Goal: Task Accomplishment & Management: Use online tool/utility

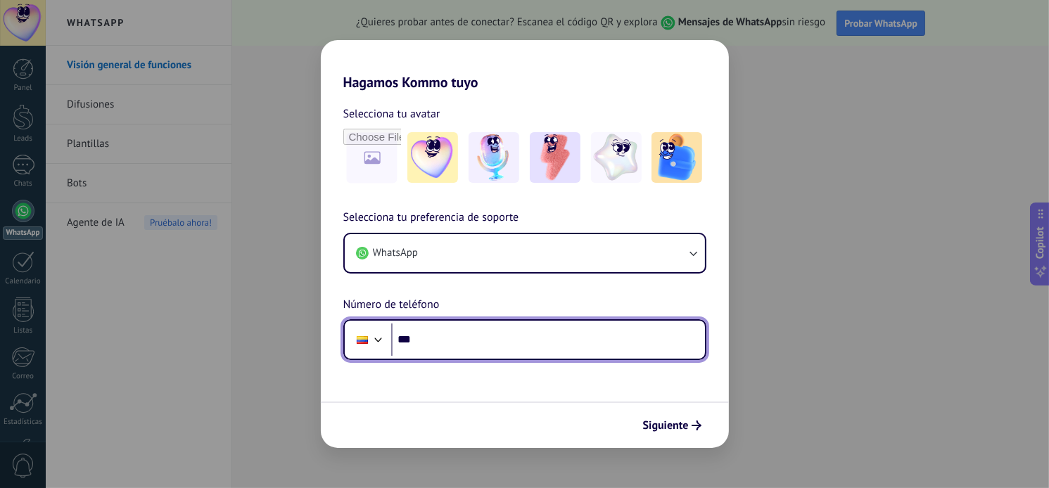
click at [432, 344] on input "***" at bounding box center [548, 339] width 314 height 32
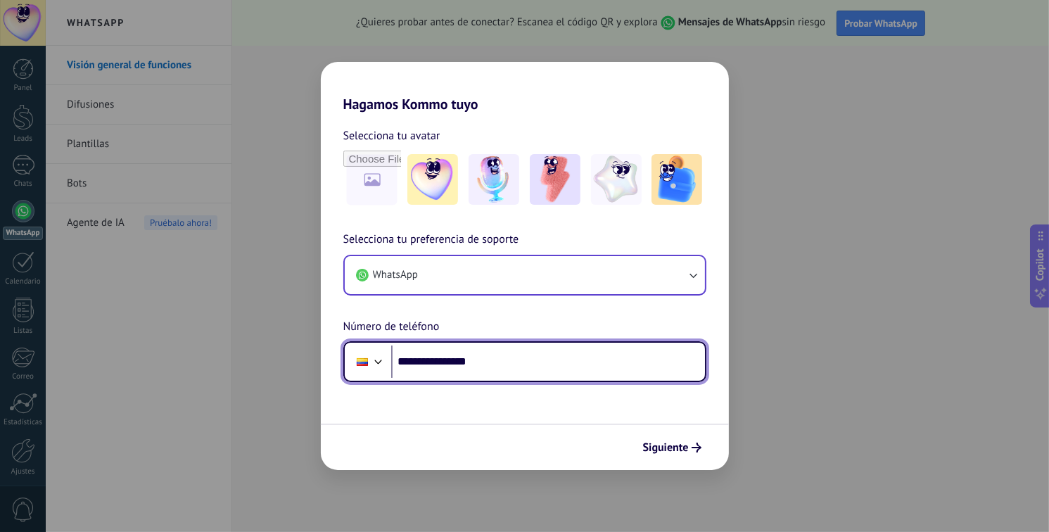
type input "**********"
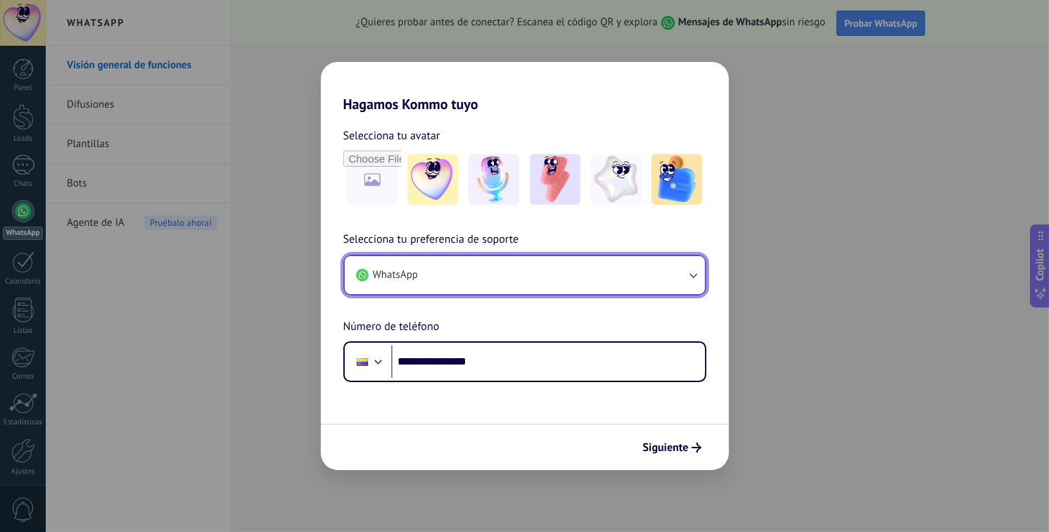
click at [572, 283] on button "WhatsApp" at bounding box center [525, 275] width 360 height 38
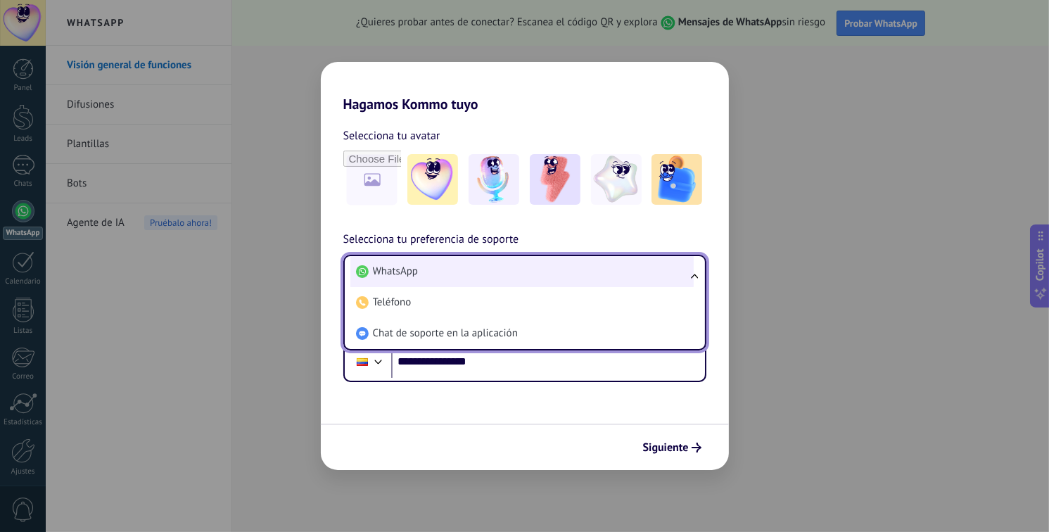
click at [523, 266] on li "WhatsApp" at bounding box center [521, 271] width 343 height 31
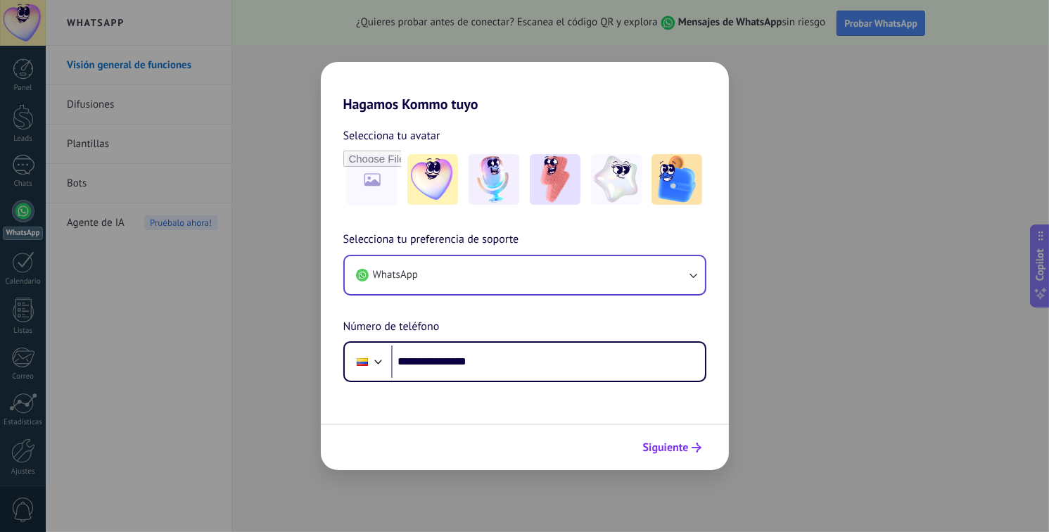
click at [683, 451] on span "Siguiente" at bounding box center [666, 447] width 46 height 10
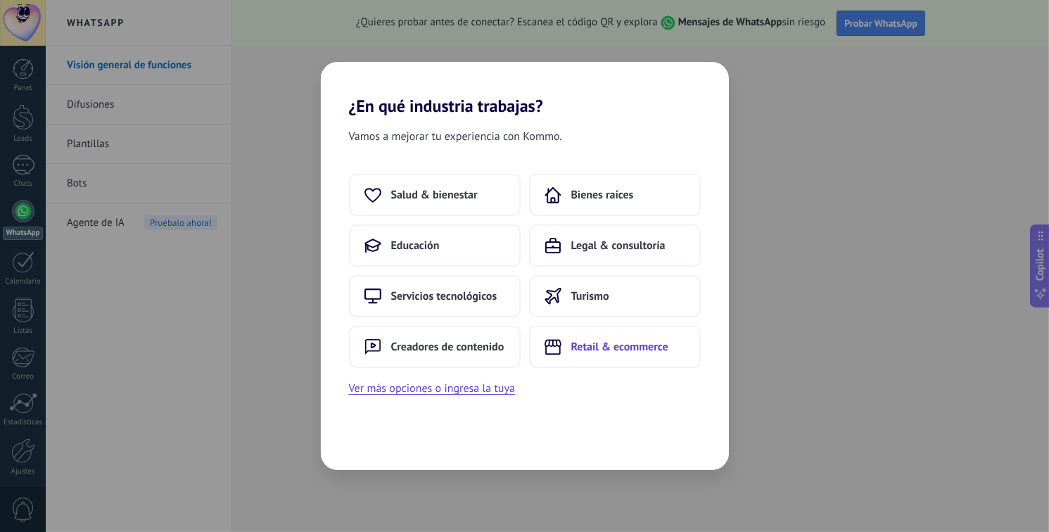
click at [624, 361] on button "Retail & ecommerce" at bounding box center [615, 347] width 172 height 42
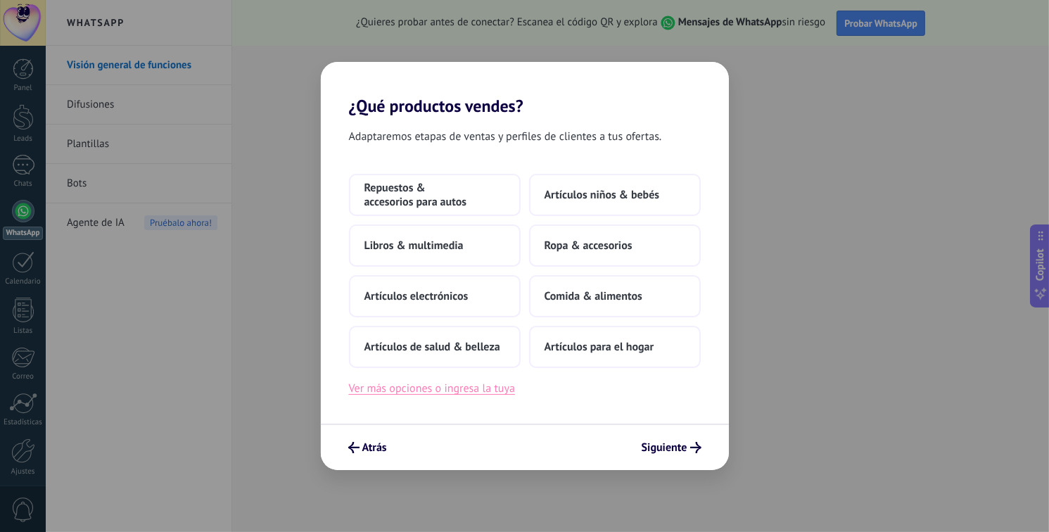
click at [452, 392] on button "Ver más opciones o ingresa la tuya" at bounding box center [432, 388] width 166 height 18
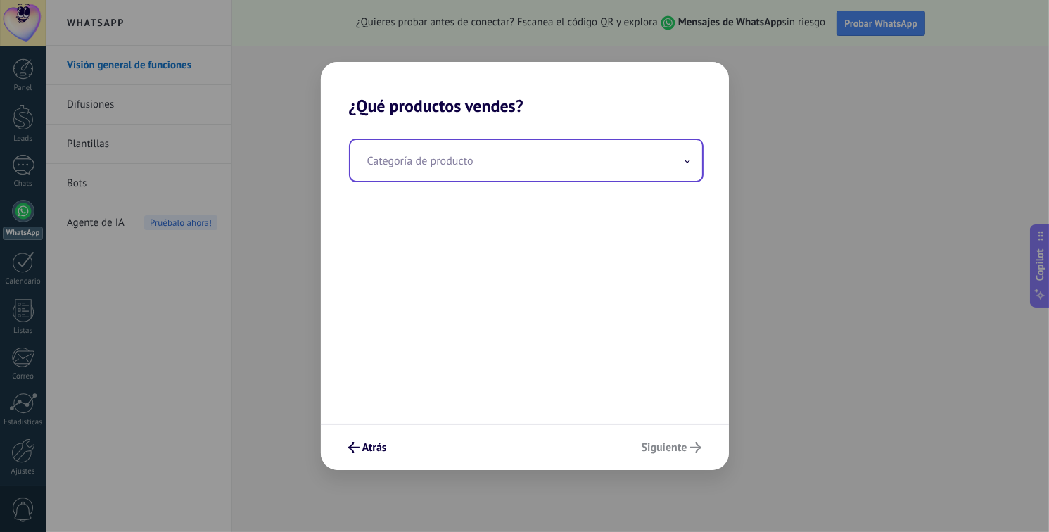
click at [412, 151] on input "text" at bounding box center [526, 160] width 352 height 41
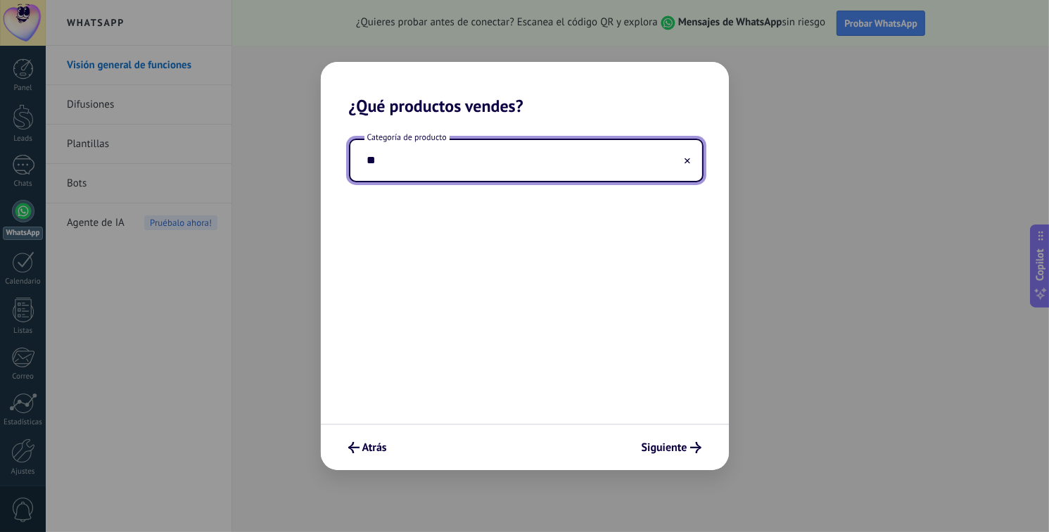
type input "*"
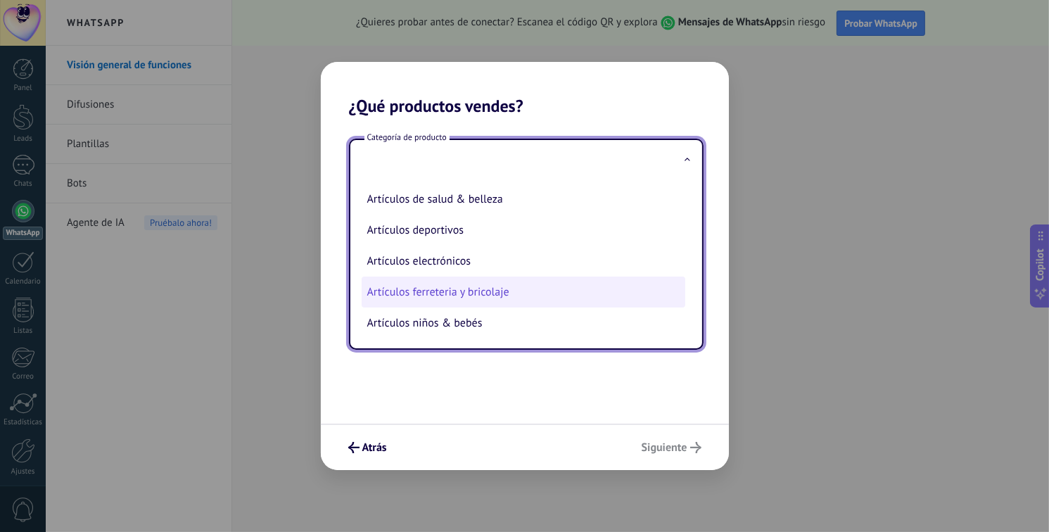
click at [477, 297] on li "Artículos ferreteria y bricolaje" at bounding box center [522, 291] width 323 height 31
type input "**********"
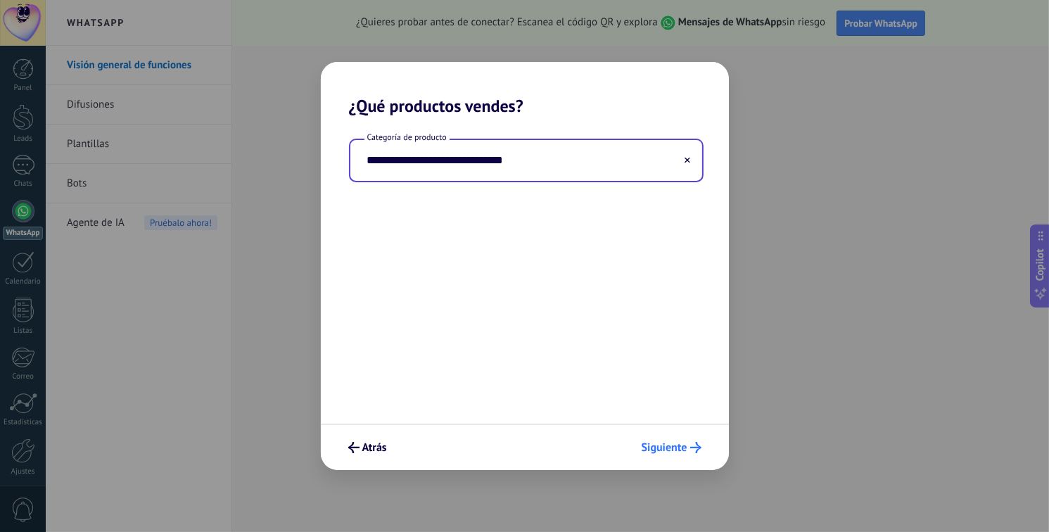
click at [681, 446] on span "Siguiente" at bounding box center [664, 447] width 46 height 10
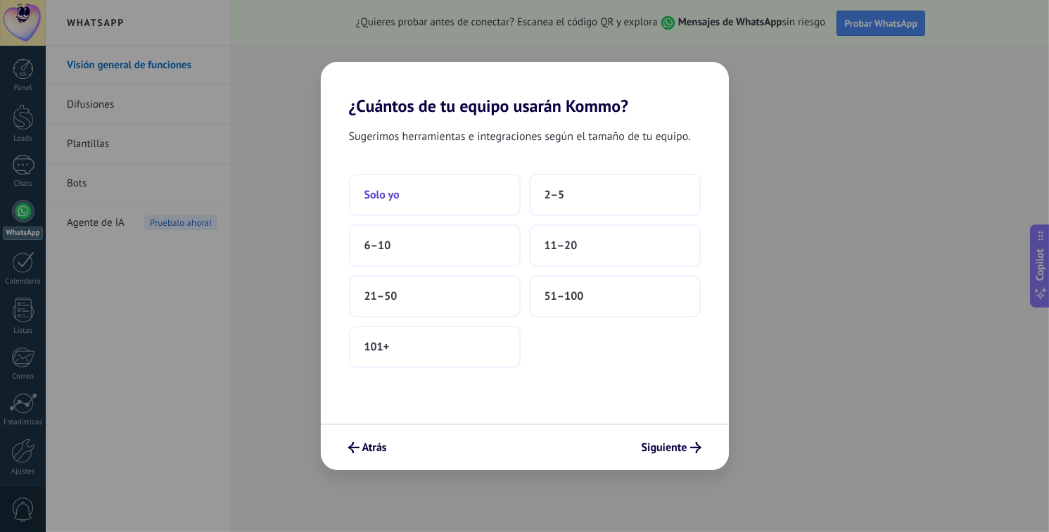
click at [463, 193] on button "Solo yo" at bounding box center [435, 195] width 172 height 42
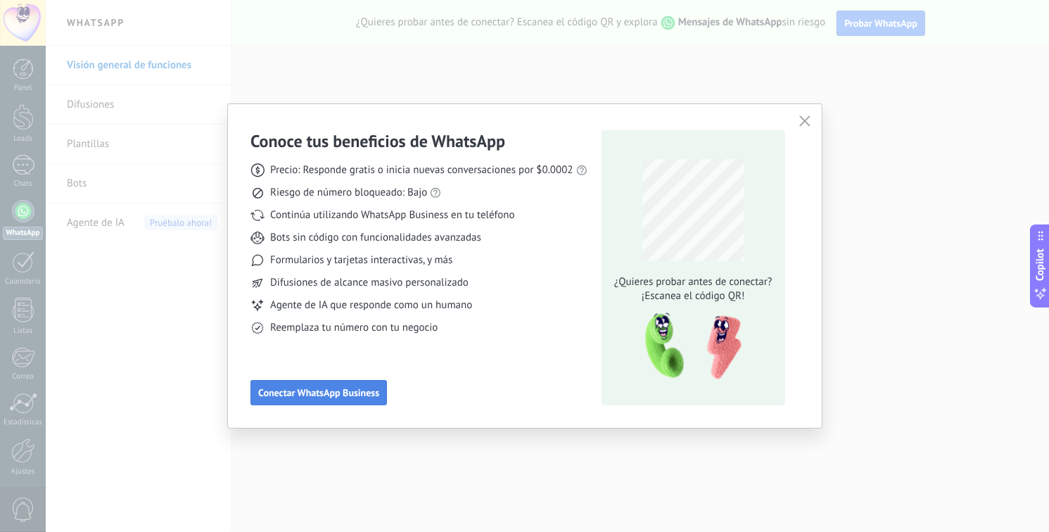
click at [334, 389] on span "Conectar WhatsApp Business" at bounding box center [318, 392] width 121 height 10
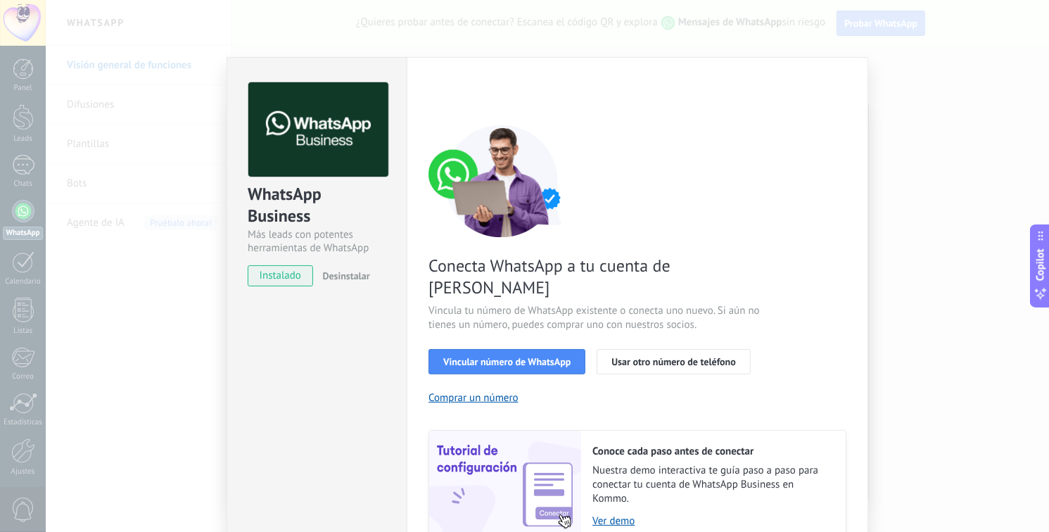
scroll to position [51, 0]
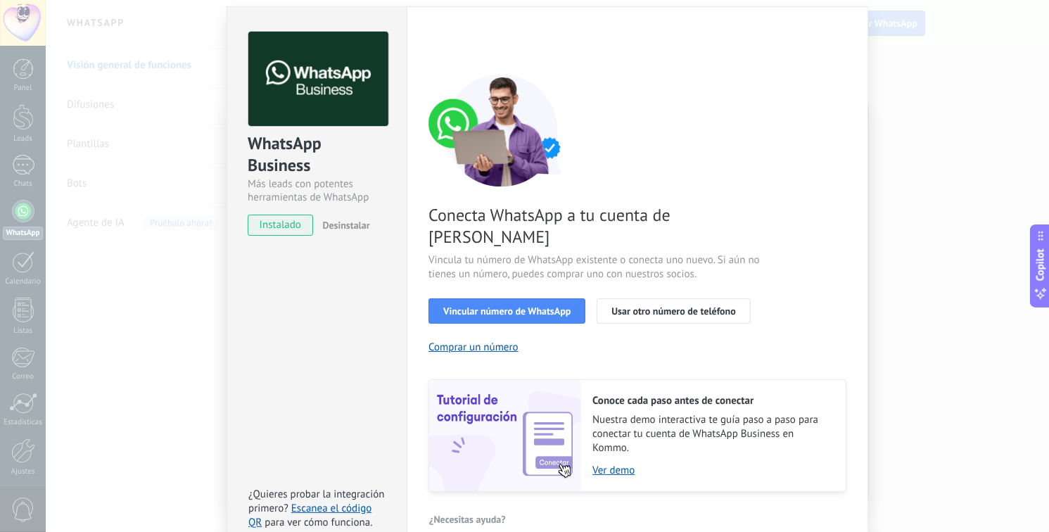
click at [286, 227] on span "instalado" at bounding box center [280, 224] width 64 height 21
click at [828, 298] on div "Vincular número de WhatsApp Usar otro número de teléfono" at bounding box center [637, 310] width 418 height 25
click at [502, 306] on span "Vincular número de WhatsApp" at bounding box center [506, 311] width 127 height 10
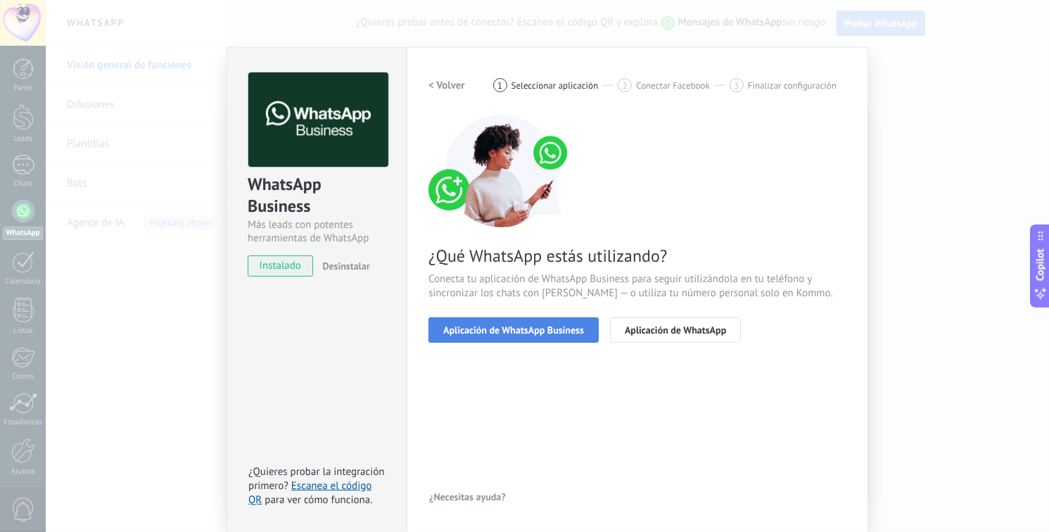
click at [530, 326] on span "Aplicación de WhatsApp Business" at bounding box center [513, 330] width 141 height 10
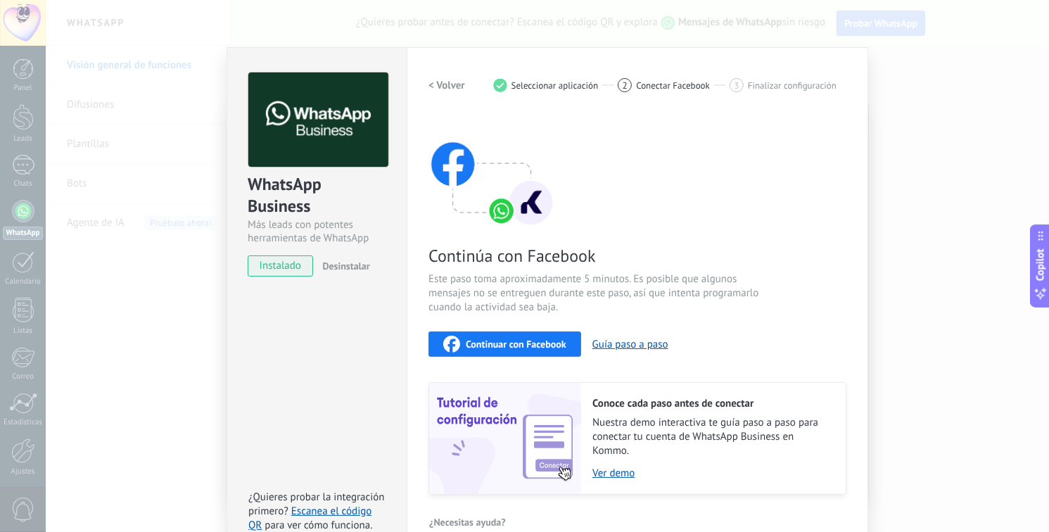
click at [515, 354] on button "Continuar con Facebook" at bounding box center [504, 343] width 153 height 25
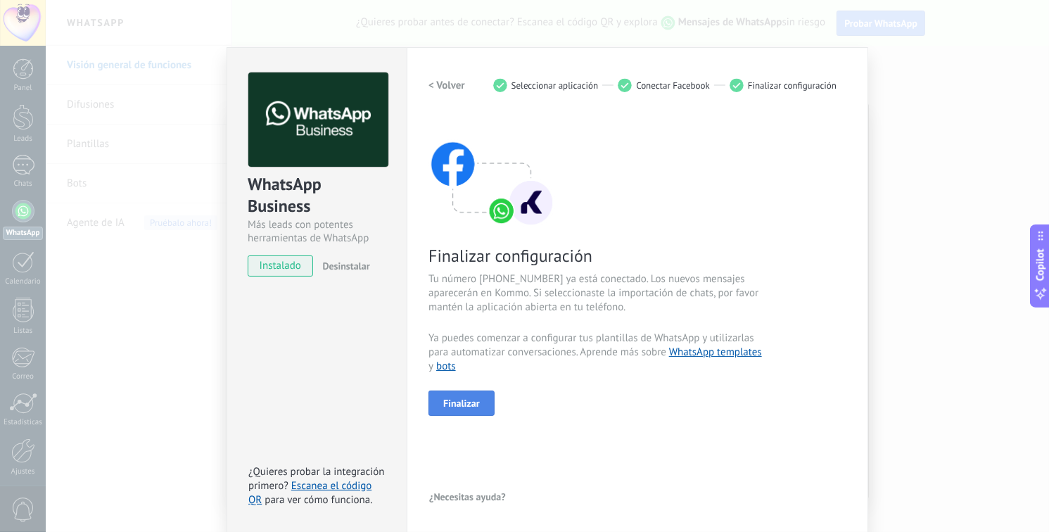
click at [463, 400] on span "Finalizar" at bounding box center [461, 403] width 37 height 10
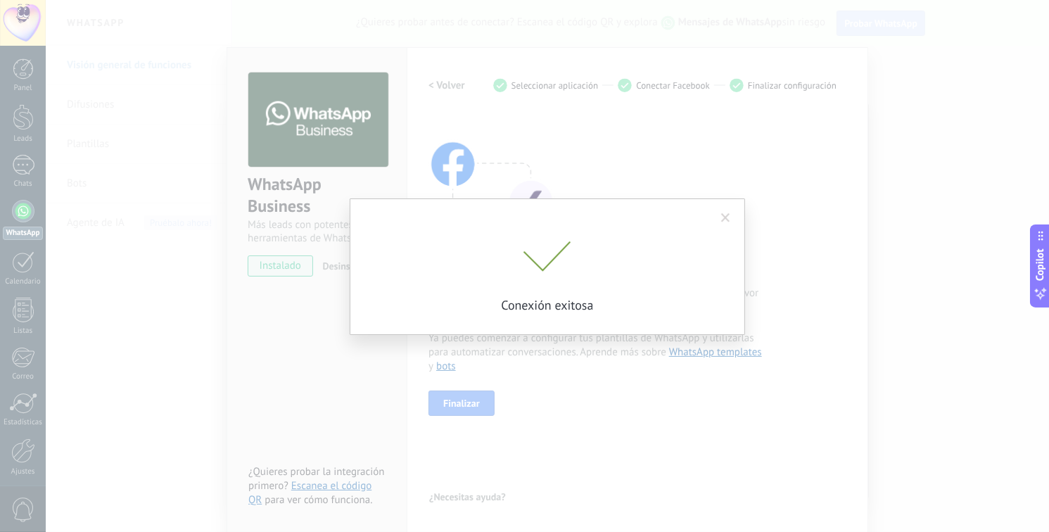
scroll to position [0, 0]
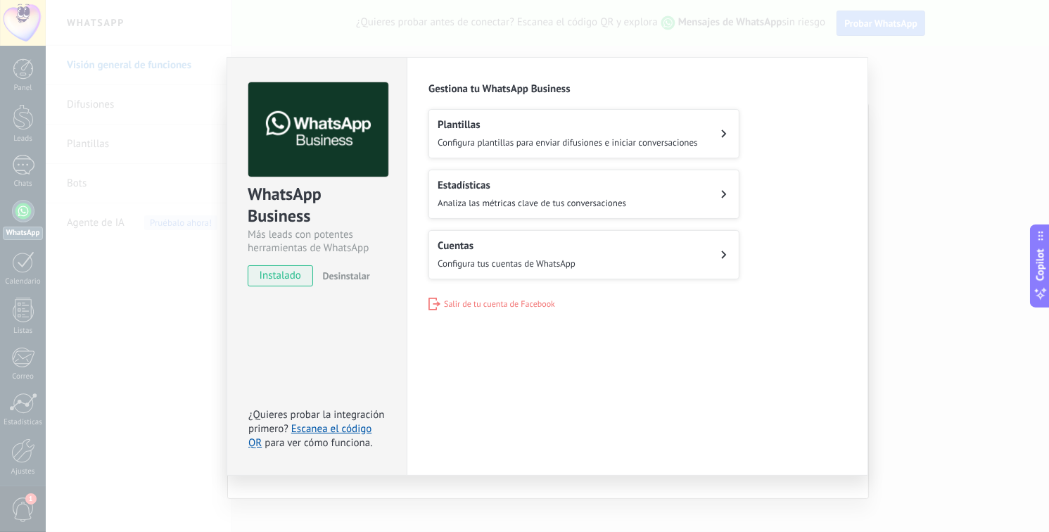
click at [596, 139] on span "Configura plantillas para enviar difusiones e iniciar conversaciones" at bounding box center [567, 142] width 260 height 12
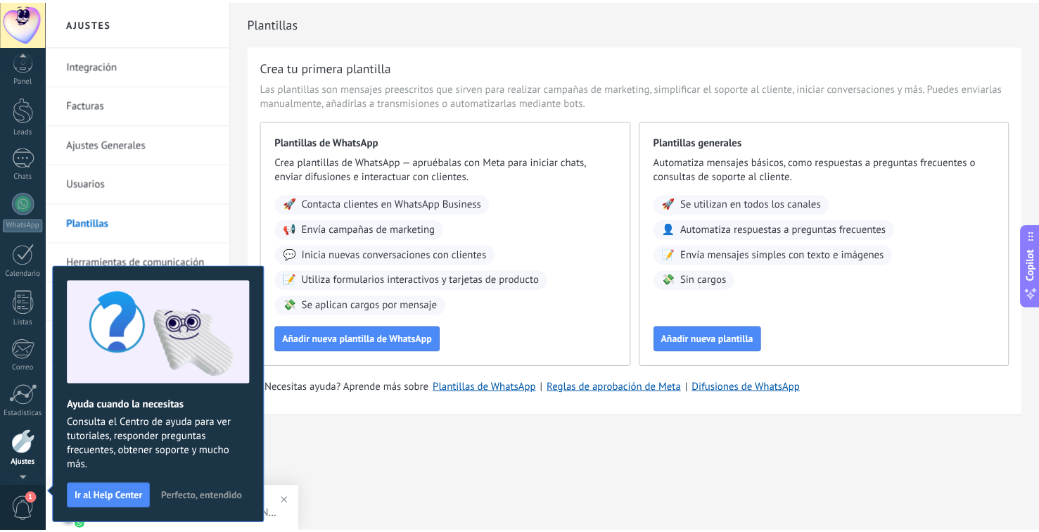
scroll to position [53, 0]
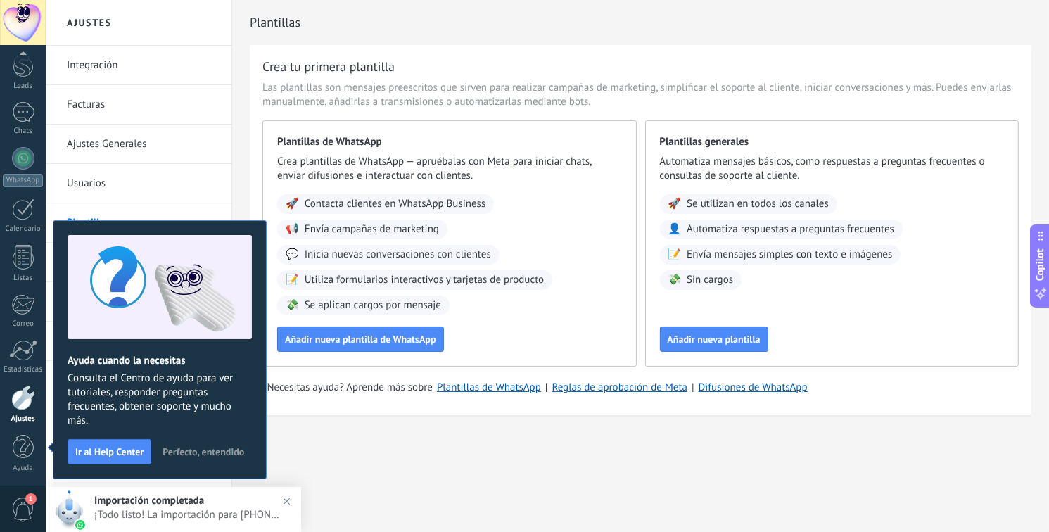
click at [431, 433] on div "Plantillas Crea tu primera plantilla Las plantillas son mensajes preescritos qu…" at bounding box center [640, 237] width 816 height 475
click at [219, 454] on span "Perfecto, entendido" at bounding box center [203, 452] width 82 height 10
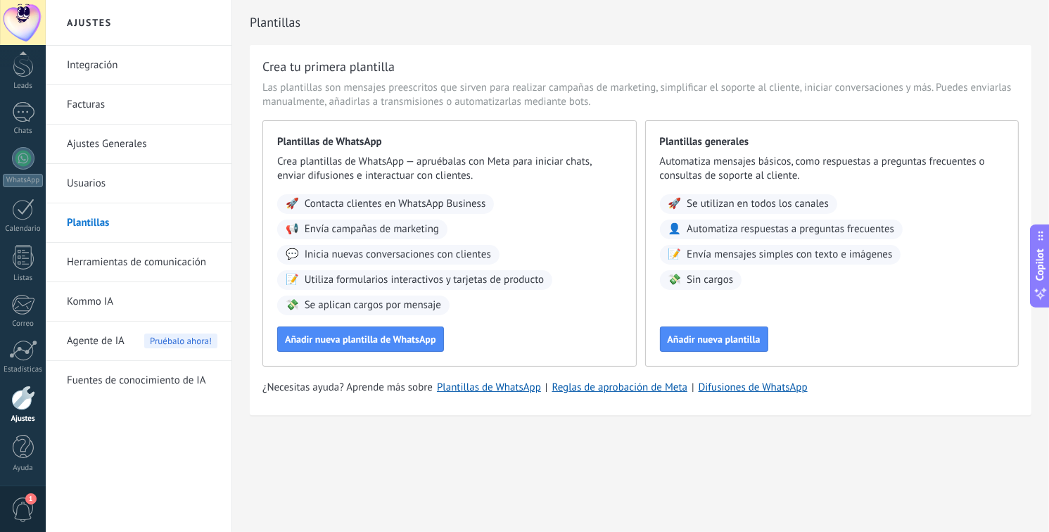
click at [25, 411] on link "Ajustes" at bounding box center [23, 404] width 46 height 38
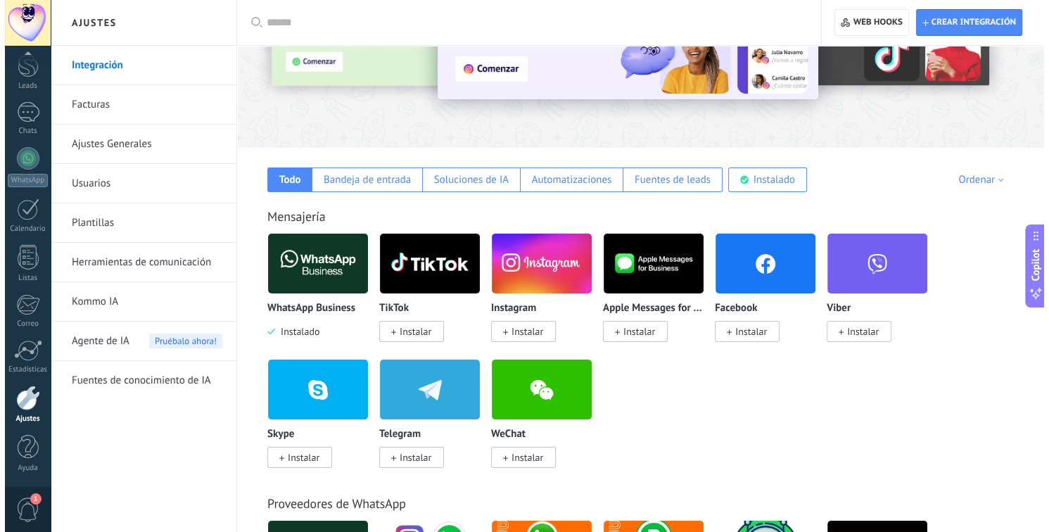
scroll to position [141, 0]
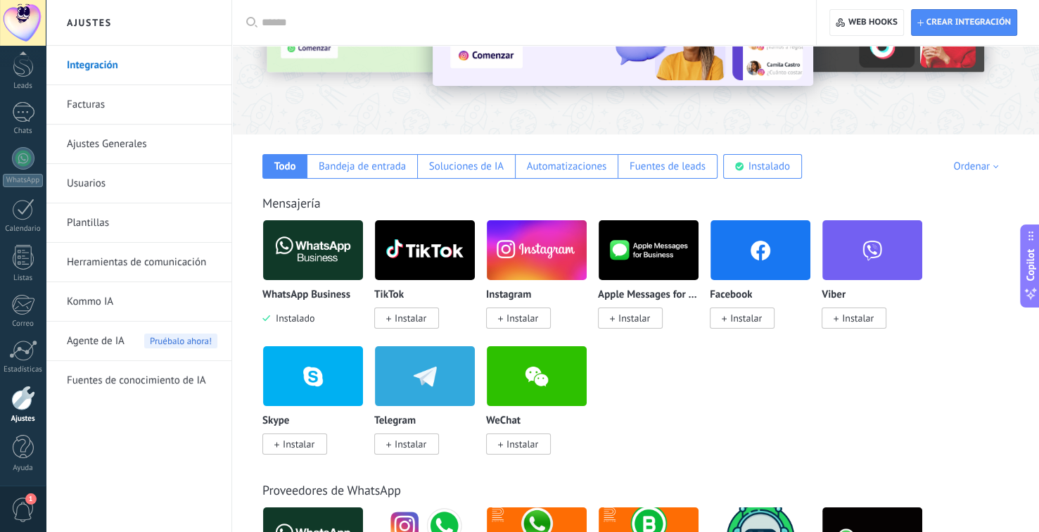
click at [736, 320] on span "Instalar" at bounding box center [746, 318] width 32 height 13
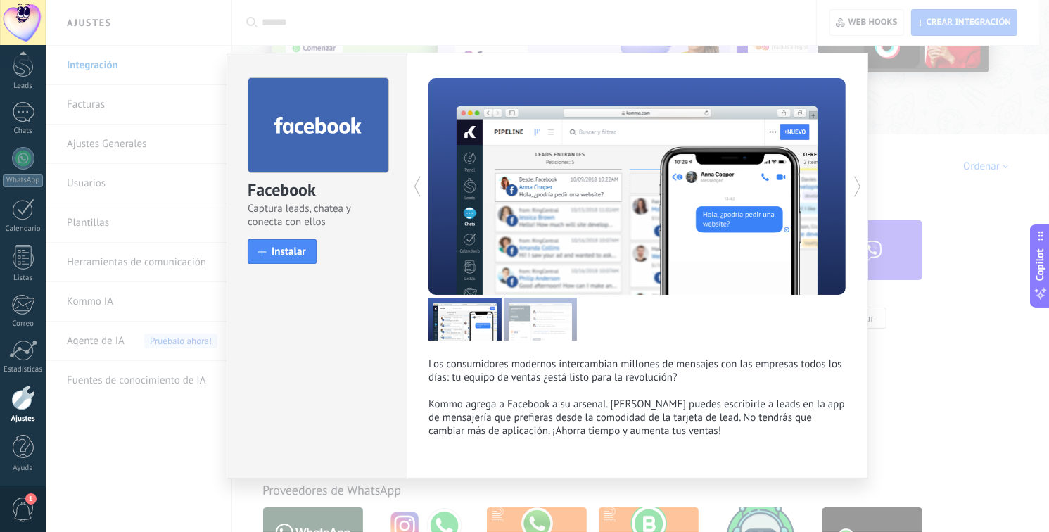
click at [854, 177] on use at bounding box center [857, 187] width 6 height 20
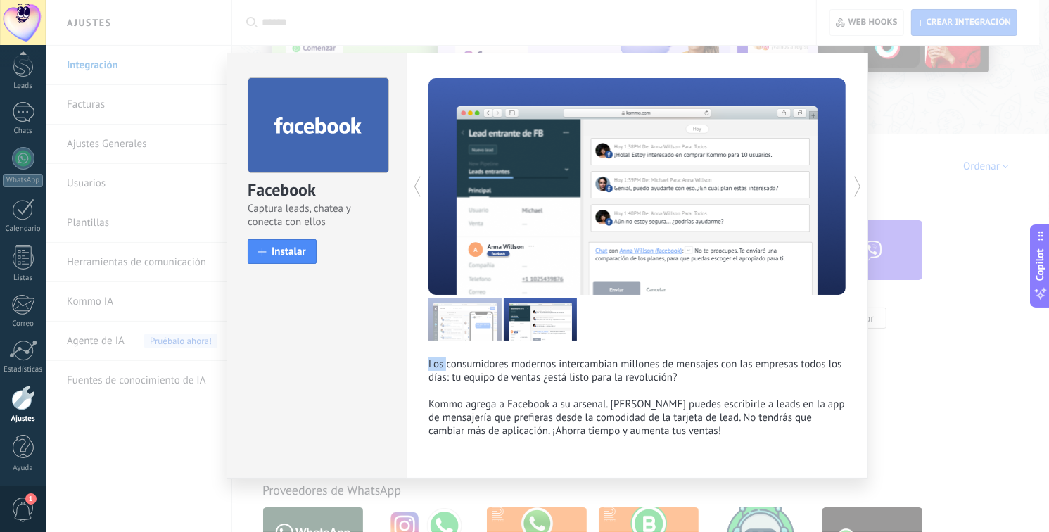
click at [854, 177] on use at bounding box center [857, 187] width 6 height 20
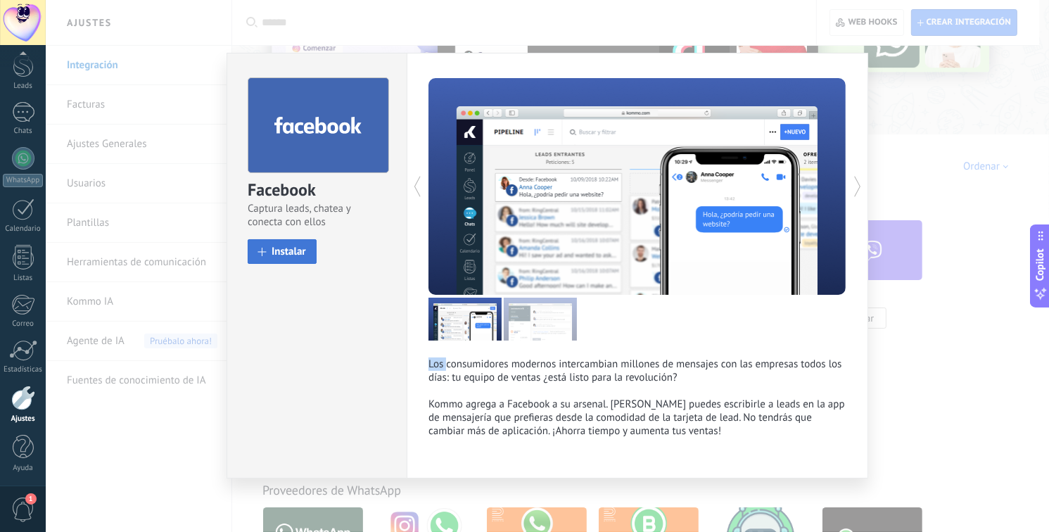
click at [289, 255] on span "Instalar" at bounding box center [288, 251] width 34 height 11
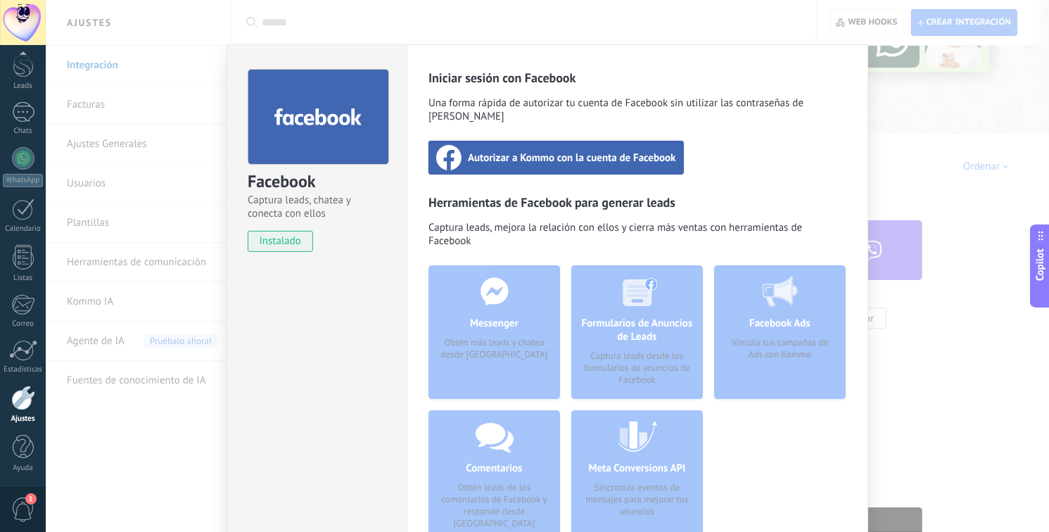
scroll to position [0, 0]
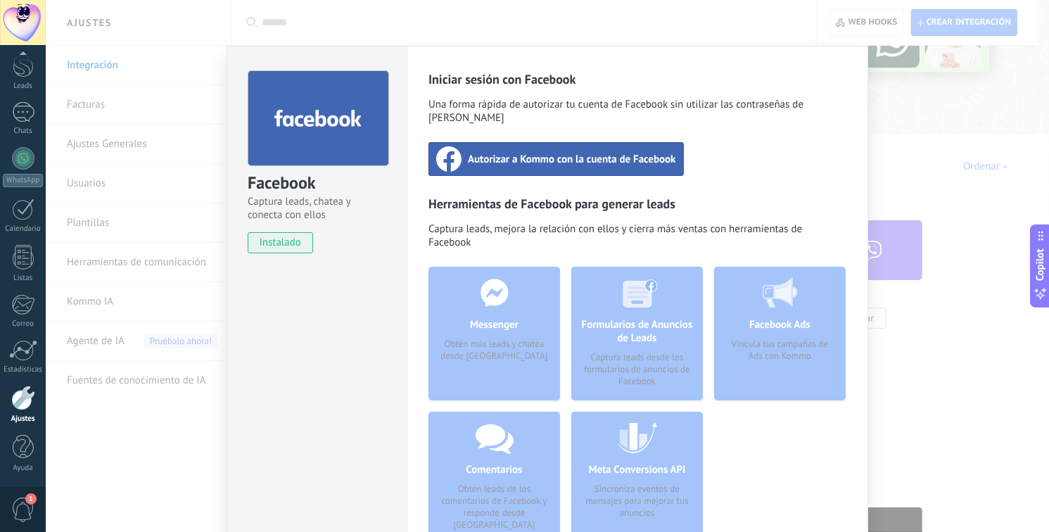
click at [556, 152] on span "Autorizar a Kommo con la cuenta de Facebook" at bounding box center [572, 159] width 208 height 14
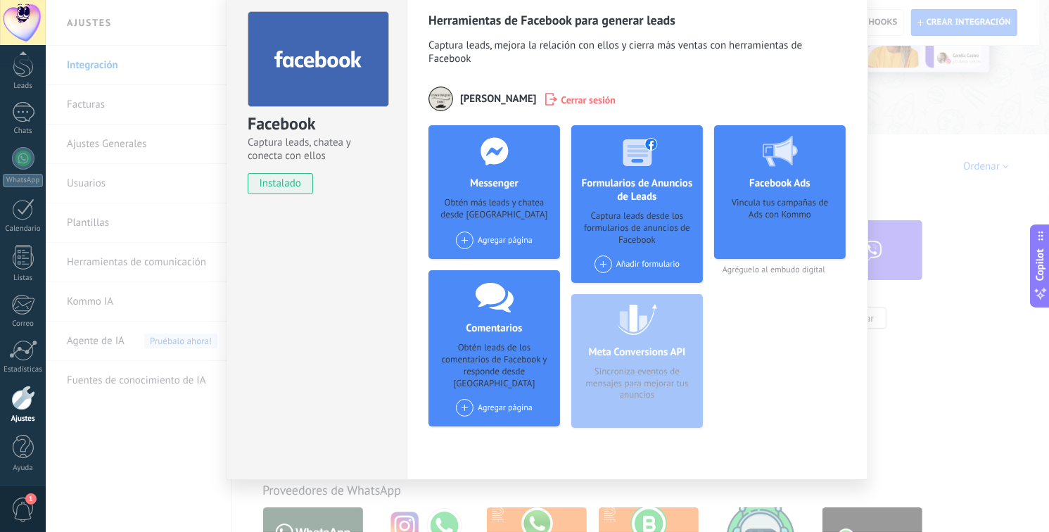
scroll to position [59, 0]
drag, startPoint x: 868, startPoint y: 71, endPoint x: 891, endPoint y: 281, distance: 211.5
click at [868, 87] on div "Facebook Captura leads, chatea y conecta con ellos instalado Desinstalar Herram…" at bounding box center [547, 266] width 1003 height 532
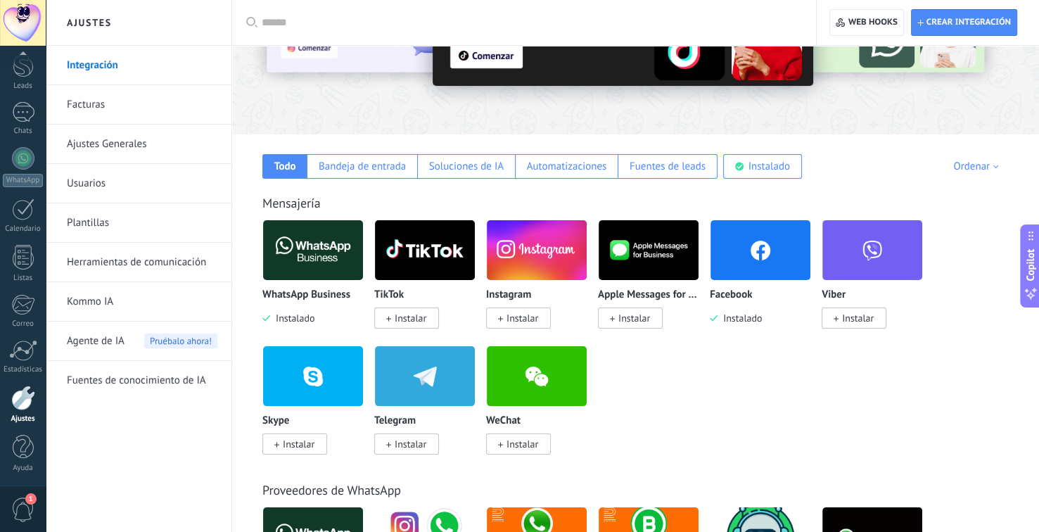
click at [296, 234] on img at bounding box center [313, 250] width 100 height 68
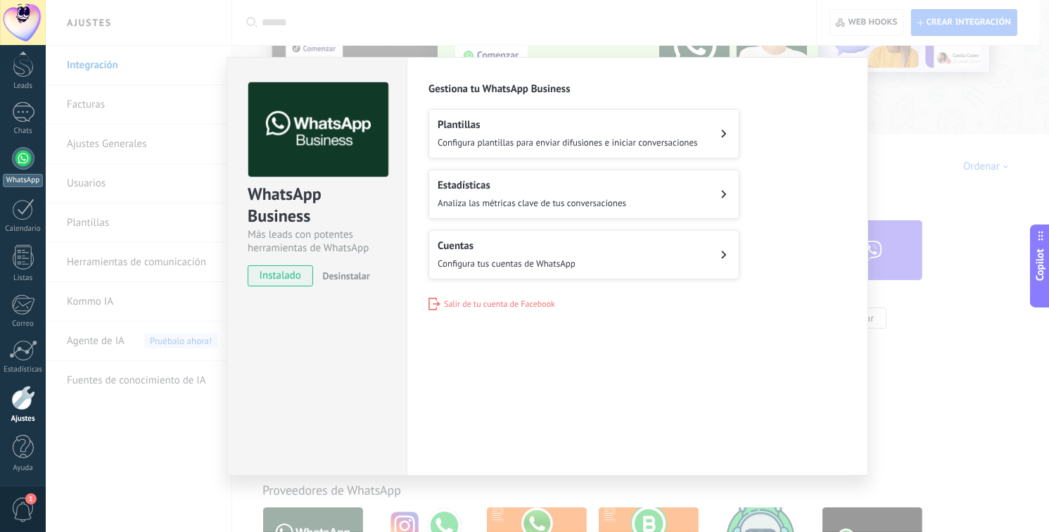
click at [35, 168] on link "WhatsApp" at bounding box center [23, 167] width 46 height 40
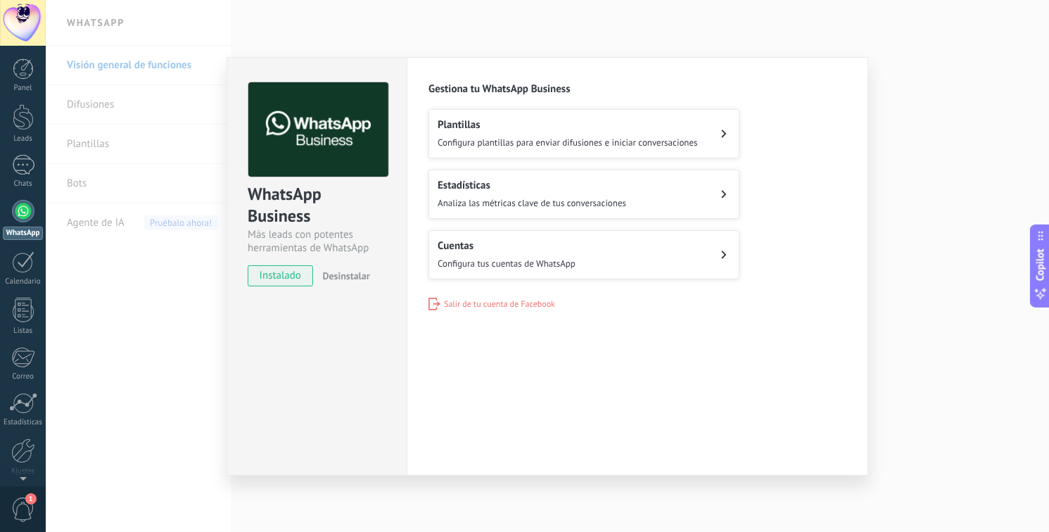
click at [510, 254] on div "Cuentas Configura tus cuentas de WhatsApp" at bounding box center [506, 254] width 138 height 31
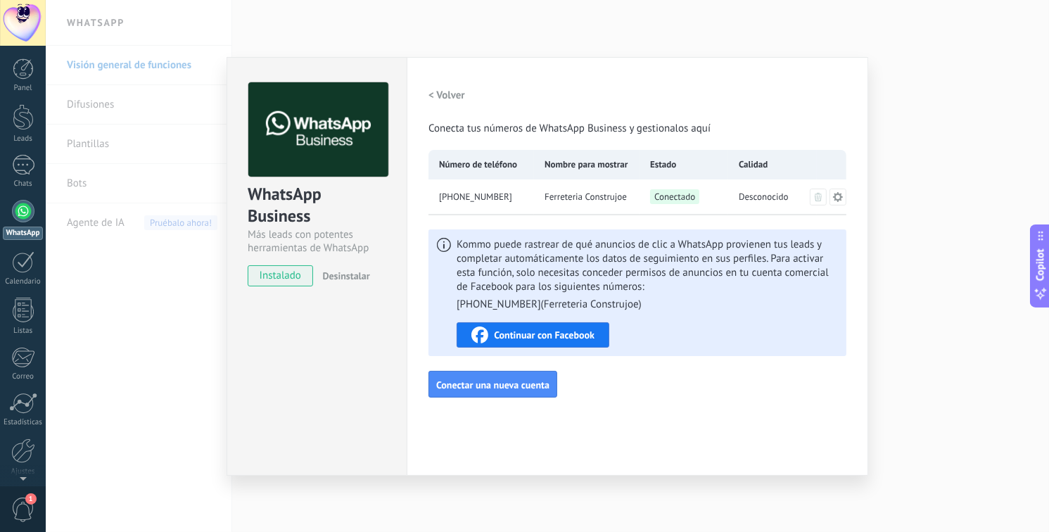
click at [577, 338] on span "Continuar con Facebook" at bounding box center [544, 335] width 101 height 10
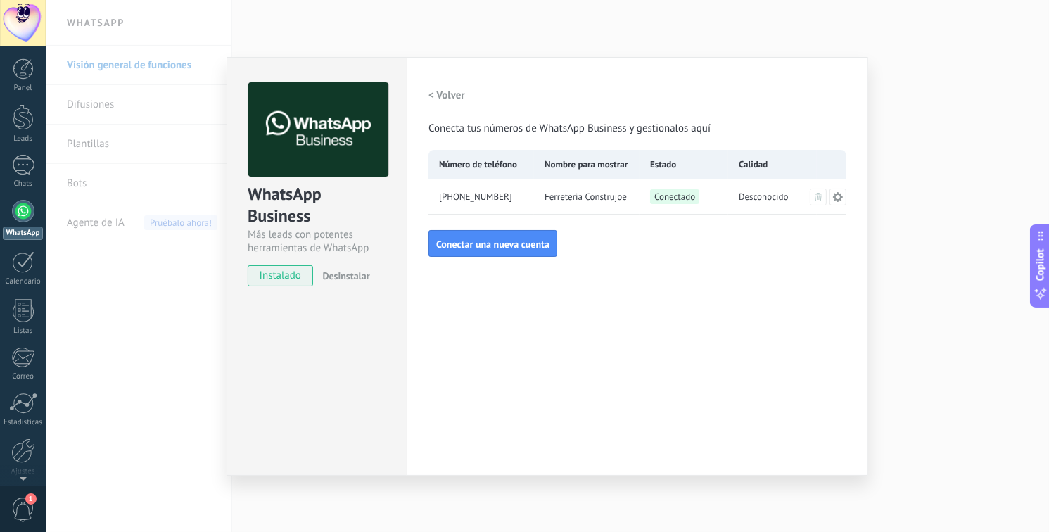
click at [344, 271] on span "Desinstalar" at bounding box center [345, 275] width 47 height 13
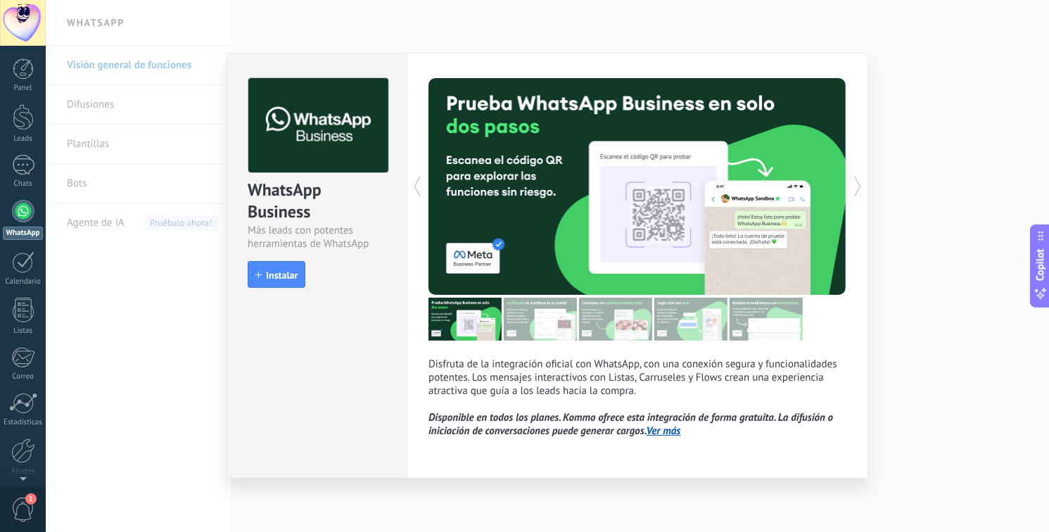
click at [928, 30] on div "WhatsApp Business Más leads con potentes herramientas de WhatsApp install Insta…" at bounding box center [547, 266] width 1003 height 532
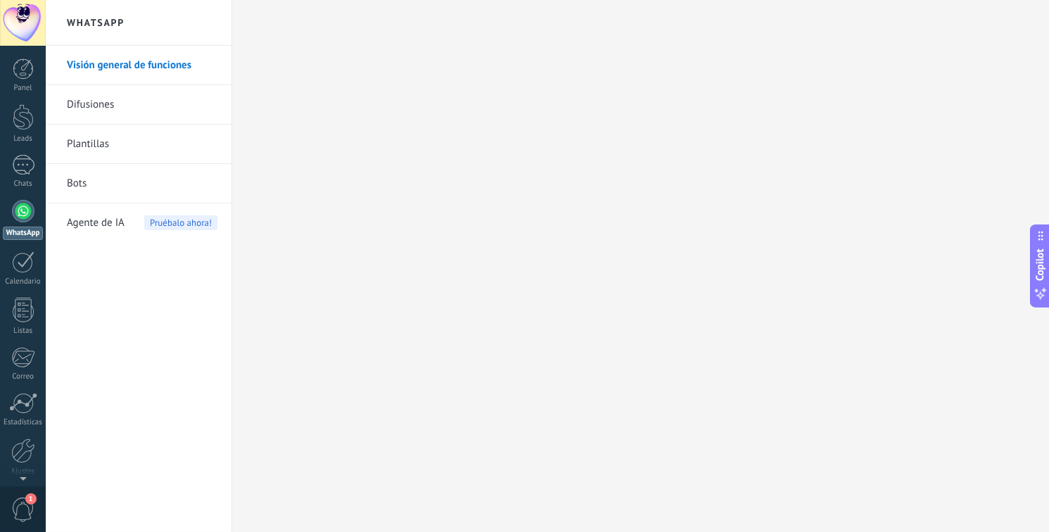
click at [25, 209] on div at bounding box center [23, 211] width 23 height 23
click at [16, 221] on link "WhatsApp" at bounding box center [23, 220] width 46 height 40
click at [20, 394] on div at bounding box center [23, 402] width 28 height 21
click at [19, 357] on div at bounding box center [22, 357] width 23 height 21
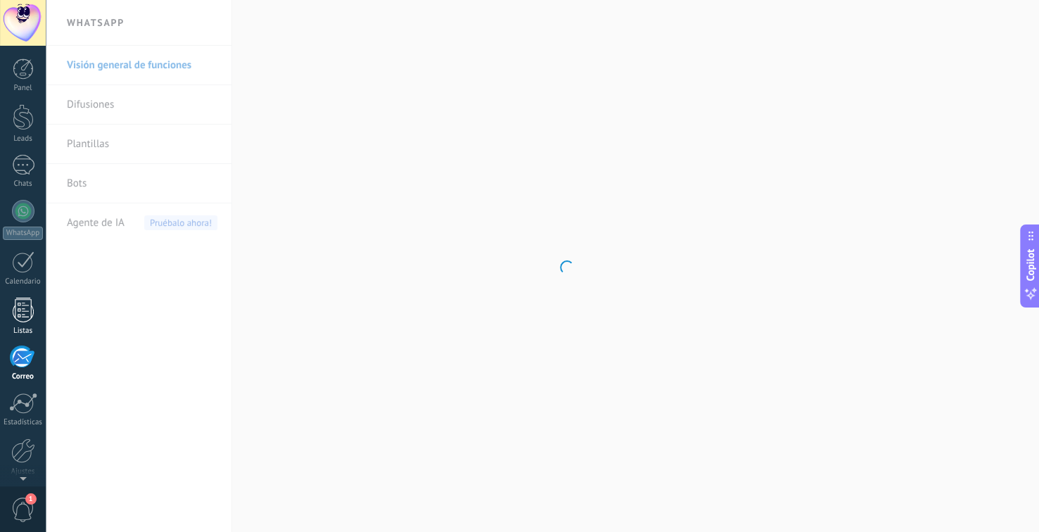
click at [28, 305] on div at bounding box center [23, 309] width 21 height 25
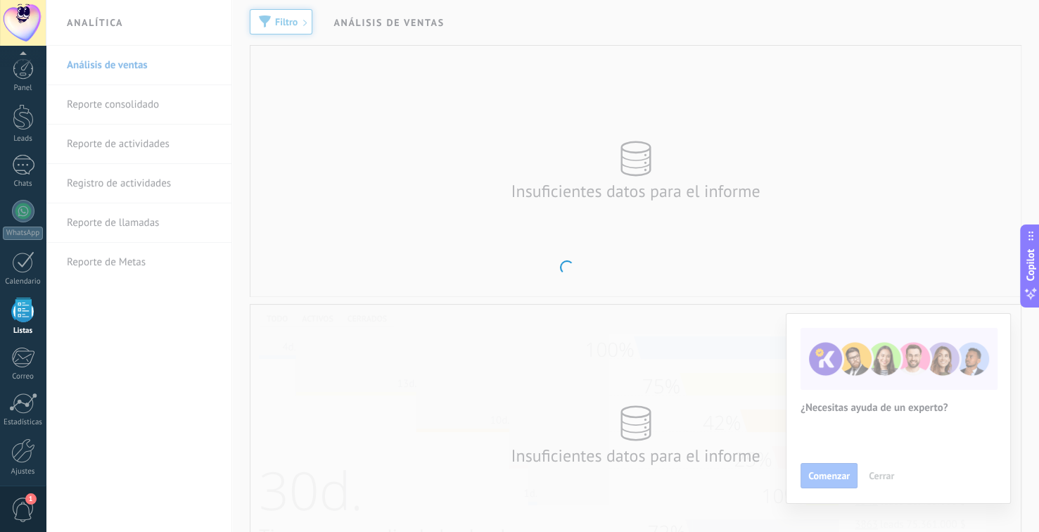
click at [25, 378] on div "Panel Leads Chats WhatsApp Clientes" at bounding box center [23, 298] width 46 height 481
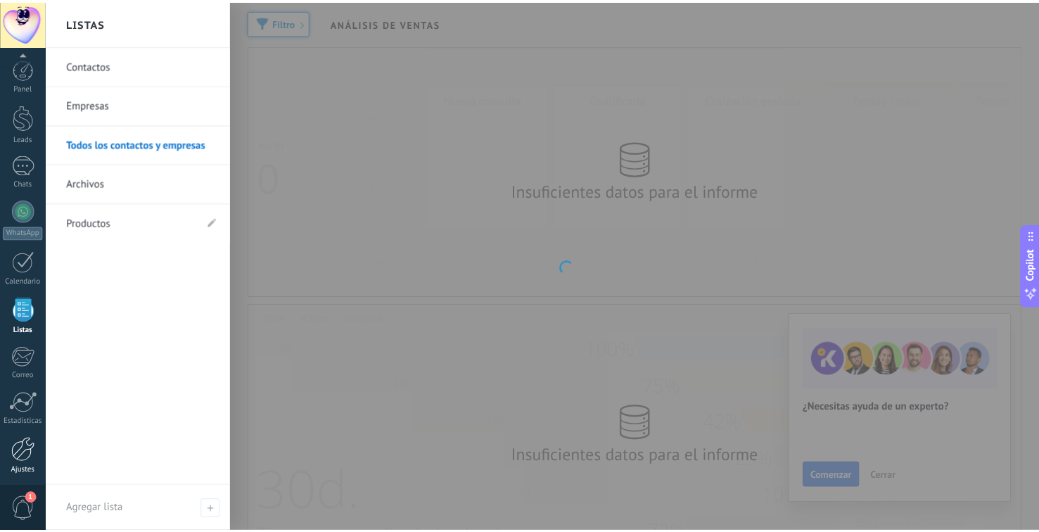
scroll to position [53, 0]
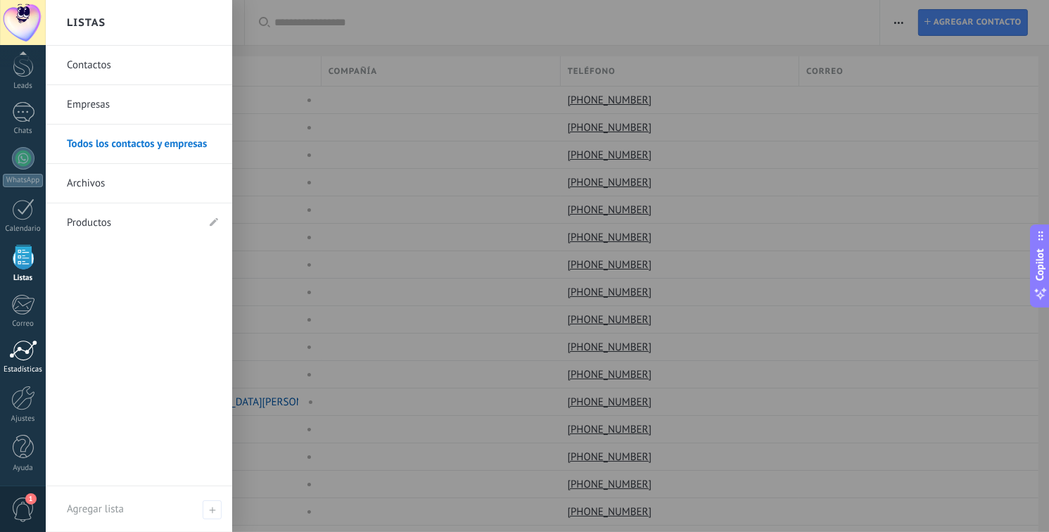
click at [24, 350] on div at bounding box center [23, 350] width 28 height 21
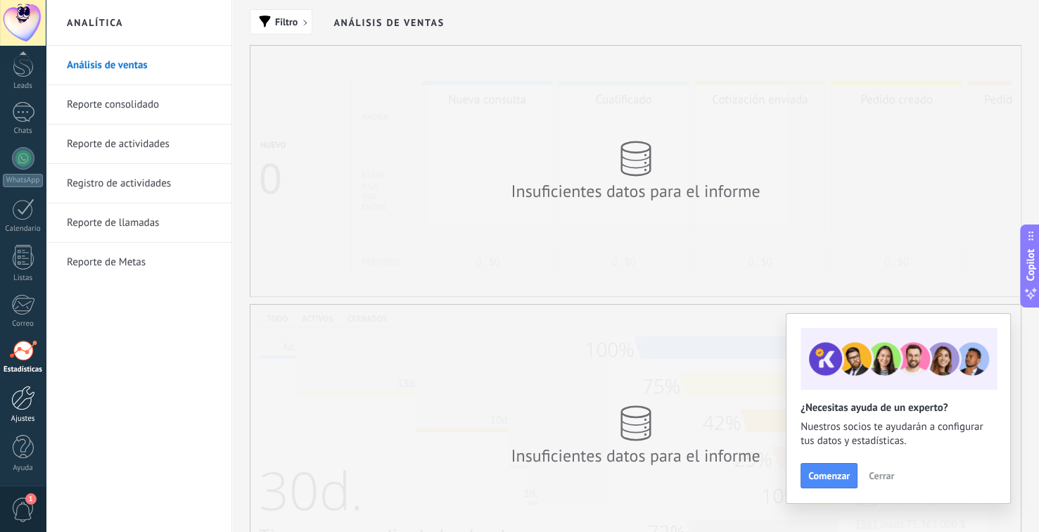
click at [24, 404] on div at bounding box center [23, 397] width 24 height 25
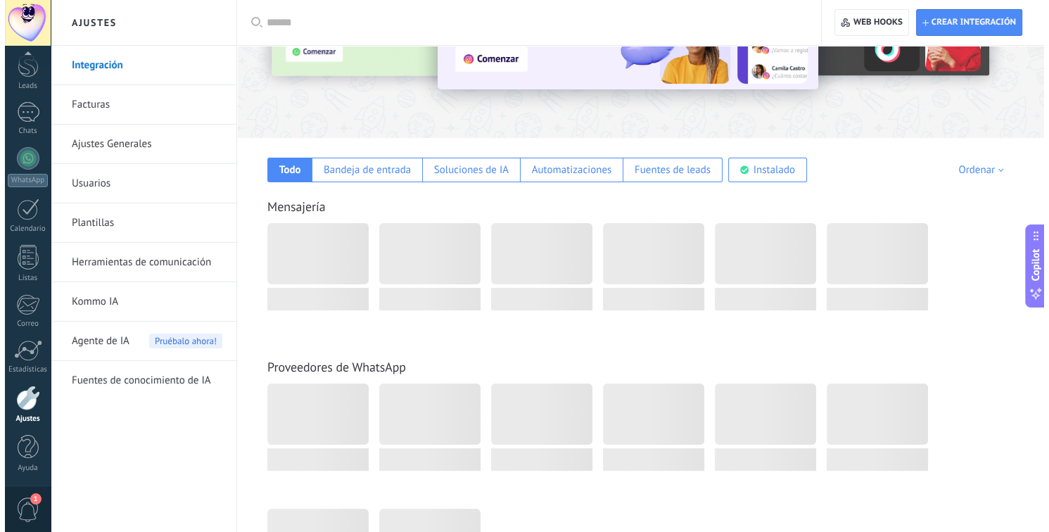
scroll to position [141, 0]
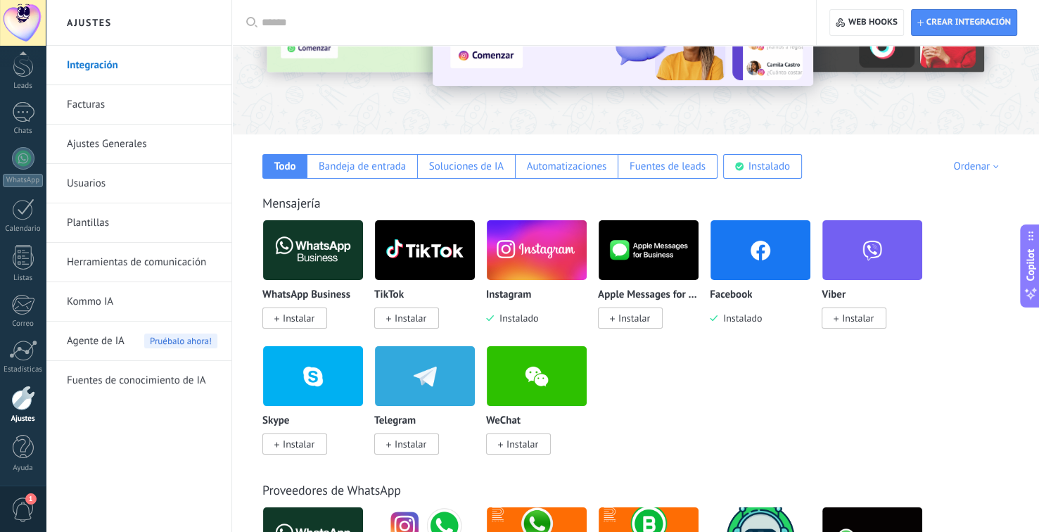
click at [304, 321] on span "Instalar" at bounding box center [299, 318] width 32 height 13
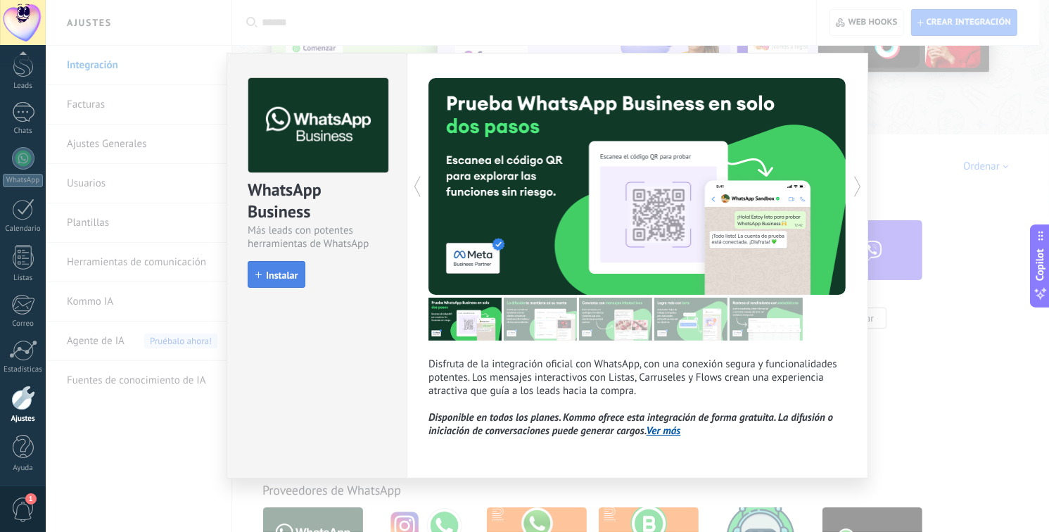
click at [286, 278] on span "Instalar" at bounding box center [282, 275] width 32 height 10
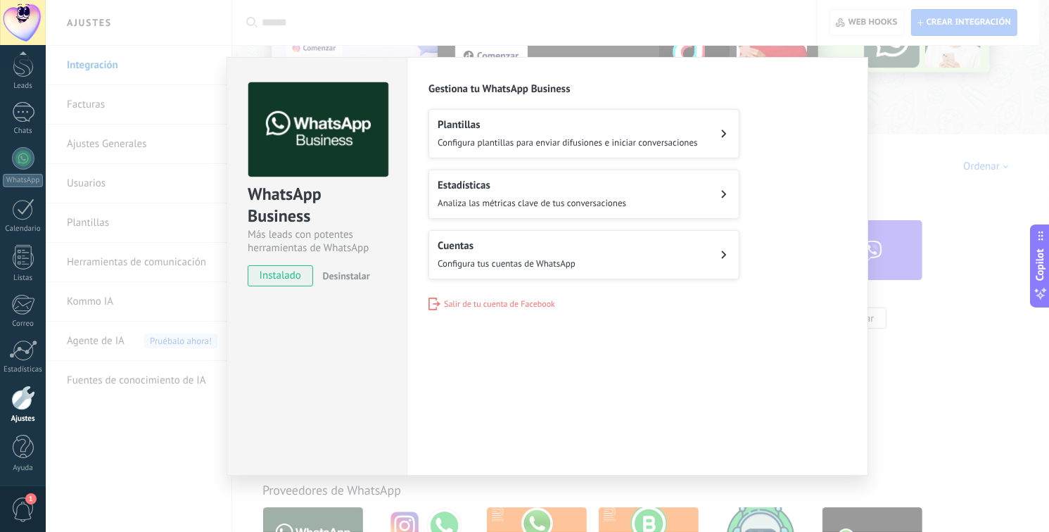
click at [542, 246] on h2 "Cuentas" at bounding box center [506, 245] width 138 height 13
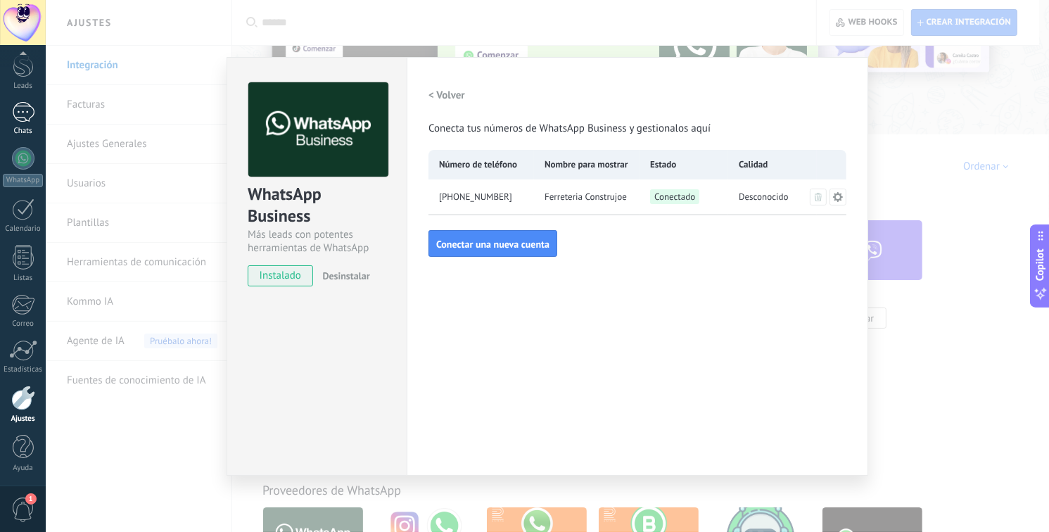
click at [25, 124] on link "Chats" at bounding box center [23, 119] width 46 height 34
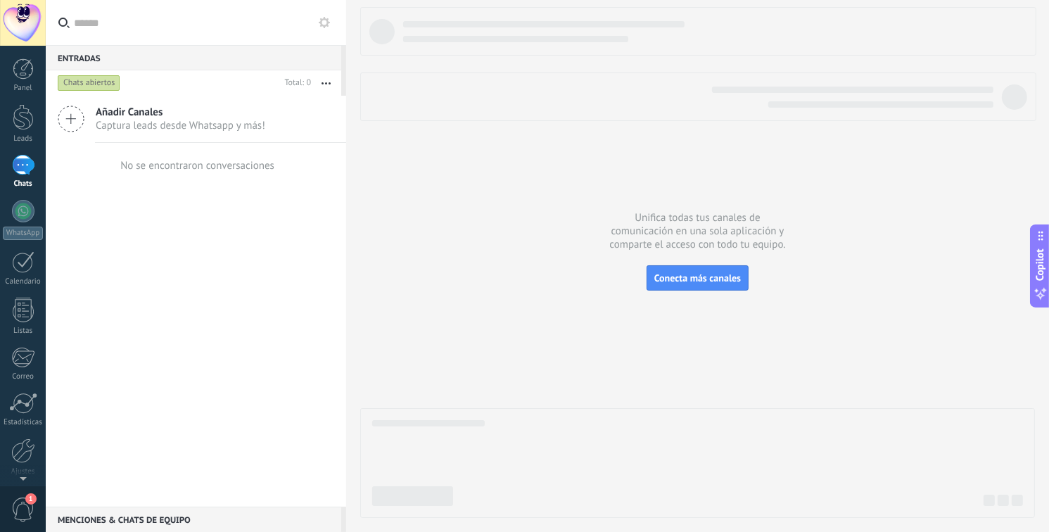
click at [323, 80] on button "button" at bounding box center [326, 82] width 30 height 25
click at [279, 147] on span "Acciones múltiples" at bounding box center [285, 139] width 84 height 28
click at [326, 77] on button "button" at bounding box center [326, 82] width 30 height 25
click at [140, 191] on div "Añadir Canales Captura leads desde Whatsapp y más! No se encontraron conversaci…" at bounding box center [196, 301] width 300 height 411
click at [15, 127] on div at bounding box center [23, 117] width 21 height 26
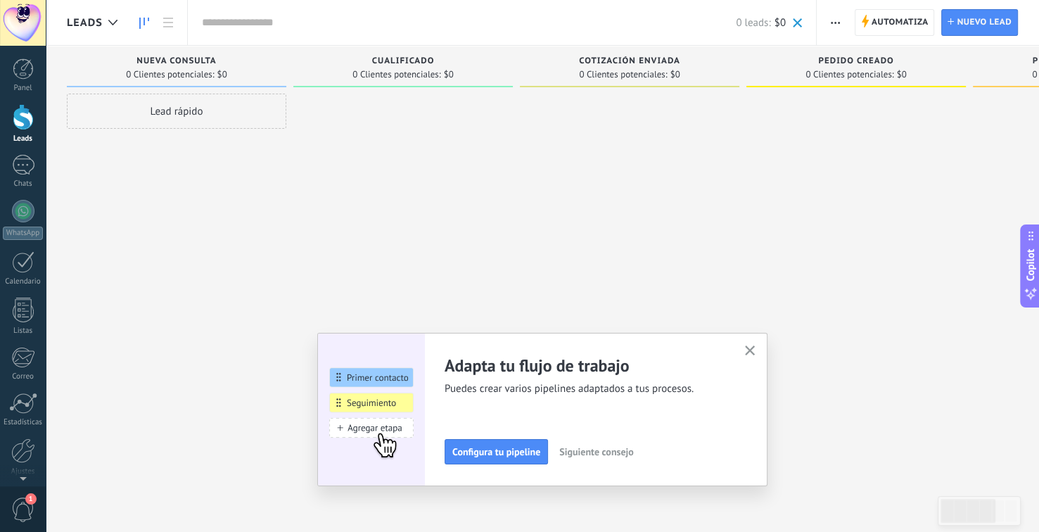
click at [752, 352] on icon "button" at bounding box center [750, 350] width 11 height 11
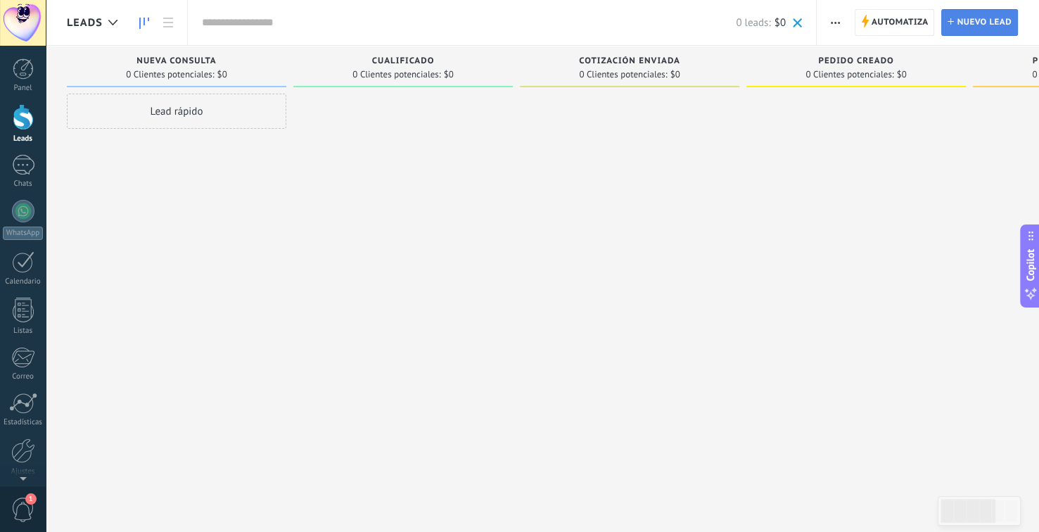
click at [968, 22] on span "Nuevo lead" at bounding box center [983, 22] width 55 height 25
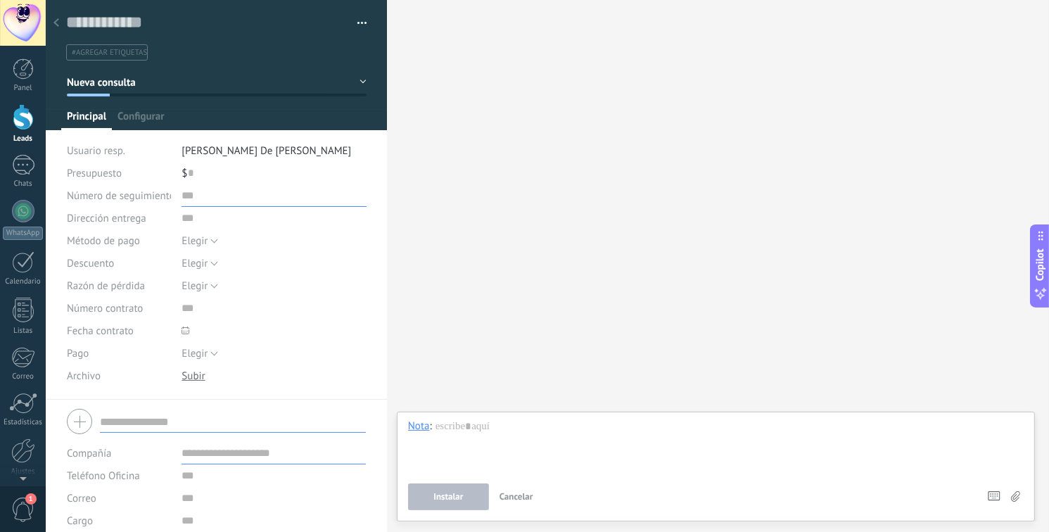
click at [186, 199] on input "text" at bounding box center [273, 195] width 184 height 23
click at [53, 20] on icon at bounding box center [56, 22] width 6 height 8
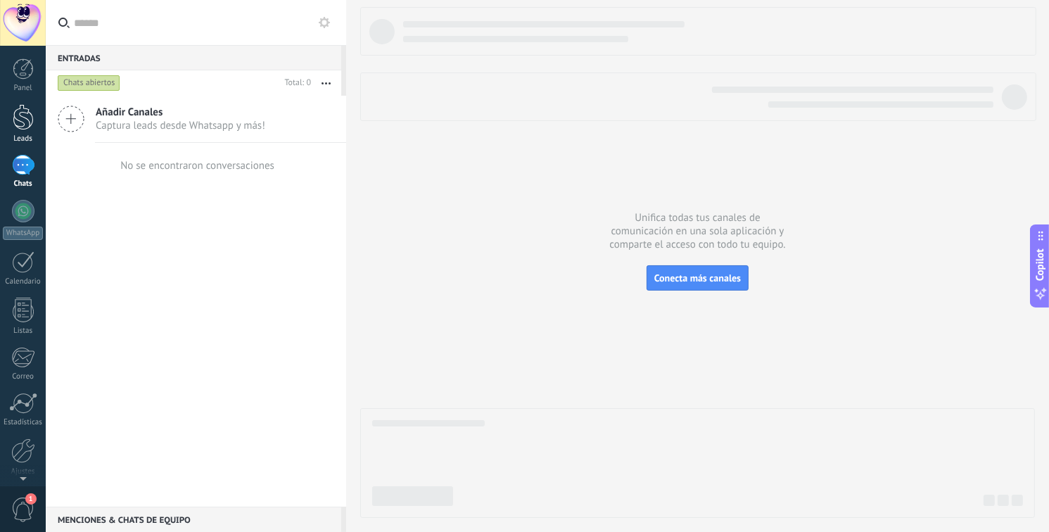
click at [26, 128] on div at bounding box center [23, 117] width 21 height 26
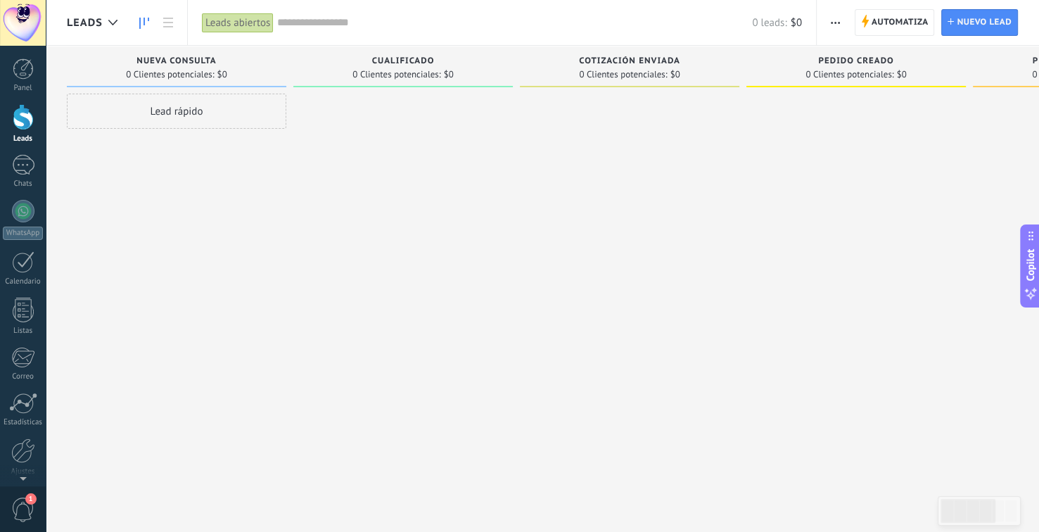
click at [829, 20] on button "button" at bounding box center [835, 22] width 20 height 27
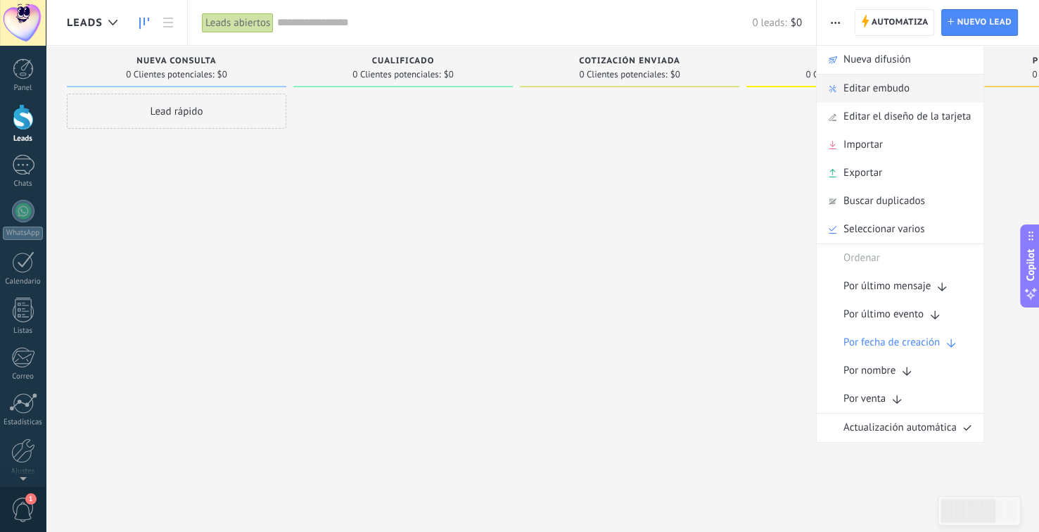
click at [855, 94] on span "Editar embudo" at bounding box center [876, 89] width 66 height 28
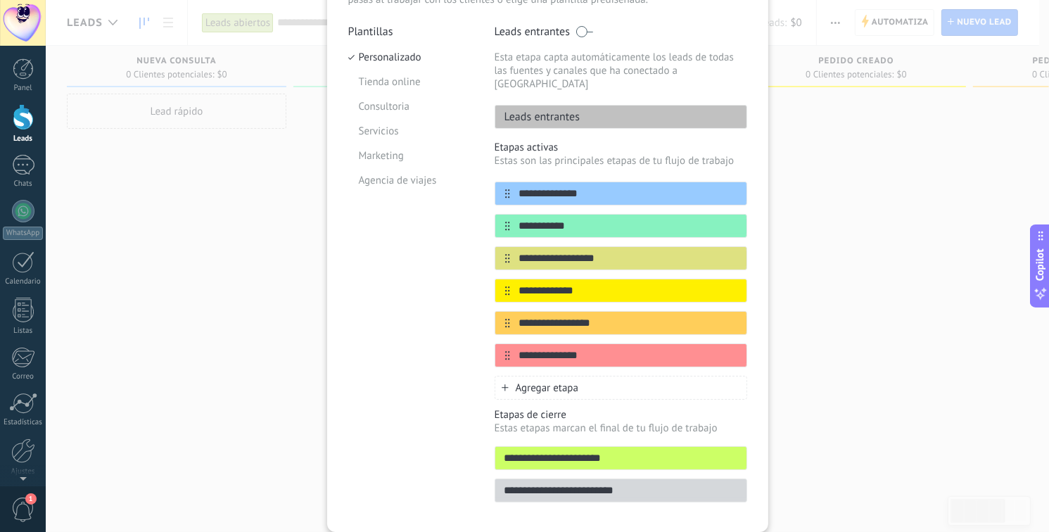
scroll to position [153, 0]
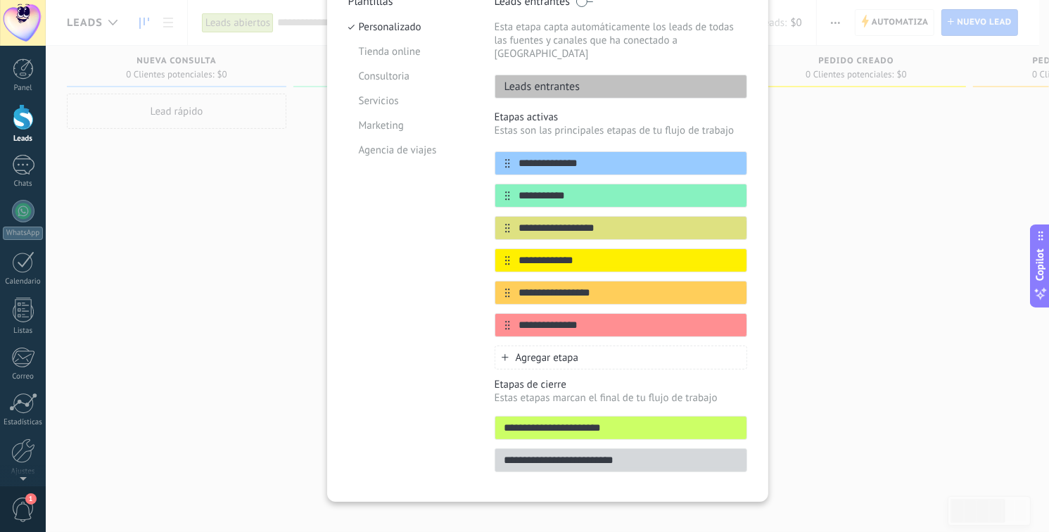
click at [883, 270] on div "**********" at bounding box center [547, 266] width 1003 height 532
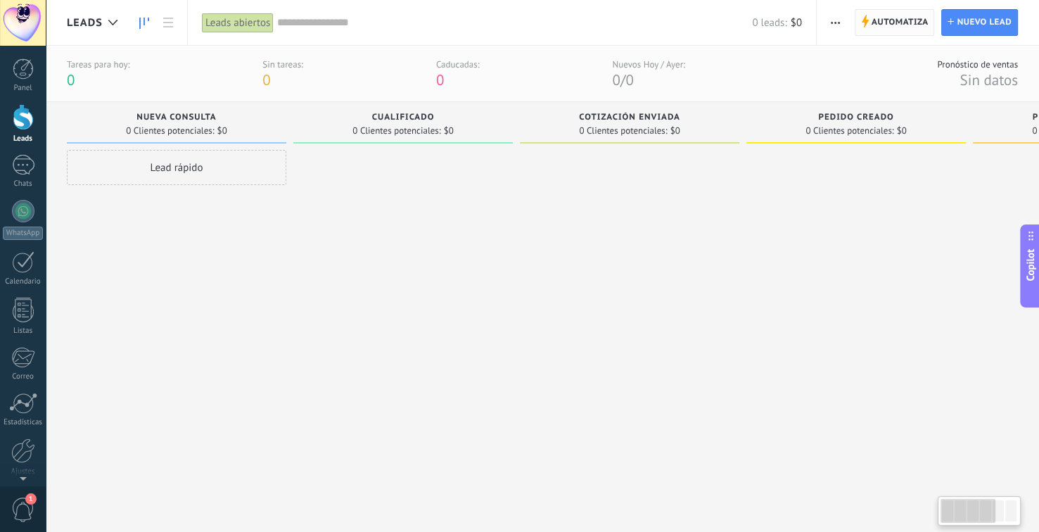
click at [904, 20] on span "Automatiza" at bounding box center [899, 22] width 57 height 25
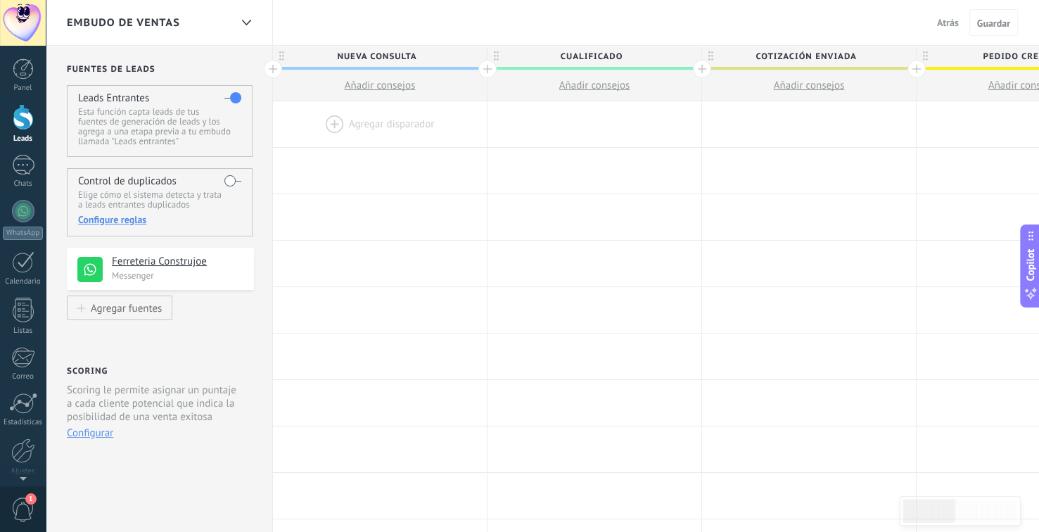
click at [378, 86] on span "Añadir consejos" at bounding box center [380, 85] width 71 height 13
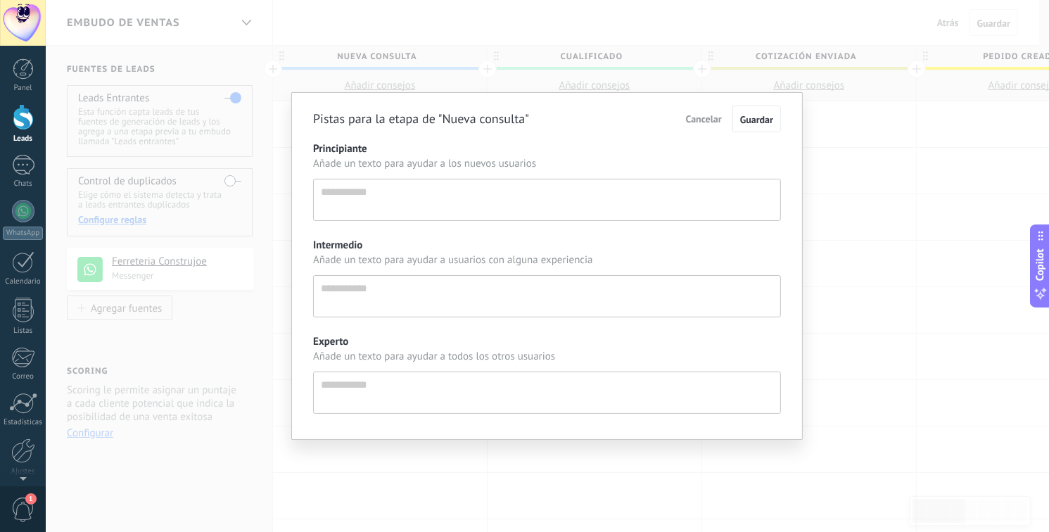
scroll to position [13, 0]
drag, startPoint x: 710, startPoint y: 120, endPoint x: 686, endPoint y: 114, distance: 24.6
click at [708, 119] on span "Cancelar" at bounding box center [704, 119] width 36 height 13
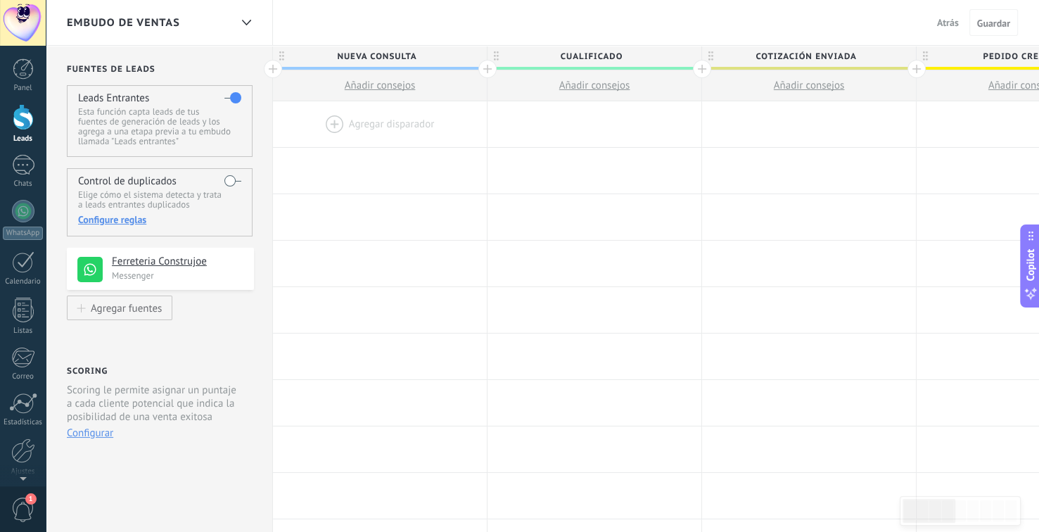
click at [364, 127] on div at bounding box center [380, 124] width 214 height 46
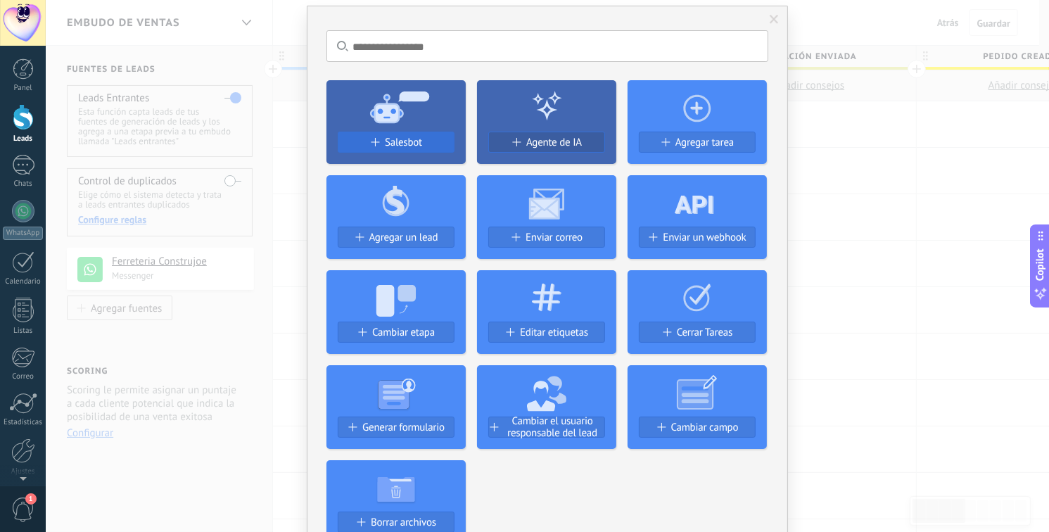
scroll to position [70, 0]
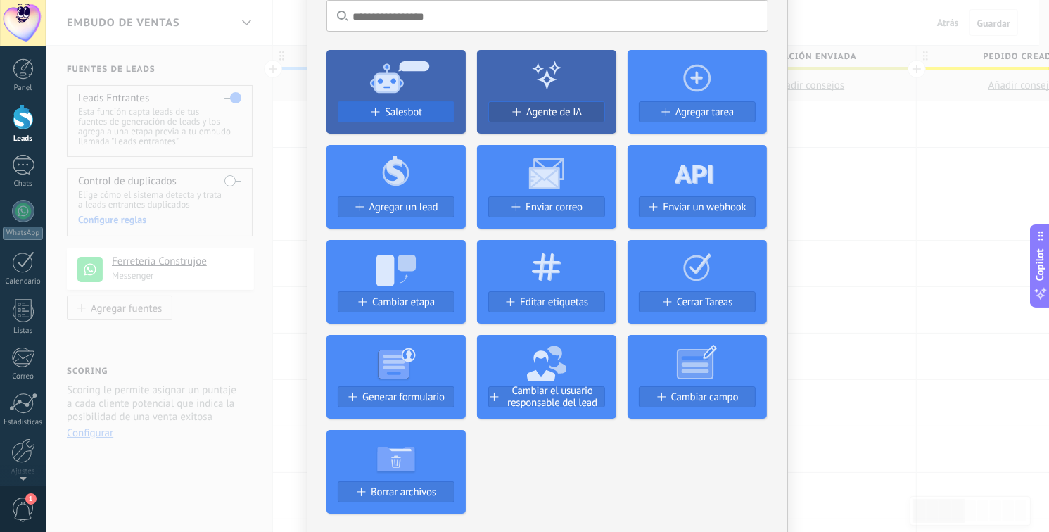
click at [412, 110] on span "Salesbot" at bounding box center [403, 112] width 37 height 12
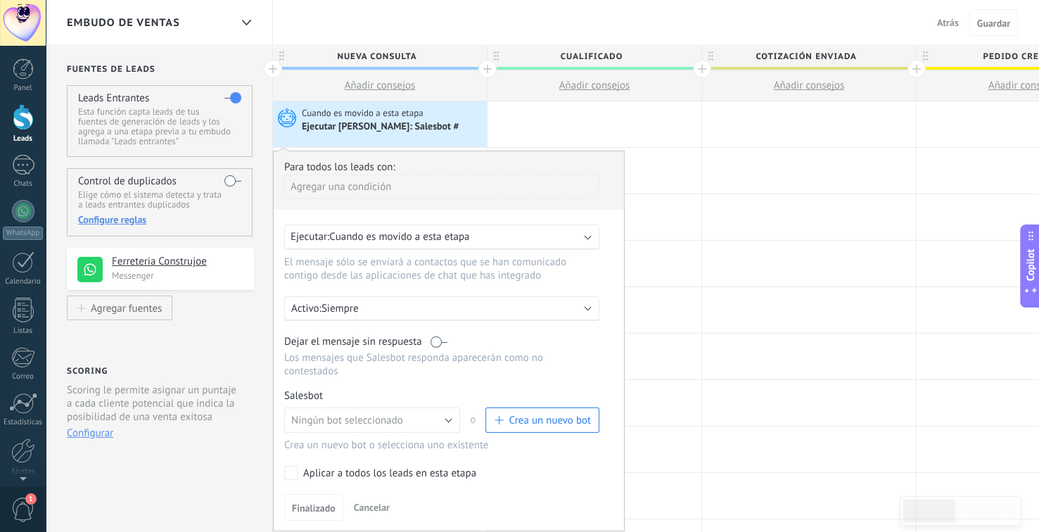
click at [367, 307] on p "Siempre" at bounding box center [444, 308] width 246 height 13
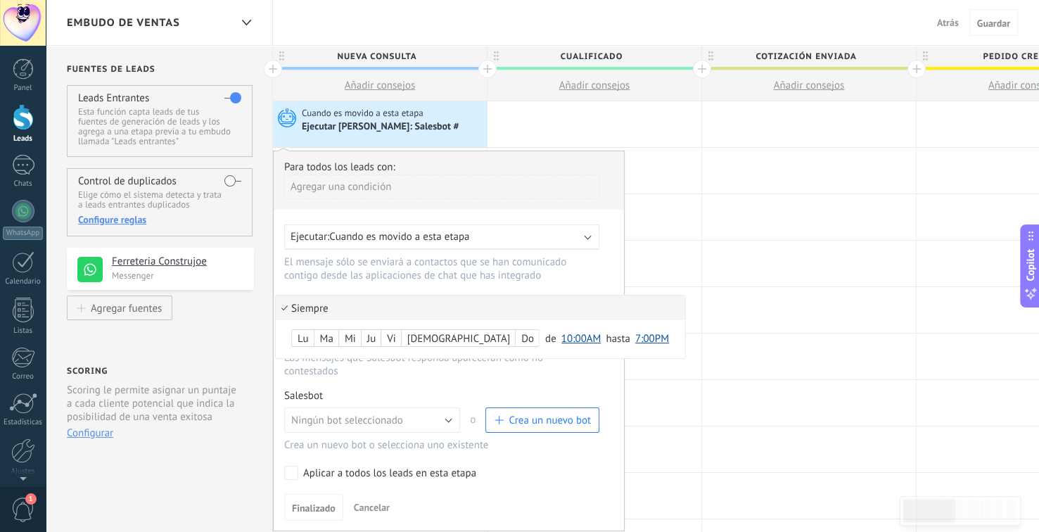
click at [368, 307] on li "Siempre" at bounding box center [480, 307] width 409 height 25
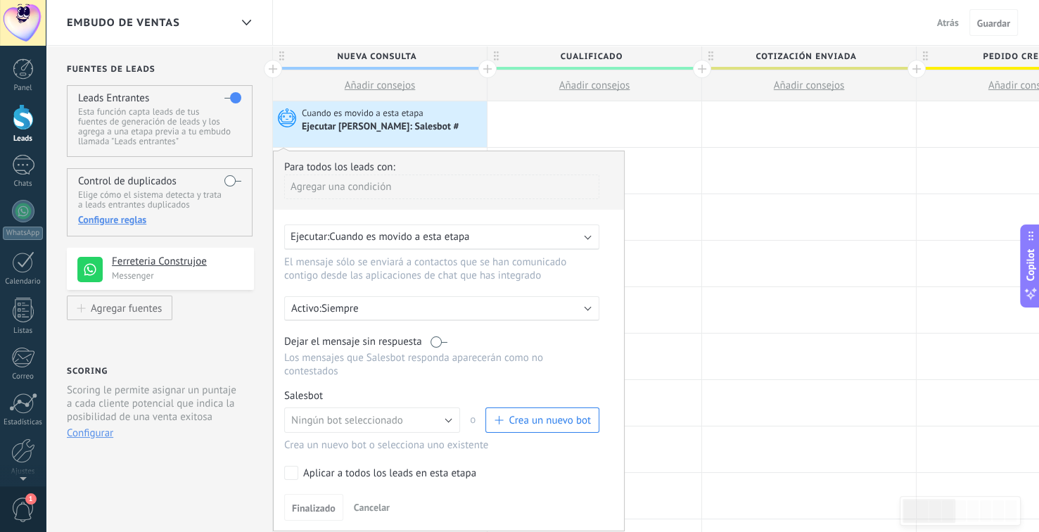
click at [477, 230] on div "Ejecutar: Cuando es movido a esta etapa" at bounding box center [435, 236] width 291 height 13
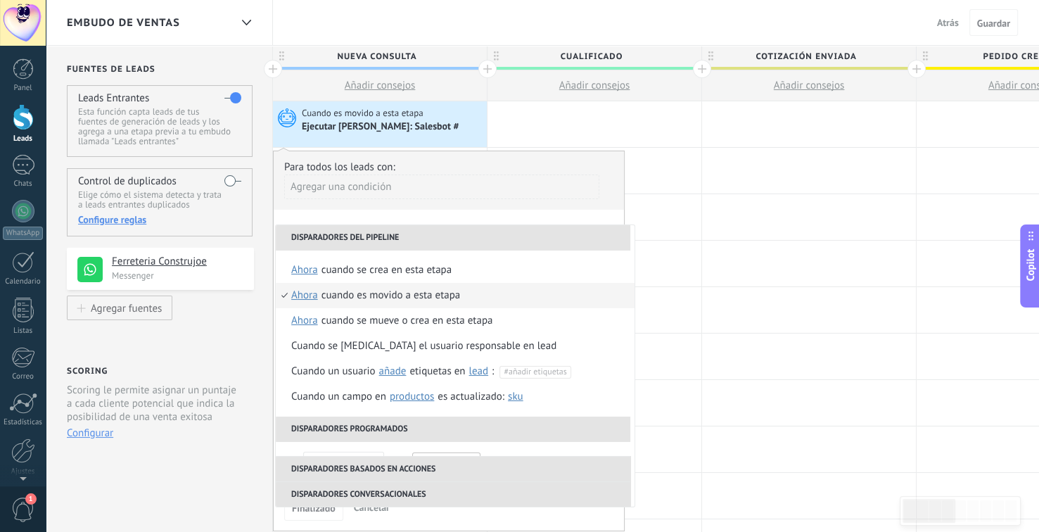
click at [443, 269] on div "Cuando se crea en esta etapa" at bounding box center [386, 269] width 130 height 25
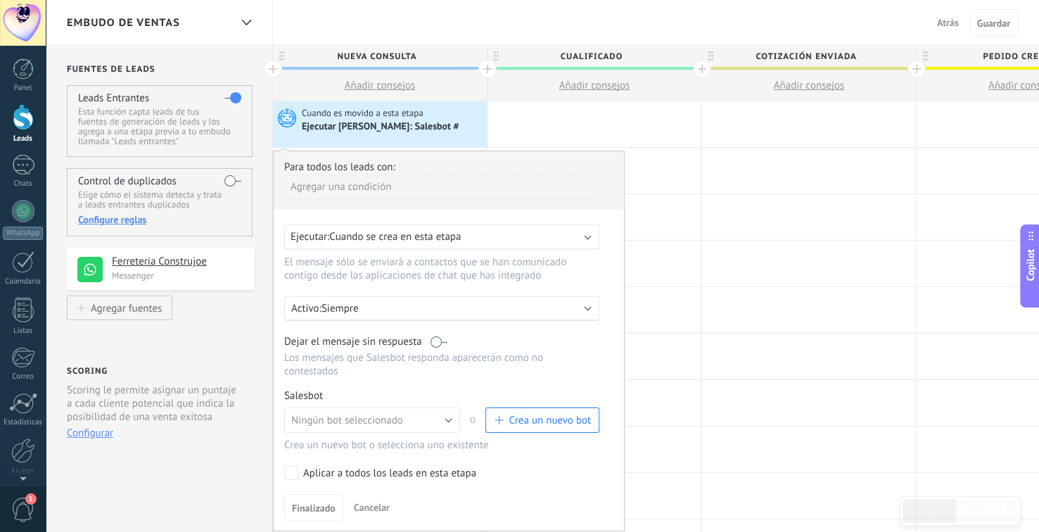
click at [548, 414] on span "Crea un nuevo bot" at bounding box center [549, 420] width 82 height 13
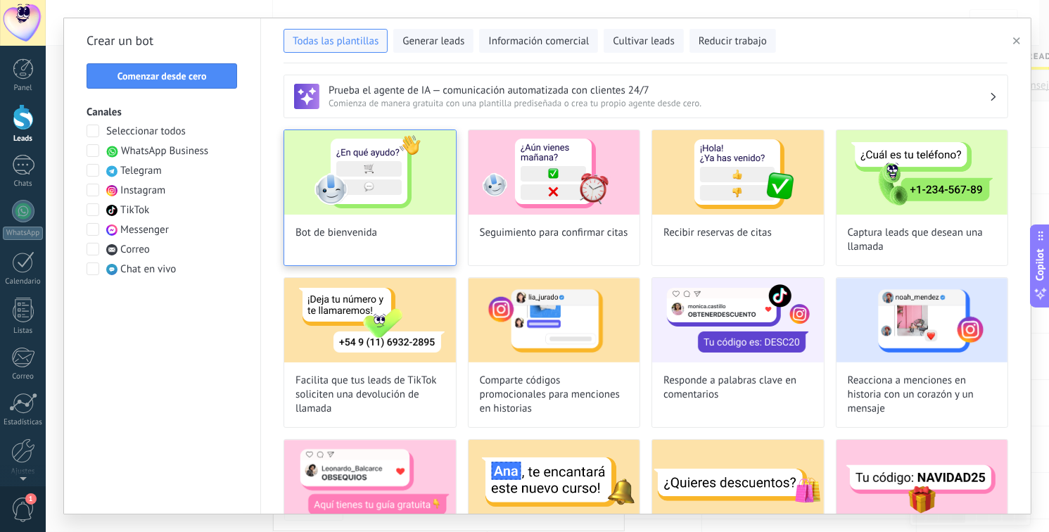
click at [394, 192] on img at bounding box center [370, 172] width 172 height 84
type input "**********"
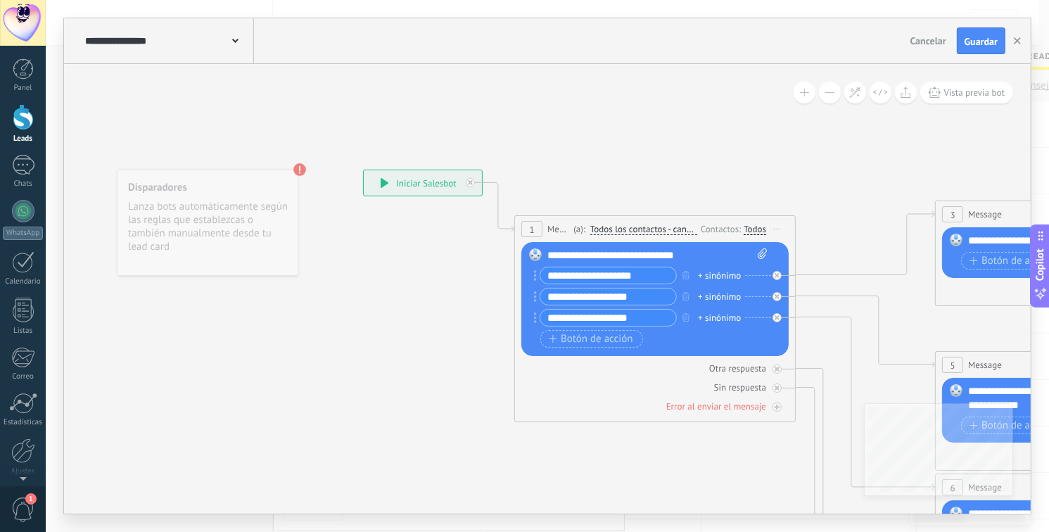
click at [712, 272] on div "+ sinónimo" at bounding box center [719, 276] width 43 height 14
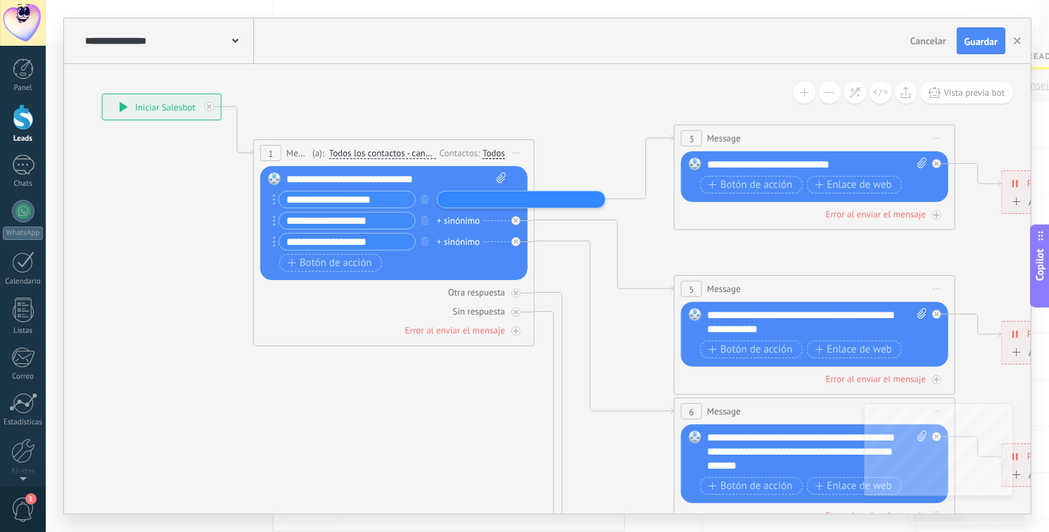
drag, startPoint x: 767, startPoint y: 186, endPoint x: 551, endPoint y: 116, distance: 226.2
click at [551, 116] on icon at bounding box center [846, 452] width 2192 height 1420
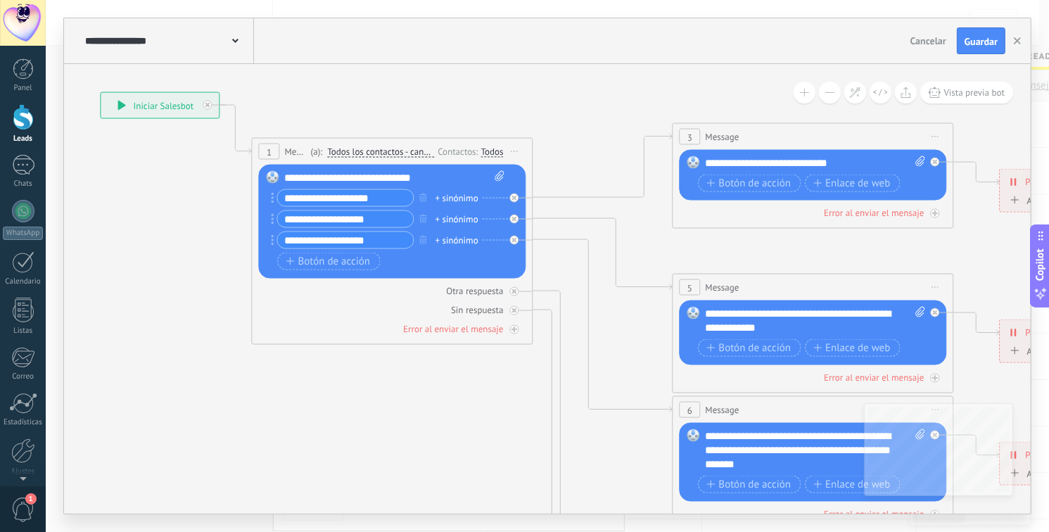
click at [378, 155] on span "Todos los contactos - canales seleccionados" at bounding box center [380, 151] width 107 height 11
click at [378, 155] on button "Todos los contactos - canales seleccionados" at bounding box center [408, 151] width 176 height 25
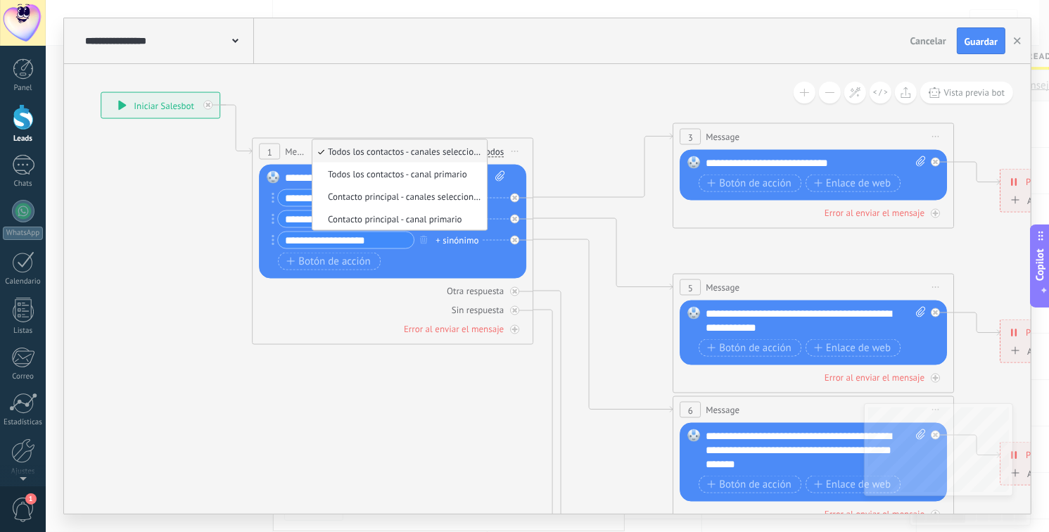
click at [418, 105] on icon at bounding box center [845, 451] width 2192 height 1420
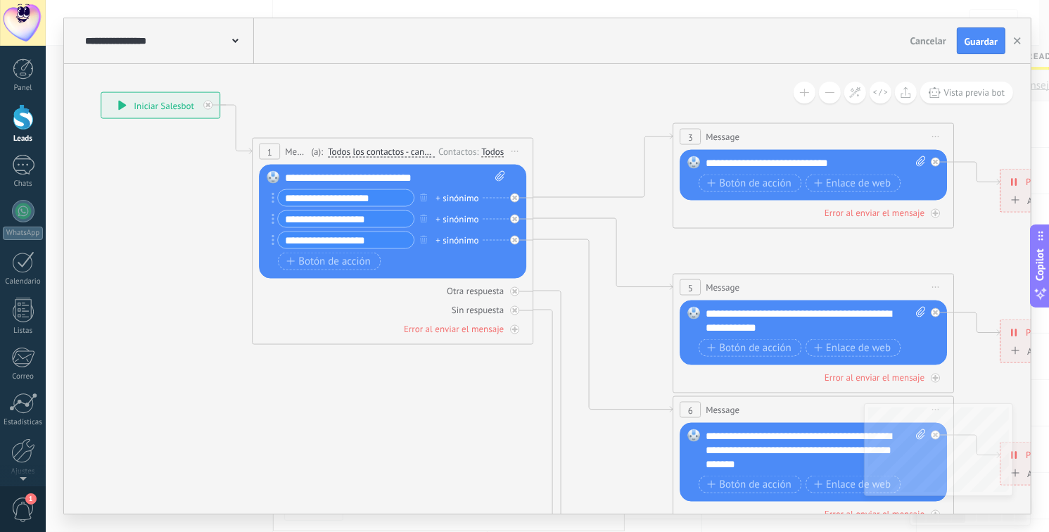
click at [351, 198] on input "**********" at bounding box center [346, 198] width 136 height 16
click at [453, 242] on div "+ sinónimo" at bounding box center [456, 240] width 43 height 14
click at [401, 392] on icon at bounding box center [845, 451] width 2192 height 1420
click at [132, 103] on div "**********" at bounding box center [160, 105] width 118 height 25
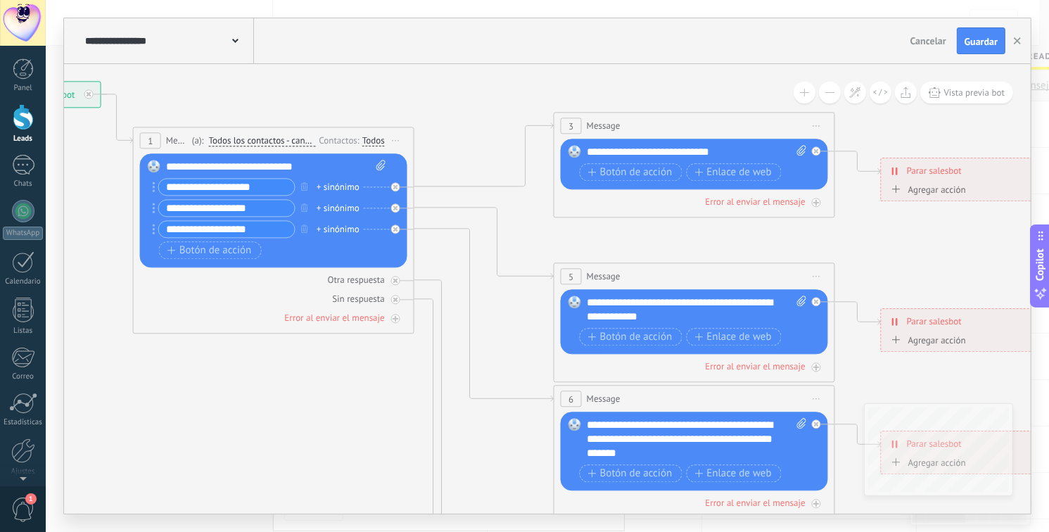
drag, startPoint x: 438, startPoint y: 431, endPoint x: 352, endPoint y: 375, distance: 103.2
click at [340, 432] on icon at bounding box center [726, 439] width 2192 height 1420
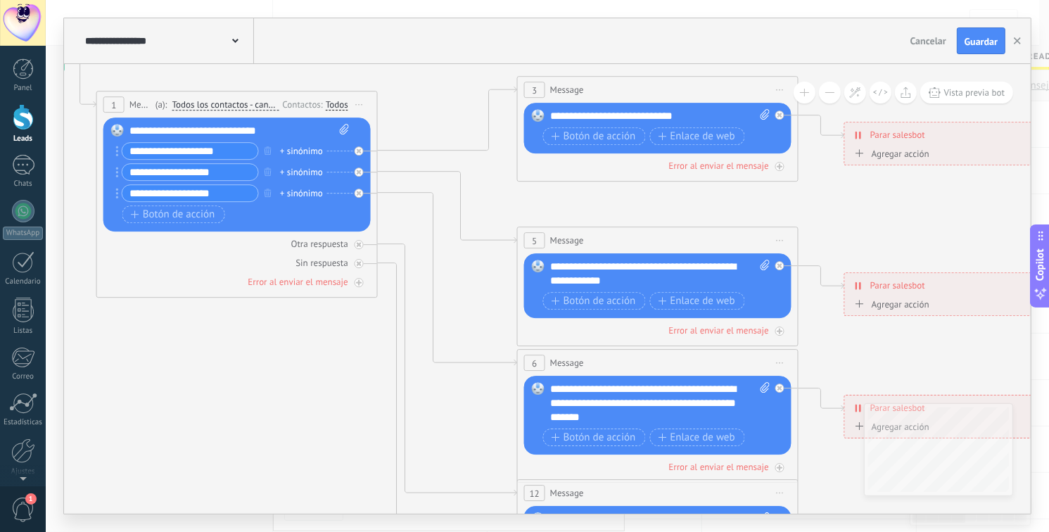
drag, startPoint x: 385, startPoint y: 413, endPoint x: 441, endPoint y: 293, distance: 132.1
click at [349, 376] on icon at bounding box center [690, 403] width 2192 height 1420
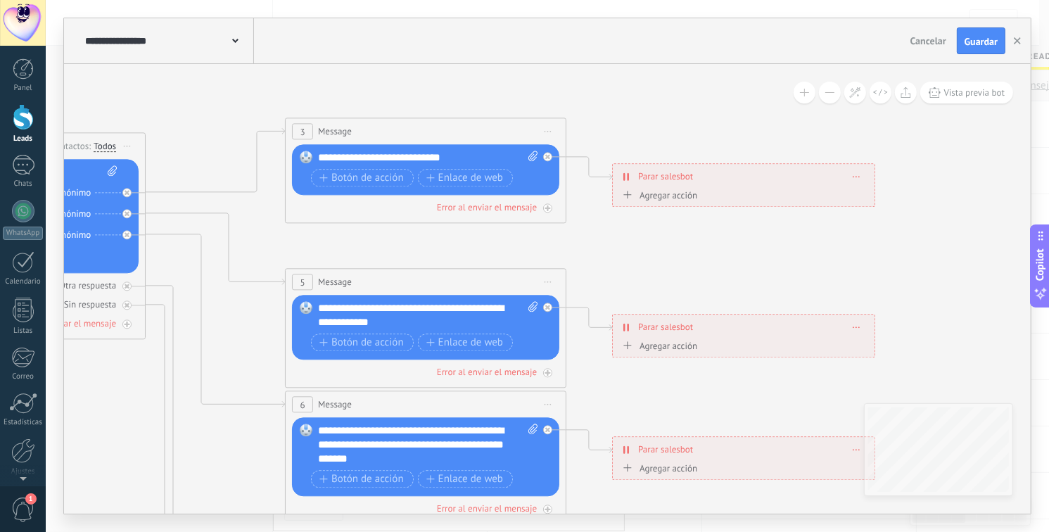
drag, startPoint x: 854, startPoint y: 198, endPoint x: 641, endPoint y: 257, distance: 221.3
click at [641, 257] on icon at bounding box center [457, 445] width 2192 height 1420
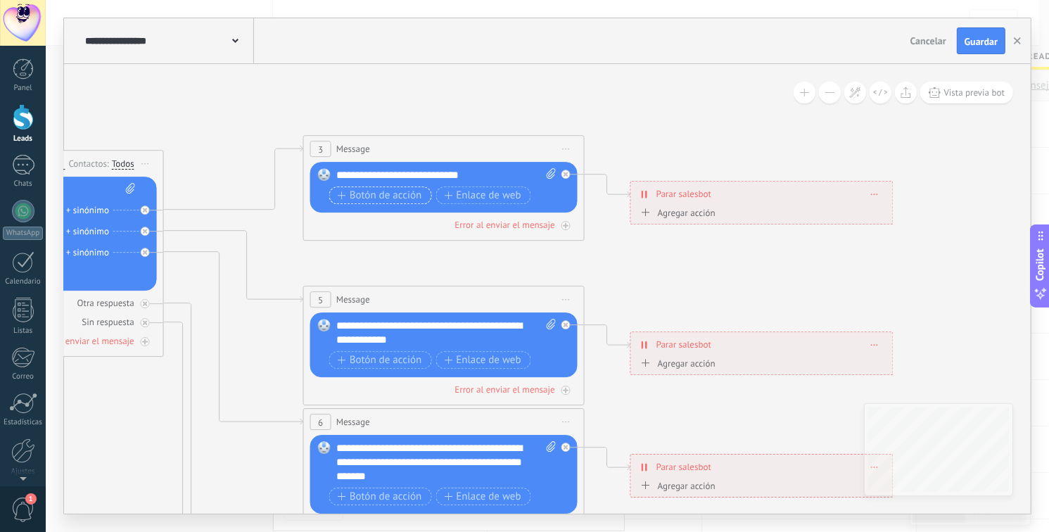
click at [395, 193] on span "Botón de acción" at bounding box center [380, 195] width 84 height 11
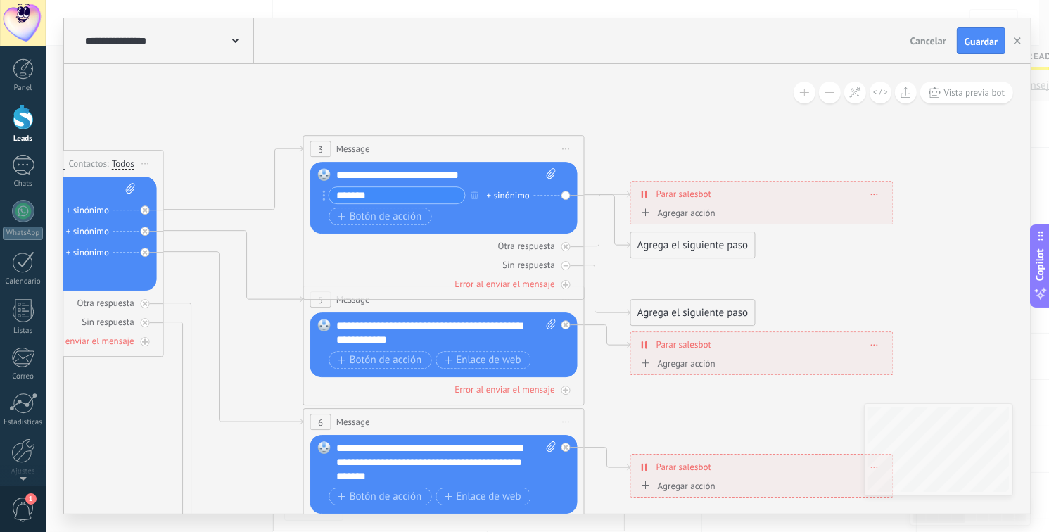
type input "*******"
click at [369, 214] on span "Botón de acción" at bounding box center [380, 216] width 84 height 11
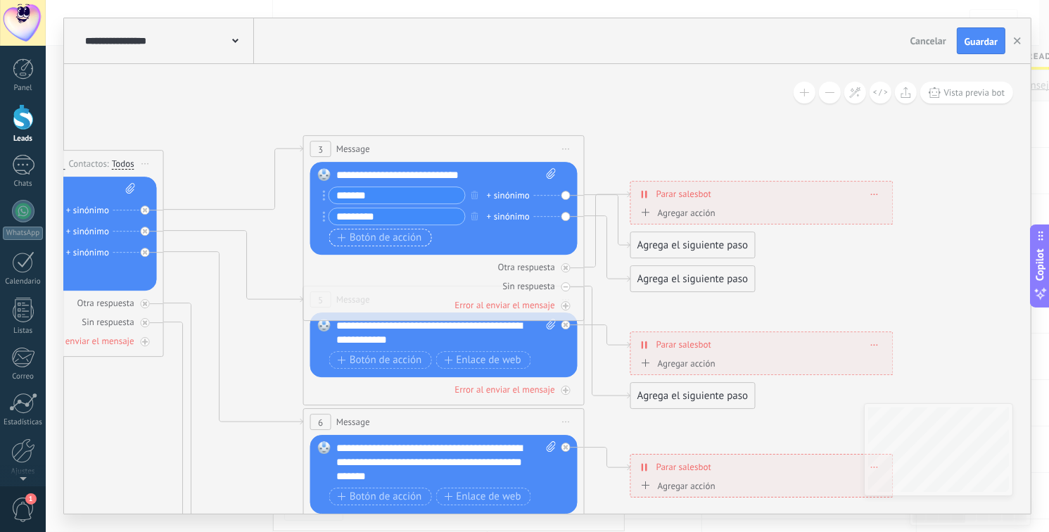
type input "*********"
click at [381, 236] on span "Botón de acción" at bounding box center [380, 237] width 84 height 11
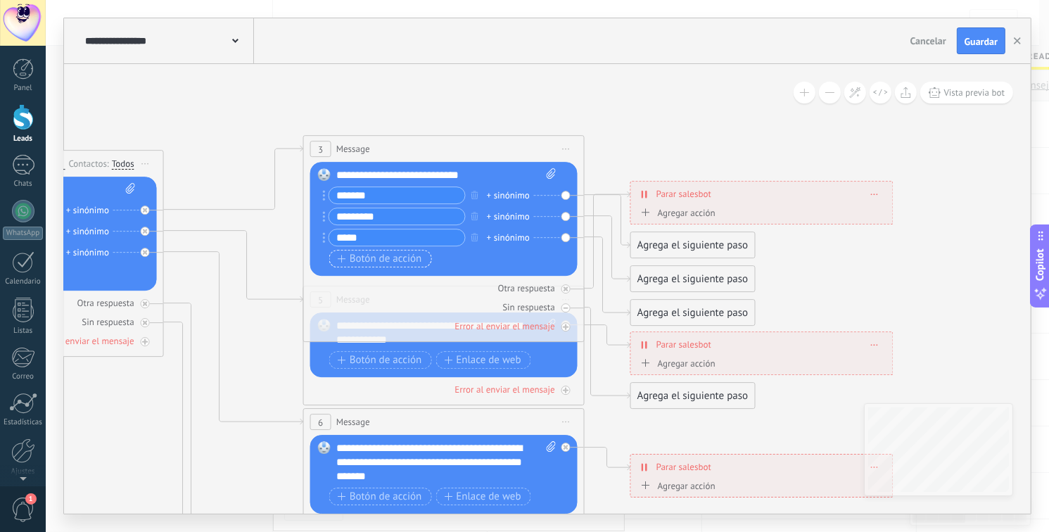
type input "*****"
click at [354, 253] on span "Botón de acción" at bounding box center [380, 258] width 84 height 11
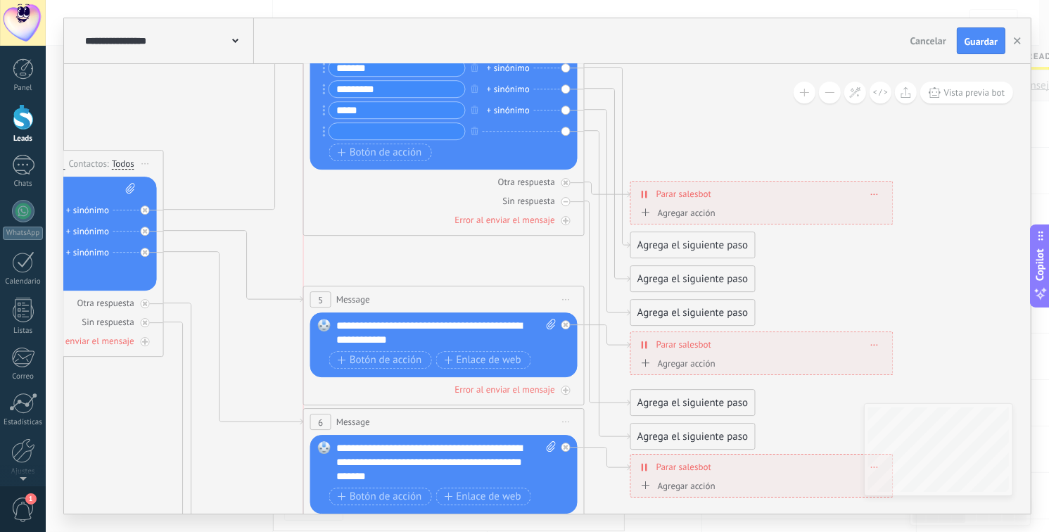
drag, startPoint x: 358, startPoint y: 150, endPoint x: 367, endPoint y: 29, distance: 122.0
click at [359, 22] on div "**********" at bounding box center [547, 265] width 966 height 495
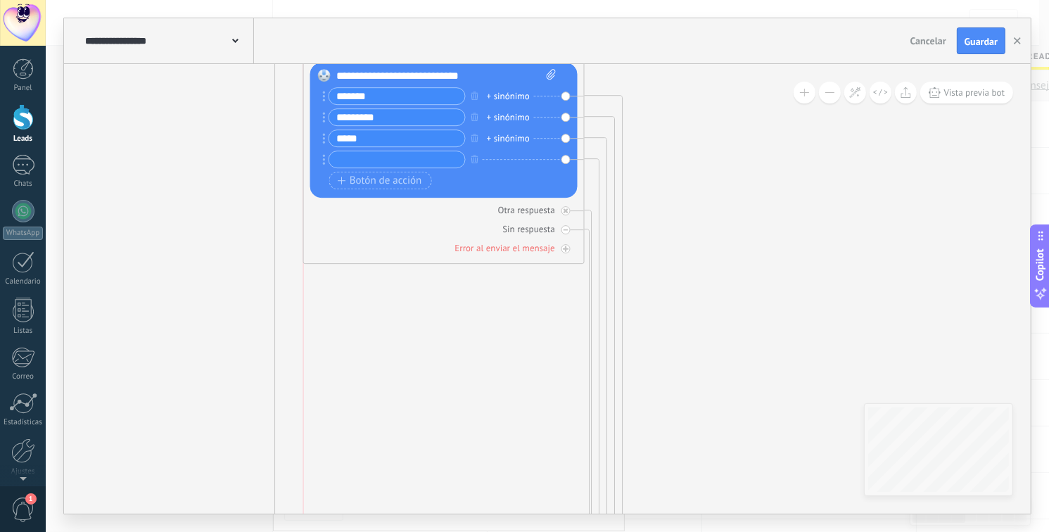
drag, startPoint x: 402, startPoint y: 382, endPoint x: 399, endPoint y: 41, distance: 341.1
click at [399, 41] on div "**********" at bounding box center [547, 265] width 966 height 495
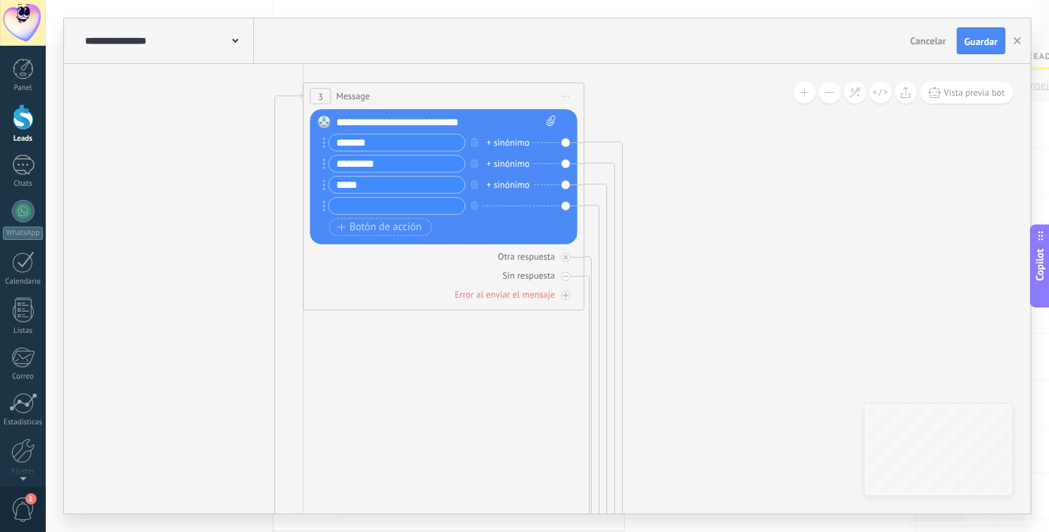
drag, startPoint x: 402, startPoint y: 210, endPoint x: 402, endPoint y: 88, distance: 121.7
click at [402, 88] on div "3 Message ******* (a): Todos los contactos - canales seleccionados Todos los co…" at bounding box center [444, 96] width 280 height 26
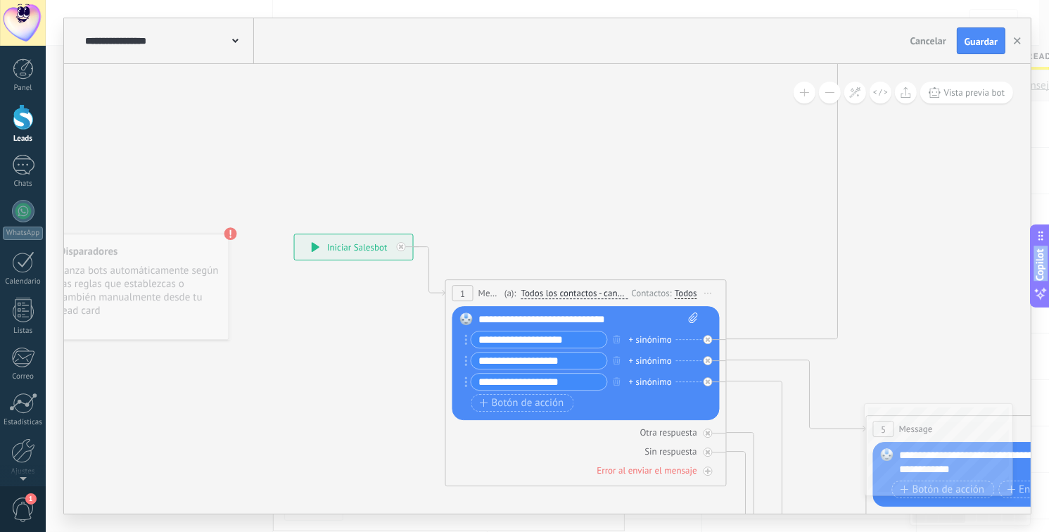
drag, startPoint x: 150, startPoint y: 320, endPoint x: 701, endPoint y: -75, distance: 678.4
click at [701, 0] on html ".abecls-1,.abecls-2{fill-rule:evenodd}.abecls-2{fill:#fff} .abhcls-1{fill:none}…" at bounding box center [524, 266] width 1049 height 532
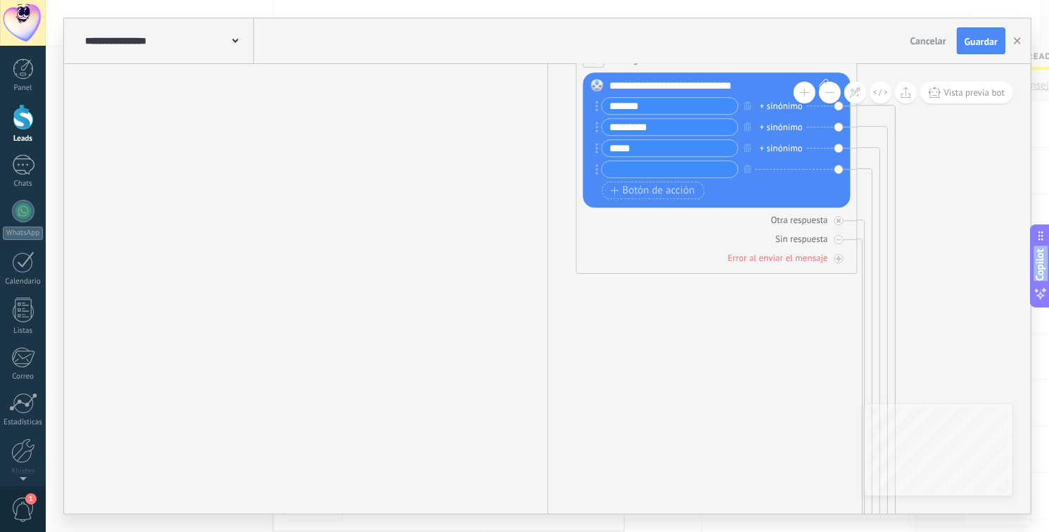
drag, startPoint x: 643, startPoint y: 153, endPoint x: 287, endPoint y: 455, distance: 467.1
click at [276, 487] on html ".abecls-1,.abecls-2{fill-rule:evenodd}.abecls-2{fill:#fff} .abhcls-1{fill:none}…" at bounding box center [524, 266] width 1049 height 532
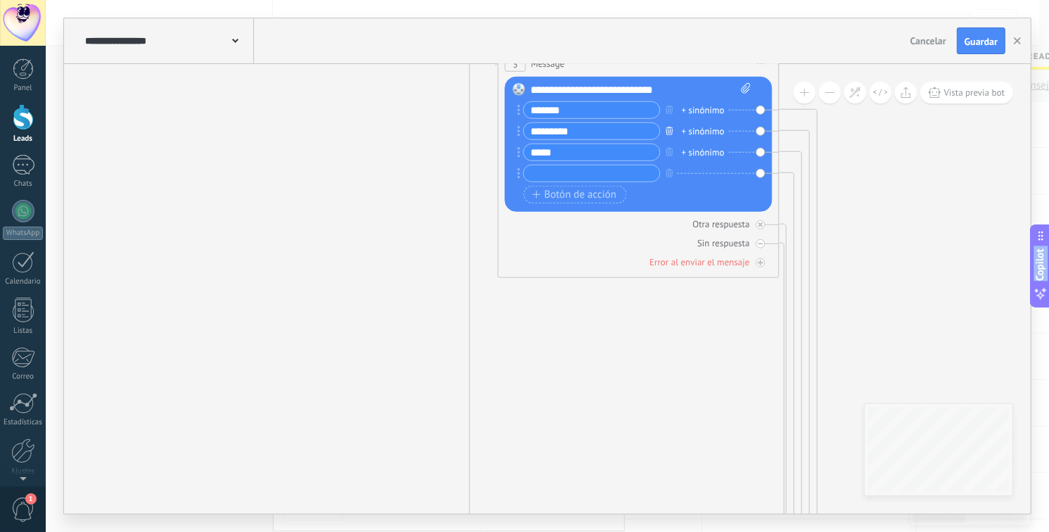
drag, startPoint x: 613, startPoint y: 277, endPoint x: 588, endPoint y: 251, distance: 35.8
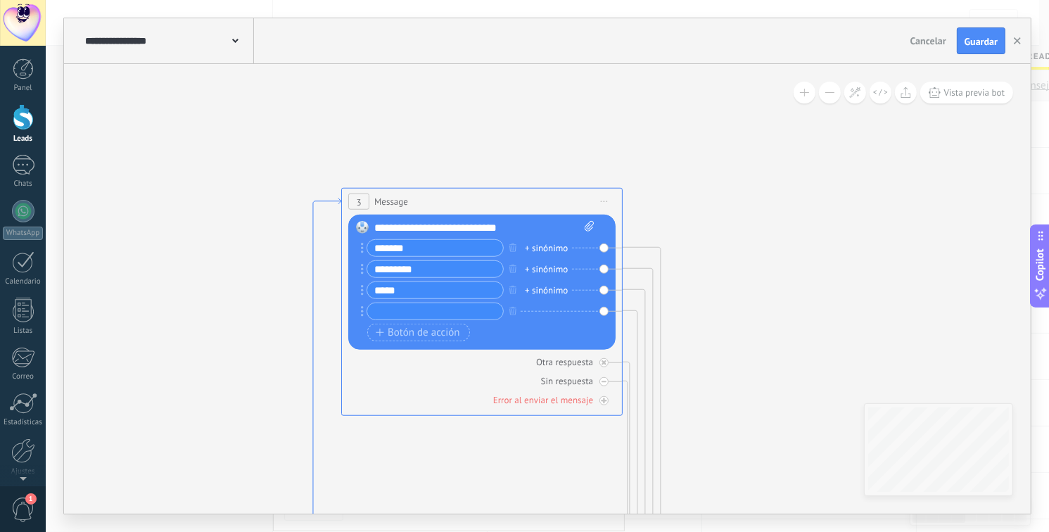
drag, startPoint x: 459, startPoint y: 243, endPoint x: 432, endPoint y: 274, distance: 41.3
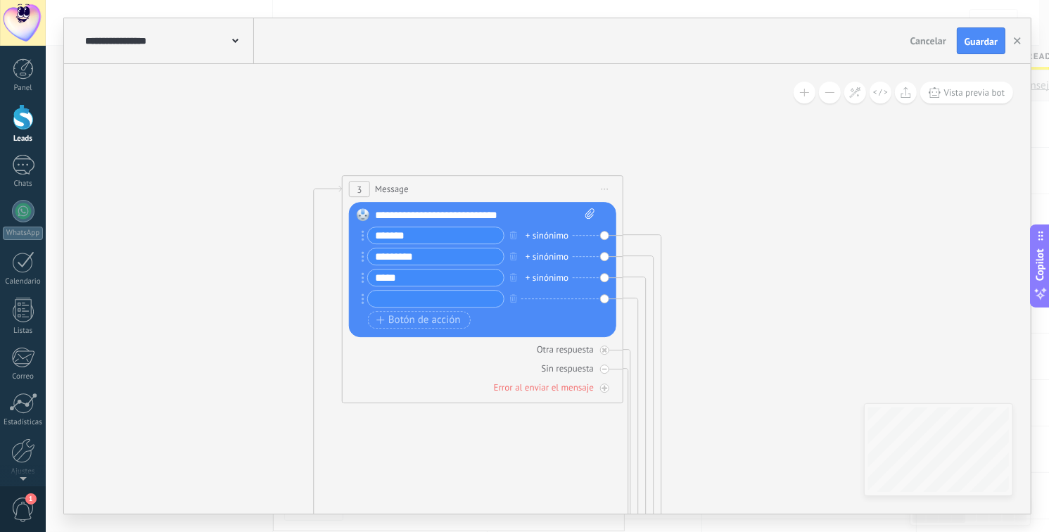
click at [376, 298] on input "text" at bounding box center [436, 298] width 136 height 16
type input "********"
click at [404, 316] on span "Botón de acción" at bounding box center [418, 319] width 84 height 11
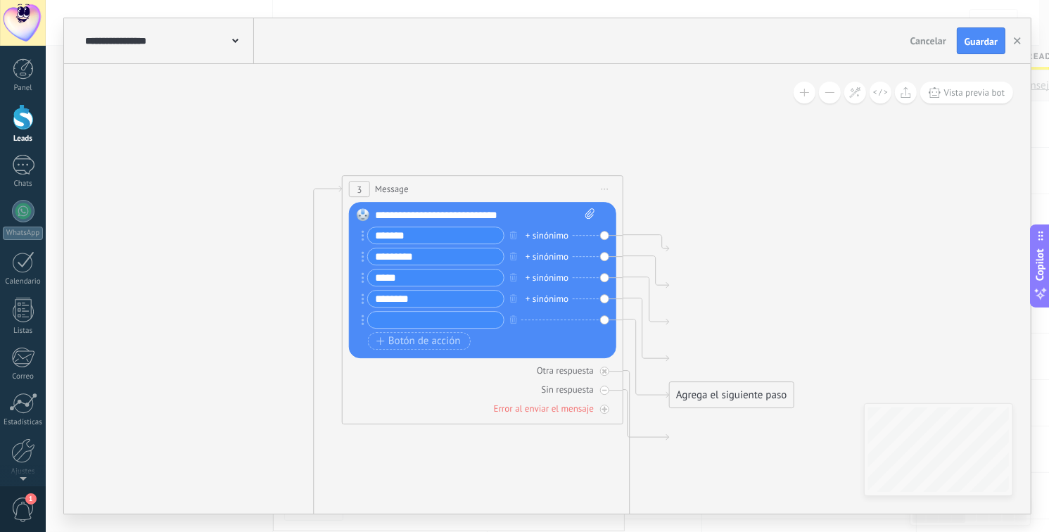
click at [402, 319] on input "text" at bounding box center [436, 320] width 136 height 16
type input "*****"
click at [404, 347] on button "Botón de acción" at bounding box center [419, 341] width 103 height 18
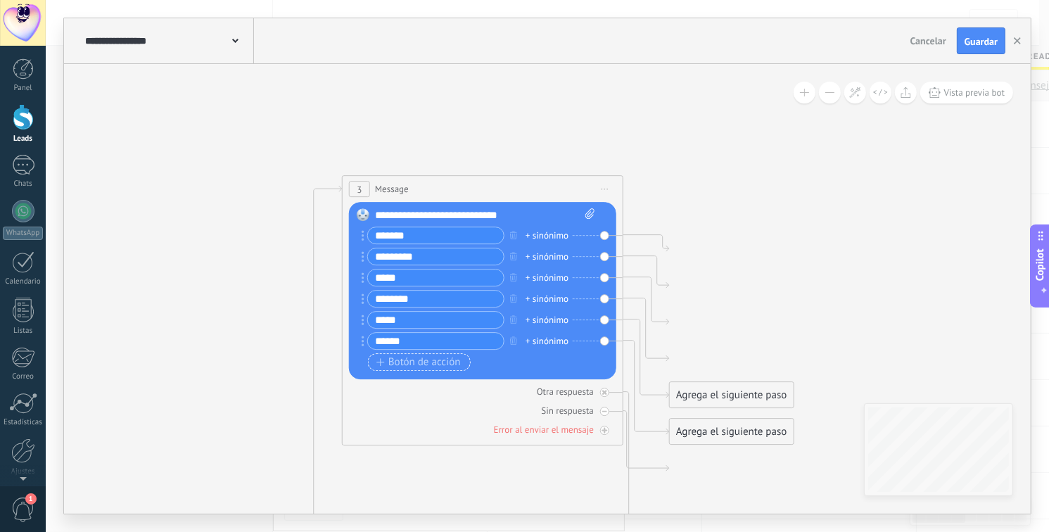
type input "******"
click at [385, 364] on span "Botón de acción" at bounding box center [418, 362] width 84 height 11
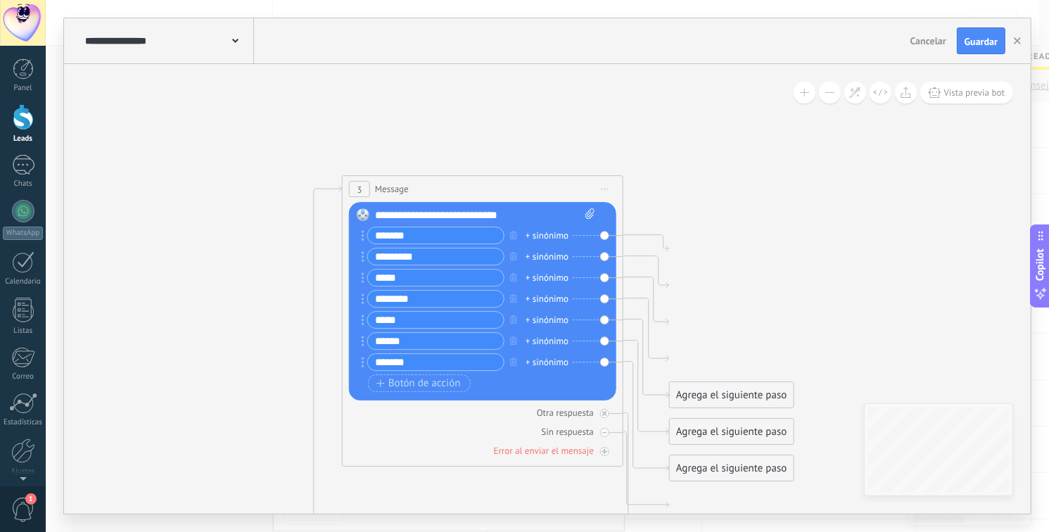
type input "*******"
click at [545, 358] on div "+ sinónimo" at bounding box center [546, 362] width 43 height 14
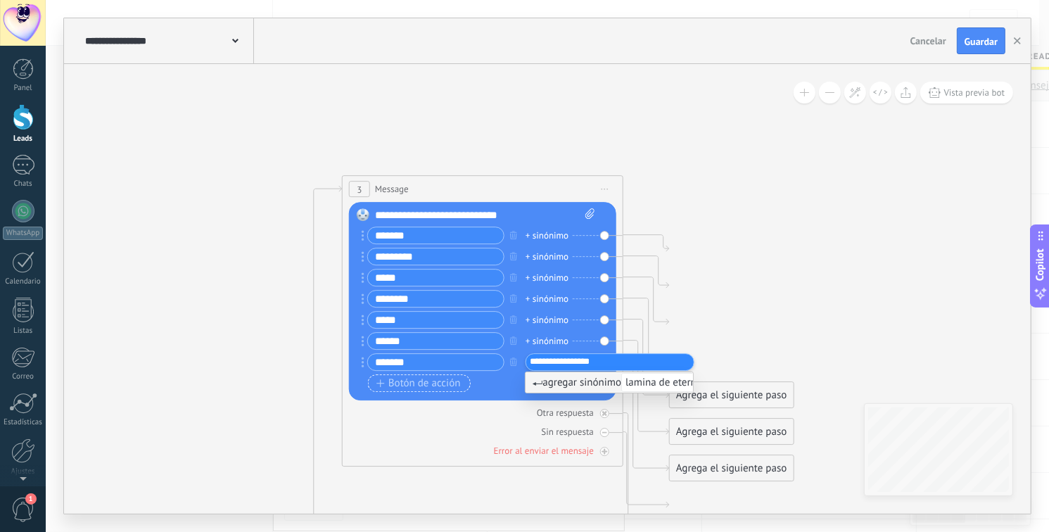
type input "**********"
click at [427, 387] on span "Botón de acción" at bounding box center [418, 383] width 84 height 11
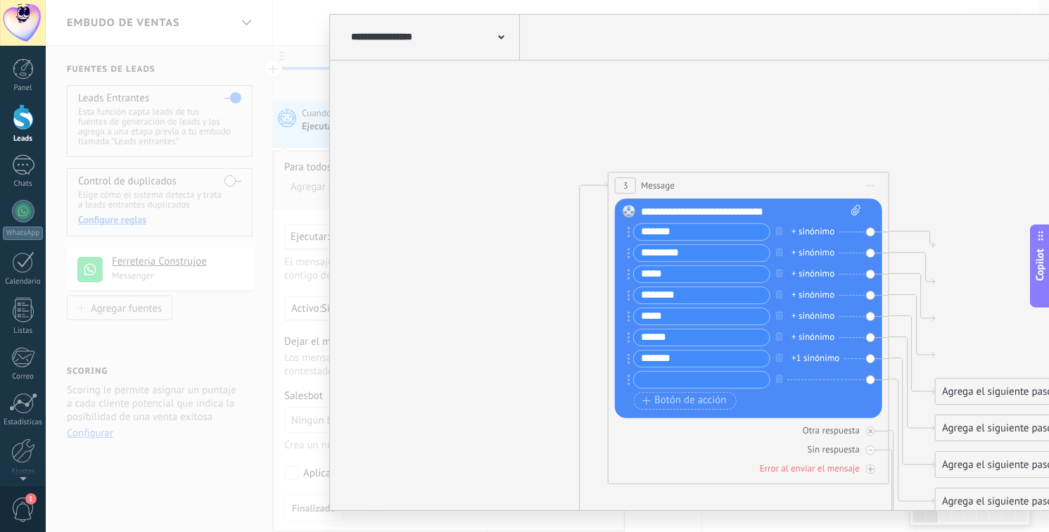
type textarea "**********"
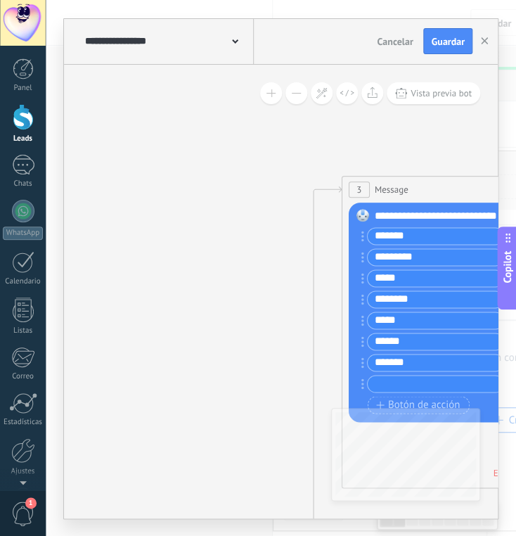
scroll to position [13, 0]
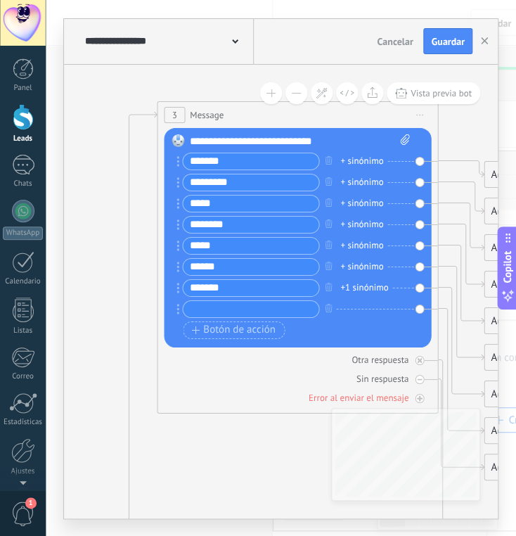
drag, startPoint x: 326, startPoint y: 137, endPoint x: 134, endPoint y: 105, distance: 194.0
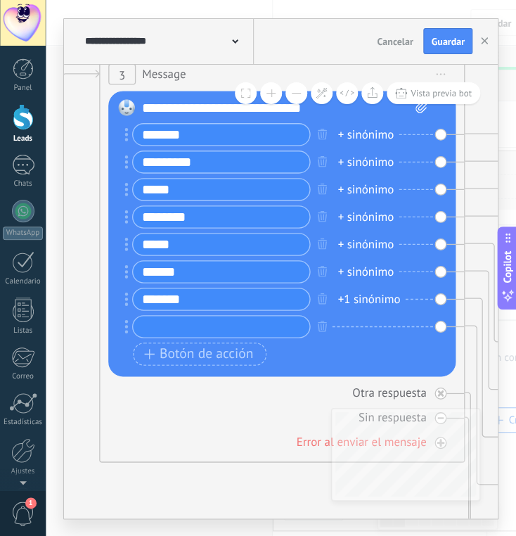
click at [151, 332] on input "text" at bounding box center [221, 326] width 177 height 21
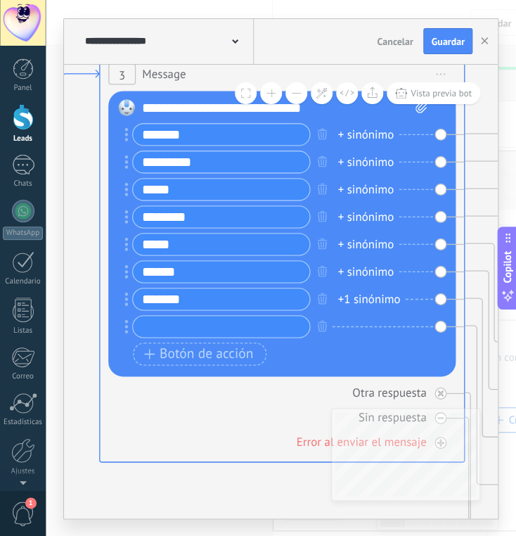
drag, startPoint x: 278, startPoint y: 418, endPoint x: 70, endPoint y: 338, distance: 223.1
click at [46, 339] on div "**********" at bounding box center [281, 268] width 470 height 536
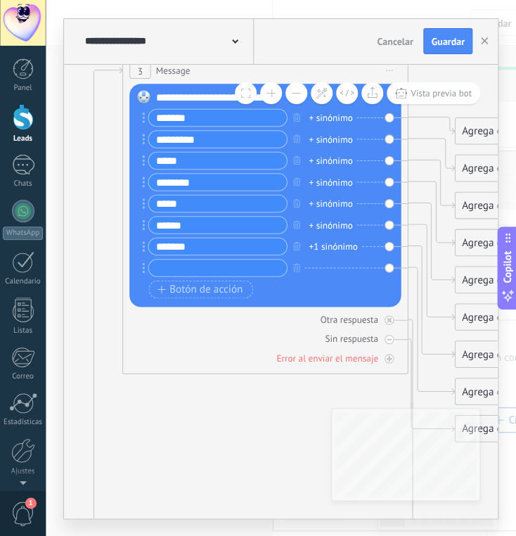
drag, startPoint x: 219, startPoint y: 352, endPoint x: 269, endPoint y: 435, distance: 96.2
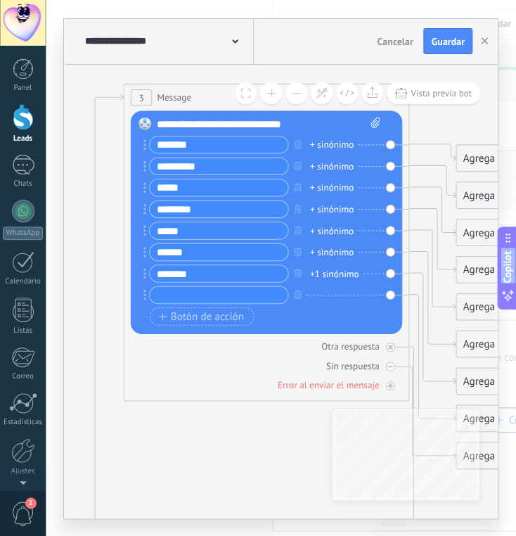
drag, startPoint x: 261, startPoint y: 435, endPoint x: 261, endPoint y: 453, distance: 17.6
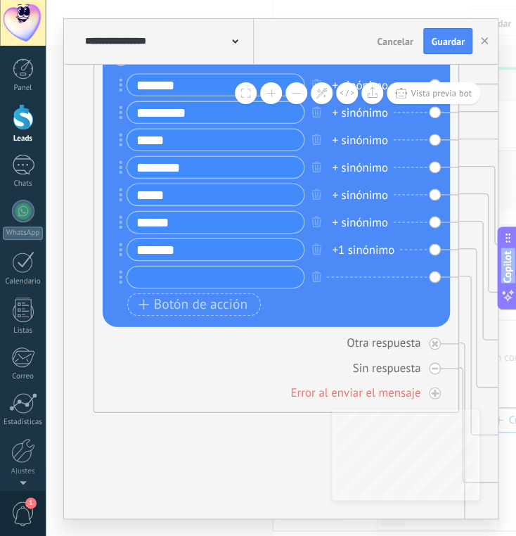
drag, startPoint x: 234, startPoint y: 366, endPoint x: 224, endPoint y: 418, distance: 53.0
drag, startPoint x: 236, startPoint y: 392, endPoint x: 222, endPoint y: 383, distance: 17.2
drag, startPoint x: 222, startPoint y: 380, endPoint x: 216, endPoint y: 368, distance: 13.5
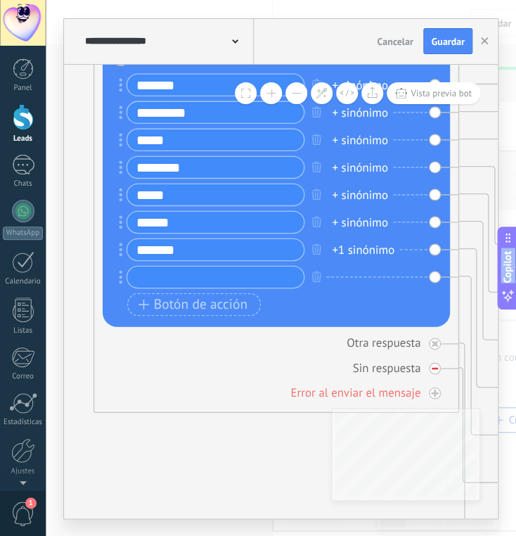
click at [221, 380] on div "Otra respuesta Sin respuesta Error al enviar el mensaje" at bounding box center [276, 363] width 347 height 74
drag, startPoint x: 222, startPoint y: 354, endPoint x: 212, endPoint y: 442, distance: 89.1
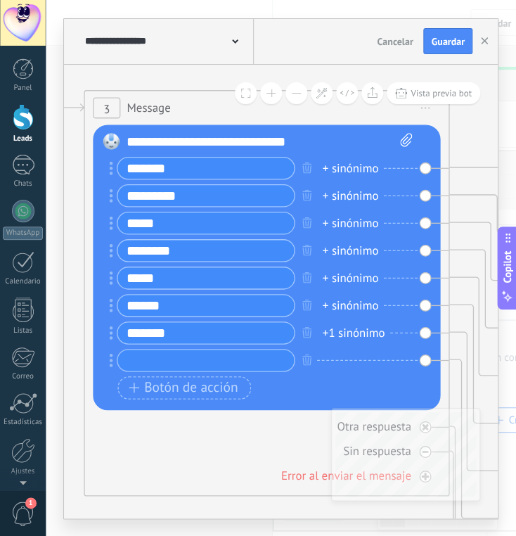
drag, startPoint x: 203, startPoint y: 434, endPoint x: 193, endPoint y: 506, distance: 73.2
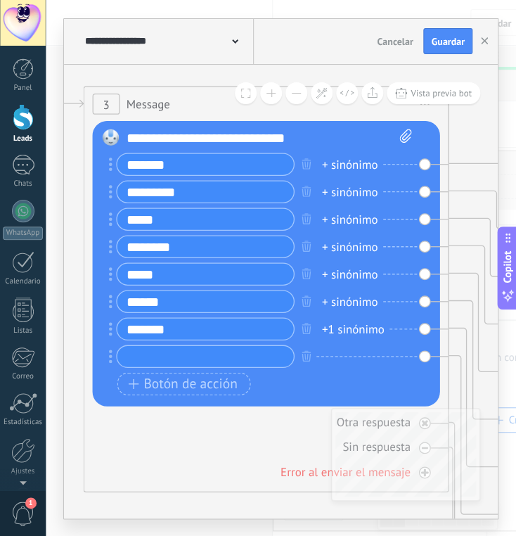
click at [160, 347] on input "text" at bounding box center [205, 355] width 177 height 21
type input "*****"
click at [185, 382] on span "Botón de acción" at bounding box center [182, 383] width 109 height 15
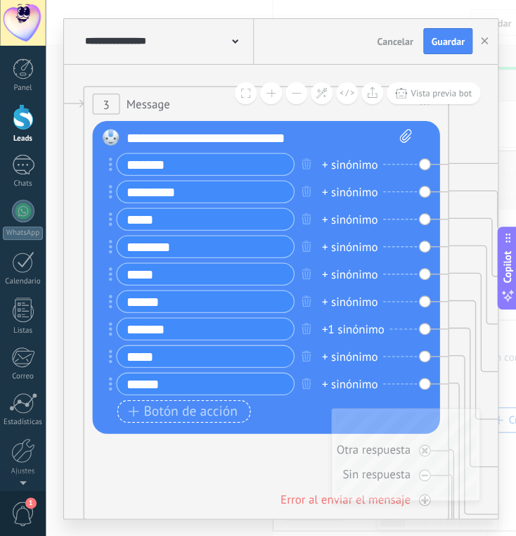
type input "******"
click at [199, 408] on span "Botón de acción" at bounding box center [182, 411] width 109 height 15
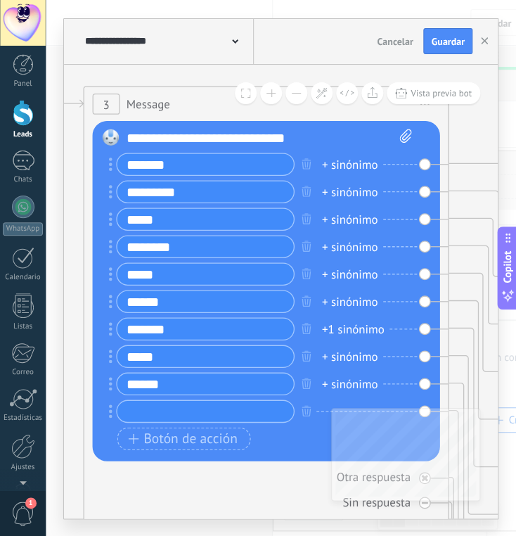
scroll to position [0, 0]
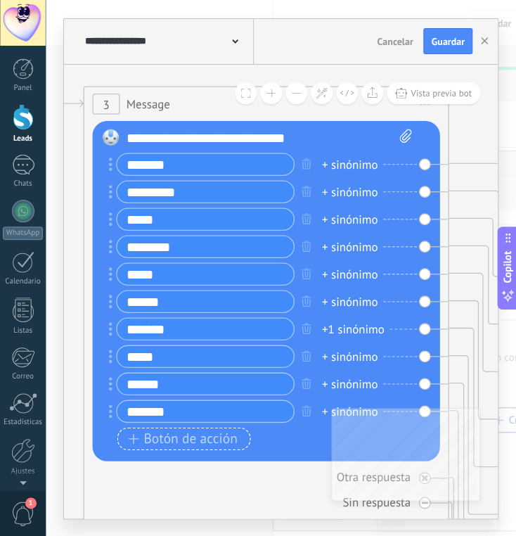
type input "*******"
click at [180, 442] on span "Botón de acción" at bounding box center [182, 438] width 109 height 15
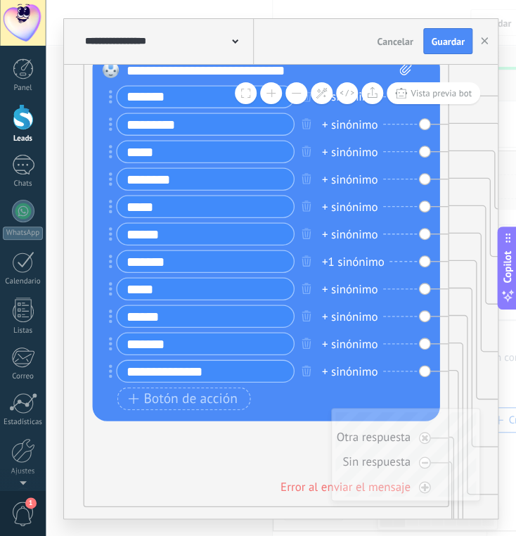
type input "**********"
click at [177, 410] on div "******* + sinónimo ********* + sinónimo ***** + sinónimo ********" at bounding box center [264, 249] width 295 height 329
click at [185, 399] on span "Botón de acción" at bounding box center [182, 398] width 109 height 15
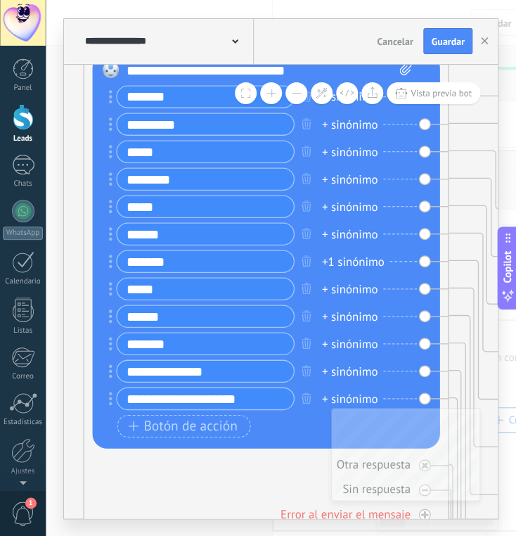
type input "**********"
click at [341, 394] on div "+ sinónimo" at bounding box center [350, 398] width 56 height 18
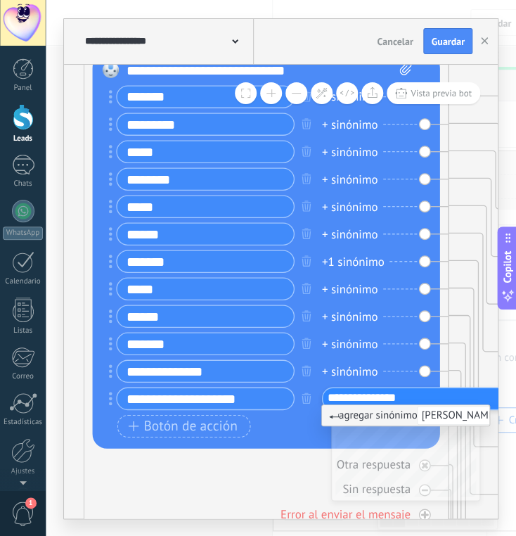
type input "**********"
click at [290, 420] on div "Botón de acción Enlace de web" at bounding box center [264, 425] width 295 height 23
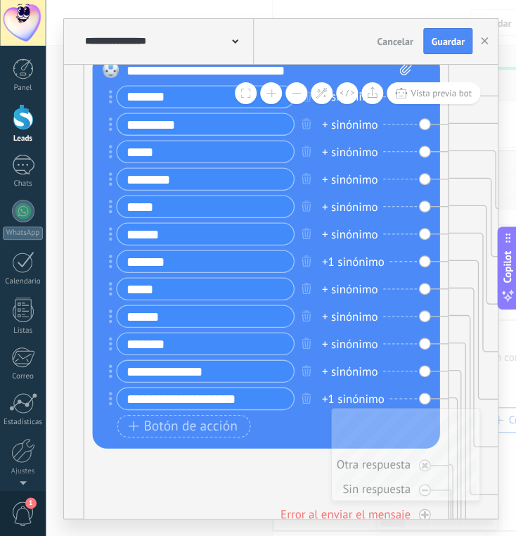
click at [347, 392] on div "+1 sinónimo" at bounding box center [353, 398] width 63 height 18
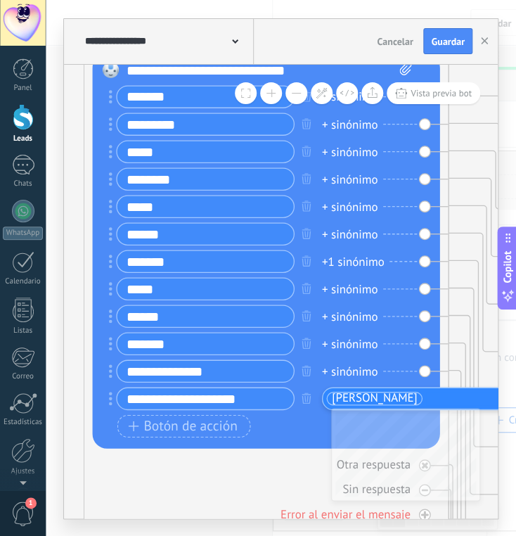
click at [260, 429] on div "Botón de acción Enlace de web" at bounding box center [264, 425] width 295 height 23
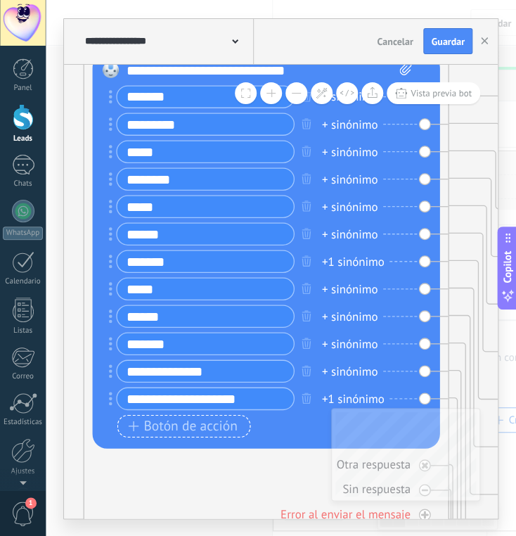
click at [211, 418] on span "Botón de acción" at bounding box center [182, 425] width 109 height 15
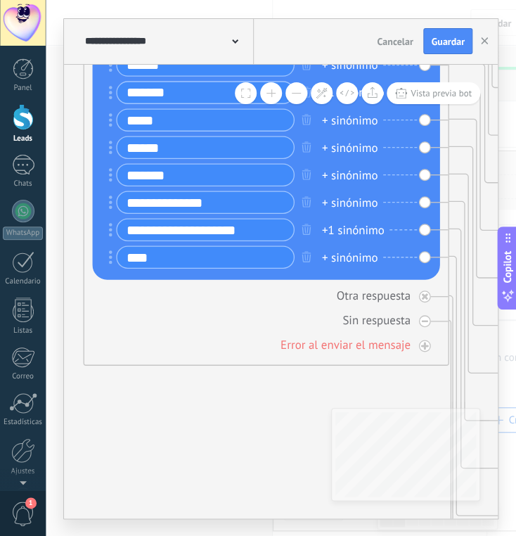
type input "****"
click at [186, 331] on div "Otra respuesta Sin respuesta Error al enviar el mensaje" at bounding box center [265, 316] width 347 height 74
click at [181, 285] on div "Otra respuesta Sin respuesta Error al enviar el mensaje" at bounding box center [265, 316] width 347 height 74
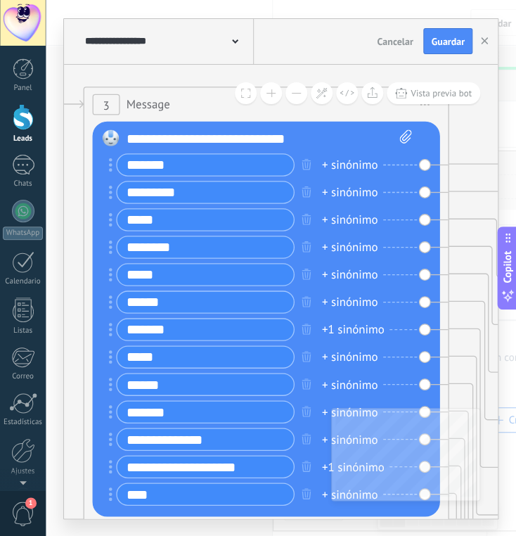
click at [267, 160] on input "*******" at bounding box center [205, 164] width 177 height 21
click at [307, 164] on icon "button" at bounding box center [306, 163] width 9 height 11
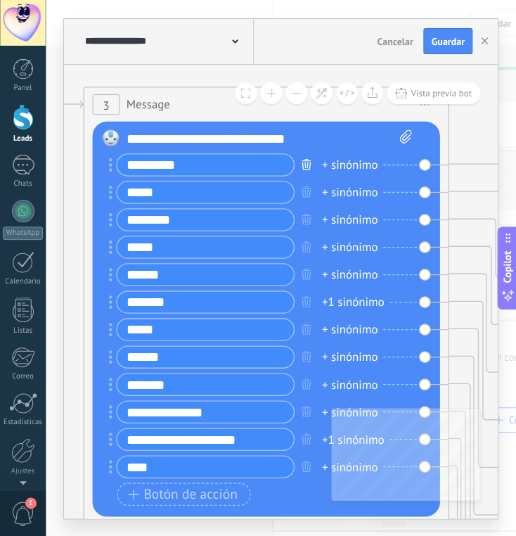
click at [307, 164] on icon "button" at bounding box center [306, 163] width 9 height 11
click at [307, 186] on icon "button" at bounding box center [306, 191] width 9 height 11
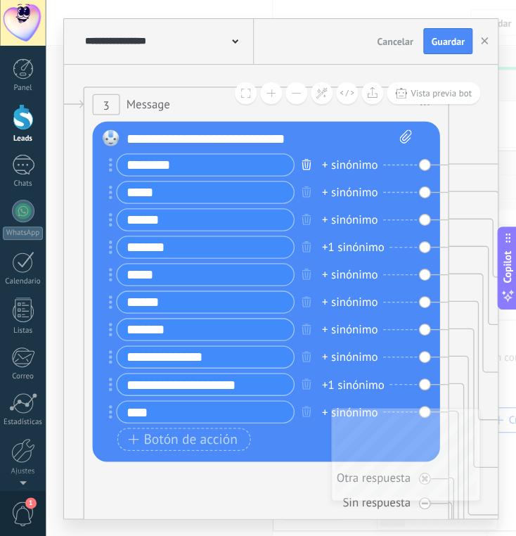
click at [307, 164] on icon "button" at bounding box center [306, 163] width 9 height 11
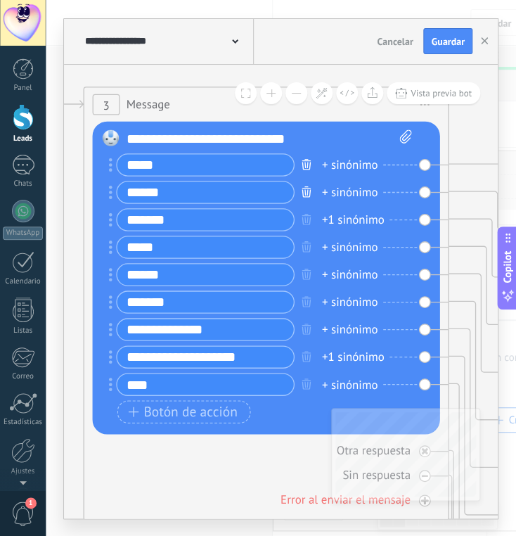
click at [307, 163] on icon "button" at bounding box center [306, 163] width 9 height 11
click at [307, 186] on icon "button" at bounding box center [306, 191] width 9 height 11
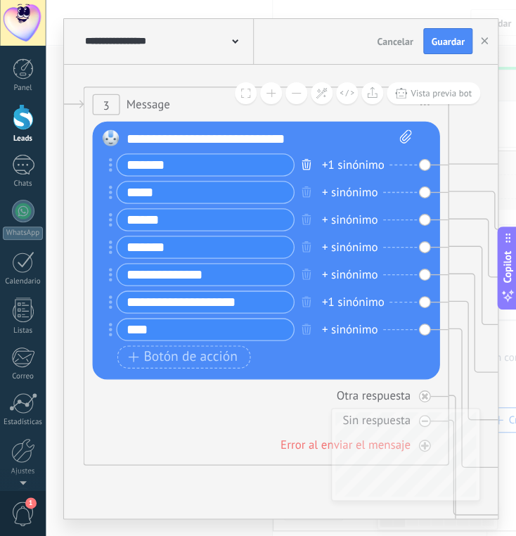
click at [307, 162] on icon "button" at bounding box center [306, 163] width 9 height 11
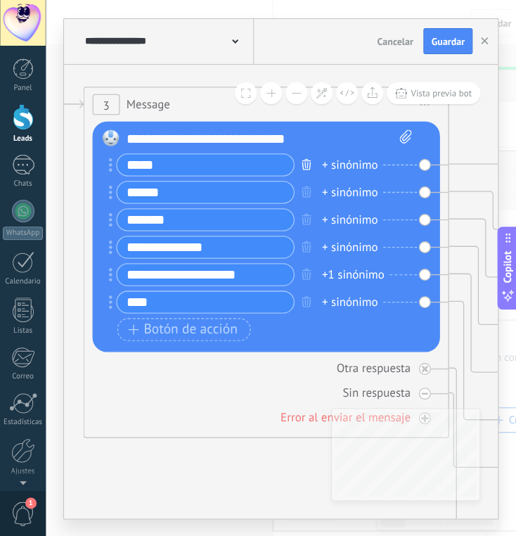
click at [307, 163] on icon "button" at bounding box center [306, 163] width 9 height 11
click at [306, 186] on icon "button" at bounding box center [306, 191] width 9 height 11
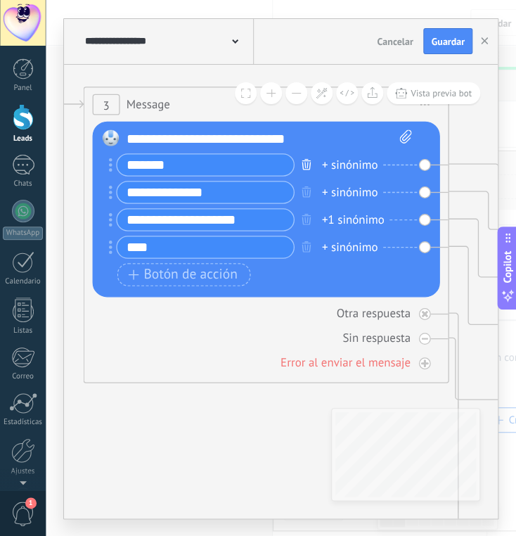
click at [306, 163] on icon "button" at bounding box center [306, 163] width 9 height 11
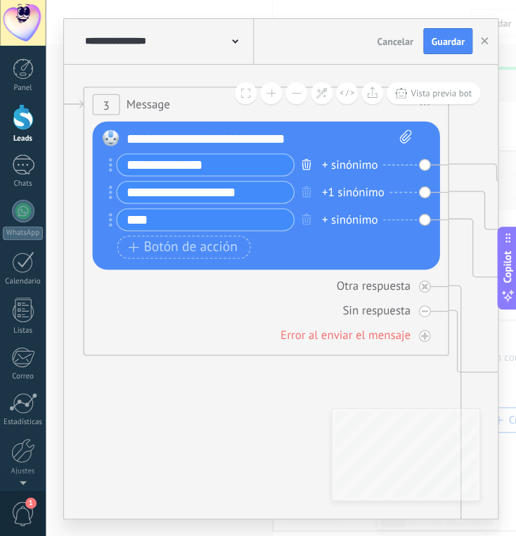
click at [306, 163] on icon "button" at bounding box center [306, 163] width 9 height 11
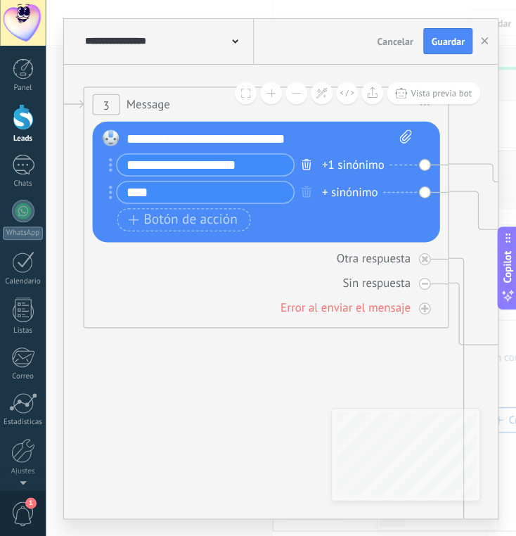
click at [306, 162] on icon "button" at bounding box center [306, 163] width 9 height 11
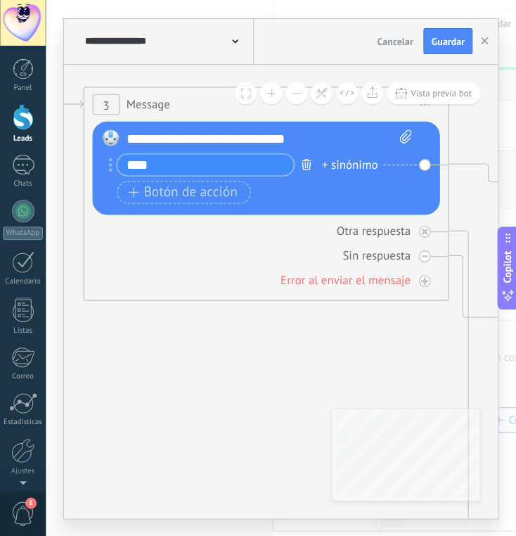
click at [304, 167] on icon "button" at bounding box center [306, 163] width 9 height 11
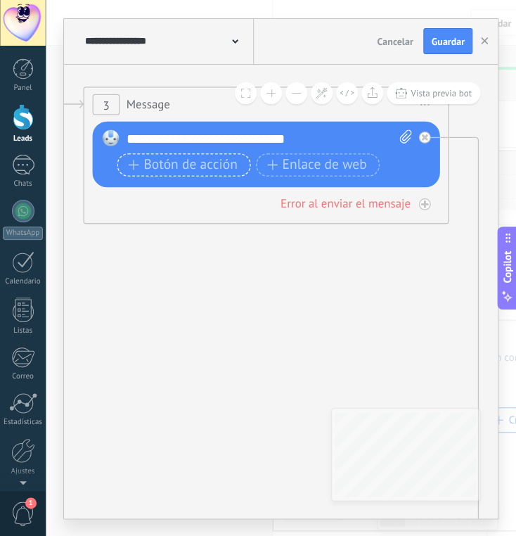
click at [182, 160] on span "Botón de acción" at bounding box center [182, 165] width 109 height 15
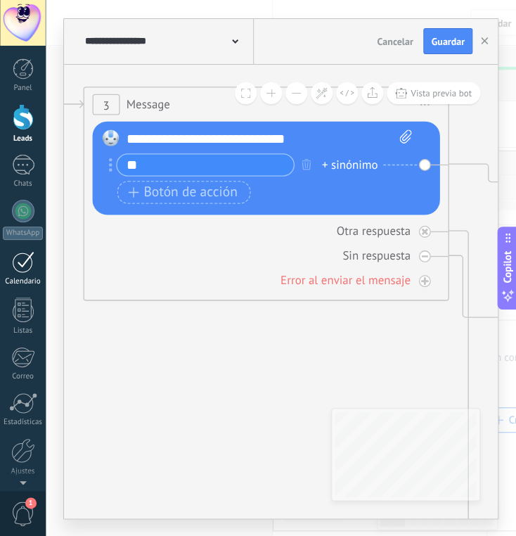
type input "*"
type input "**********"
click at [218, 189] on span "Botón de acción" at bounding box center [182, 192] width 109 height 15
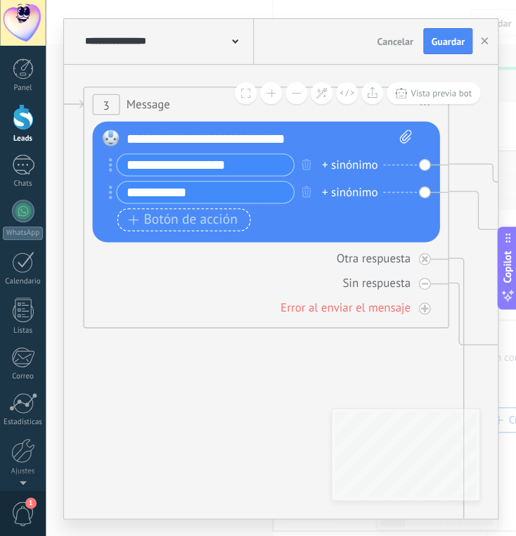
click at [191, 221] on span "Botón de acción" at bounding box center [182, 219] width 109 height 15
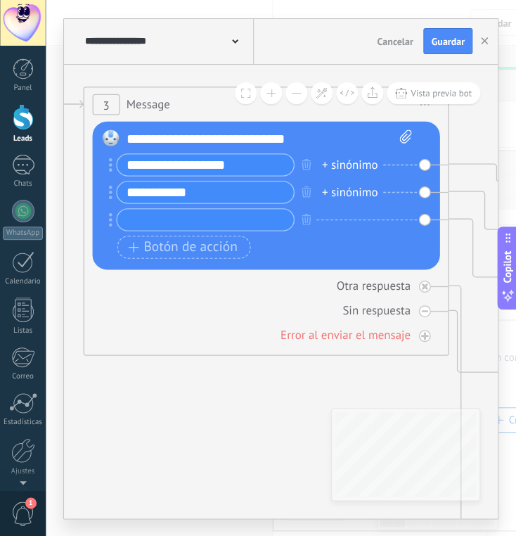
click at [202, 196] on input "**********" at bounding box center [205, 191] width 177 height 21
drag, startPoint x: 202, startPoint y: 196, endPoint x: 58, endPoint y: 191, distance: 143.6
click at [56, 188] on div "**********" at bounding box center [281, 268] width 470 height 536
click at [181, 191] on input "**********" at bounding box center [205, 191] width 177 height 21
click at [255, 190] on input "**********" at bounding box center [205, 191] width 177 height 21
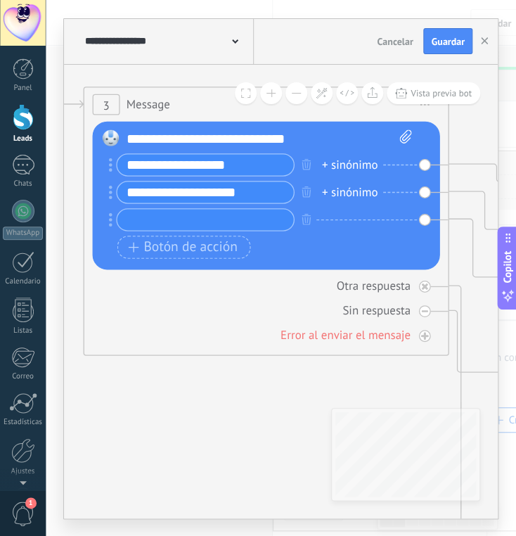
type input "**********"
click at [144, 214] on input "text" at bounding box center [205, 219] width 177 height 21
type input "**********"
click at [148, 250] on span "Botón de acción" at bounding box center [182, 247] width 109 height 15
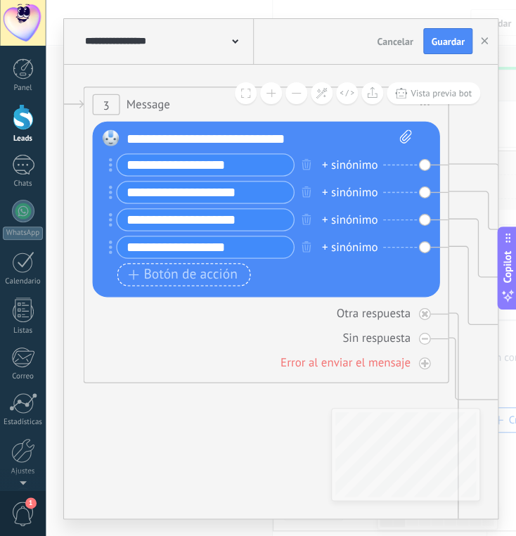
type input "**********"
click at [161, 276] on span "Botón de acción" at bounding box center [182, 274] width 109 height 15
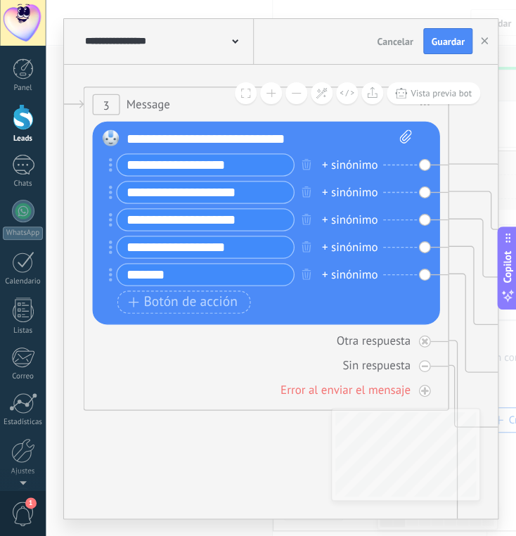
type input "*******"
drag, startPoint x: 129, startPoint y: 248, endPoint x: 162, endPoint y: 232, distance: 37.1
click at [131, 245] on input "**********" at bounding box center [205, 246] width 177 height 21
type input "**********"
click at [127, 220] on input "**********" at bounding box center [205, 219] width 177 height 21
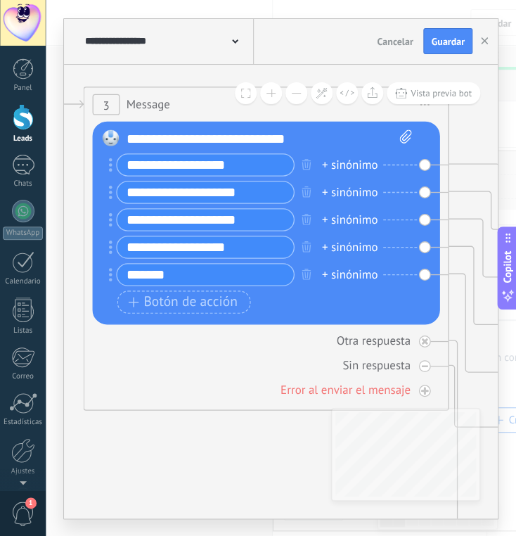
type input "**********"
click at [199, 279] on input "*******" at bounding box center [205, 274] width 177 height 21
type input "********"
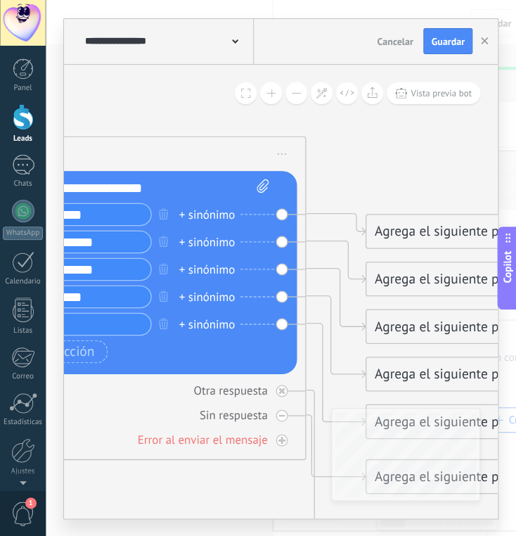
drag, startPoint x: 259, startPoint y: 414, endPoint x: 48, endPoint y: 468, distance: 218.3
click at [48, 468] on div "**********" at bounding box center [281, 268] width 470 height 536
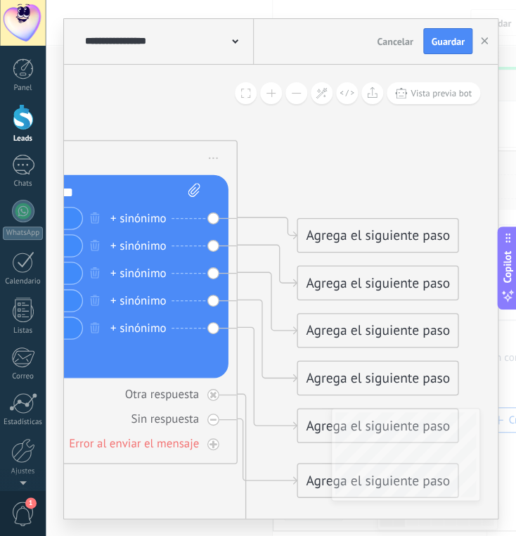
click at [413, 231] on div "Agrega el siguiente paso" at bounding box center [377, 235] width 160 height 30
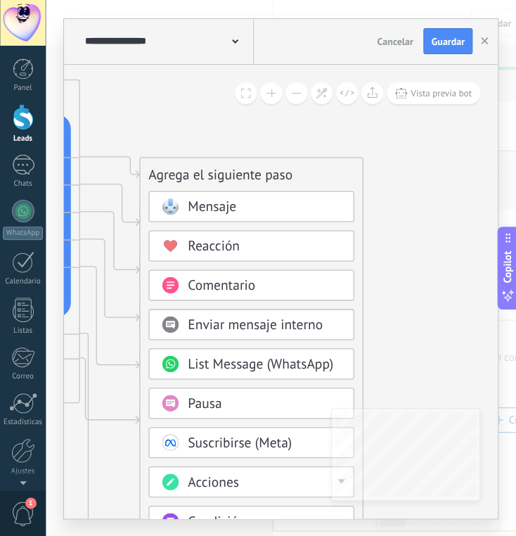
drag, startPoint x: 409, startPoint y: 172, endPoint x: 252, endPoint y: 110, distance: 169.0
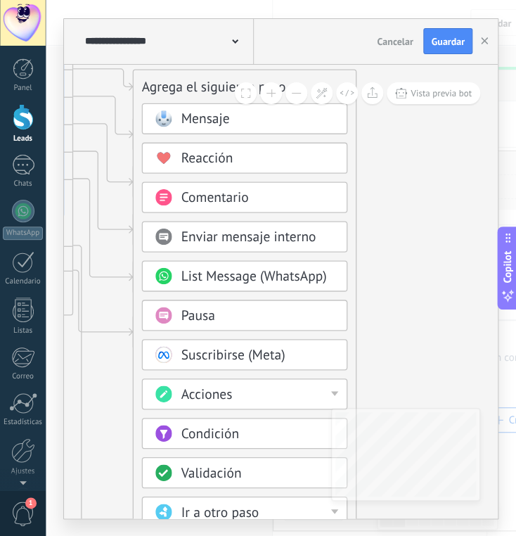
drag, startPoint x: 435, startPoint y: 296, endPoint x: 430, endPoint y: 195, distance: 101.4
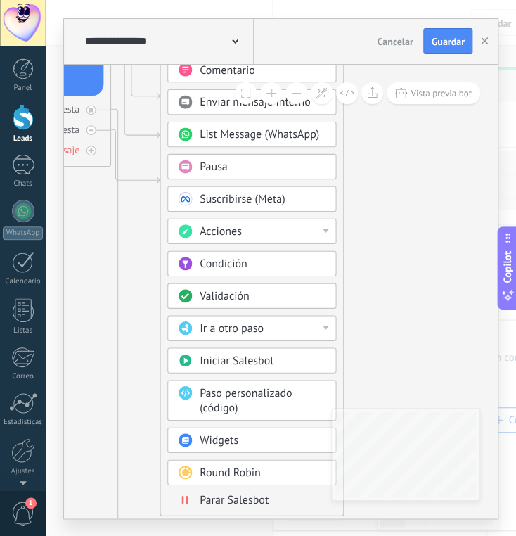
drag, startPoint x: 418, startPoint y: 251, endPoint x: 389, endPoint y: 120, distance: 134.1
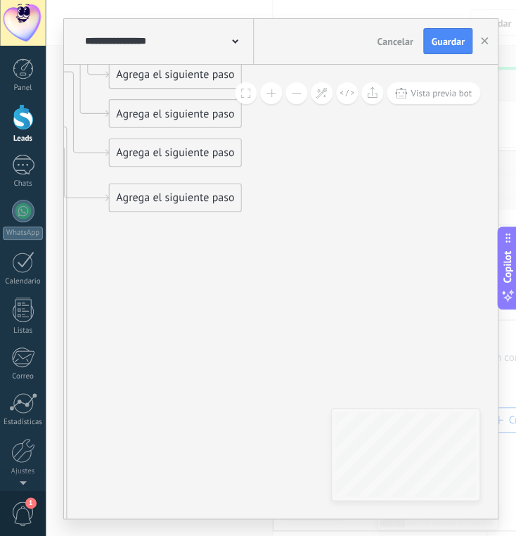
drag, startPoint x: 444, startPoint y: 305, endPoint x: 387, endPoint y: 374, distance: 90.0
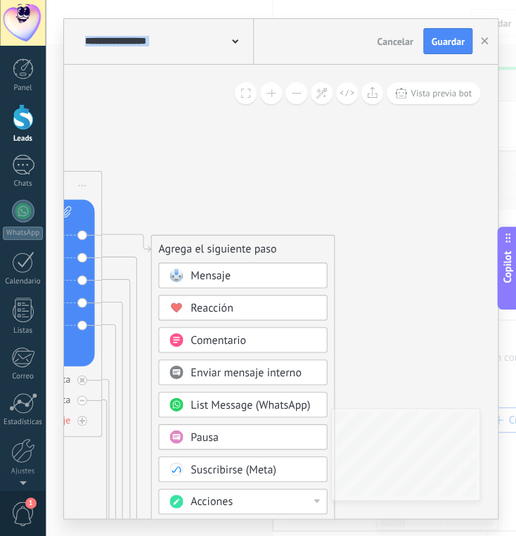
click at [397, 435] on div "**********" at bounding box center [281, 292] width 434 height 454
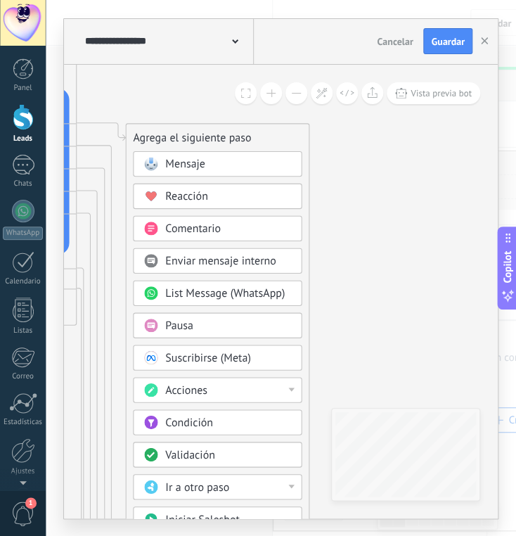
drag, startPoint x: 378, startPoint y: 276, endPoint x: 351, endPoint y: 162, distance: 117.7
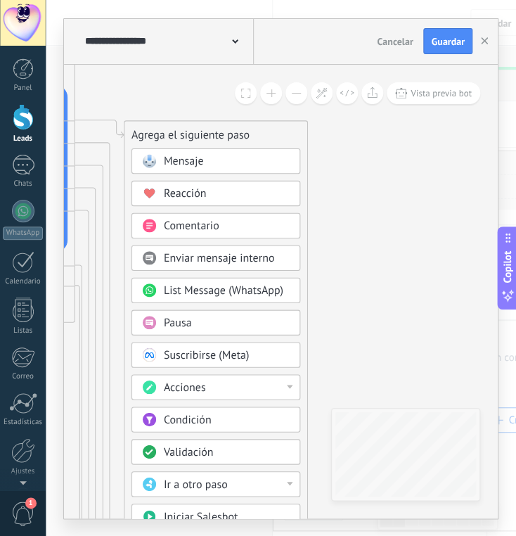
click at [214, 162] on div "Mensaje" at bounding box center [227, 161] width 126 height 15
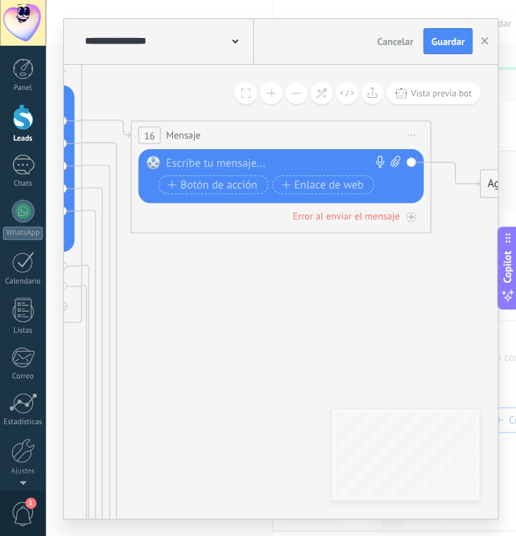
click at [213, 161] on div at bounding box center [277, 162] width 223 height 15
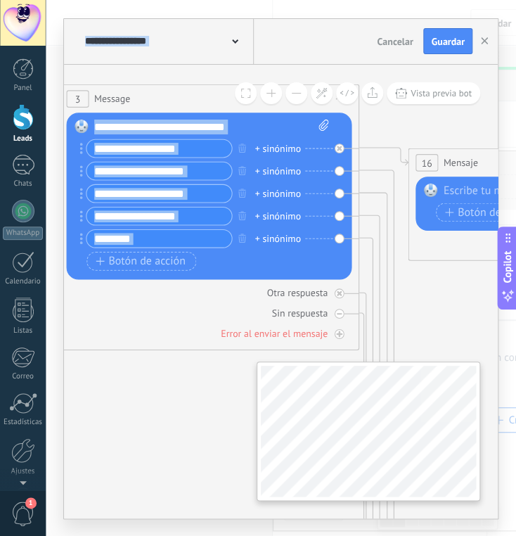
drag, startPoint x: 199, startPoint y: 380, endPoint x: 477, endPoint y: 404, distance: 279.5
click at [477, 404] on div "**********" at bounding box center [281, 292] width 434 height 454
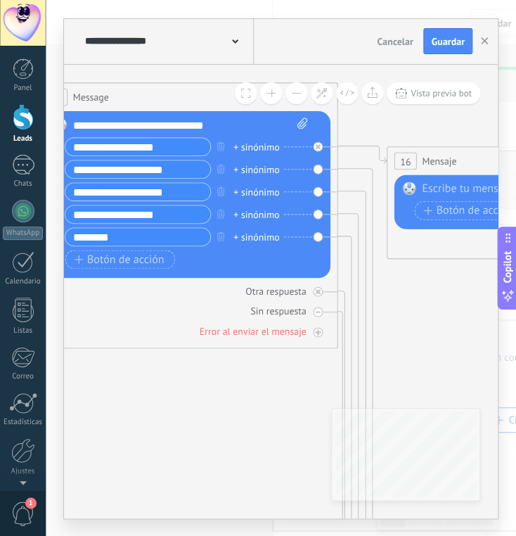
drag, startPoint x: 217, startPoint y: 421, endPoint x: 198, endPoint y: 399, distance: 27.9
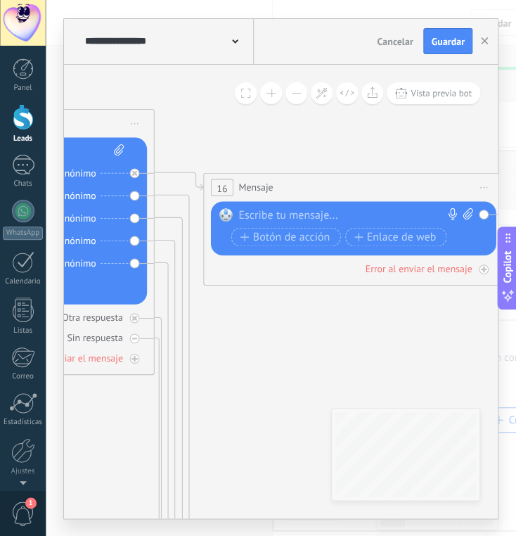
drag, startPoint x: 436, startPoint y: 290, endPoint x: 286, endPoint y: 192, distance: 179.2
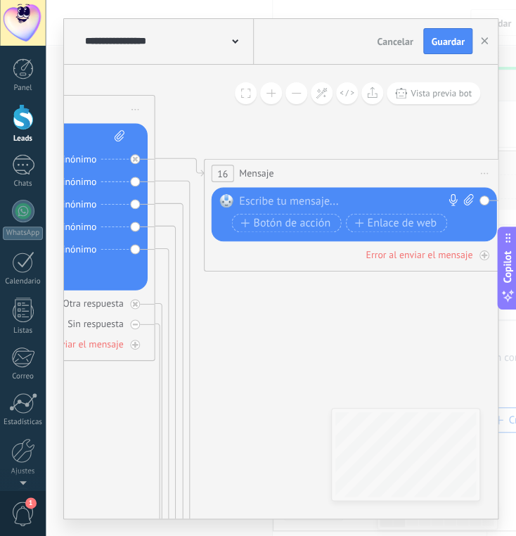
click at [276, 193] on div "Reemplazar Quitar Convertir a mensaje de voz Arrastre la imagen aquí para adjun…" at bounding box center [354, 214] width 286 height 54
click at [269, 206] on div at bounding box center [350, 200] width 223 height 15
click at [224, 172] on span "16" at bounding box center [222, 173] width 11 height 13
click at [267, 198] on div at bounding box center [350, 200] width 223 height 15
click at [271, 221] on span "Botón de acción" at bounding box center [286, 223] width 90 height 12
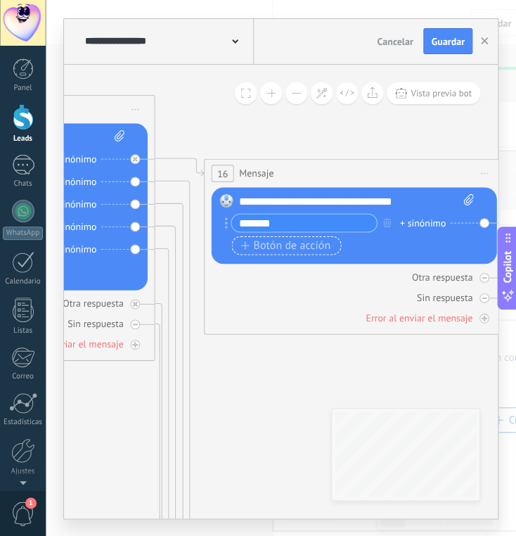
type input "*******"
click at [255, 239] on span "Botón de acción" at bounding box center [286, 245] width 90 height 12
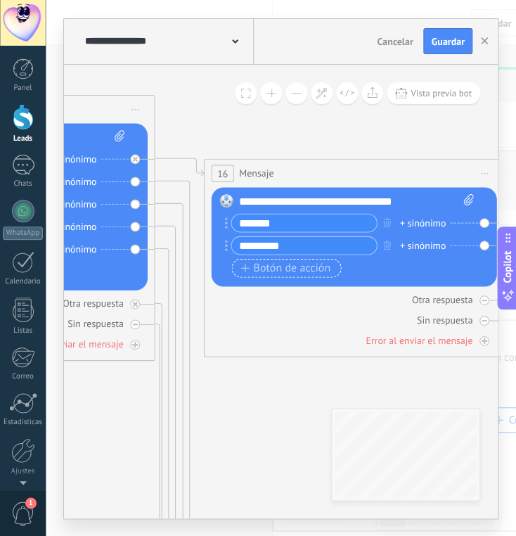
type input "*********"
click at [277, 262] on span "Botón de acción" at bounding box center [286, 268] width 90 height 12
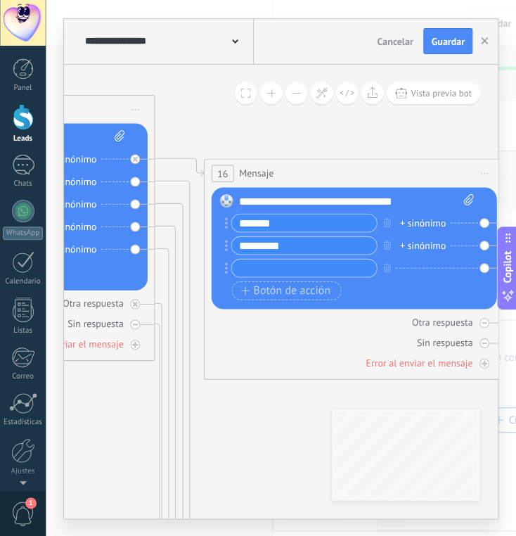
click at [256, 258] on div at bounding box center [304, 267] width 146 height 19
click at [250, 259] on input "text" at bounding box center [303, 268] width 145 height 18
type input "*******"
click at [252, 286] on span "Botón de acción" at bounding box center [286, 290] width 90 height 12
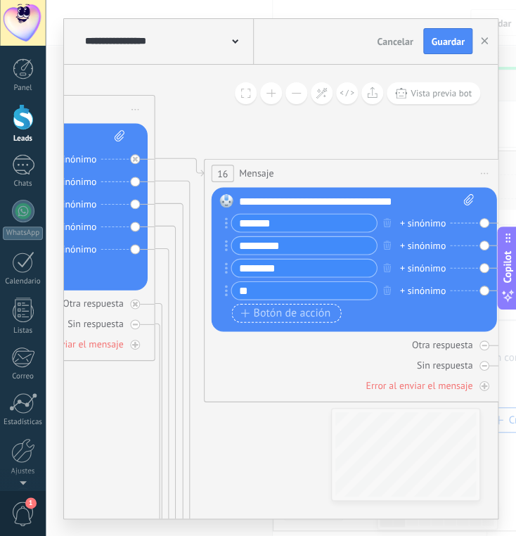
type input "*"
type input "*****"
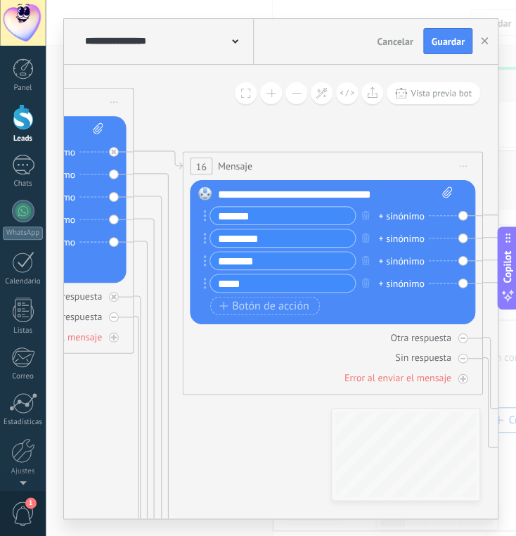
drag, startPoint x: 107, startPoint y: 420, endPoint x: 86, endPoint y: 413, distance: 22.2
click at [243, 302] on span "Botón de acción" at bounding box center [264, 306] width 90 height 12
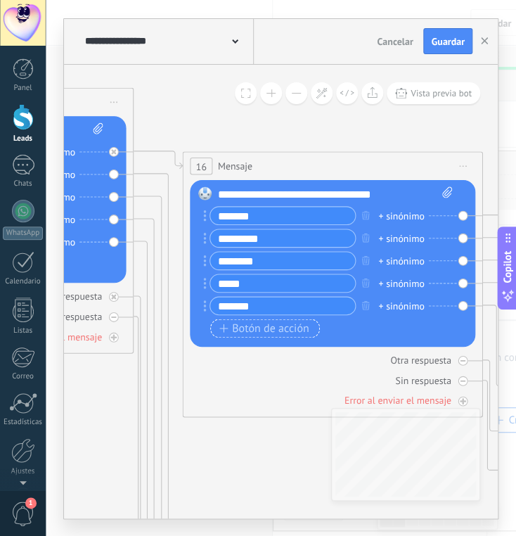
type input "*******"
click at [243, 329] on span "Botón de acción" at bounding box center [264, 328] width 90 height 12
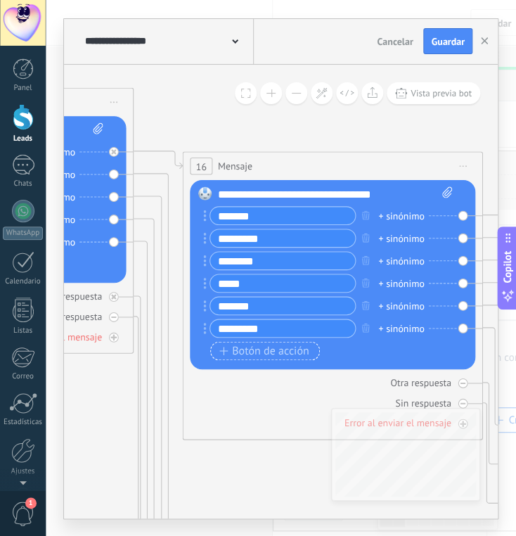
type input "*********"
click at [247, 345] on span "Botón de acción" at bounding box center [264, 351] width 90 height 12
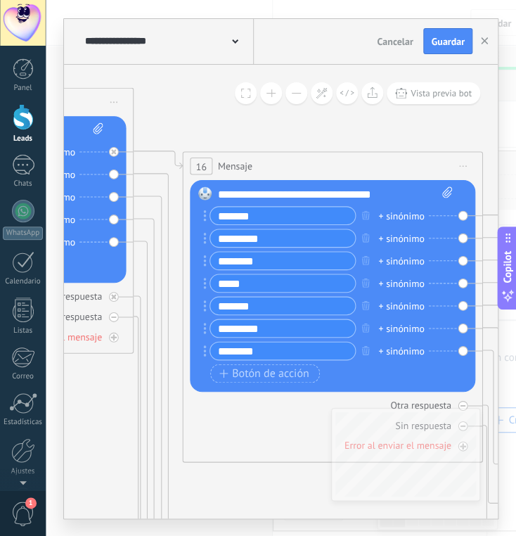
type input "********"
click at [406, 350] on div "+ sinónimo" at bounding box center [401, 350] width 46 height 15
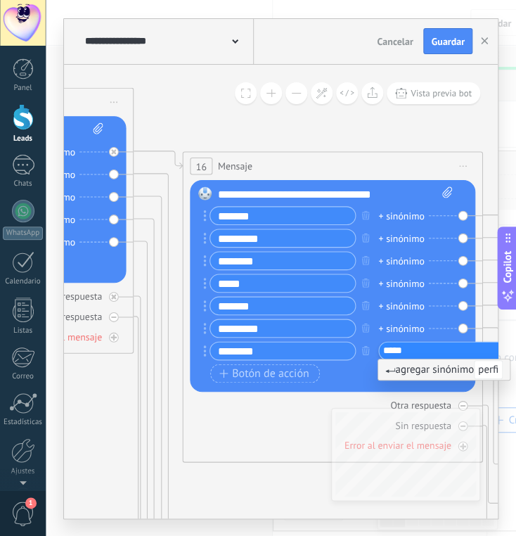
type input "******"
click at [395, 326] on div "+ sinónimo" at bounding box center [401, 328] width 46 height 15
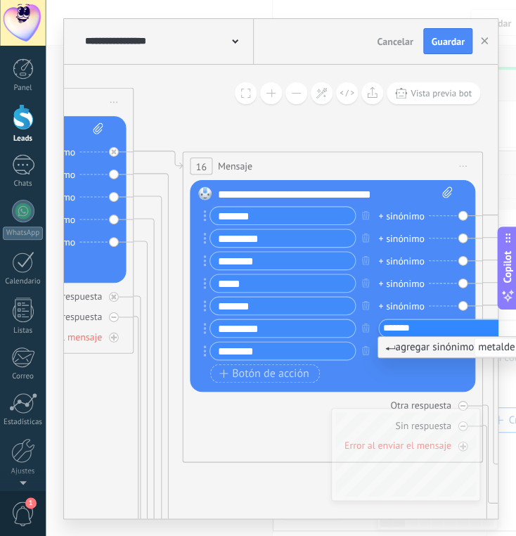
type input "*******"
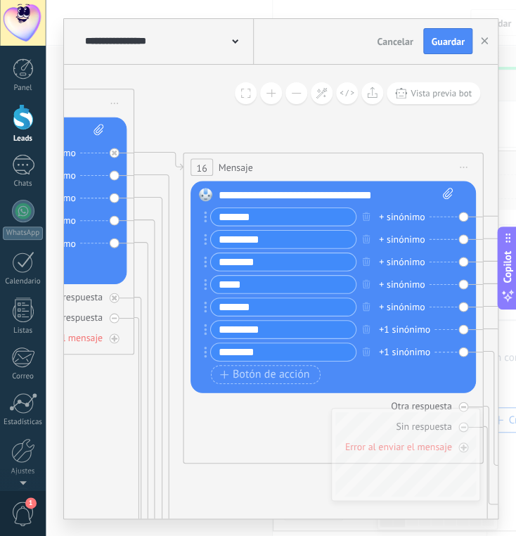
drag, startPoint x: 306, startPoint y: 186, endPoint x: 436, endPoint y: 124, distance: 144.1
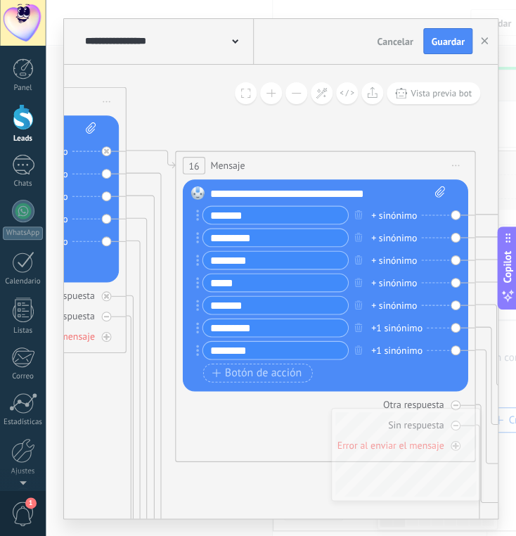
click at [406, 348] on div "+1 sinónimo" at bounding box center [396, 349] width 51 height 15
click at [251, 376] on span "Botón de acción" at bounding box center [257, 372] width 90 height 12
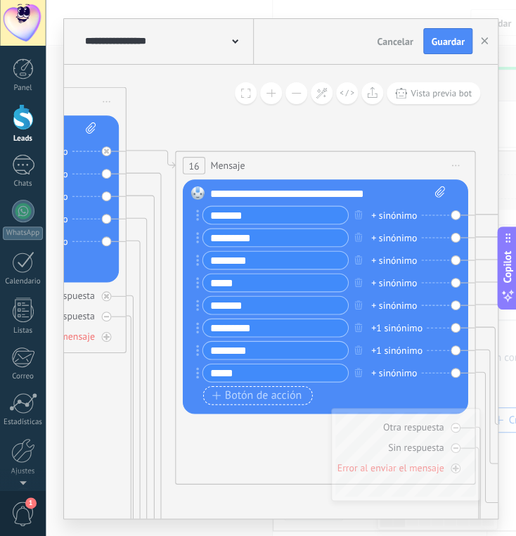
type input "*****"
click at [237, 393] on span "Botón de acción" at bounding box center [257, 395] width 90 height 12
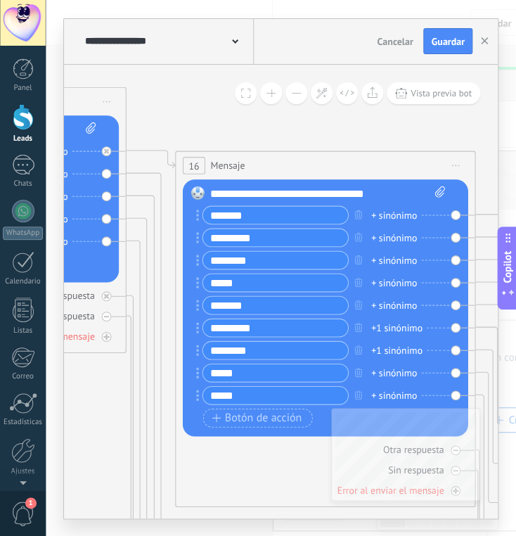
type input "*****"
click at [387, 390] on div "+ sinónimo" at bounding box center [394, 394] width 46 height 15
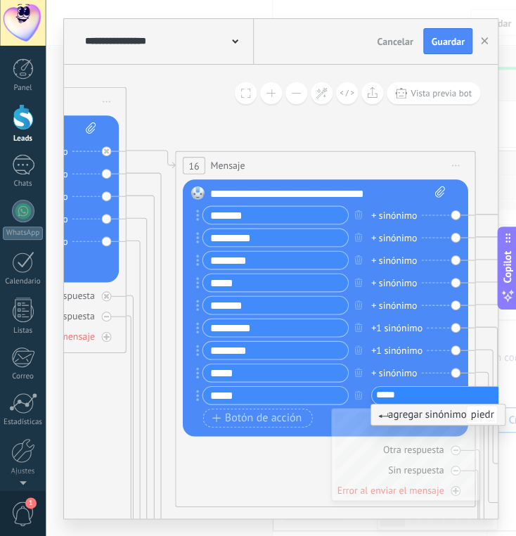
type input "******"
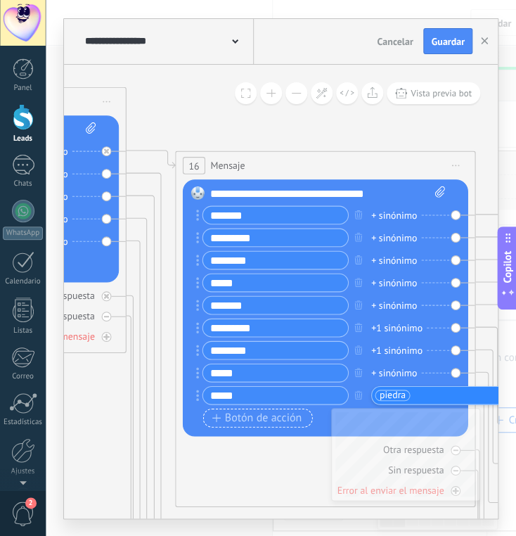
click at [243, 409] on button "Botón de acción" at bounding box center [257, 417] width 109 height 19
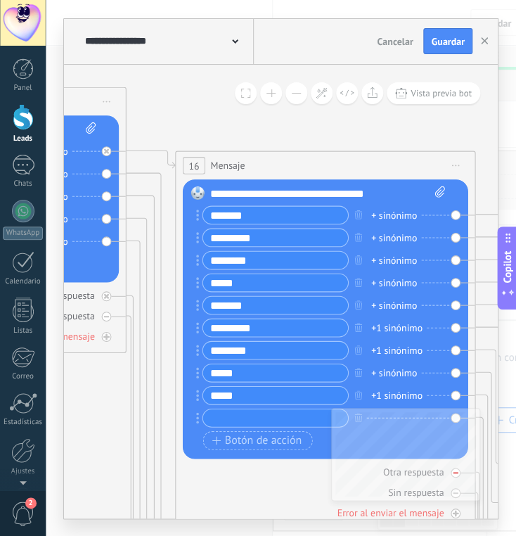
click at [270, 471] on div "Otra respuesta" at bounding box center [326, 471] width 286 height 14
click at [227, 476] on div "Otra respuesta" at bounding box center [326, 471] width 286 height 14
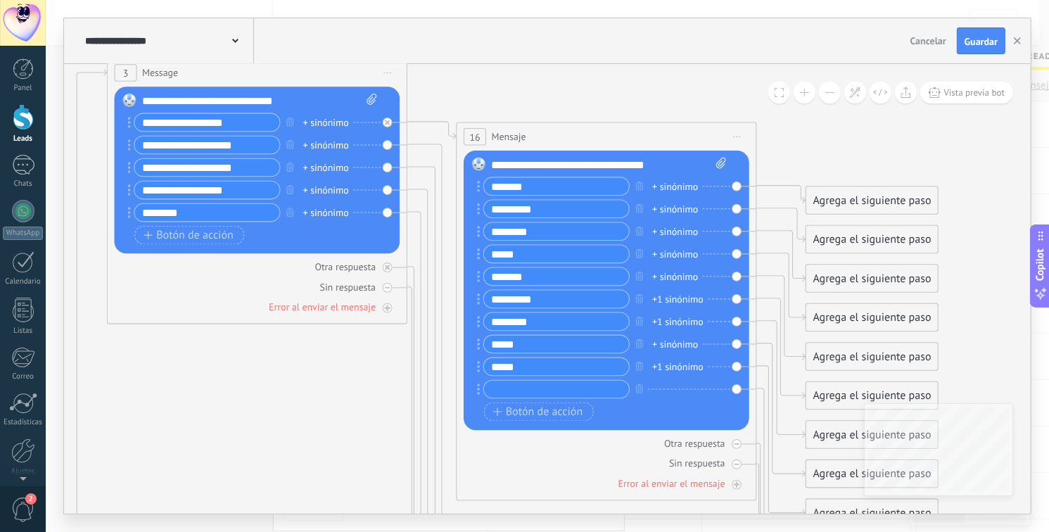
drag, startPoint x: 340, startPoint y: 89, endPoint x: 592, endPoint y: 64, distance: 253.7
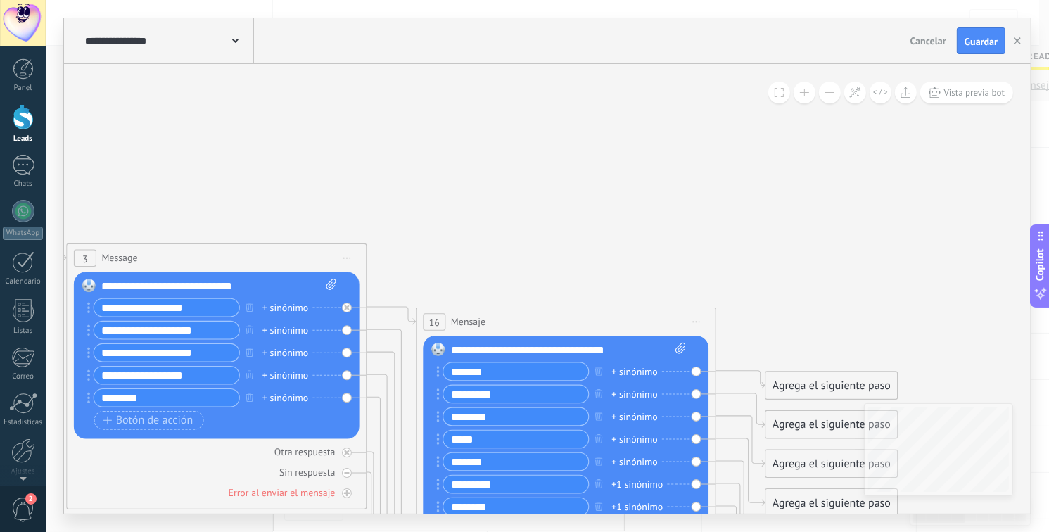
drag, startPoint x: 568, startPoint y: 84, endPoint x: 506, endPoint y: 352, distance: 274.3
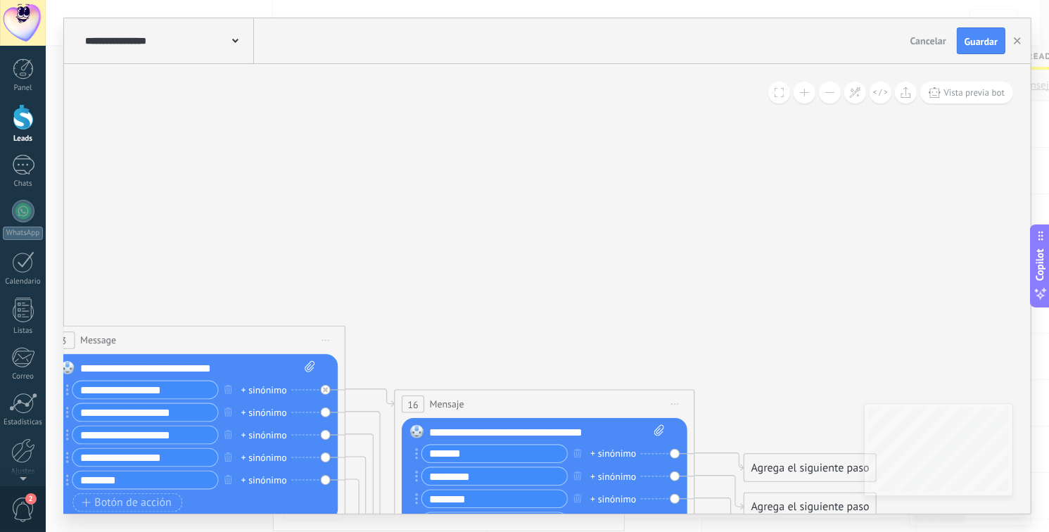
drag, startPoint x: 618, startPoint y: 428, endPoint x: 622, endPoint y: 416, distance: 13.1
drag, startPoint x: 626, startPoint y: 434, endPoint x: 548, endPoint y: 406, distance: 82.7
drag, startPoint x: 419, startPoint y: 430, endPoint x: 418, endPoint y: 281, distance: 149.8
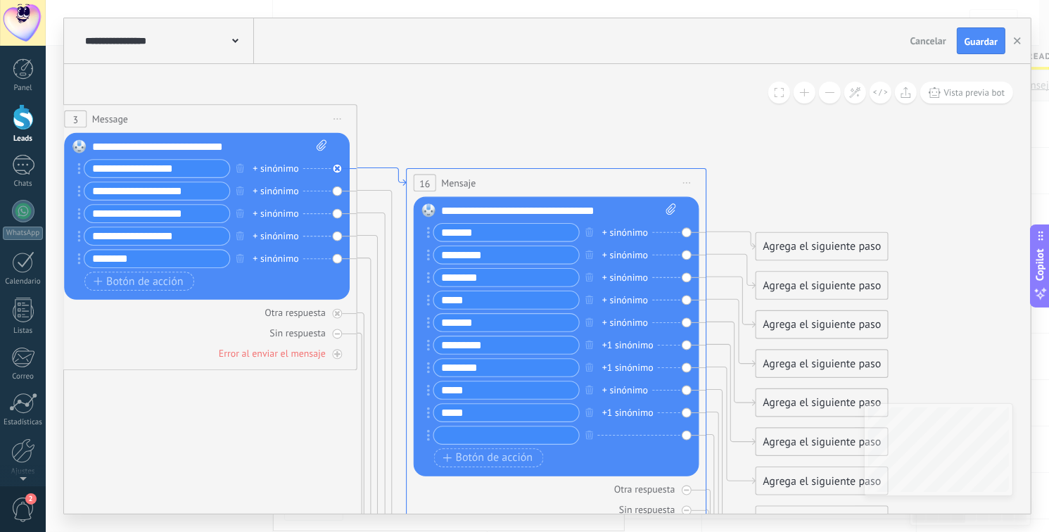
drag, startPoint x: 391, startPoint y: 333, endPoint x: 400, endPoint y: 192, distance: 140.9
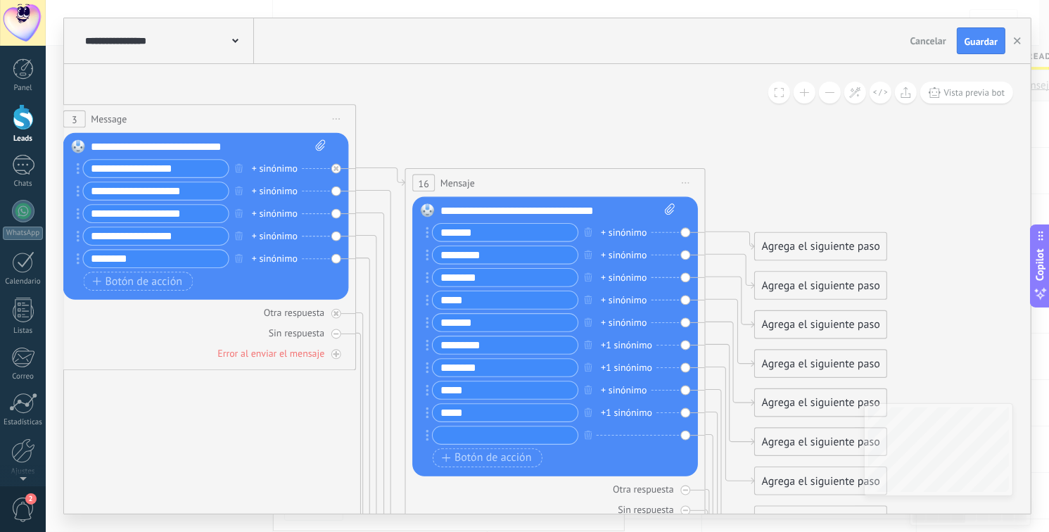
drag, startPoint x: 576, startPoint y: 463, endPoint x: 597, endPoint y: 376, distance: 89.0
click at [515, 358] on div "******* + sinónimo ********* + sinónimo ******* + sinónimo *****" at bounding box center [553, 347] width 242 height 248
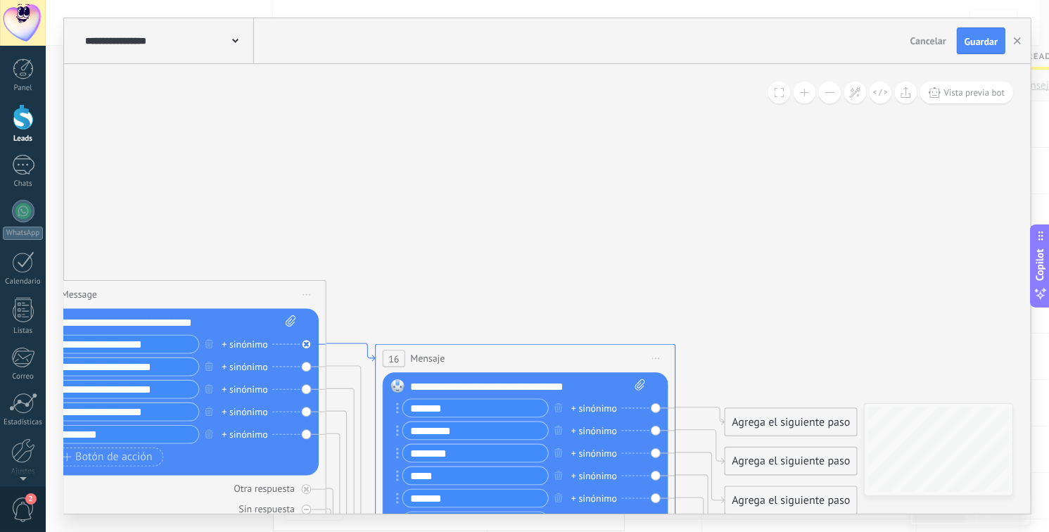
drag, startPoint x: 401, startPoint y: 181, endPoint x: 371, endPoint y: 357, distance: 178.4
drag, startPoint x: 601, startPoint y: 384, endPoint x: 371, endPoint y: 321, distance: 238.3
click at [515, 371] on div "16 Mensaje ******* (a): Todos los contactos - canales seleccionados Todos los c…" at bounding box center [525, 533] width 300 height 378
drag, startPoint x: 244, startPoint y: 321, endPoint x: 243, endPoint y: 333, distance: 12.0
click at [243, 333] on div "**********" at bounding box center [178, 392] width 234 height 155
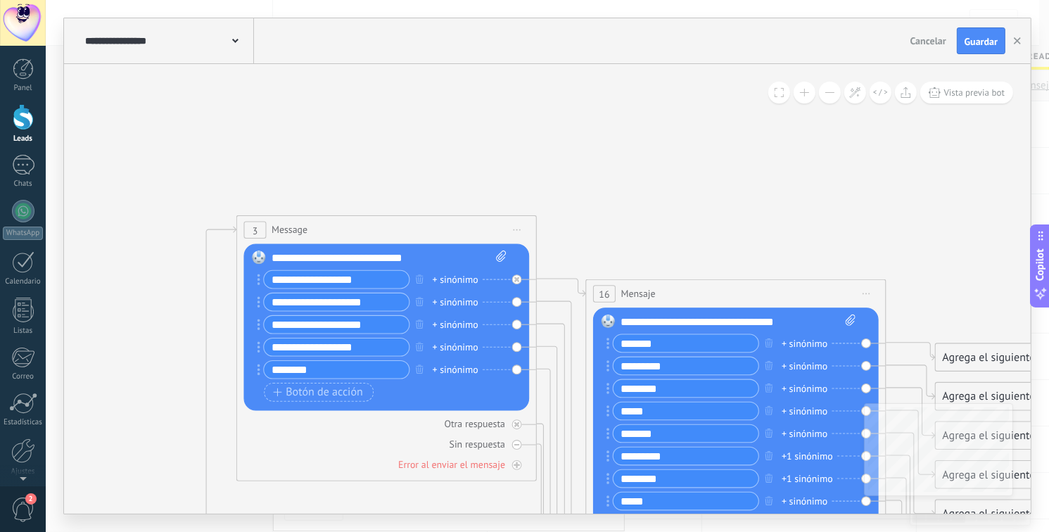
drag, startPoint x: 261, startPoint y: 189, endPoint x: 492, endPoint y: 111, distance: 243.5
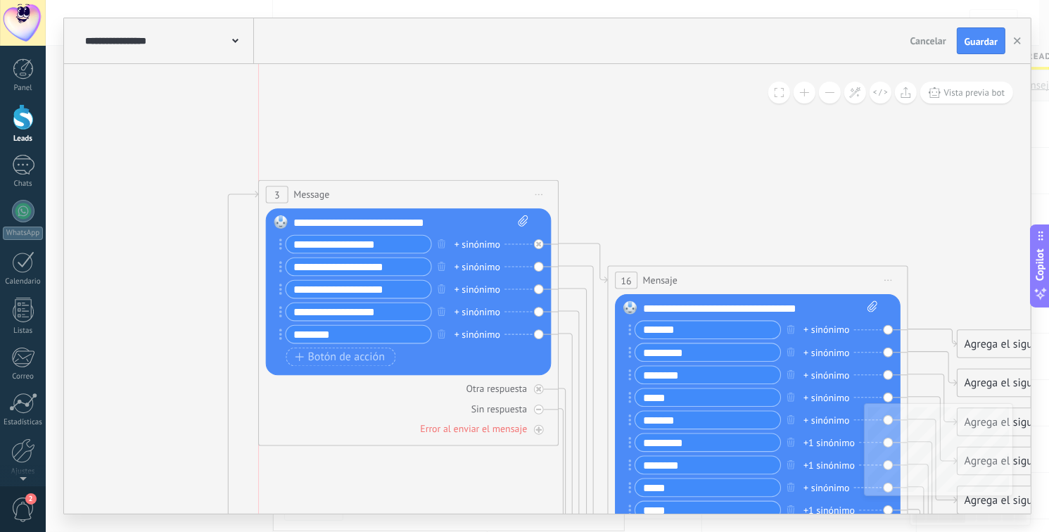
drag, startPoint x: 300, startPoint y: 217, endPoint x: 695, endPoint y: 303, distance: 403.7
click at [305, 192] on span "Message" at bounding box center [311, 194] width 36 height 14
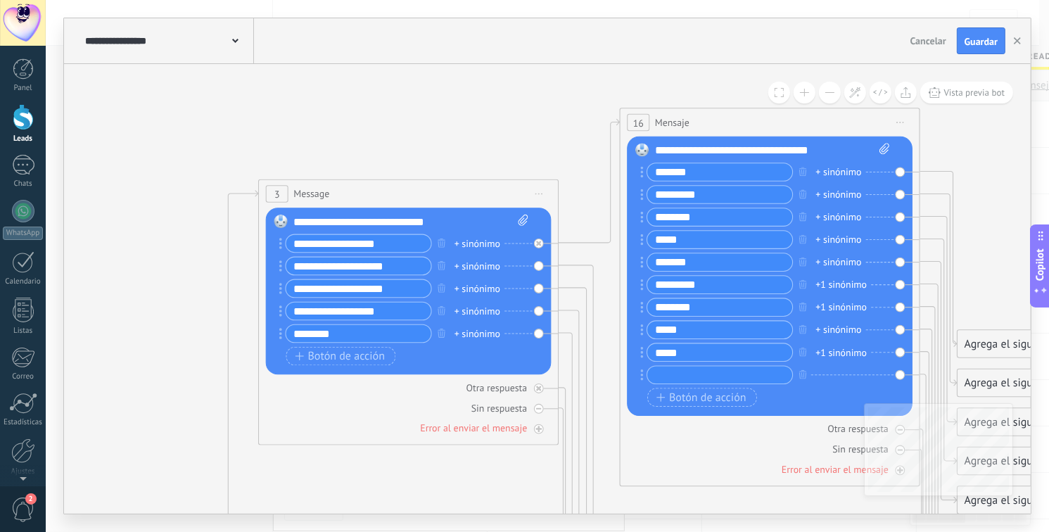
drag, startPoint x: 643, startPoint y: 277, endPoint x: 652, endPoint y: 113, distance: 164.1
click at [515, 115] on span "Mensaje" at bounding box center [672, 122] width 34 height 14
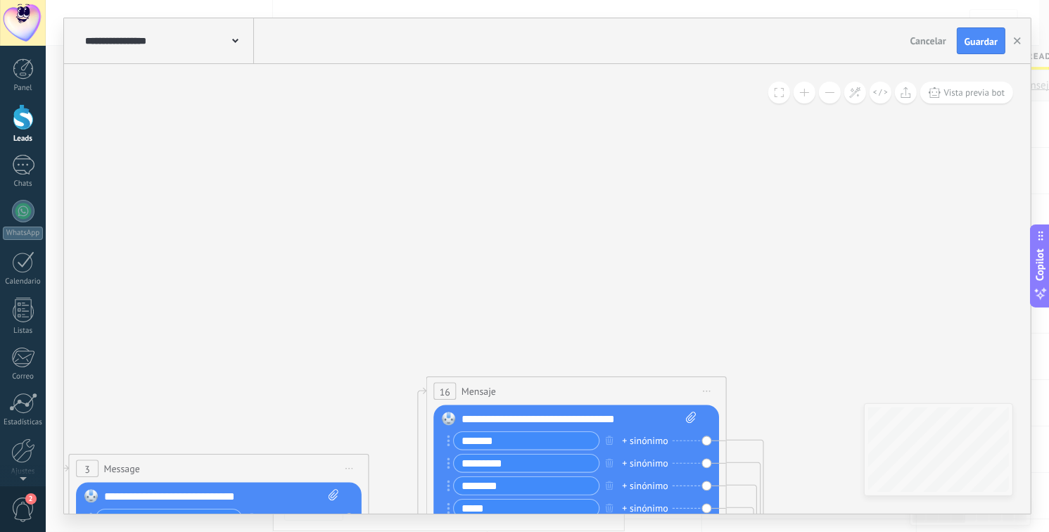
drag, startPoint x: 461, startPoint y: 94, endPoint x: 278, endPoint y: 408, distance: 362.7
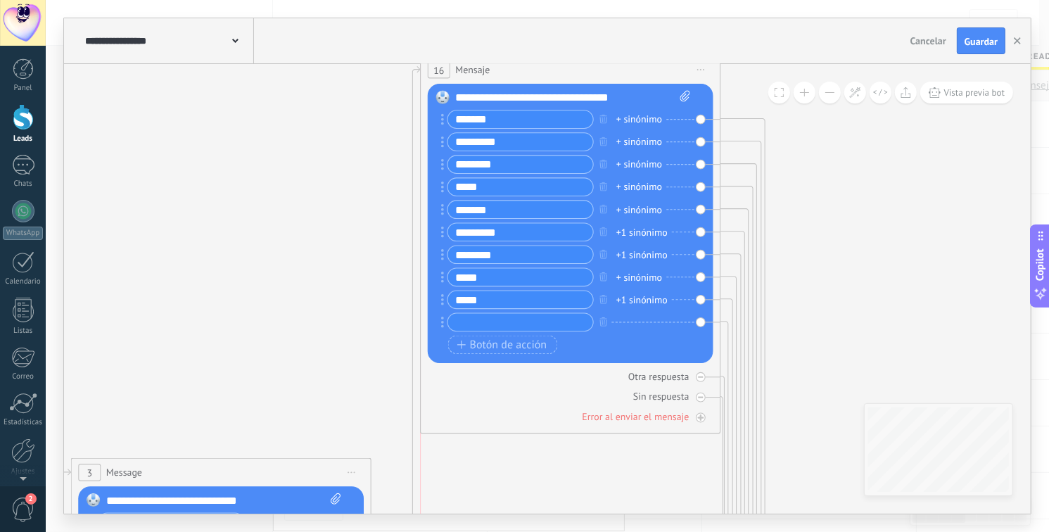
drag, startPoint x: 497, startPoint y: 387, endPoint x: 480, endPoint y: 55, distance: 333.1
click at [480, 55] on div "**********" at bounding box center [547, 265] width 966 height 495
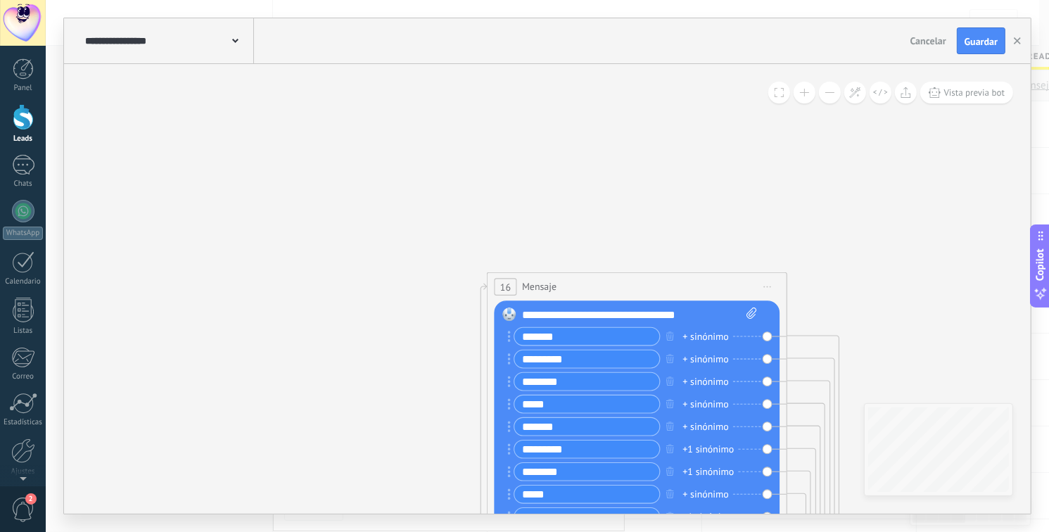
drag, startPoint x: 199, startPoint y: 198, endPoint x: 374, endPoint y: 370, distance: 245.7
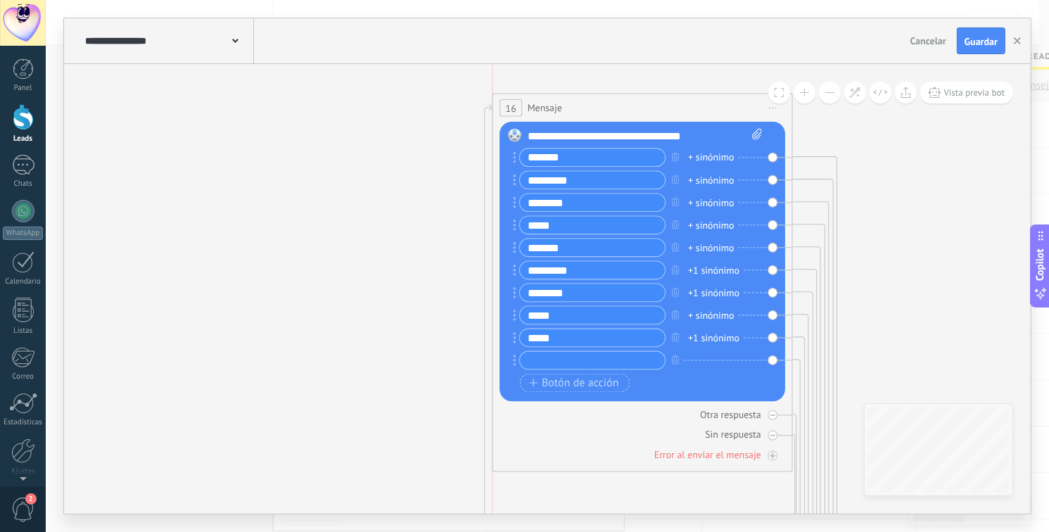
drag, startPoint x: 551, startPoint y: 297, endPoint x: 555, endPoint y: 105, distance: 192.7
click at [515, 105] on span "Mensaje" at bounding box center [544, 108] width 34 height 14
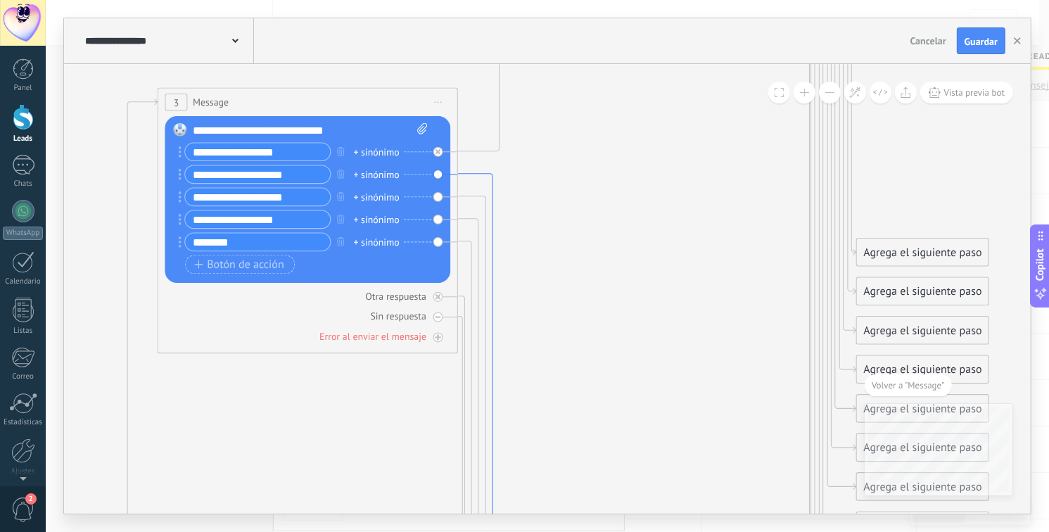
click at [474, 174] on icon at bounding box center [482, 537] width 49 height 726
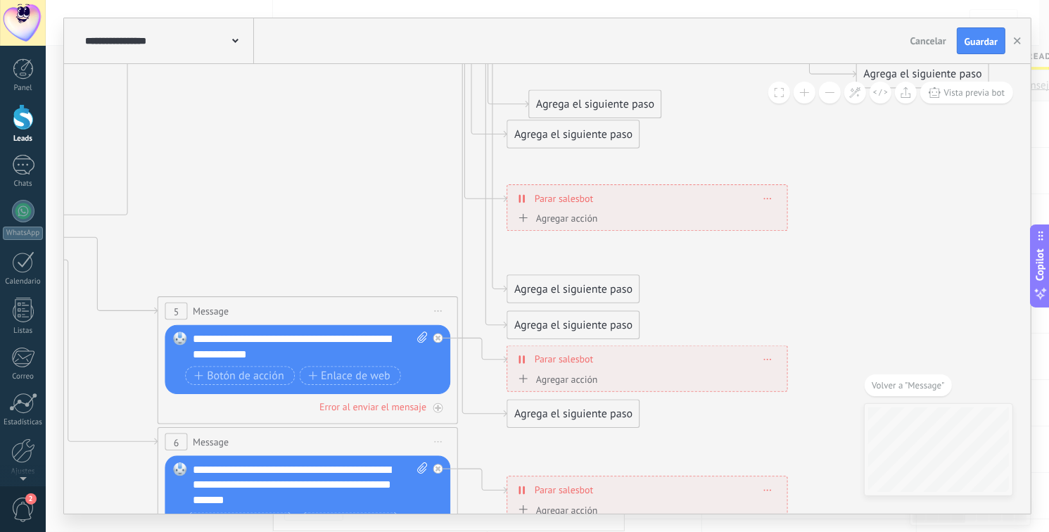
drag, startPoint x: 545, startPoint y: 248, endPoint x: 570, endPoint y: 50, distance: 199.9
click at [515, 50] on div "**********" at bounding box center [547, 265] width 966 height 495
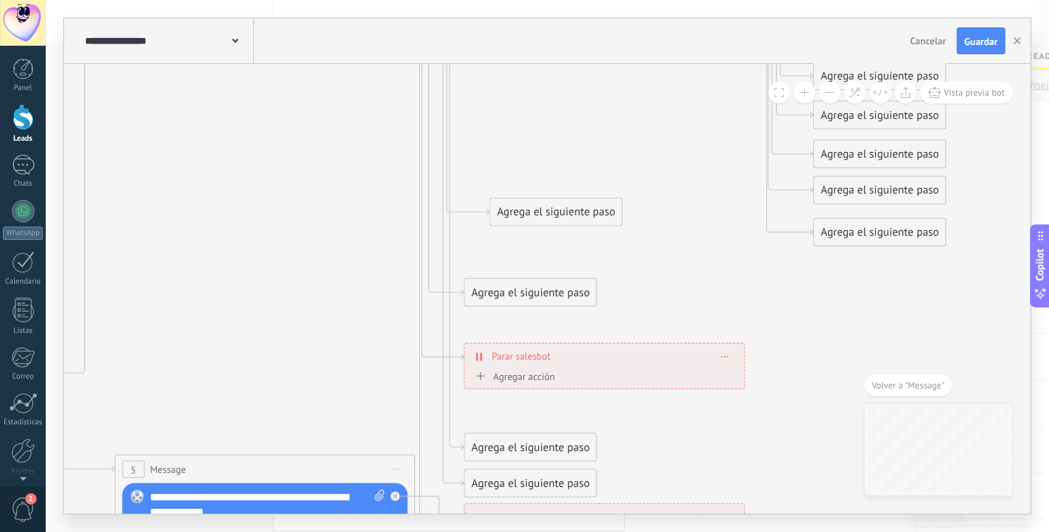
drag, startPoint x: 380, startPoint y: 198, endPoint x: 297, endPoint y: 480, distance: 294.0
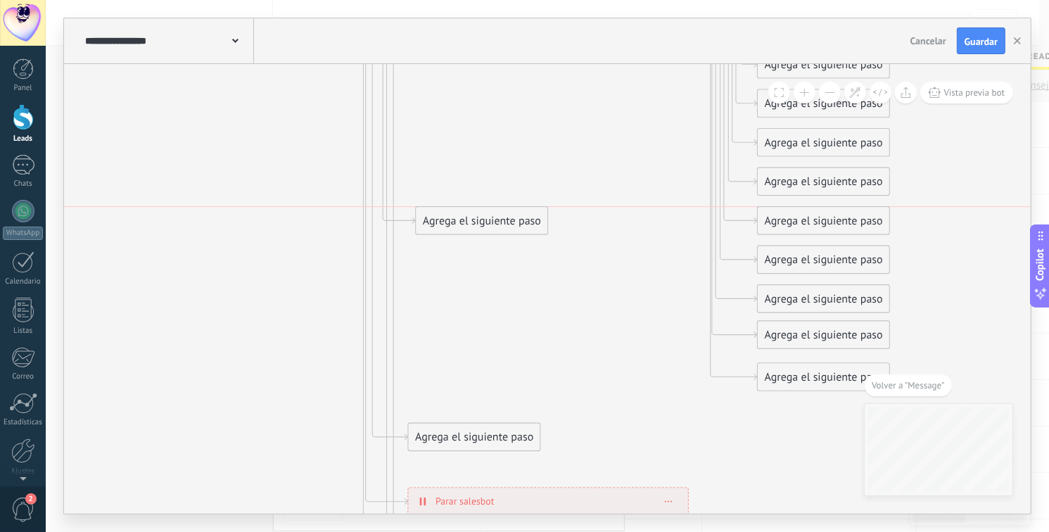
drag, startPoint x: 508, startPoint y: 350, endPoint x: 485, endPoint y: 182, distance: 169.7
click at [485, 208] on div "Agrega el siguiente paso" at bounding box center [482, 220] width 132 height 25
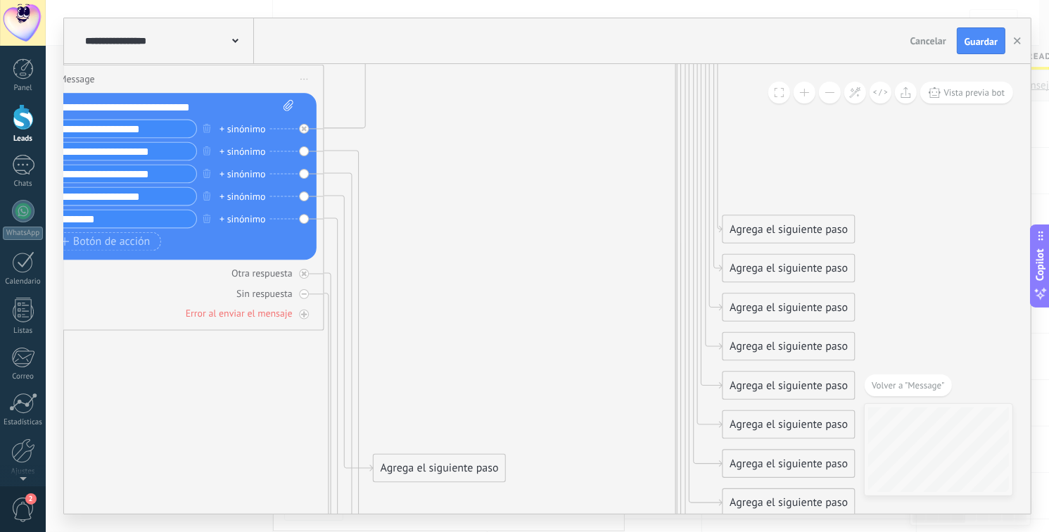
drag, startPoint x: 480, startPoint y: 234, endPoint x: 463, endPoint y: 409, distance: 176.0
click at [463, 409] on icon at bounding box center [207, 425] width 2340 height 2679
drag, startPoint x: 447, startPoint y: 470, endPoint x: 367, endPoint y: 175, distance: 305.9
click at [501, 293] on div "Agrega el siguiente paso" at bounding box center [495, 290] width 132 height 25
click at [359, 155] on icon at bounding box center [348, 513] width 49 height 726
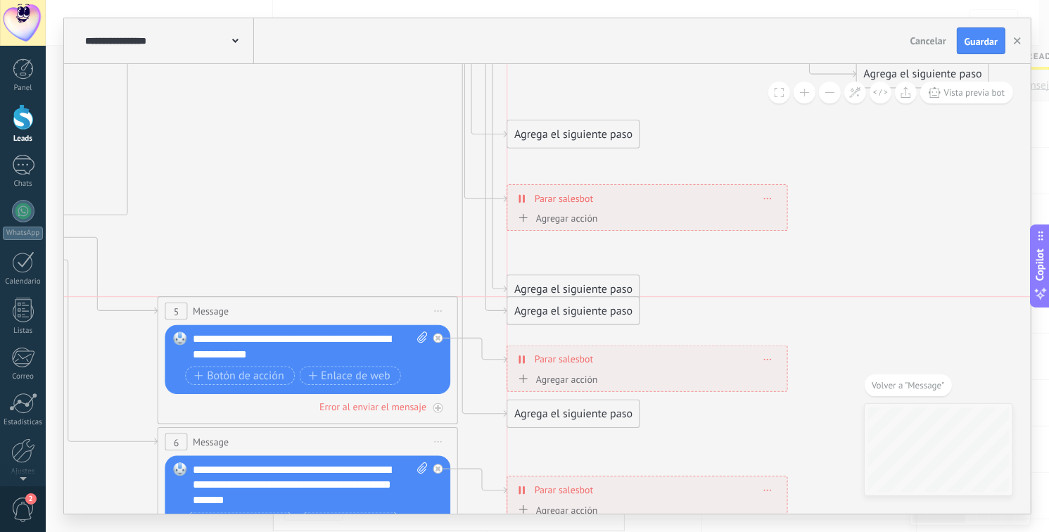
drag, startPoint x: 525, startPoint y: 323, endPoint x: 509, endPoint y: 162, distance: 161.8
click at [515, 299] on div "Agrega el siguiente paso" at bounding box center [573, 310] width 132 height 25
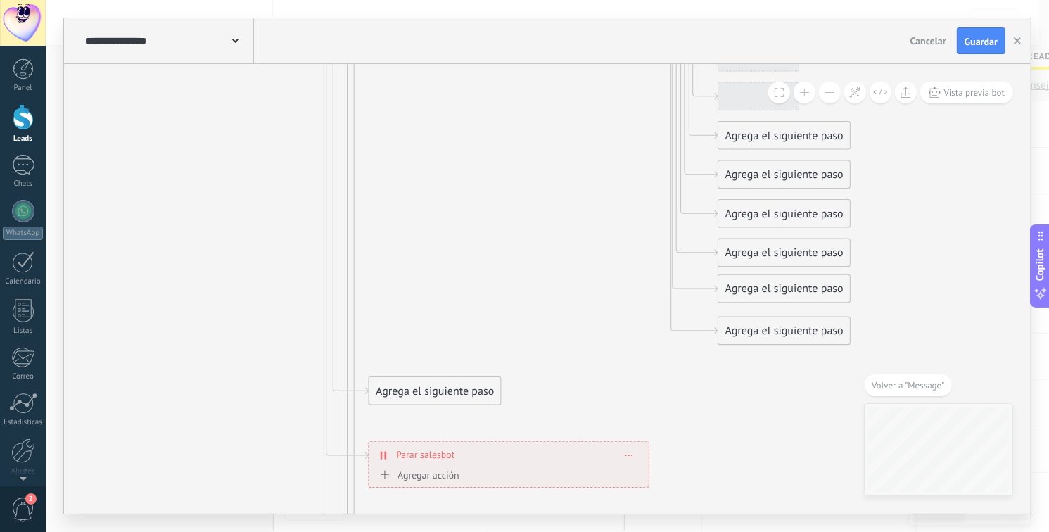
drag, startPoint x: 223, startPoint y: 203, endPoint x: 146, endPoint y: 330, distance: 148.3
click at [143, 330] on icon at bounding box center [203, 97] width 2340 height 2679
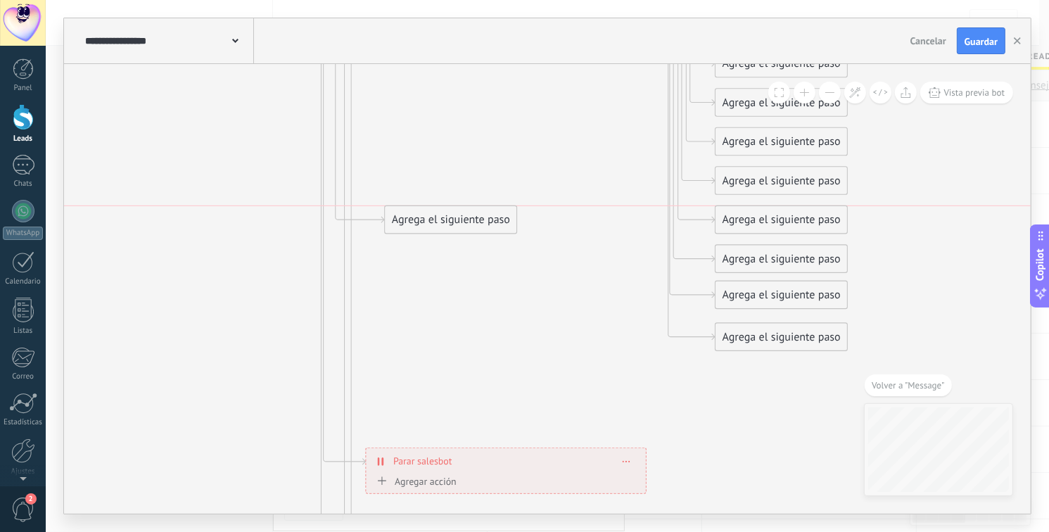
drag, startPoint x: 428, startPoint y: 395, endPoint x: 455, endPoint y: 157, distance: 239.3
click at [455, 207] on div "Agrega el siguiente paso" at bounding box center [451, 219] width 132 height 25
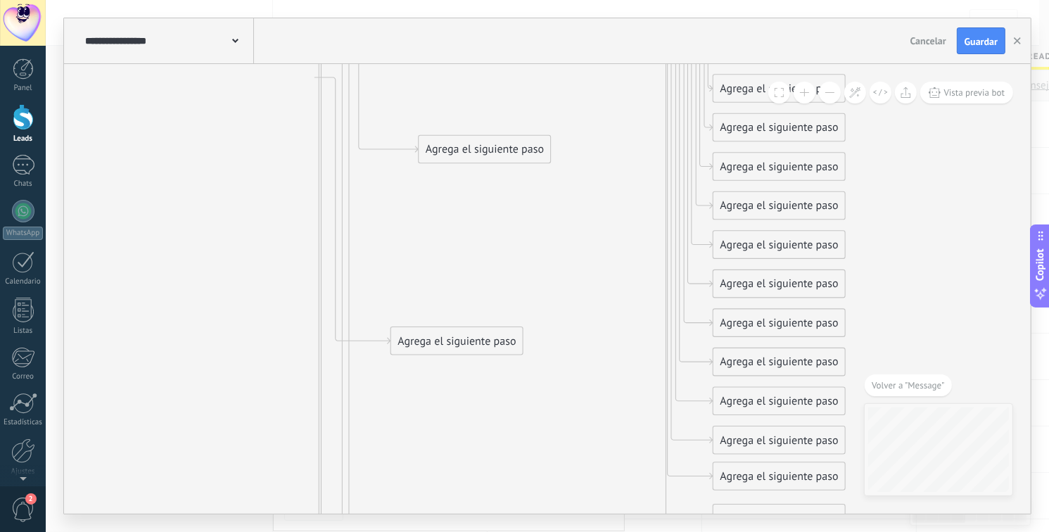
drag, startPoint x: 76, startPoint y: 362, endPoint x: 186, endPoint y: 496, distance: 172.9
click at [87, 504] on icon at bounding box center [198, 284] width 2340 height 2679
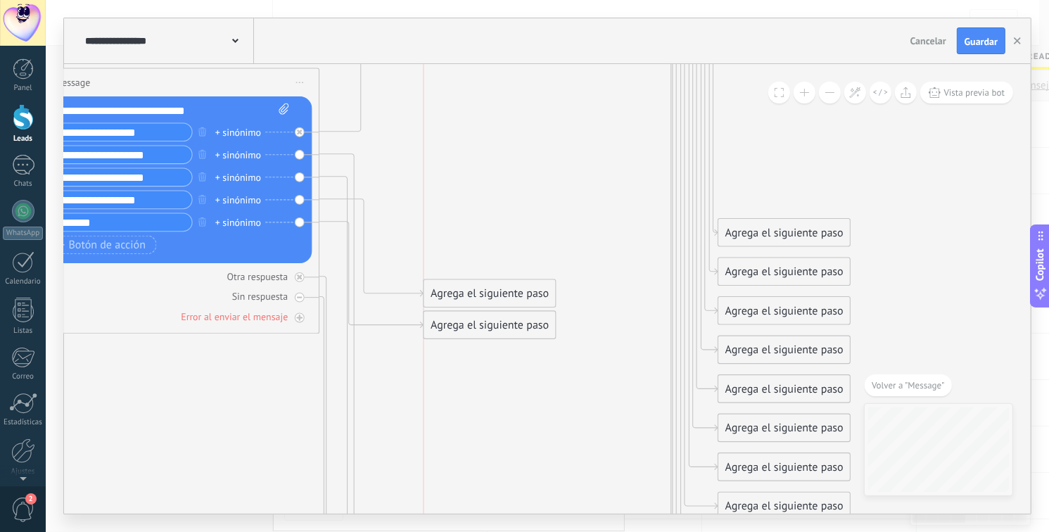
drag, startPoint x: 428, startPoint y: 441, endPoint x: 462, endPoint y: 327, distance: 119.0
click at [462, 327] on div "Agrega el siguiente paso" at bounding box center [490, 325] width 132 height 25
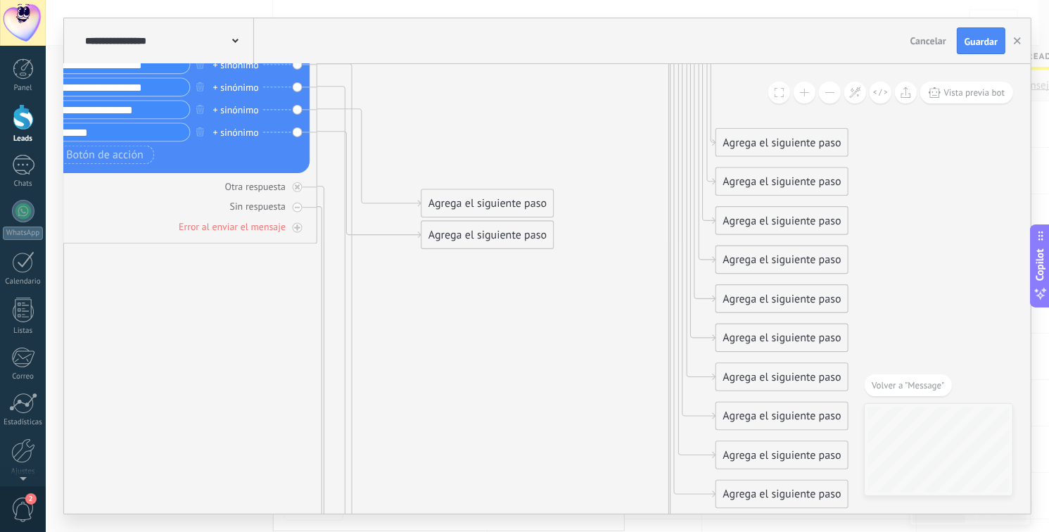
drag, startPoint x: 529, startPoint y: 453, endPoint x: 466, endPoint y: 172, distance: 287.5
click at [466, 172] on icon at bounding box center [201, 338] width 2340 height 2679
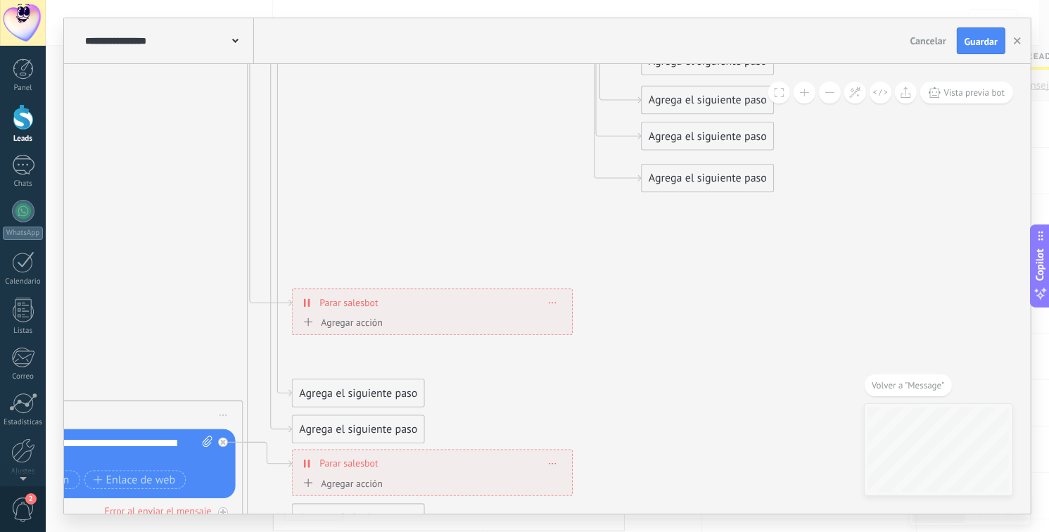
drag, startPoint x: 463, startPoint y: 352, endPoint x: 427, endPoint y: 188, distance: 168.6
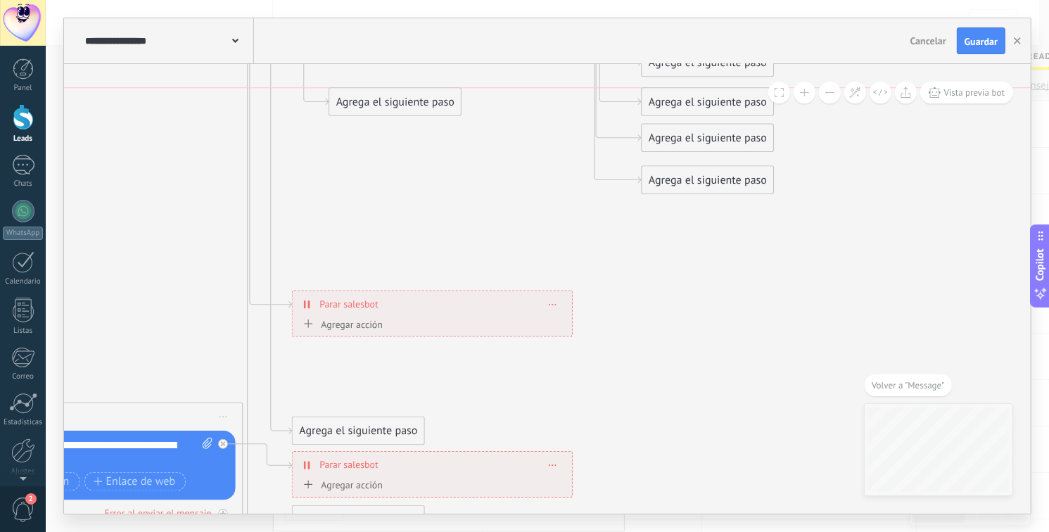
drag, startPoint x: 331, startPoint y: 397, endPoint x: 373, endPoint y: 99, distance: 301.1
click at [374, 89] on div "Agrega el siguiente paso" at bounding box center [395, 101] width 132 height 25
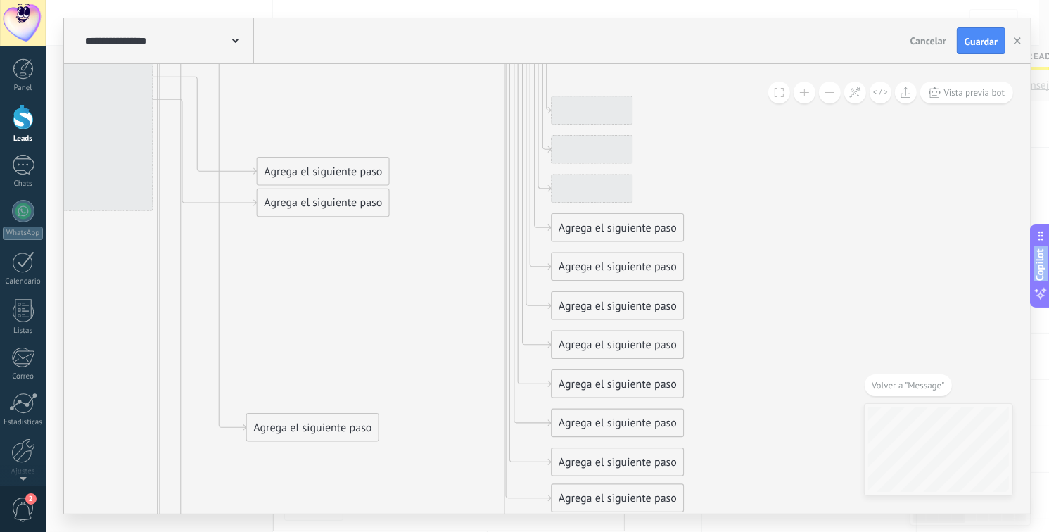
drag
click at [289, 532] on html ".abecls-1,.abecls-2{fill-rule:evenodd}.abecls-2{fill:#fff} .abhcls-1{fill:none}…" at bounding box center [524, 266] width 1049 height 532
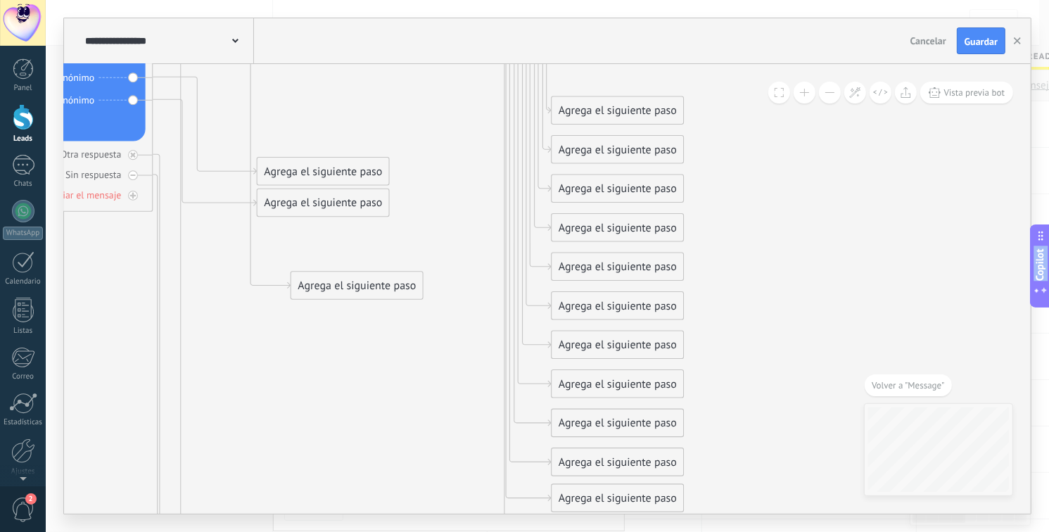
click at [370, 273] on div "Agrega el siguiente paso" at bounding box center [357, 285] width 132 height 25
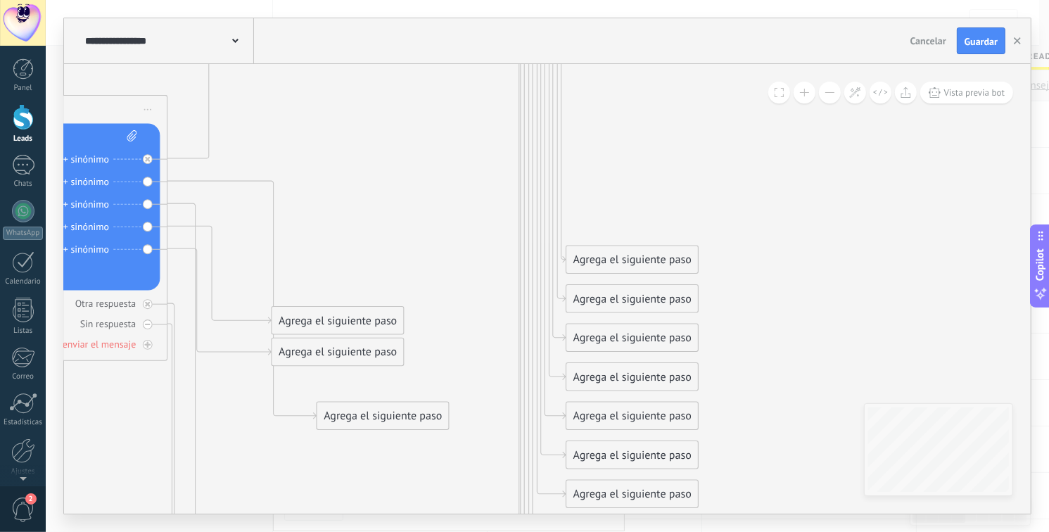
click at [224, 429] on icon at bounding box center [51, 456] width 2340 height 2679
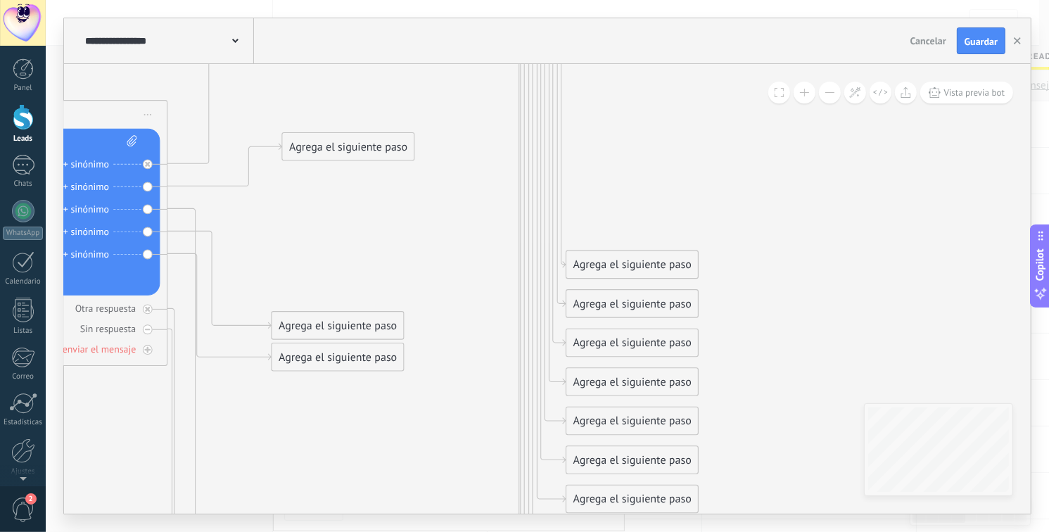
click at [347, 134] on div "Agrega el siguiente paso" at bounding box center [349, 146] width 132 height 25
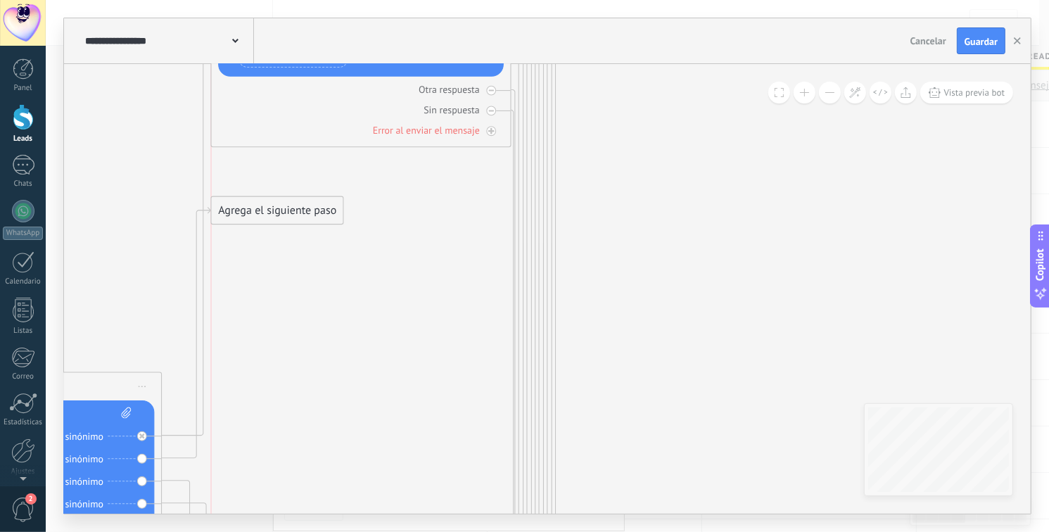
click at [264, 223] on div "Agrega el siguiente paso" at bounding box center [278, 210] width 132 height 25
click at [243, 212] on div "Agrega el siguiente paso" at bounding box center [278, 210] width 132 height 25
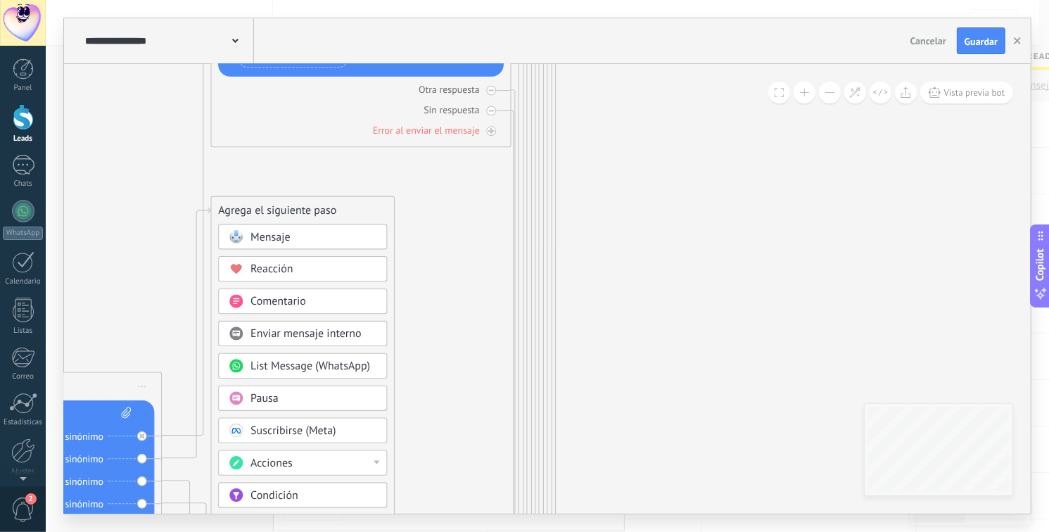
click at [264, 238] on span "Mensaje" at bounding box center [270, 237] width 40 height 14
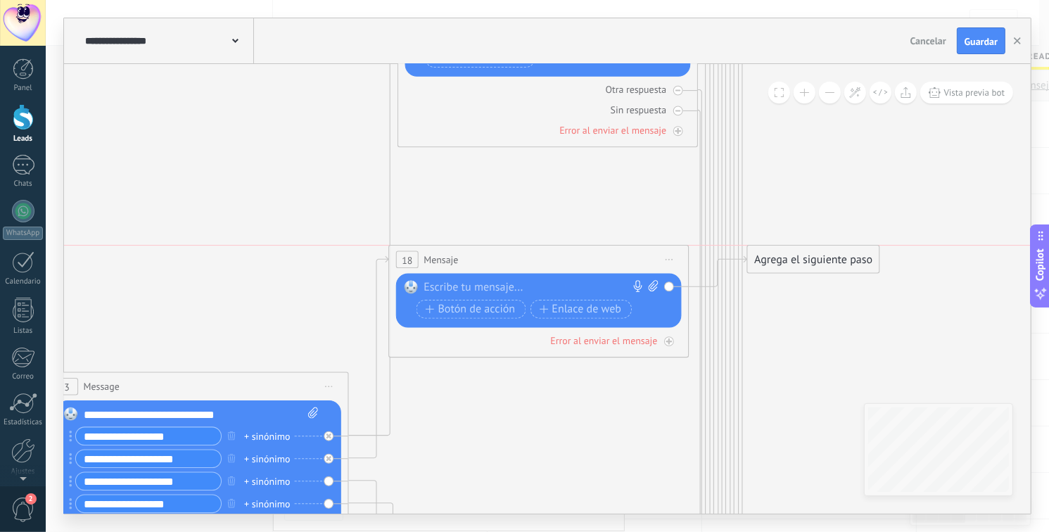
drag, startPoint x: 477, startPoint y: 209, endPoint x: 469, endPoint y: 265, distance: 56.9
click at [469, 265] on div "18 Mensaje ******* (a): Todos los contactos - canales seleccionados Todos los c…" at bounding box center [538, 259] width 299 height 28
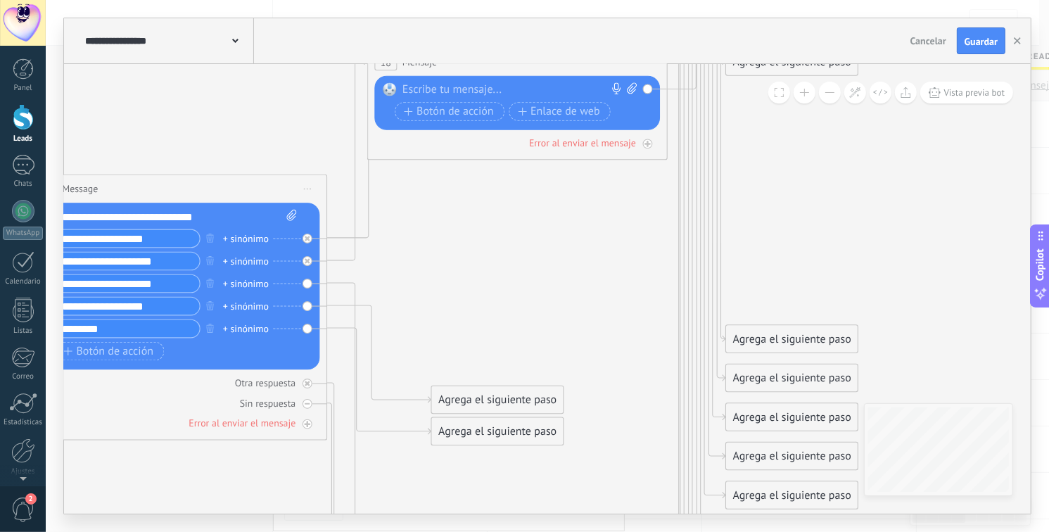
click at [204, 51] on div "**********" at bounding box center [547, 265] width 966 height 495
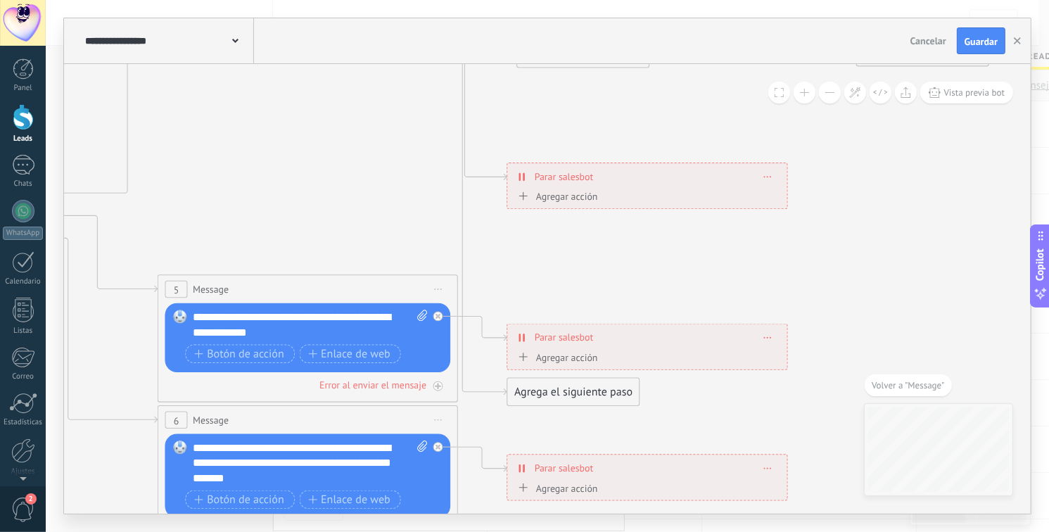
drag, startPoint x: 554, startPoint y: 296, endPoint x: 565, endPoint y: 52, distance: 244.3
click at [515, 51] on div "**********" at bounding box center [547, 265] width 966 height 495
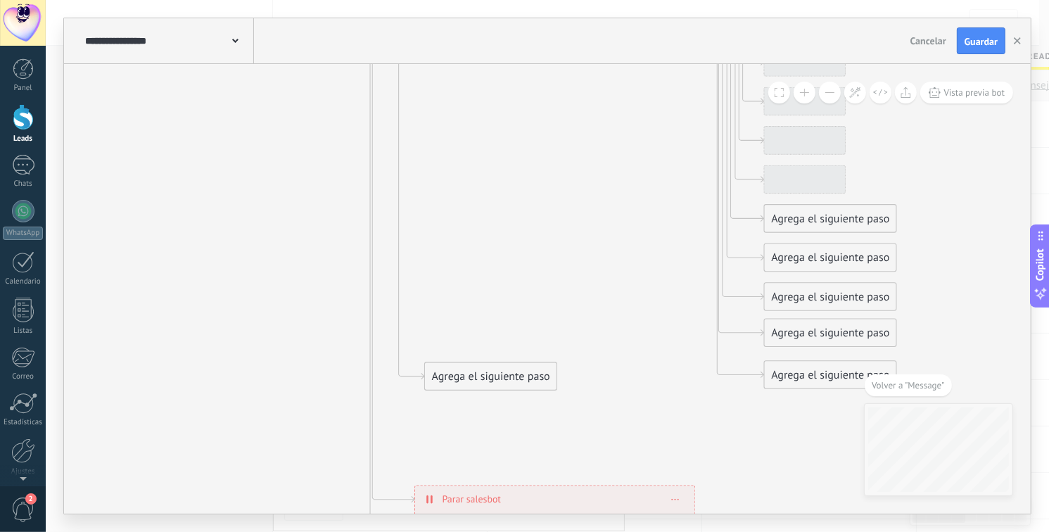
click at [236, 507] on icon at bounding box center [249, 141] width 2340 height 2679
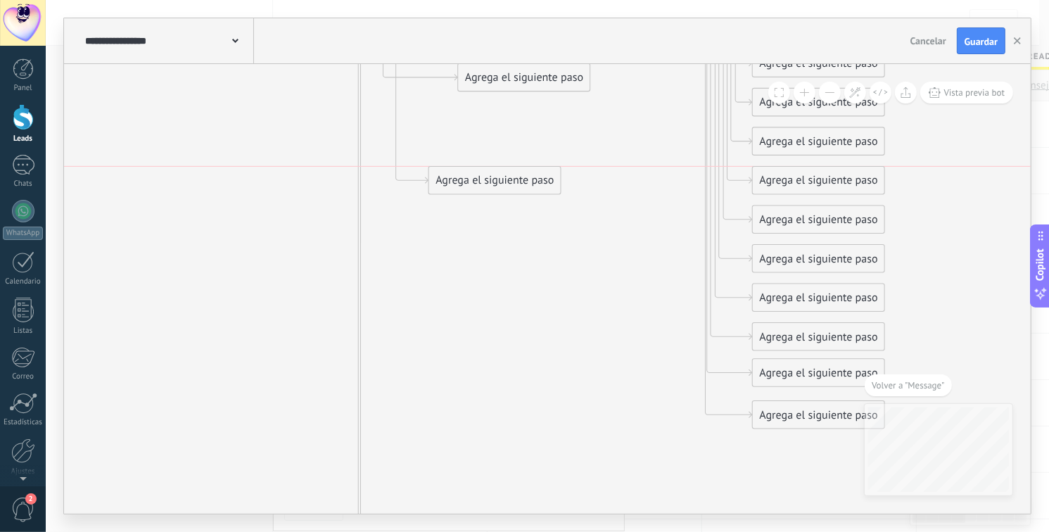
drag, startPoint x: 466, startPoint y: 410, endPoint x: 483, endPoint y: 162, distance: 248.2
click at [483, 168] on div "Agrega el siguiente paso" at bounding box center [495, 180] width 132 height 25
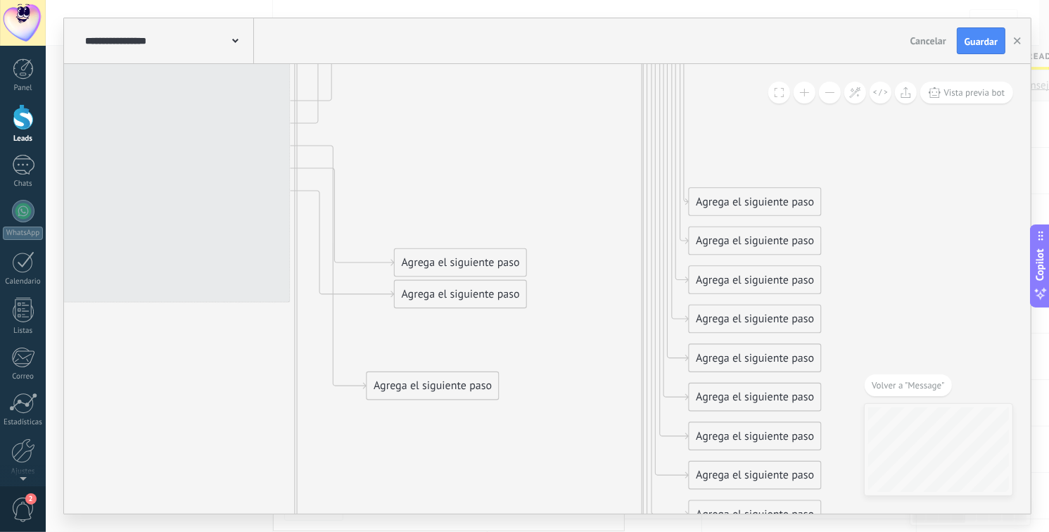
drag, startPoint x: 231, startPoint y: 275, endPoint x: 252, endPoint y: 449, distance: 175.8
click at [172, 442] on icon at bounding box center [174, 397] width 2340 height 2679
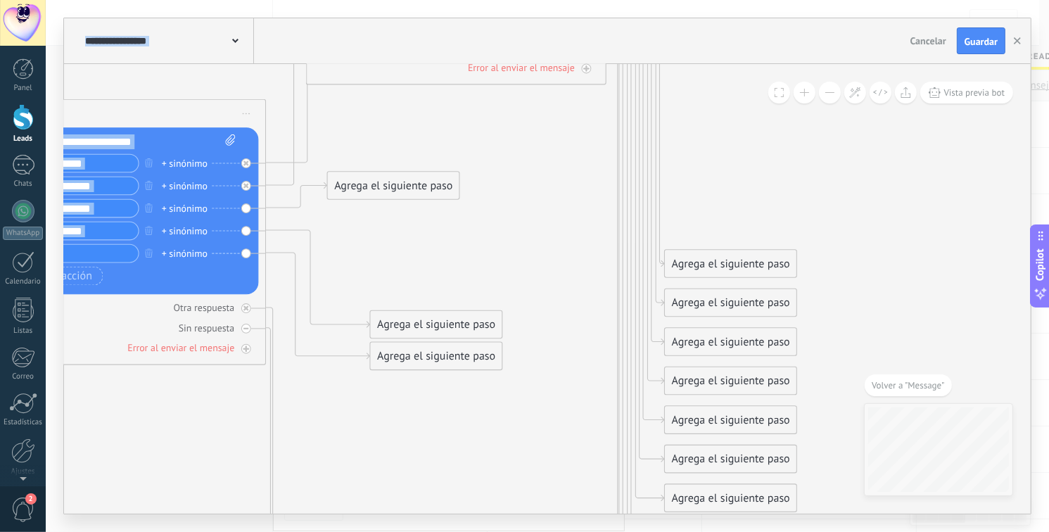
click at [414, 179] on div "Agrega el siguiente paso" at bounding box center [394, 185] width 132 height 25
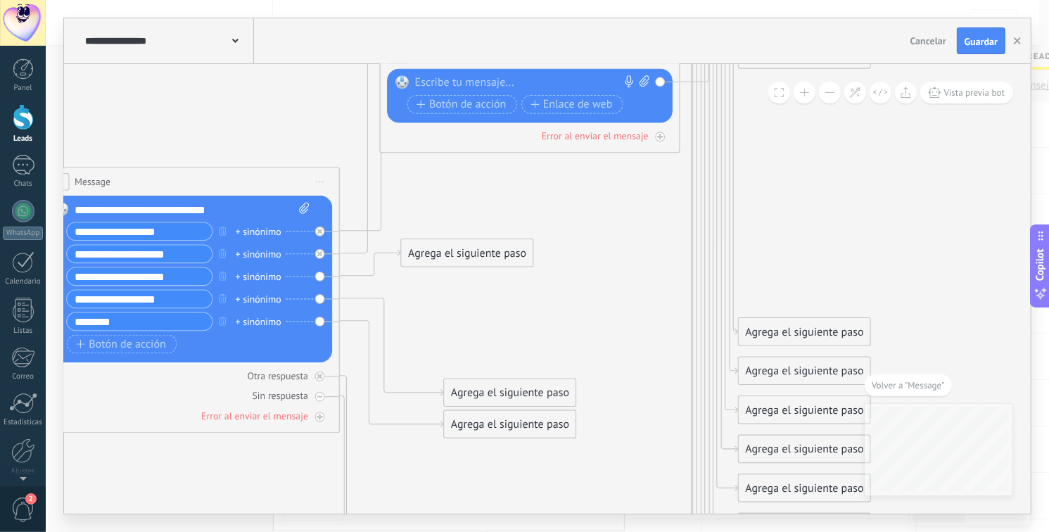
drag, startPoint x: 469, startPoint y: 144, endPoint x: 559, endPoint y: 280, distance: 162.9
click at [515, 274] on icon at bounding box center [223, 527] width 2340 height 2679
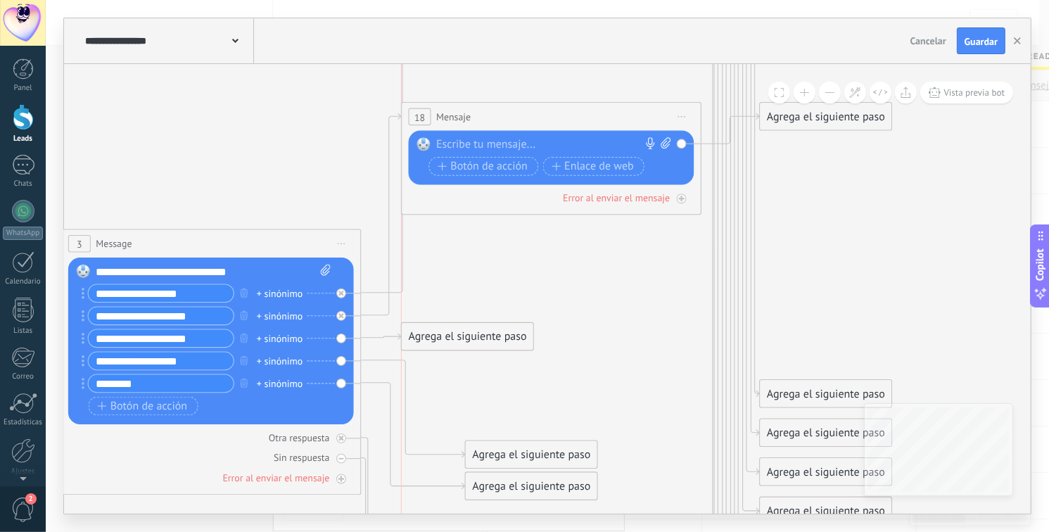
drag, startPoint x: 480, startPoint y: 312, endPoint x: 456, endPoint y: 334, distance: 32.8
click at [456, 334] on div "Agrega el siguiente paso" at bounding box center [468, 336] width 132 height 25
drag, startPoint x: 511, startPoint y: 451, endPoint x: 448, endPoint y: 422, distance: 69.5
click at [448, 422] on div "Agrega el siguiente paso" at bounding box center [468, 425] width 132 height 25
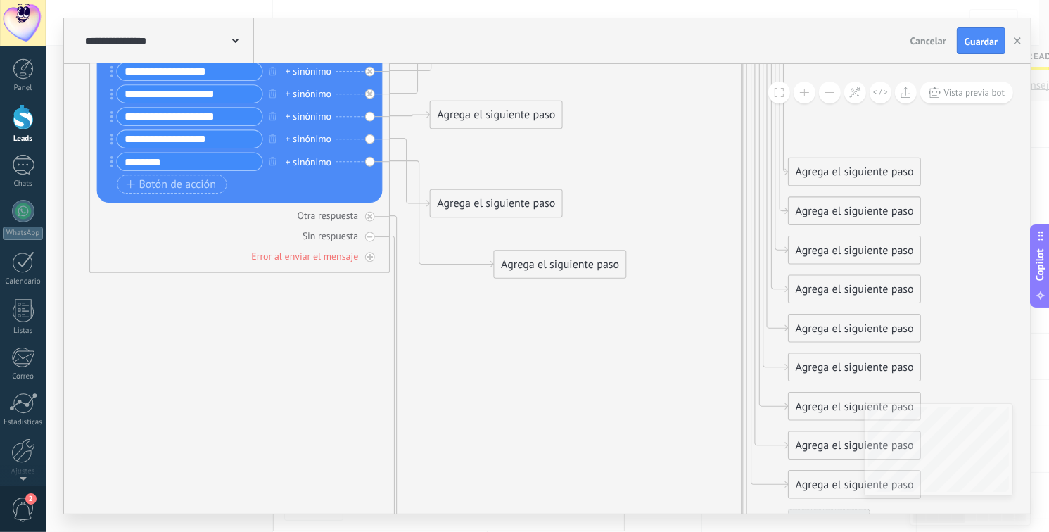
drag, startPoint x: 565, startPoint y: 299, endPoint x: 587, endPoint y: 141, distance: 159.1
click at [515, 141] on icon at bounding box center [273, 368] width 2340 height 2679
drag, startPoint x: 517, startPoint y: 278, endPoint x: 454, endPoint y: 343, distance: 90.5
click at [456, 390] on div "Agrega el siguiente paso" at bounding box center [496, 382] width 132 height 25
click at [467, 115] on div "Agrega el siguiente paso" at bounding box center [496, 115] width 132 height 25
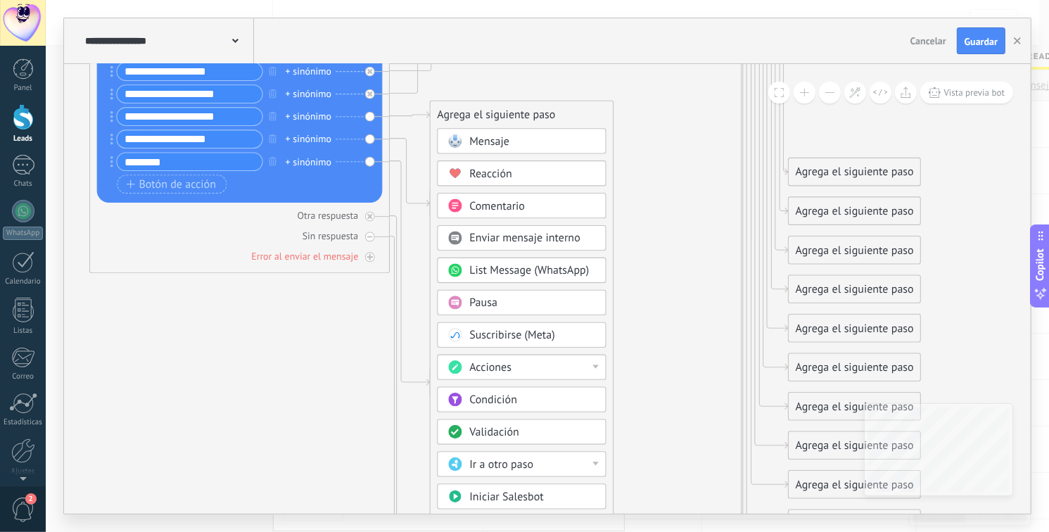
click at [496, 142] on span "Mensaje" at bounding box center [489, 141] width 40 height 14
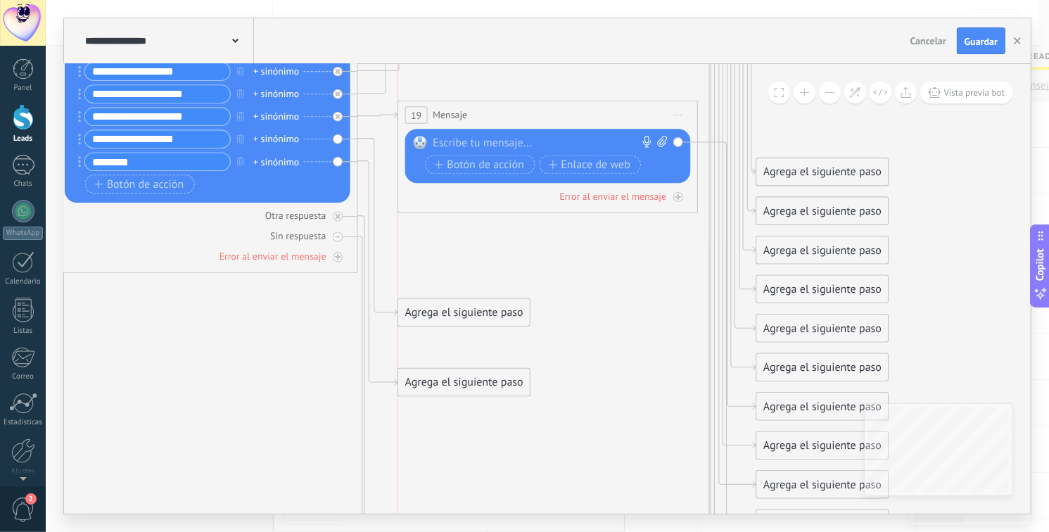
drag, startPoint x: 461, startPoint y: 240, endPoint x: 459, endPoint y: 320, distance: 80.2
click at [459, 319] on div "Agrega el siguiente paso" at bounding box center [464, 312] width 132 height 25
drag, startPoint x: 455, startPoint y: 384, endPoint x: 467, endPoint y: 468, distance: 84.5
click at [454, 482] on div "Agrega el siguiente paso" at bounding box center [464, 484] width 132 height 25
click at [515, 308] on icon at bounding box center [241, 368] width 2340 height 2679
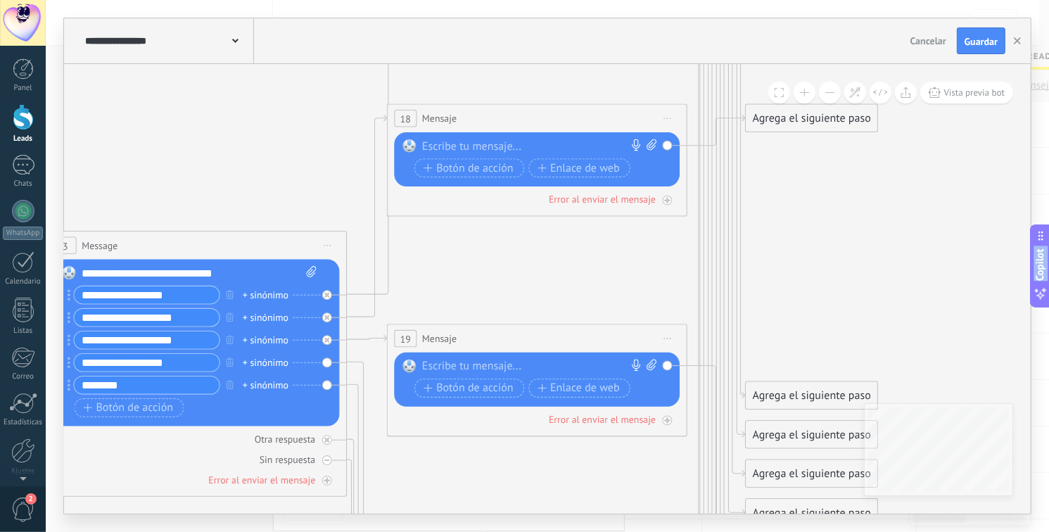
drag, startPoint x: 616, startPoint y: 308, endPoint x: 605, endPoint y: 532, distance: 223.9
click at [515, 532] on html ".abecls-1,.abecls-2{fill-rule:evenodd}.abecls-2{fill:#fff} .abhcls-1{fill:none}…" at bounding box center [524, 266] width 1049 height 532
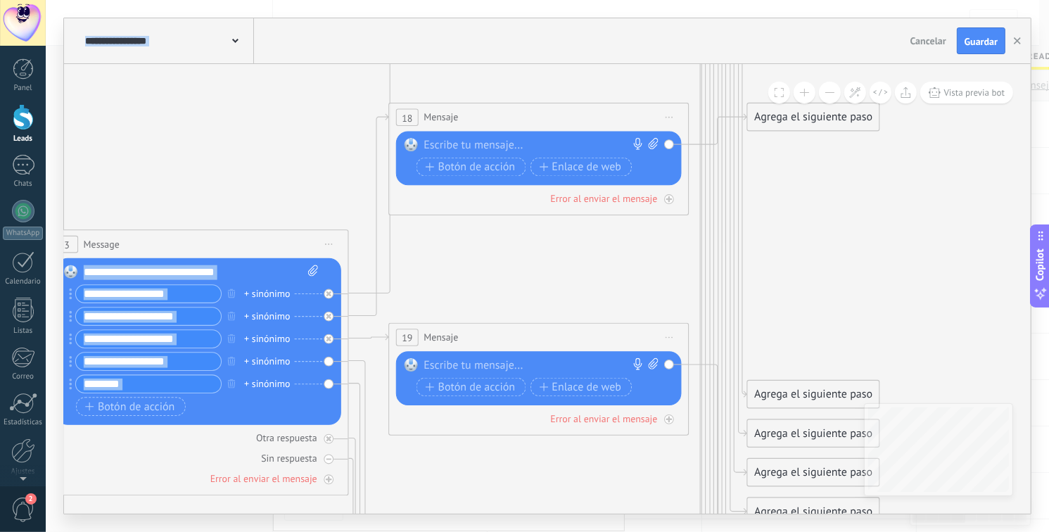
drag, startPoint x: 868, startPoint y: 235, endPoint x: 873, endPoint y: 78, distance: 156.9
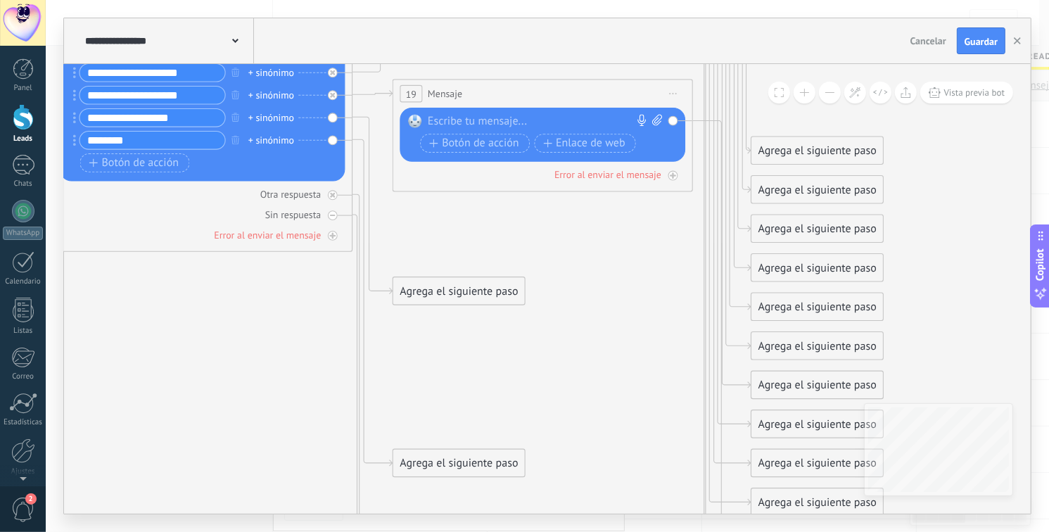
drag, startPoint x: 658, startPoint y: 314, endPoint x: 660, endPoint y: 84, distance: 230.0
click at [515, 84] on icon at bounding box center [236, 347] width 2340 height 2679
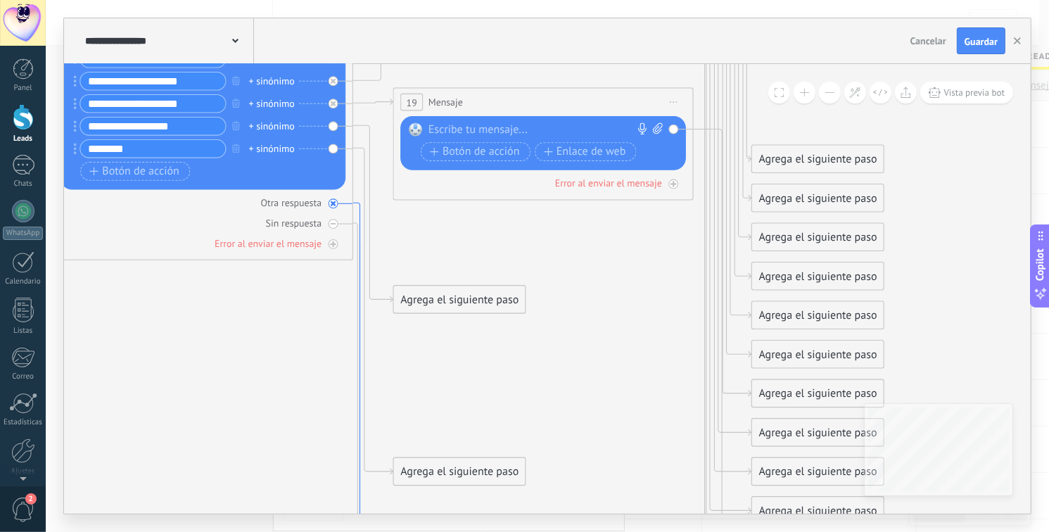
click at [359, 213] on icon at bounding box center [377, 459] width 49 height 513
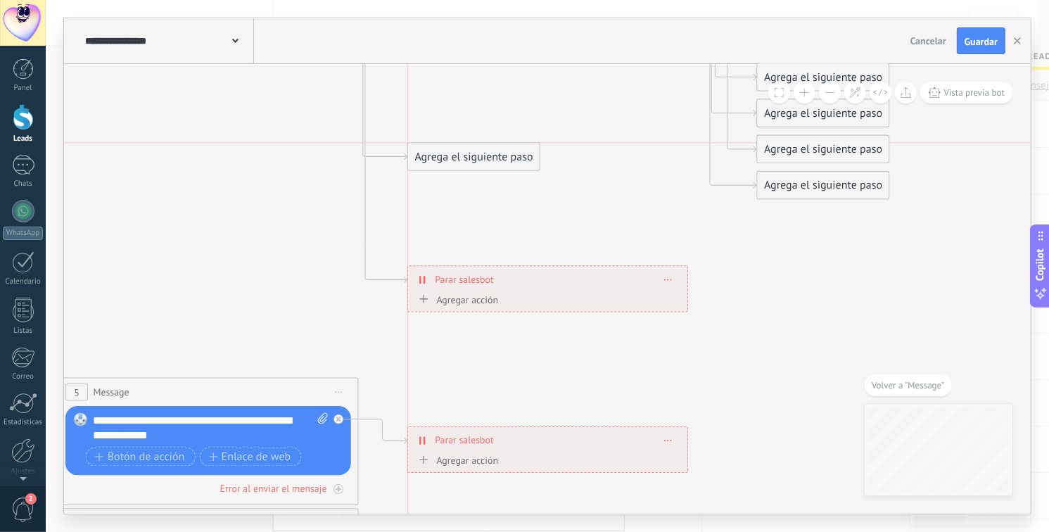
drag, startPoint x: 454, startPoint y: 498, endPoint x: 523, endPoint y: 101, distance: 403.4
click at [515, 144] on div "Agrega el siguiente paso" at bounding box center [474, 156] width 132 height 25
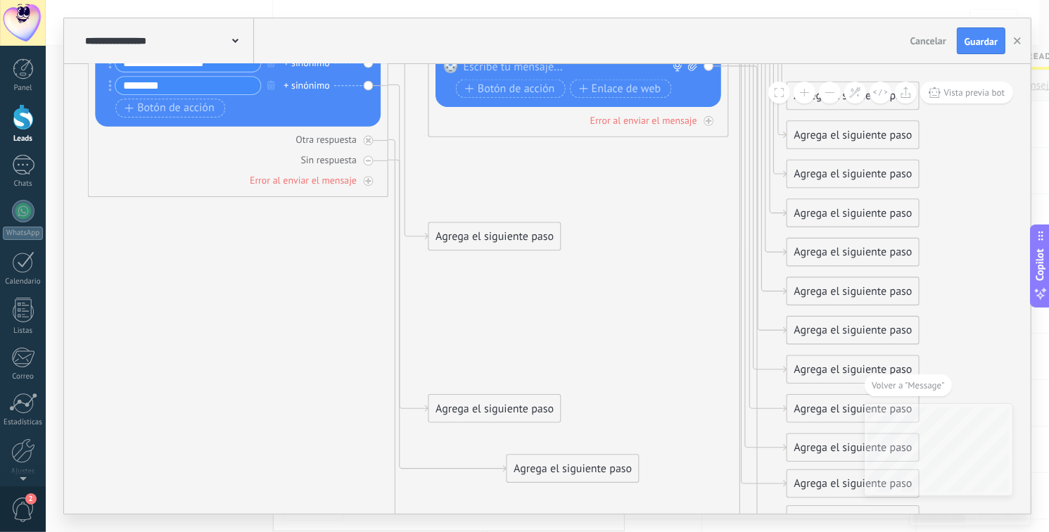
drag, startPoint x: 471, startPoint y: 113, endPoint x: 502, endPoint y: 479, distance: 367.0
click at [502, 481] on icon at bounding box center [272, 292] width 2340 height 2679
drag, startPoint x: 544, startPoint y: 463, endPoint x: 518, endPoint y: 459, distance: 26.5
click at [489, 475] on div "Agrega el siguiente paso" at bounding box center [518, 483] width 132 height 25
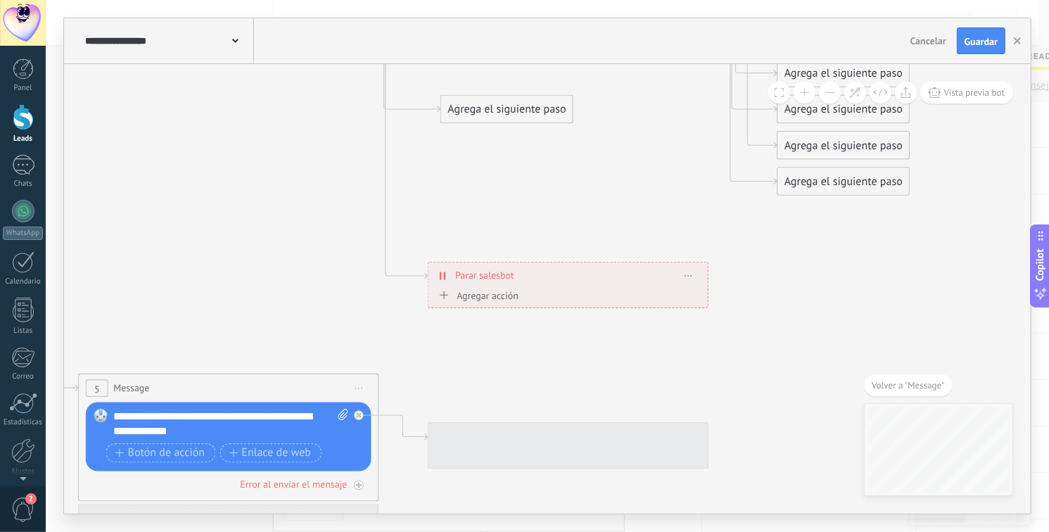
drag, startPoint x: 615, startPoint y: 175, endPoint x: 560, endPoint y: 65, distance: 123.0
click at [515, 0] on html ".abecls-1,.abecls-2{fill-rule:evenodd}.abecls-2{fill:#fff} .abhcls-1{fill:none}…" at bounding box center [524, 266] width 1049 height 532
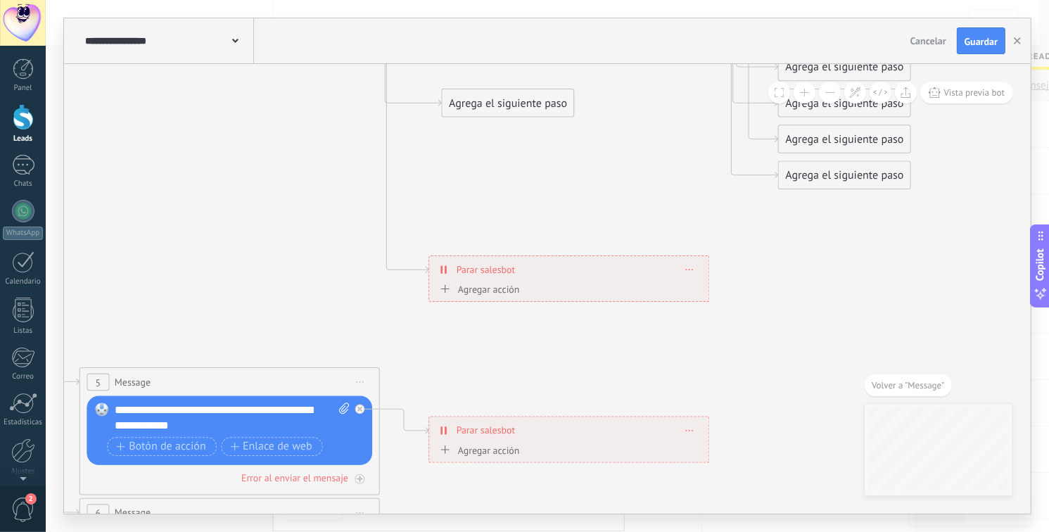
drag, startPoint x: 484, startPoint y: 103, endPoint x: 477, endPoint y: 288, distance: 184.4
click at [467, 350] on div "Agrega el siguiente paso" at bounding box center [487, 354] width 132 height 25
drag, startPoint x: 572, startPoint y: 262, endPoint x: 568, endPoint y: 147, distance: 115.4
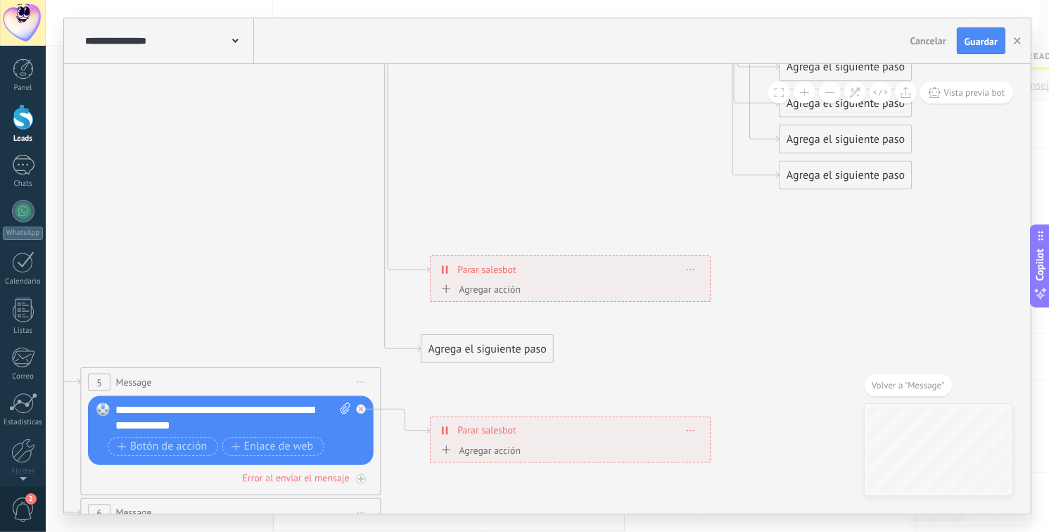
drag, startPoint x: 592, startPoint y: 312, endPoint x: 589, endPoint y: 289, distance: 23.5
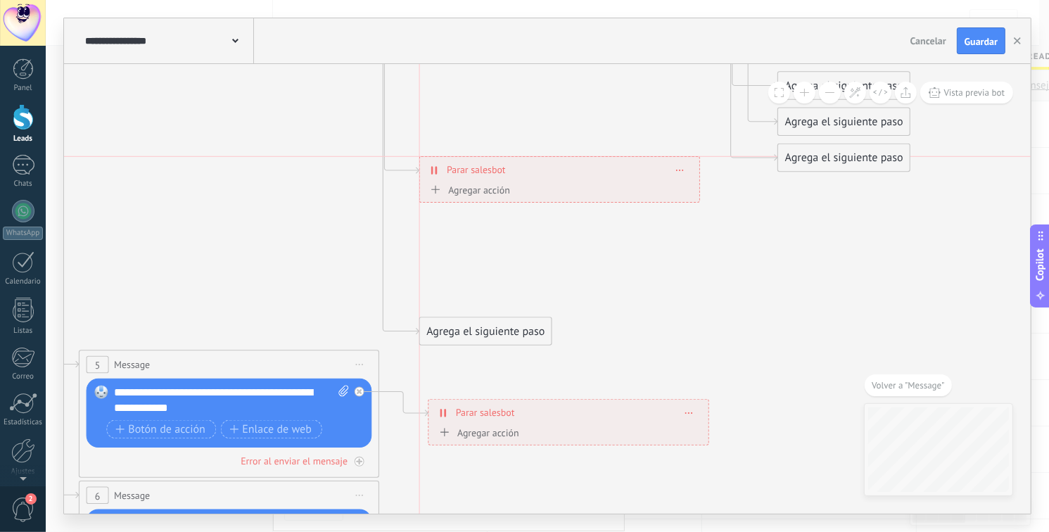
drag, startPoint x: 575, startPoint y: 262, endPoint x: 553, endPoint y: 92, distance: 171.6
click at [515, 173] on div "**********" at bounding box center [559, 170] width 279 height 26
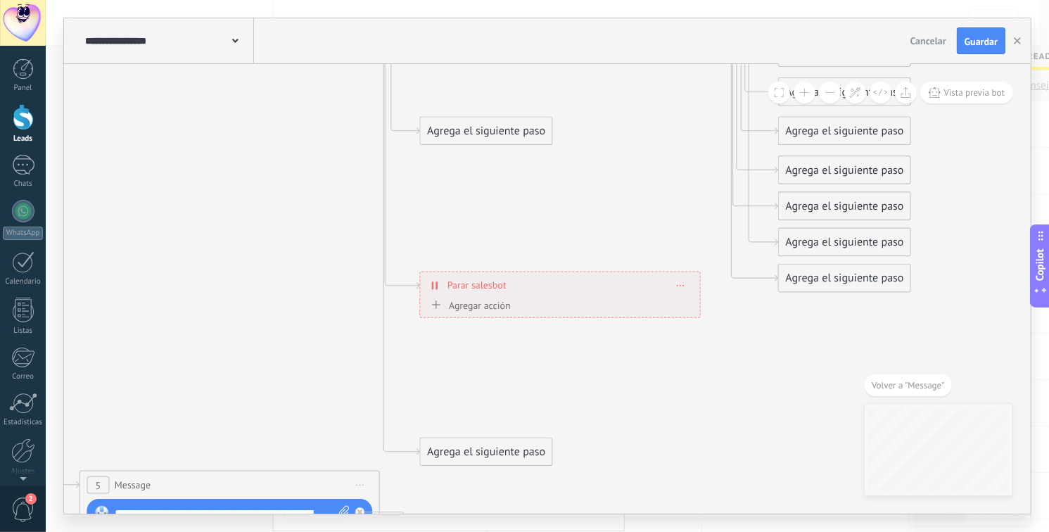
drag, startPoint x: 554, startPoint y: 88, endPoint x: 556, endPoint y: 305, distance: 216.6
click at [515, 304] on icon at bounding box center [264, 14] width 2340 height 2679
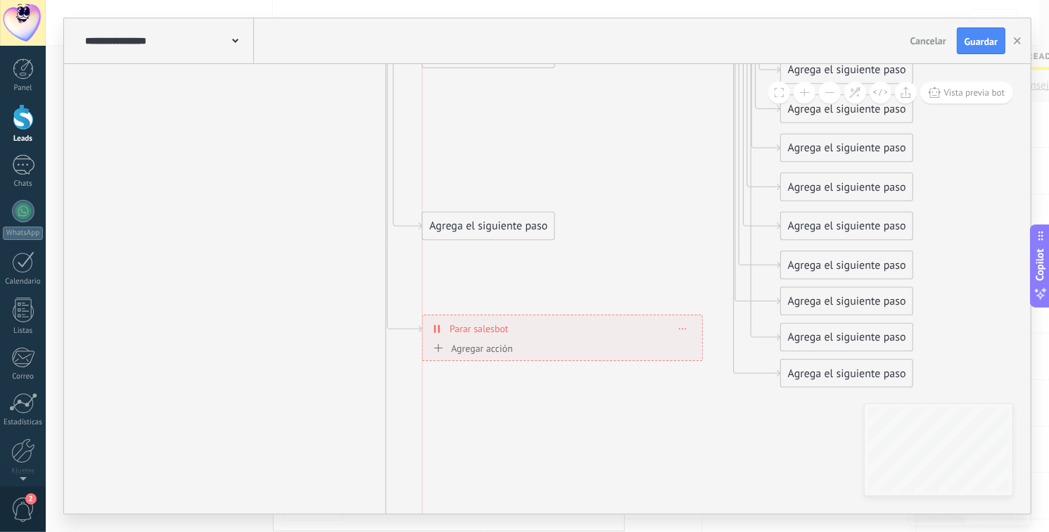
drag, startPoint x: 548, startPoint y: 383, endPoint x: 563, endPoint y: 386, distance: 15.7
click at [515, 332] on div "**********" at bounding box center [562, 328] width 279 height 26
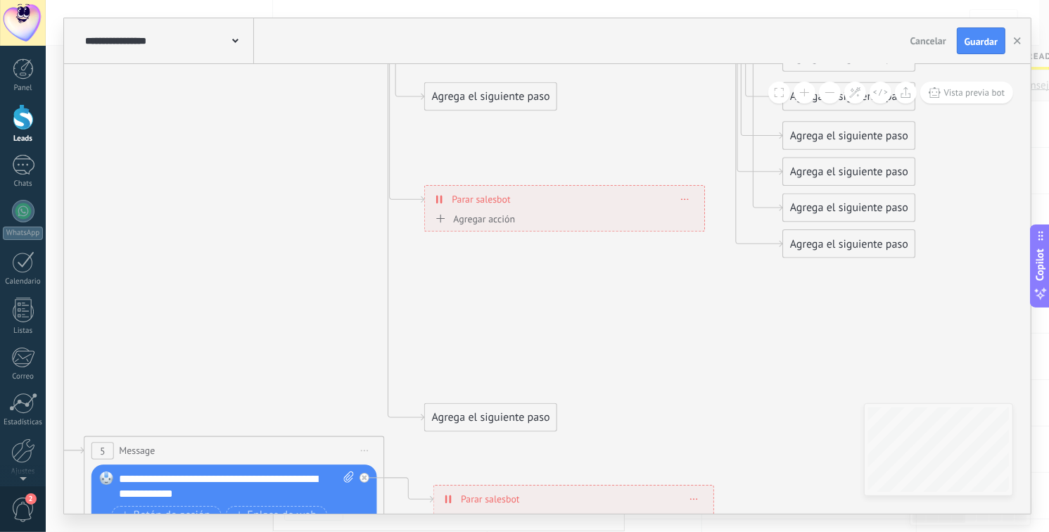
drag, startPoint x: 572, startPoint y: 268, endPoint x: 567, endPoint y: 263, distance: 7.5
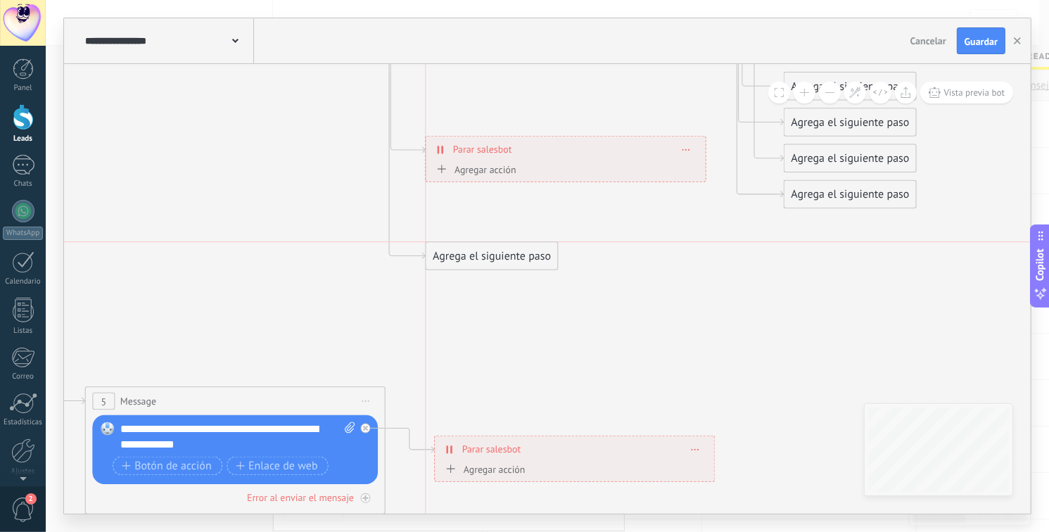
drag, startPoint x: 518, startPoint y: 366, endPoint x: 523, endPoint y: 257, distance: 109.1
click at [515, 257] on div "Agrega el siguiente paso" at bounding box center [492, 255] width 132 height 25
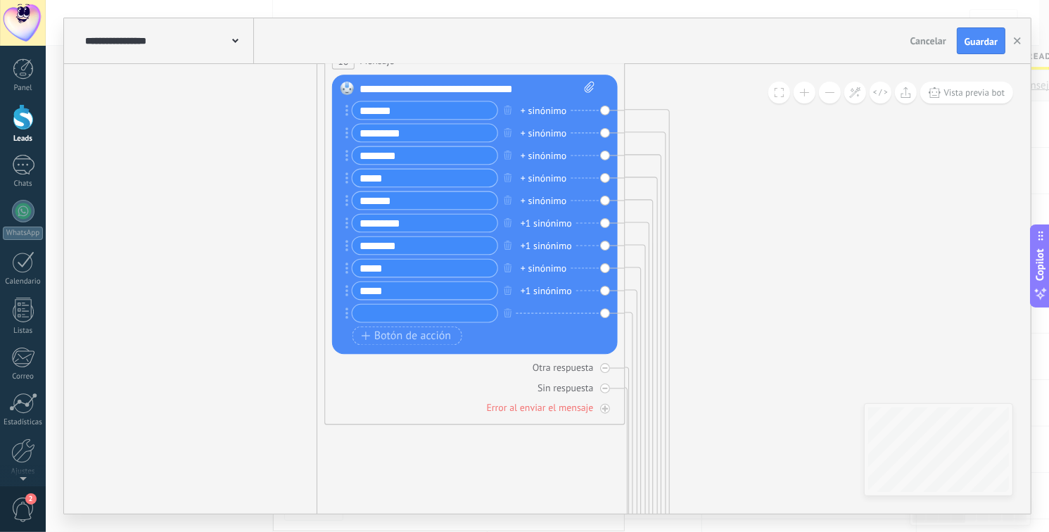
drag, startPoint x: 874, startPoint y: 226, endPoint x: 725, endPoint y: 214, distance: 149.6
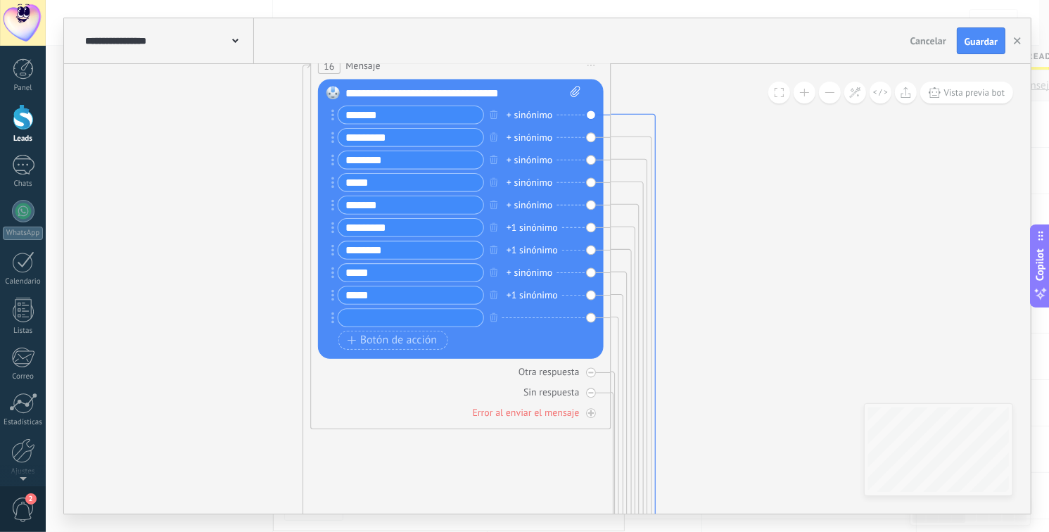
click at [515, 122] on icon at bounding box center [634, 467] width 49 height 707
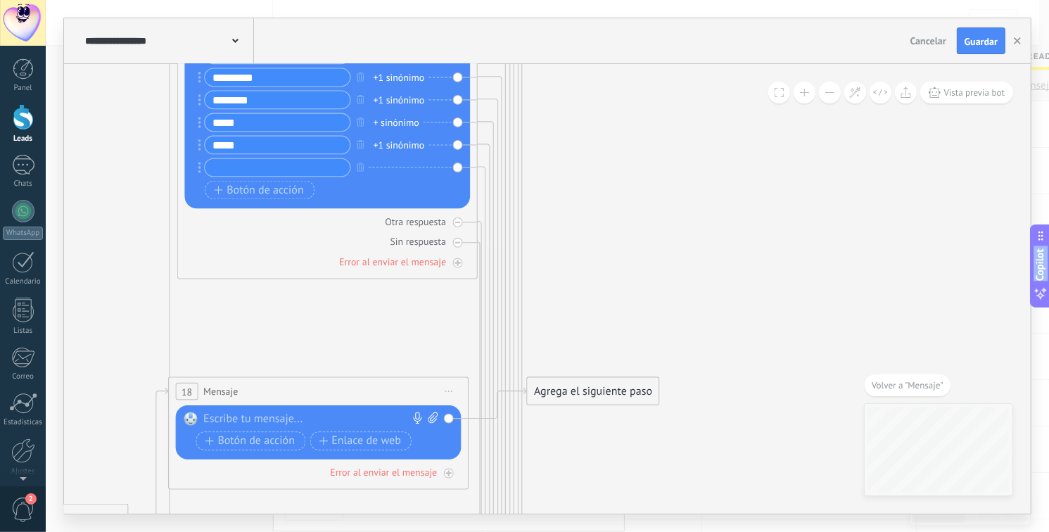
drag, startPoint x: 674, startPoint y: 153, endPoint x: 694, endPoint y: 532, distance: 379.6
click at [515, 532] on html ".abecls-1,.abecls-2{fill-rule:evenodd}.abecls-2{fill:#fff} .abhcls-1{fill:none}…" at bounding box center [524, 266] width 1049 height 532
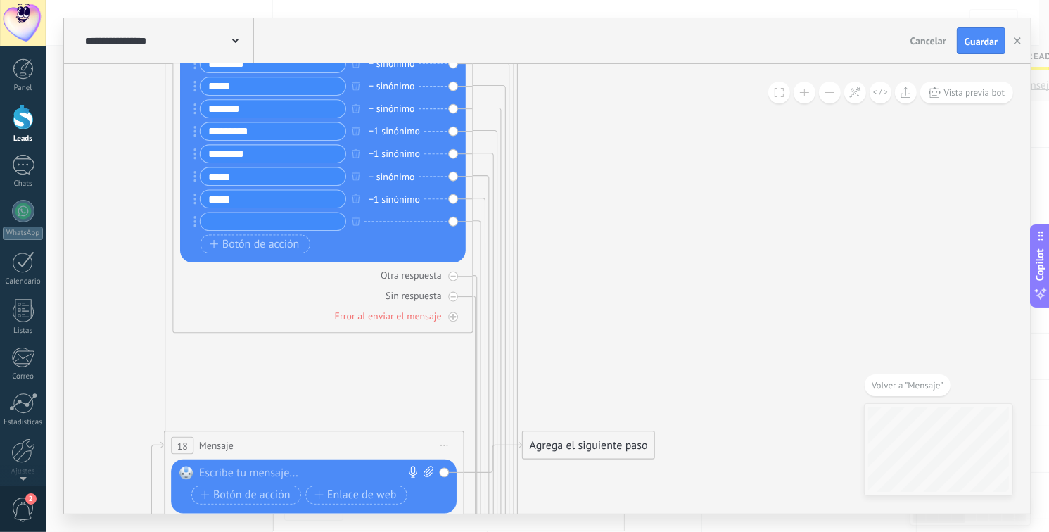
drag, startPoint x: 697, startPoint y: 146, endPoint x: 693, endPoint y: 134, distance: 12.7
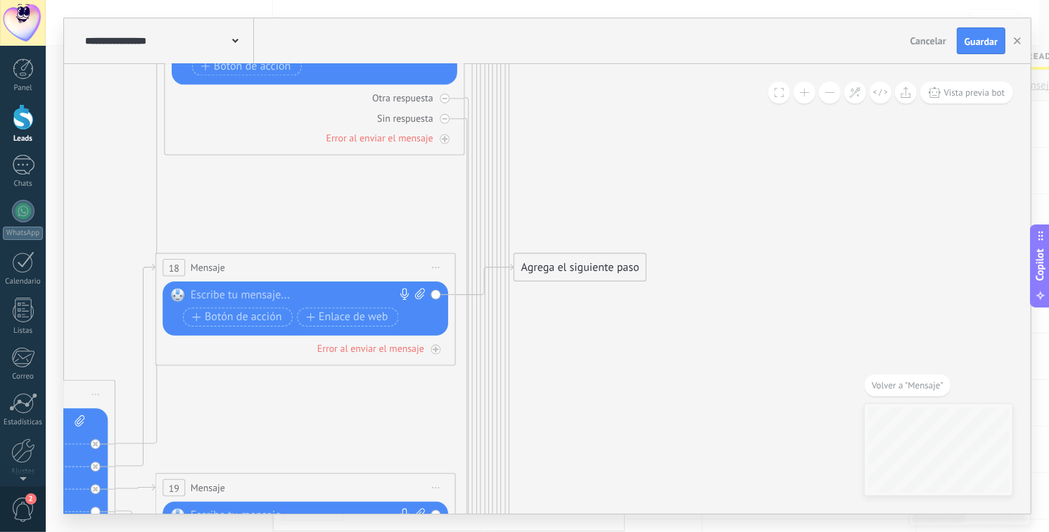
drag, startPoint x: 700, startPoint y: 293, endPoint x: 688, endPoint y: 118, distance: 174.8
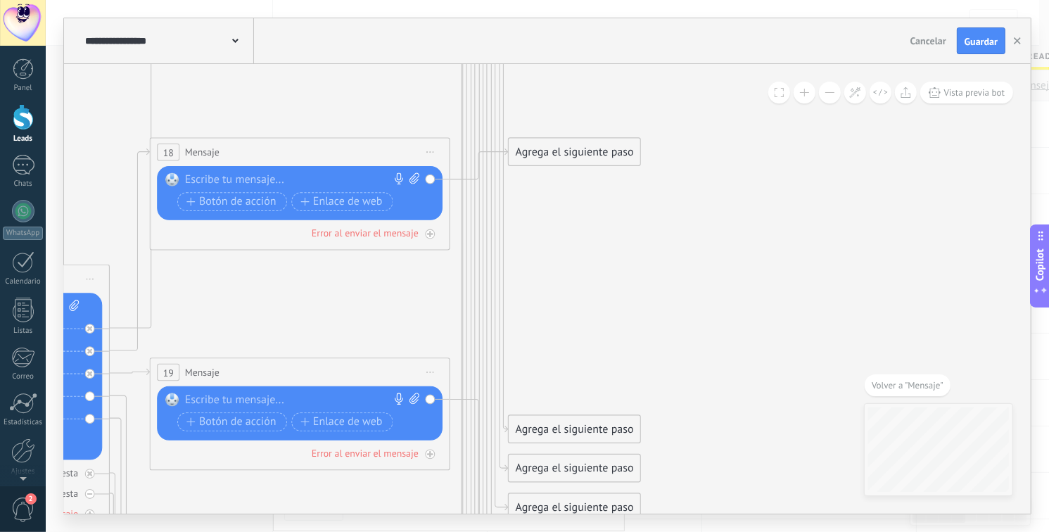
drag, startPoint x: 684, startPoint y: 276, endPoint x: 677, endPoint y: 212, distance: 64.3
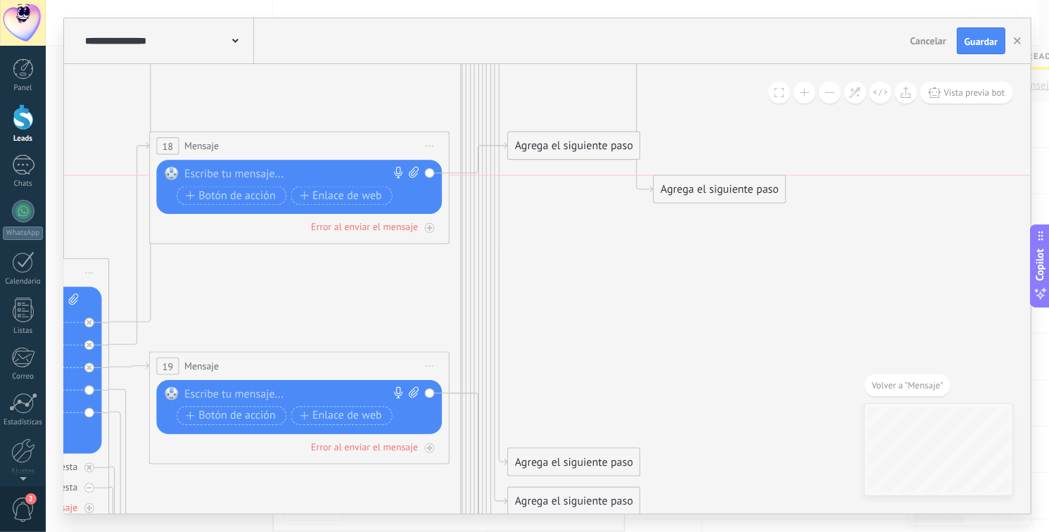
drag, startPoint x: 596, startPoint y: 417, endPoint x: 717, endPoint y: 249, distance: 206.7
click at [515, 177] on div "Agrega el siguiente paso" at bounding box center [719, 189] width 132 height 25
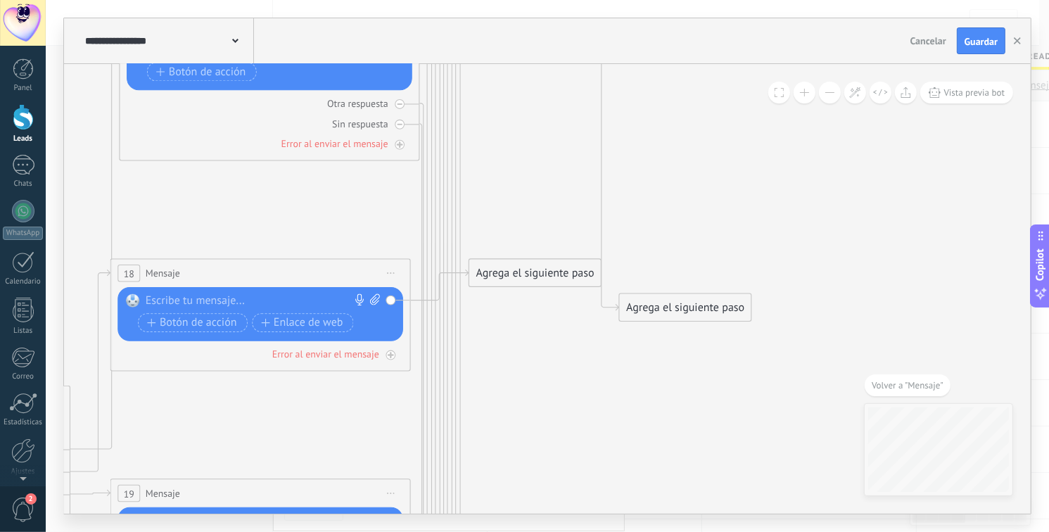
drag, startPoint x: 616, startPoint y: 399, endPoint x: 629, endPoint y: 527, distance: 128.6
click at [515, 532] on html ".abecls-1,.abecls-2{fill-rule:evenodd}.abecls-2{fill:#fff} .abhcls-1{fill:none}…" at bounding box center [524, 266] width 1049 height 532
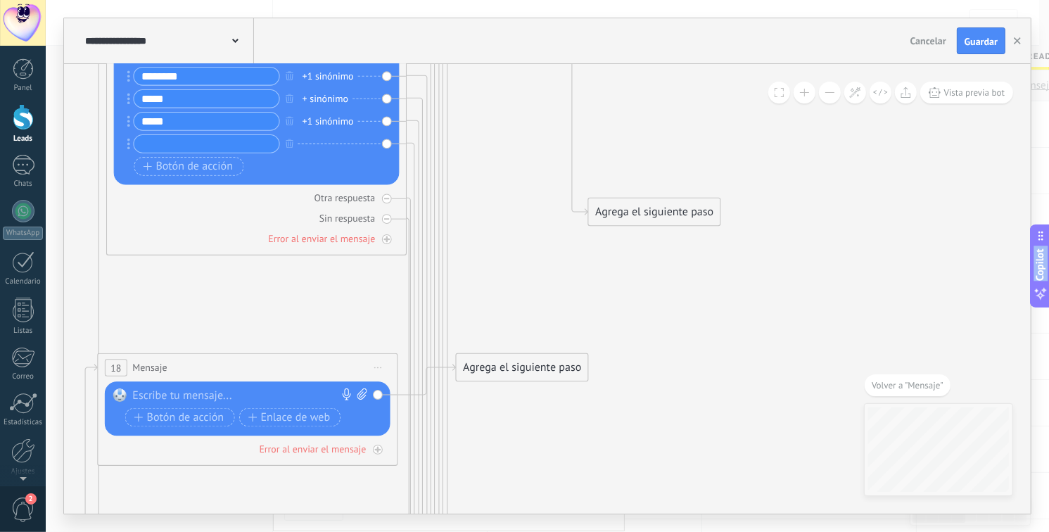
drag, startPoint x: 685, startPoint y: 402, endPoint x: 598, endPoint y: 225, distance: 197.5
click at [515, 200] on div "Agrega el siguiente paso" at bounding box center [655, 212] width 132 height 25
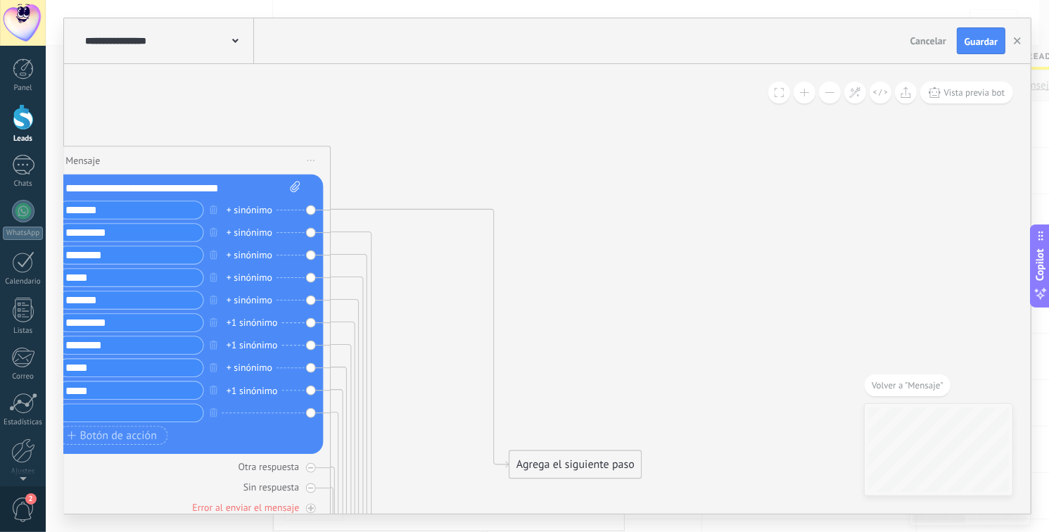
drag, startPoint x: 494, startPoint y: 389, endPoint x: 475, endPoint y: 489, distance: 101.8
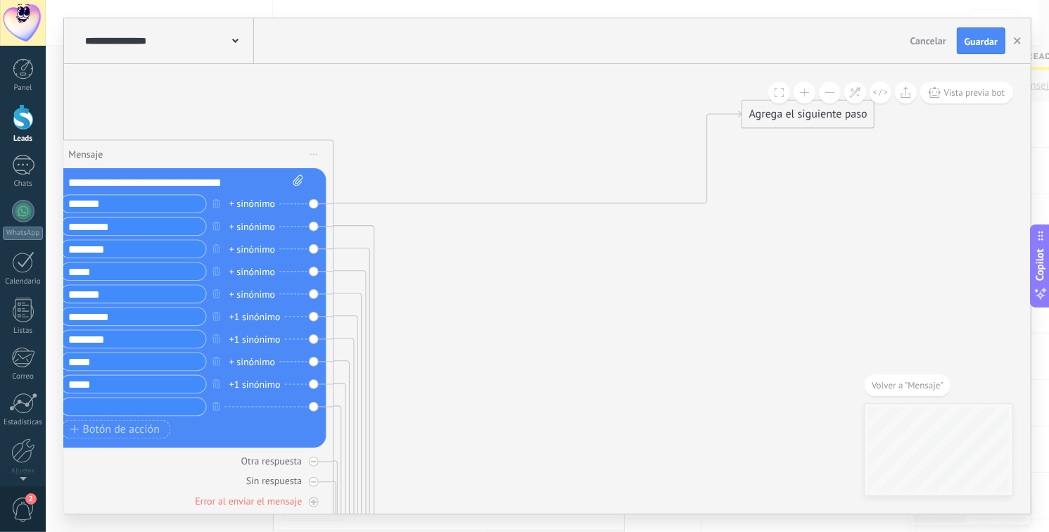
drag, startPoint x: 581, startPoint y: 456, endPoint x: 810, endPoint y: 113, distance: 412.7
click at [515, 113] on div "Agrega el siguiente paso" at bounding box center [808, 114] width 132 height 25
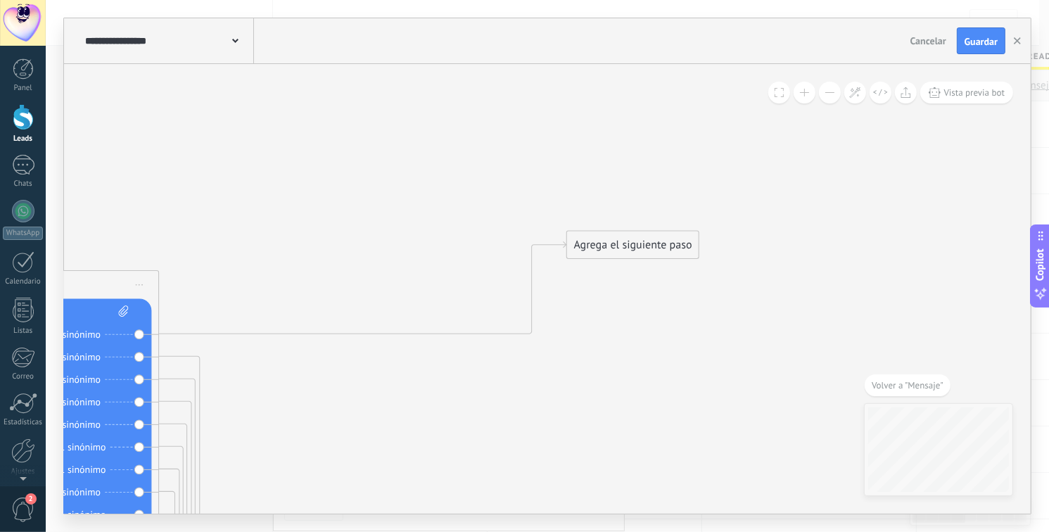
drag, startPoint x: 564, startPoint y: 387, endPoint x: 588, endPoint y: 305, distance: 85.7
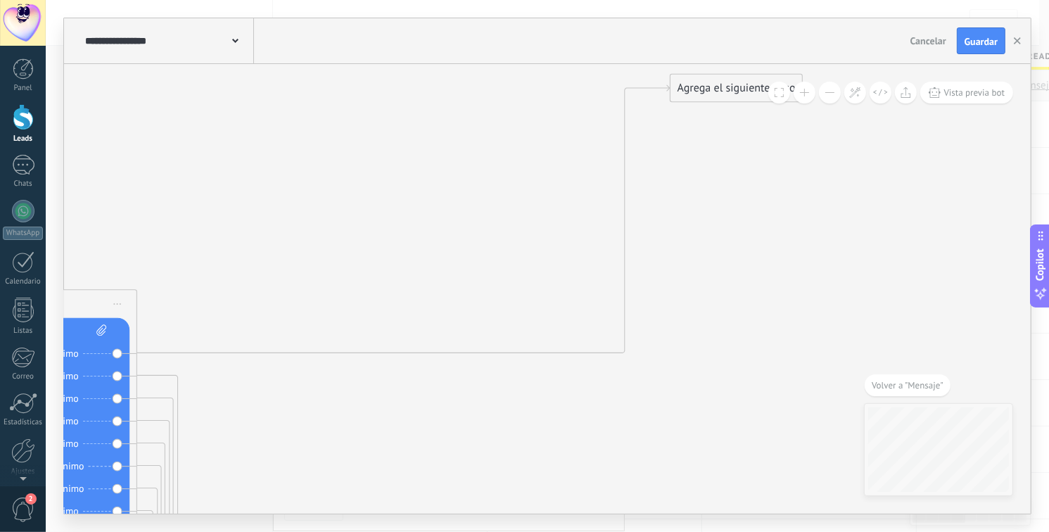
drag, startPoint x: 605, startPoint y: 264, endPoint x: 730, endPoint y: 102, distance: 204.1
click at [515, 89] on div "Agrega el siguiente paso" at bounding box center [736, 88] width 132 height 25
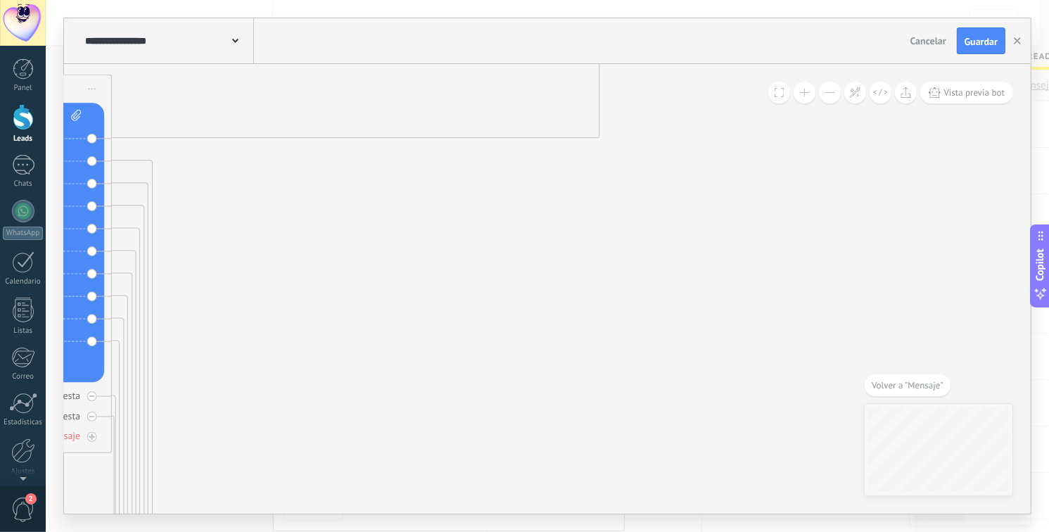
drag, startPoint x: 745, startPoint y: 302, endPoint x: 663, endPoint y: 150, distance: 172.4
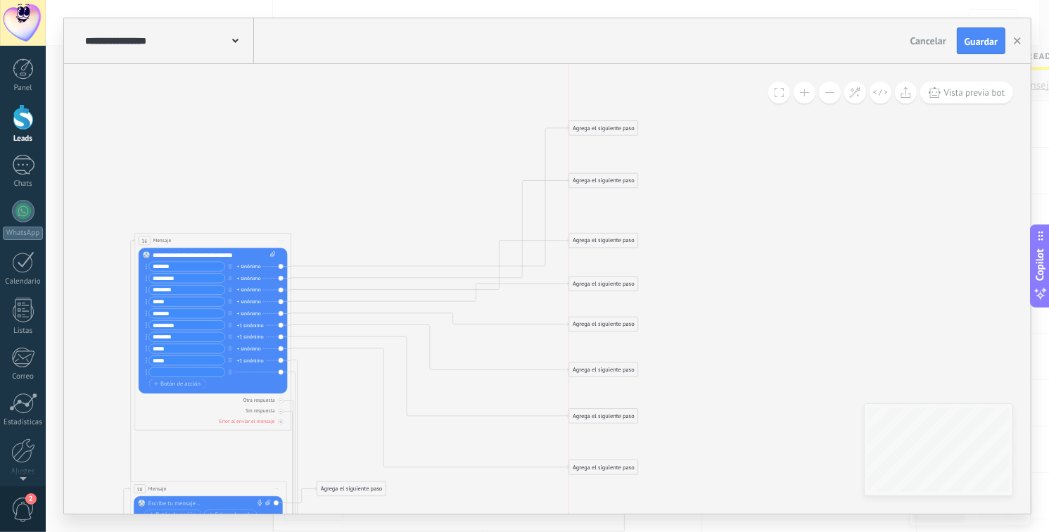
scroll to position [13, 0]
click at [611, 172] on div "Agrega el siguiente paso" at bounding box center [603, 177] width 69 height 13
drag, startPoint x: 613, startPoint y: 238, endPoint x: 615, endPoint y: 219, distance: 19.1
click at [615, 219] on div "Agrega el siguiente paso" at bounding box center [603, 220] width 69 height 13
drag, startPoint x: 607, startPoint y: 282, endPoint x: 607, endPoint y: 269, distance: 13.4
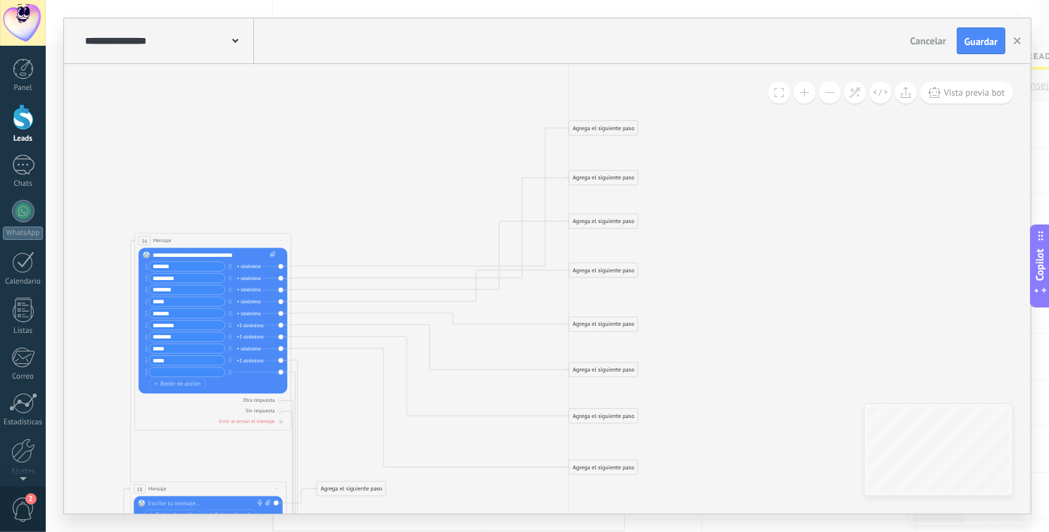
click at [607, 269] on div "Agrega el siguiente paso" at bounding box center [603, 270] width 69 height 13
drag, startPoint x: 602, startPoint y: 323, endPoint x: 602, endPoint y: 313, distance: 9.8
click at [602, 313] on div "Agrega el siguiente paso" at bounding box center [603, 313] width 69 height 13
drag, startPoint x: 600, startPoint y: 366, endPoint x: 598, endPoint y: 357, distance: 9.2
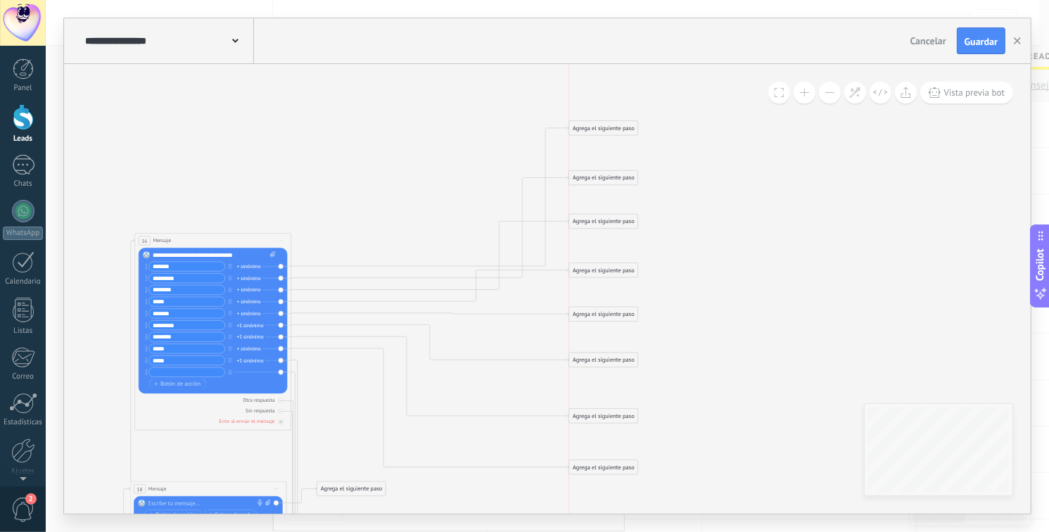
click at [598, 357] on div "Agrega el siguiente paso" at bounding box center [603, 359] width 69 height 13
drag, startPoint x: 592, startPoint y: 414, endPoint x: 590, endPoint y: 405, distance: 8.7
click at [590, 405] on div "Agrega el siguiente paso" at bounding box center [603, 407] width 69 height 13
drag, startPoint x: 595, startPoint y: 462, endPoint x: 594, endPoint y: 453, distance: 9.2
click at [593, 453] on div "Agrega el siguiente paso" at bounding box center [603, 459] width 69 height 13
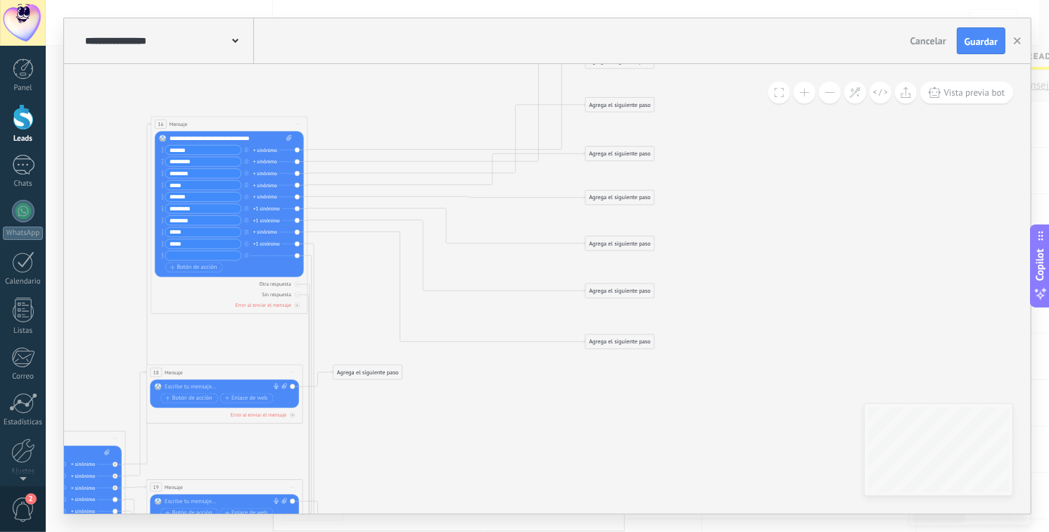
drag, startPoint x: 756, startPoint y: 327, endPoint x: 896, endPoint y: 192, distance: 194.5
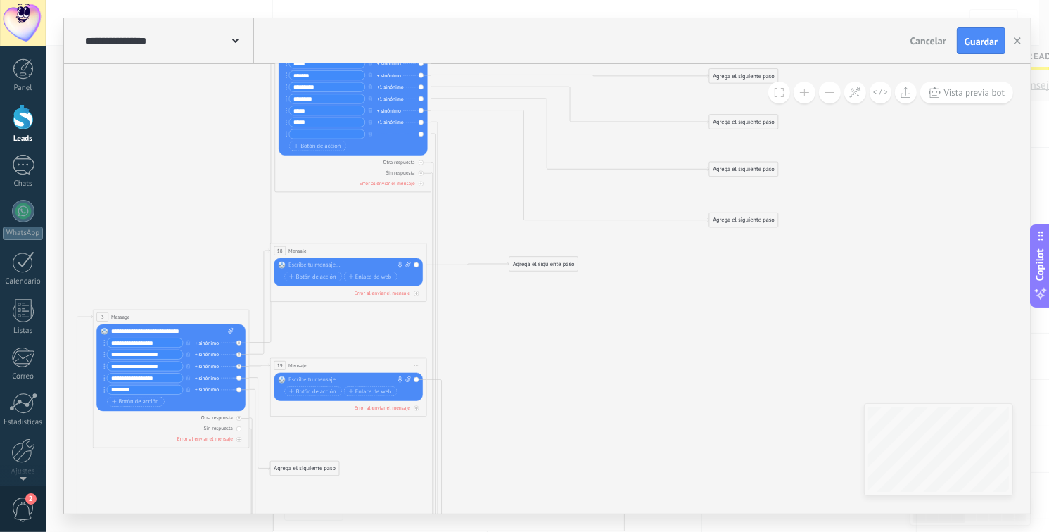
drag, startPoint x: 492, startPoint y: 254, endPoint x: 548, endPoint y: 283, distance: 62.6
click at [541, 268] on div "Agrega el siguiente paso" at bounding box center [543, 263] width 69 height 13
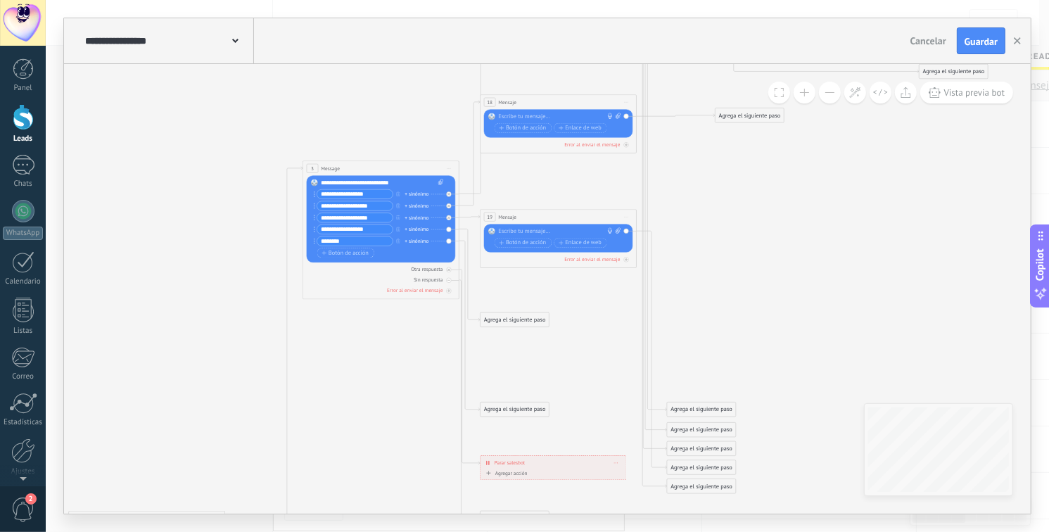
drag, startPoint x: 629, startPoint y: 291, endPoint x: 710, endPoint y: 234, distance: 98.9
click at [726, 233] on icon at bounding box center [473, 292] width 1368 height 1508
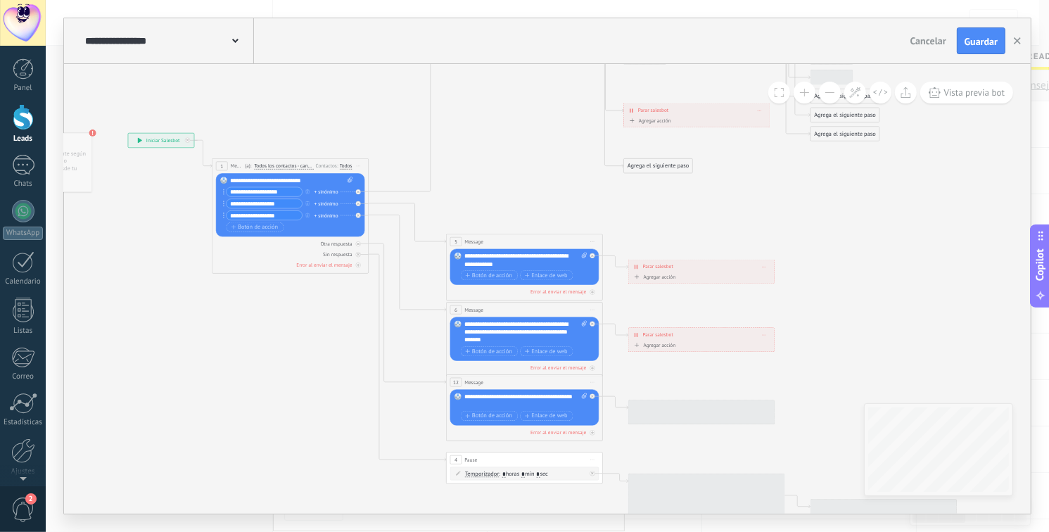
drag, startPoint x: 243, startPoint y: 319, endPoint x: 373, endPoint y: 78, distance: 273.4
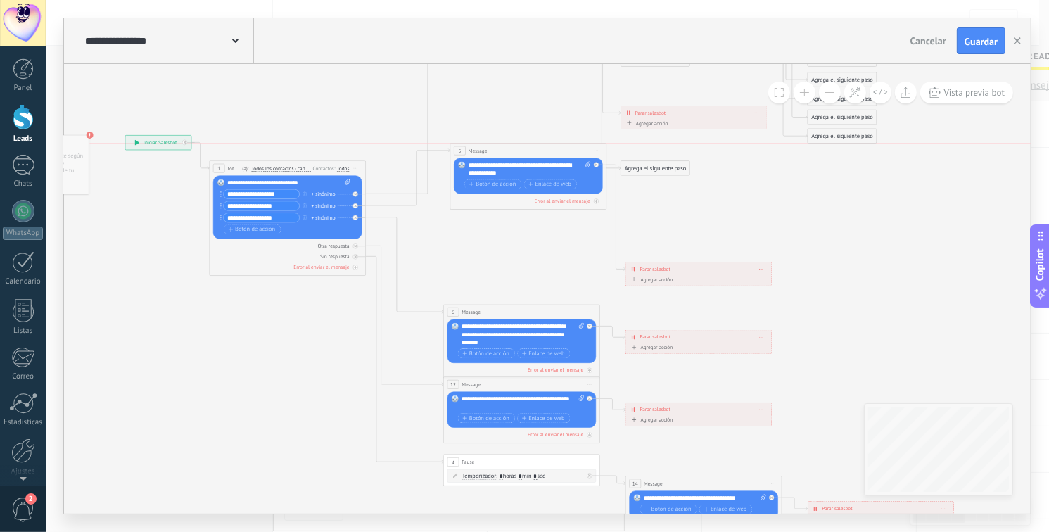
drag, startPoint x: 479, startPoint y: 246, endPoint x: 485, endPoint y: 148, distance: 98.0
click at [486, 149] on div "5 Message ******* (a): Todos los contactos - canales seleccionados Todos los co…" at bounding box center [527, 150] width 155 height 15
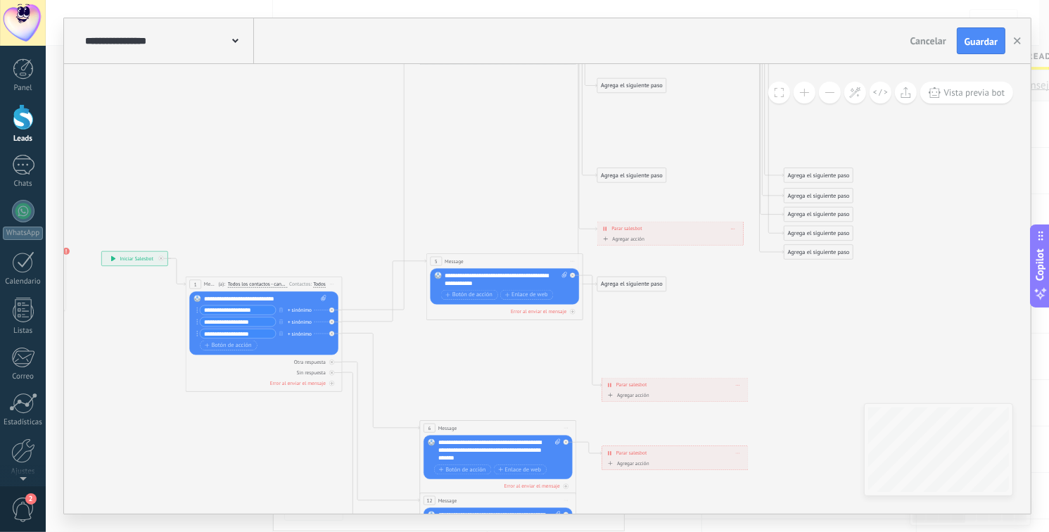
drag, startPoint x: 335, startPoint y: 88, endPoint x: 455, endPoint y: 295, distance: 239.4
click at [306, 259] on icon at bounding box center [590, 74] width 1368 height 1541
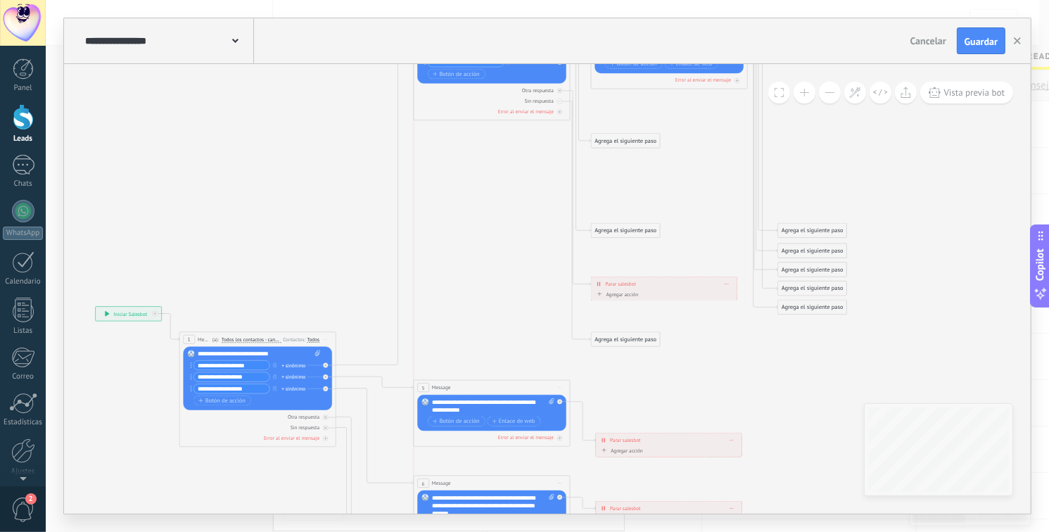
drag, startPoint x: 495, startPoint y: 321, endPoint x: 487, endPoint y: 392, distance: 71.4
click at [487, 392] on div "5 Message ******* (a): Todos los contactos - canales seleccionados Todos los co…" at bounding box center [491, 387] width 155 height 15
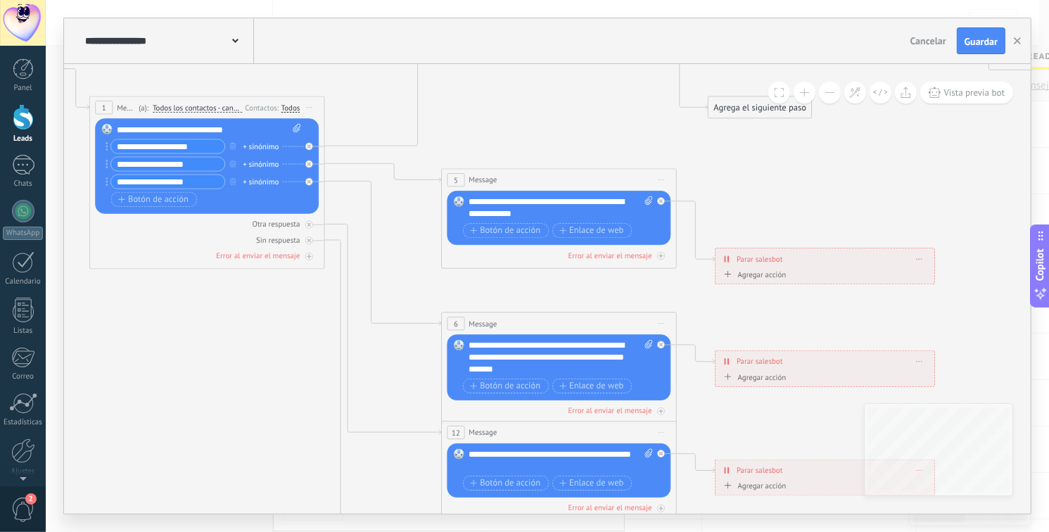
drag, startPoint x: 431, startPoint y: 262, endPoint x: 503, endPoint y: 122, distance: 157.3
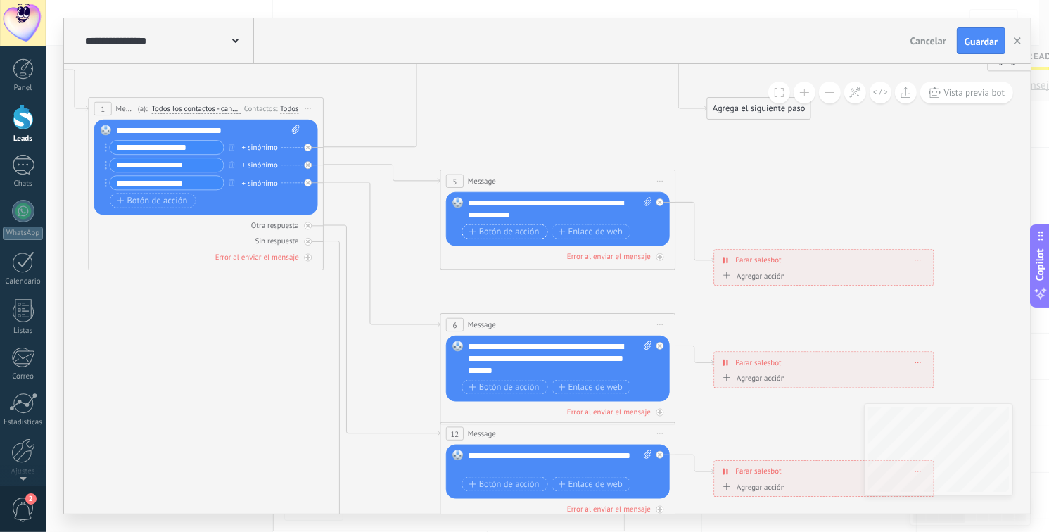
click at [511, 233] on span "Botón de acción" at bounding box center [504, 231] width 70 height 9
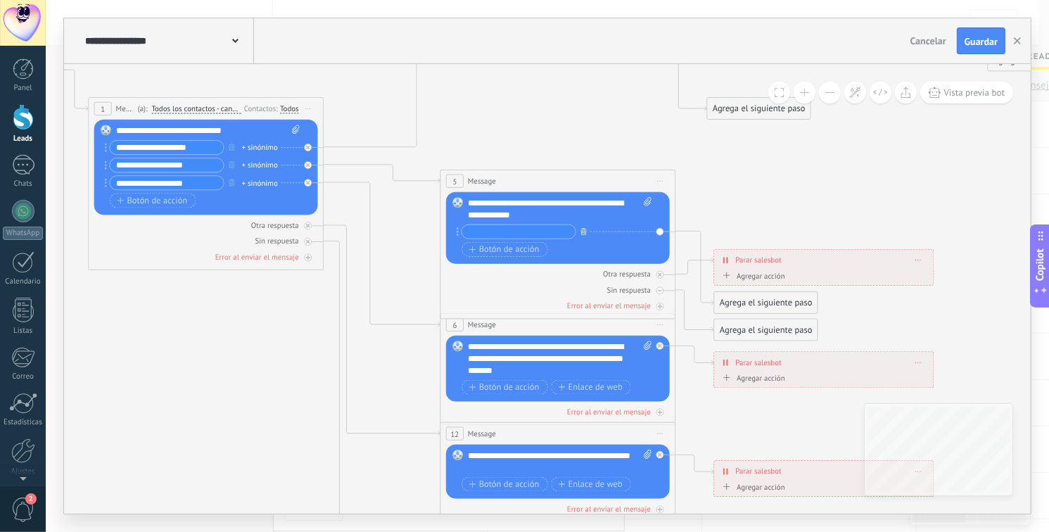
click at [581, 231] on icon "button" at bounding box center [584, 230] width 6 height 7
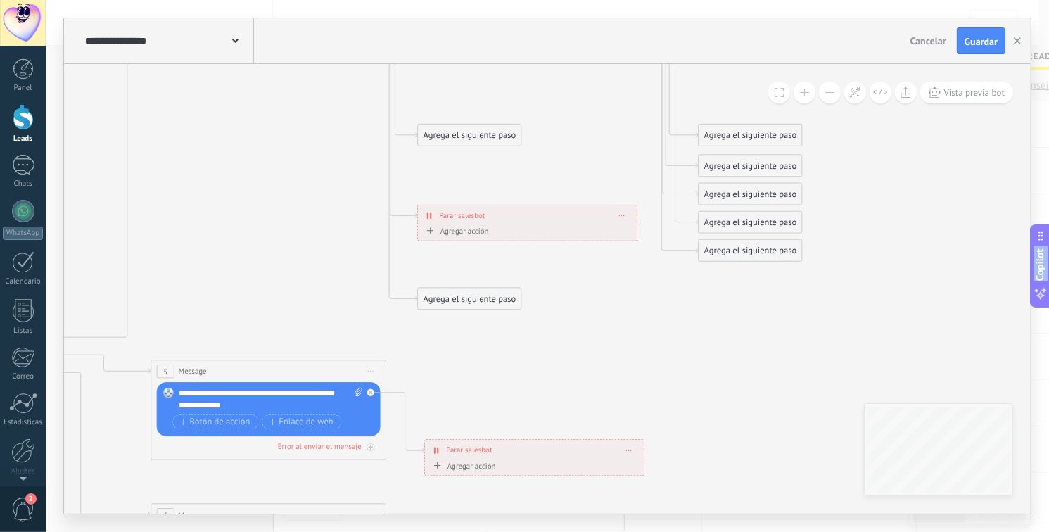
drag, startPoint x: 769, startPoint y: 174, endPoint x: 54, endPoint y: 532, distance: 799.8
click at [54, 531] on html ".abecls-1,.abecls-2{fill-rule:evenodd}.abecls-2{fill:#fff} .abhcls-1{fill:none}…" at bounding box center [524, 266] width 1049 height 532
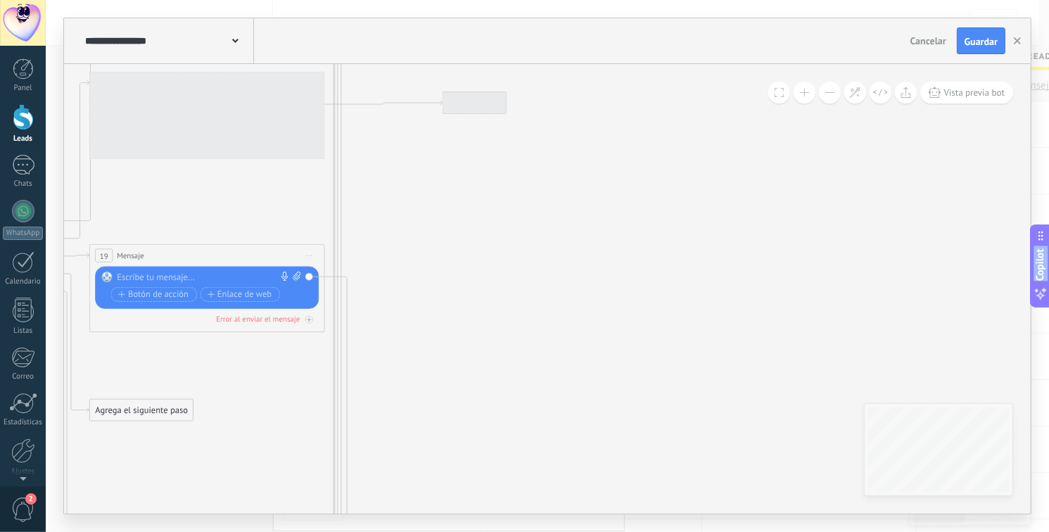
drag, startPoint x: 444, startPoint y: 348, endPoint x: 477, endPoint y: 446, distance: 103.4
click at [504, 527] on div "**********" at bounding box center [547, 266] width 1003 height 532
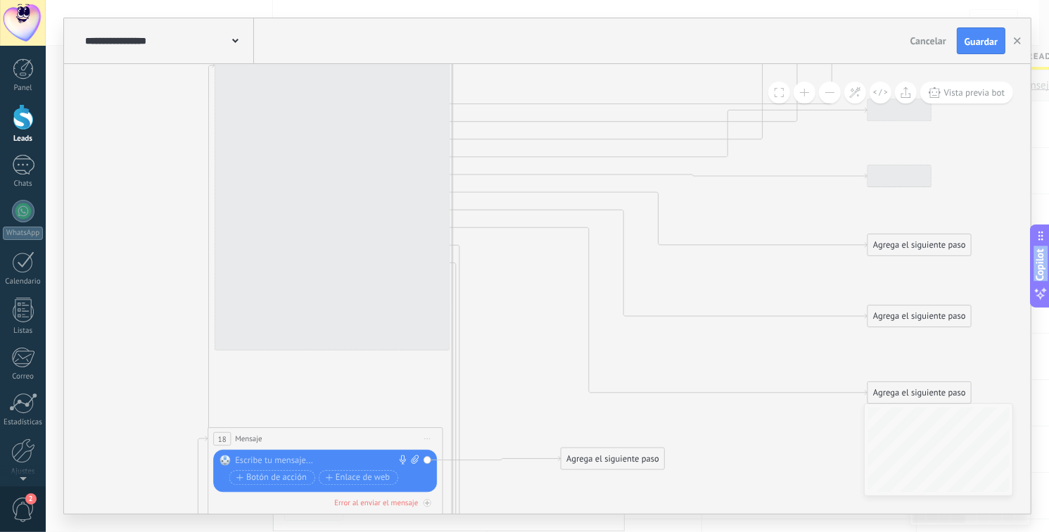
drag, startPoint x: 477, startPoint y: 375, endPoint x: 463, endPoint y: 320, distance: 56.6
click at [520, 530] on div "**********" at bounding box center [547, 266] width 1003 height 532
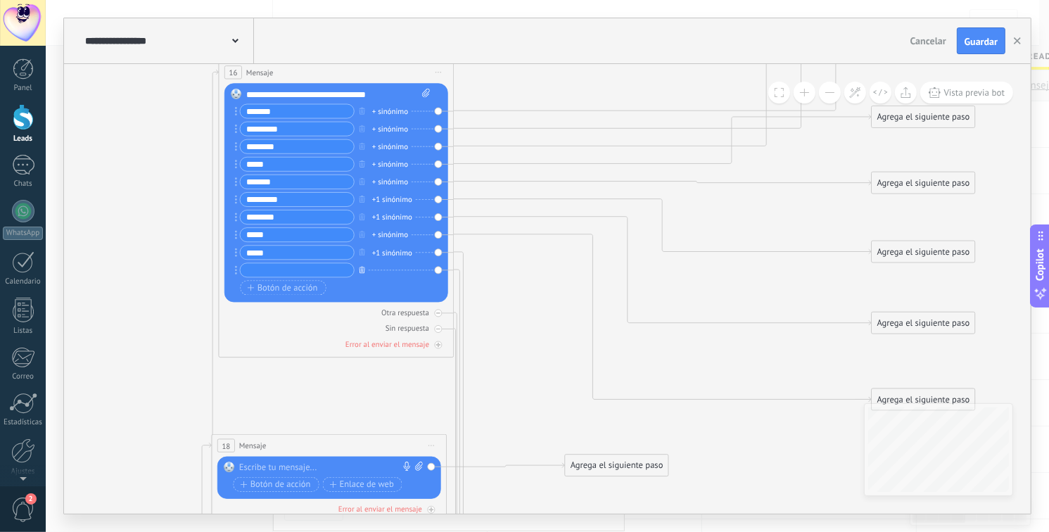
click at [358, 271] on button "button" at bounding box center [362, 269] width 13 height 15
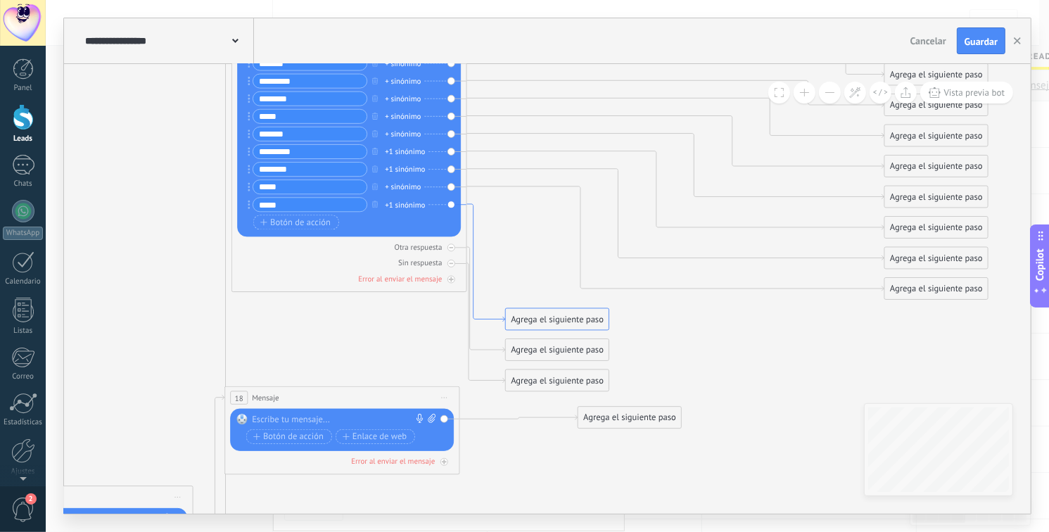
drag, startPoint x: 489, startPoint y: 365, endPoint x: 501, endPoint y: 317, distance: 49.5
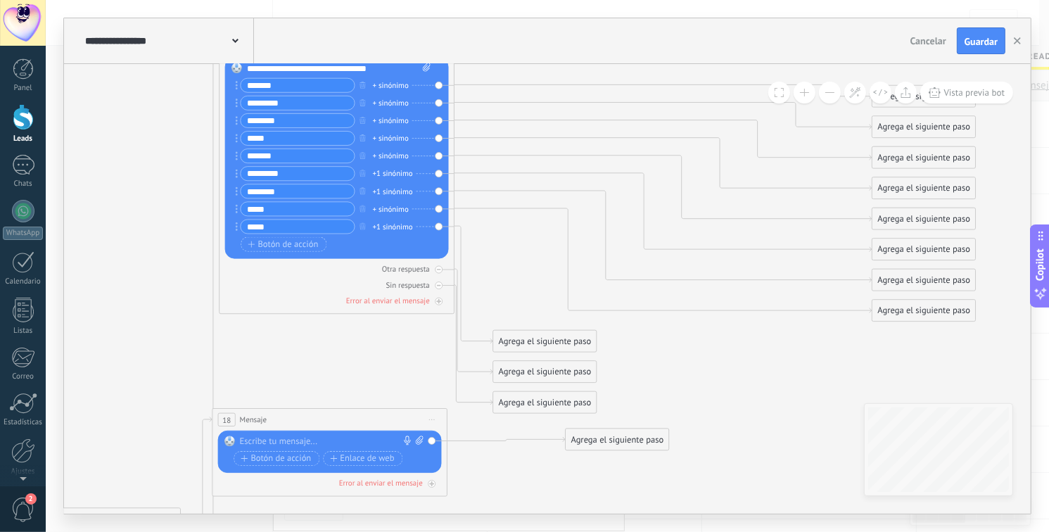
drag, startPoint x: 514, startPoint y: 248, endPoint x: 489, endPoint y: 302, distance: 59.1
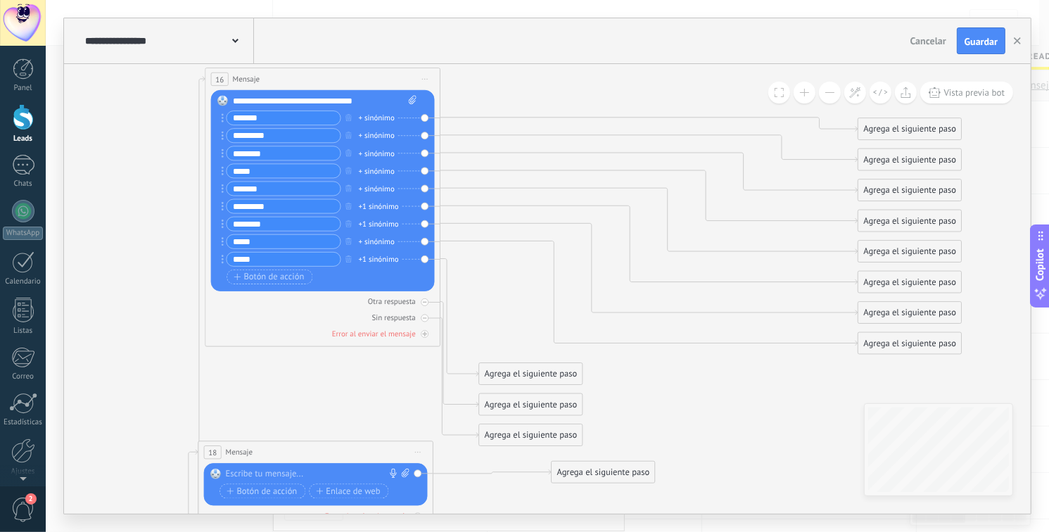
click at [379, 262] on div "+1 sinónimo" at bounding box center [379, 259] width 40 height 12
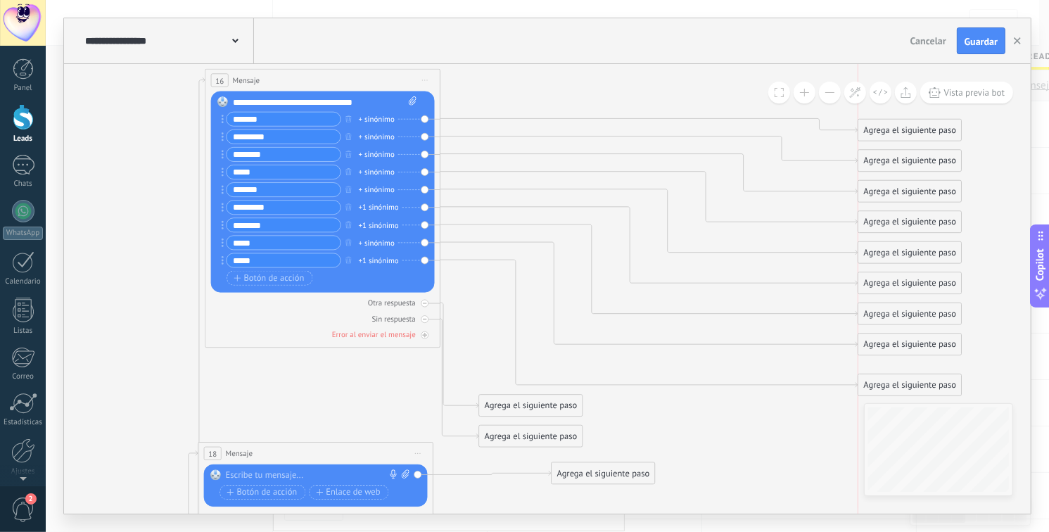
drag, startPoint x: 508, startPoint y: 366, endPoint x: 889, endPoint y: 376, distance: 381.3
click at [889, 376] on div "Agrega el siguiente paso" at bounding box center [909, 386] width 103 height 20
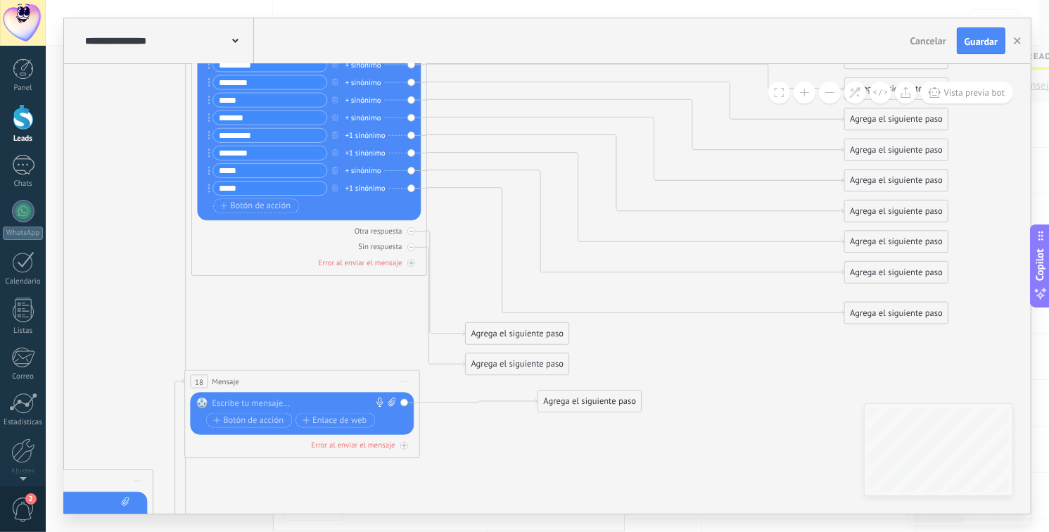
drag, startPoint x: 632, startPoint y: 417, endPoint x: 538, endPoint y: 345, distance: 118.4
drag, startPoint x: 503, startPoint y: 333, endPoint x: 733, endPoint y: 362, distance: 232.5
click at [733, 362] on div "Agrega el siguiente paso" at bounding box center [750, 364] width 103 height 20
drag, startPoint x: 506, startPoint y: 367, endPoint x: 745, endPoint y: 426, distance: 246.3
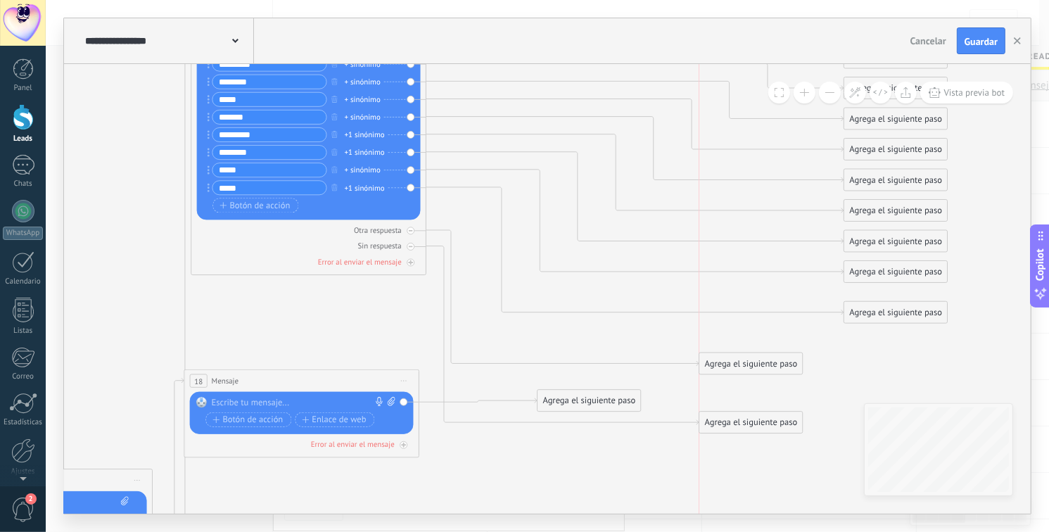
click at [745, 426] on div "Agrega el siguiente paso" at bounding box center [750, 423] width 103 height 20
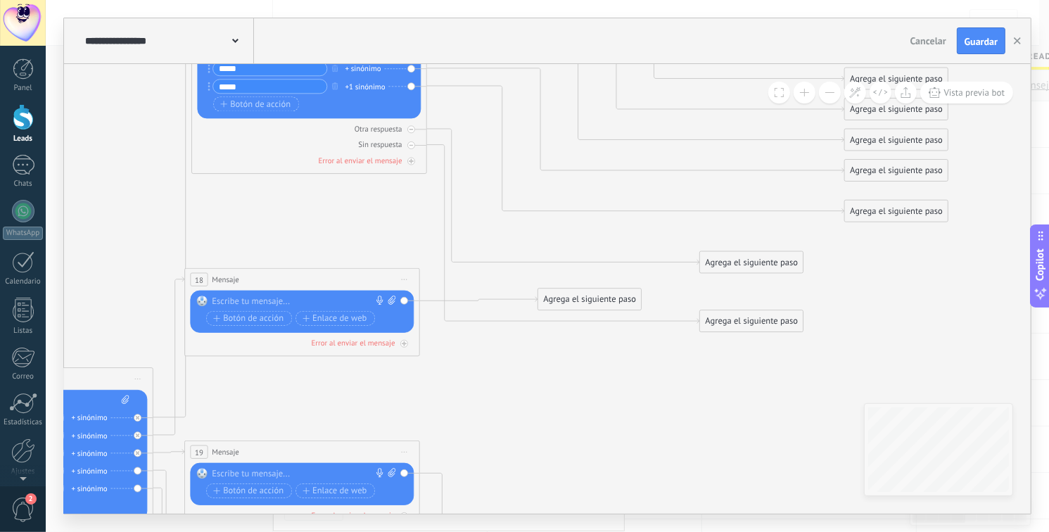
drag, startPoint x: 643, startPoint y: 462, endPoint x: 644, endPoint y: 361, distance: 101.3
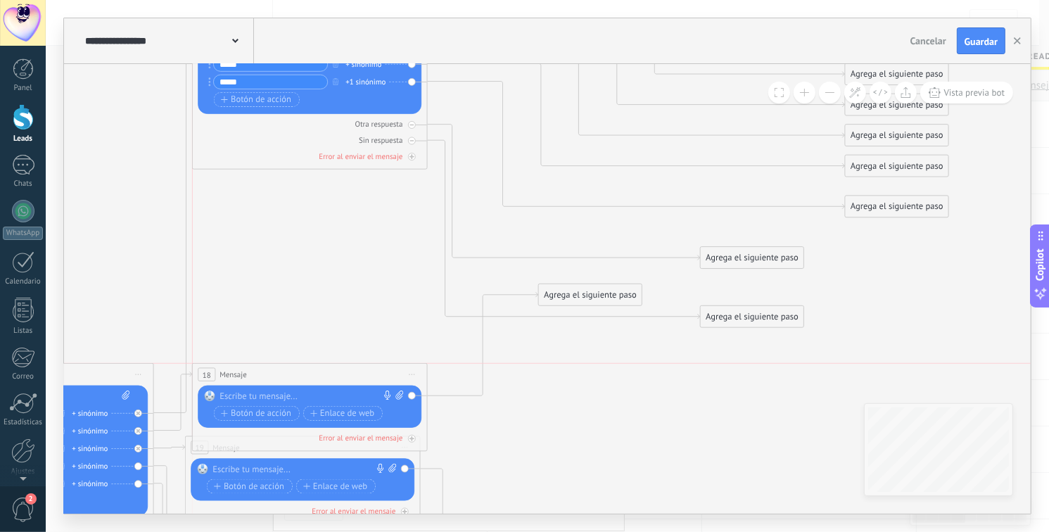
drag, startPoint x: 201, startPoint y: 278, endPoint x: 214, endPoint y: 368, distance: 90.9
click at [214, 368] on div "18" at bounding box center [207, 374] width 18 height 13
drag, startPoint x: 560, startPoint y: 297, endPoint x: 590, endPoint y: 380, distance: 88.3
click at [568, 395] on div "Agrega el siguiente paso" at bounding box center [595, 396] width 103 height 20
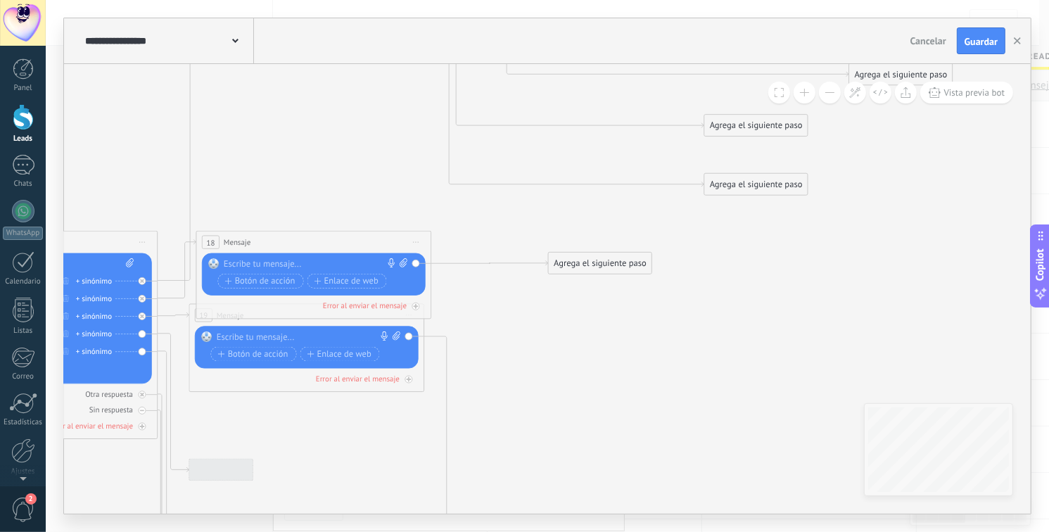
drag, startPoint x: 774, startPoint y: 471, endPoint x: 769, endPoint y: 273, distance: 198.4
click at [769, 273] on icon at bounding box center [178, 513] width 2057 height 2098
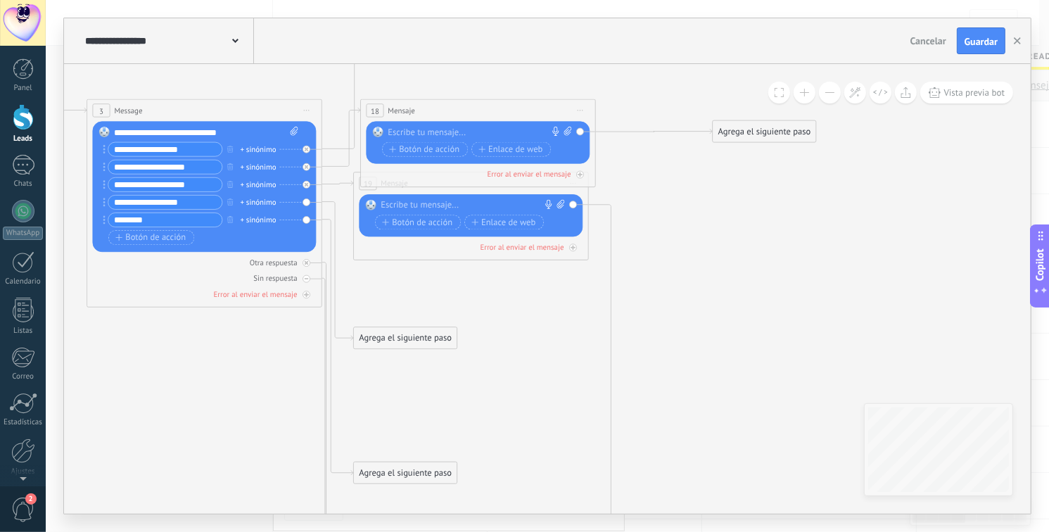
drag, startPoint x: 739, startPoint y: 238, endPoint x: 734, endPoint y: 226, distance: 12.9
click at [761, 223] on icon at bounding box center [342, 382] width 2057 height 2098
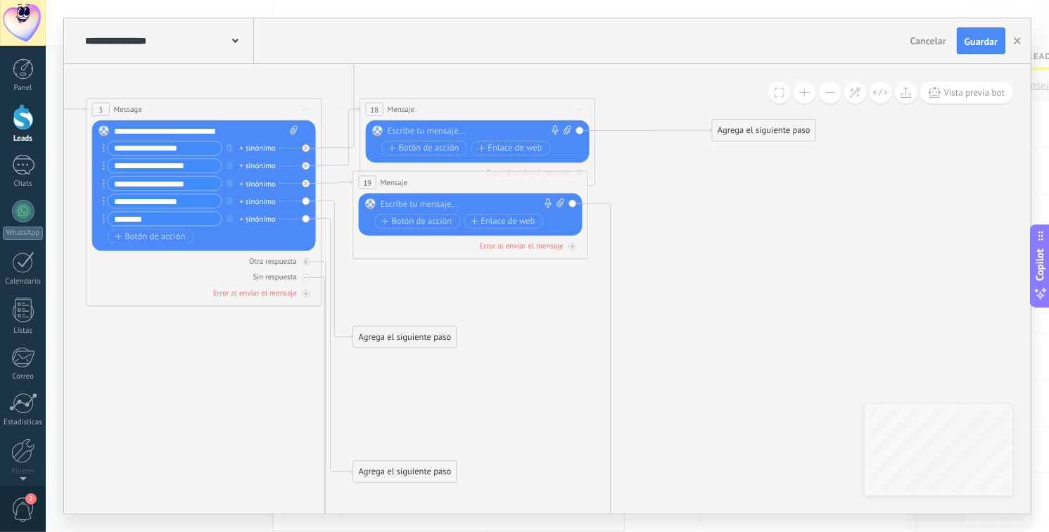
drag, startPoint x: 432, startPoint y: 233, endPoint x: 385, endPoint y: 191, distance: 63.2
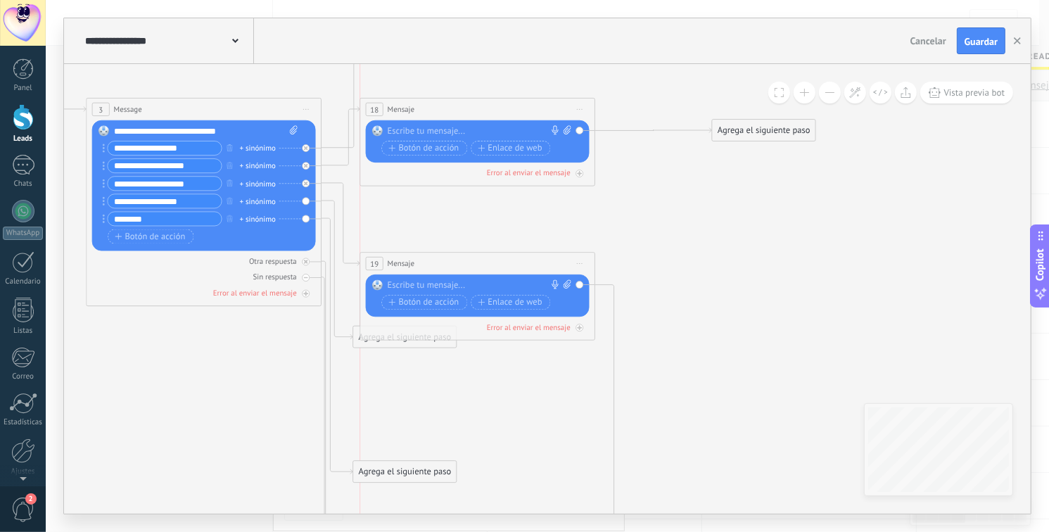
drag, startPoint x: 383, startPoint y: 182, endPoint x: 389, endPoint y: 263, distance: 81.1
click at [389, 263] on span "Mensaje" at bounding box center [400, 263] width 27 height 11
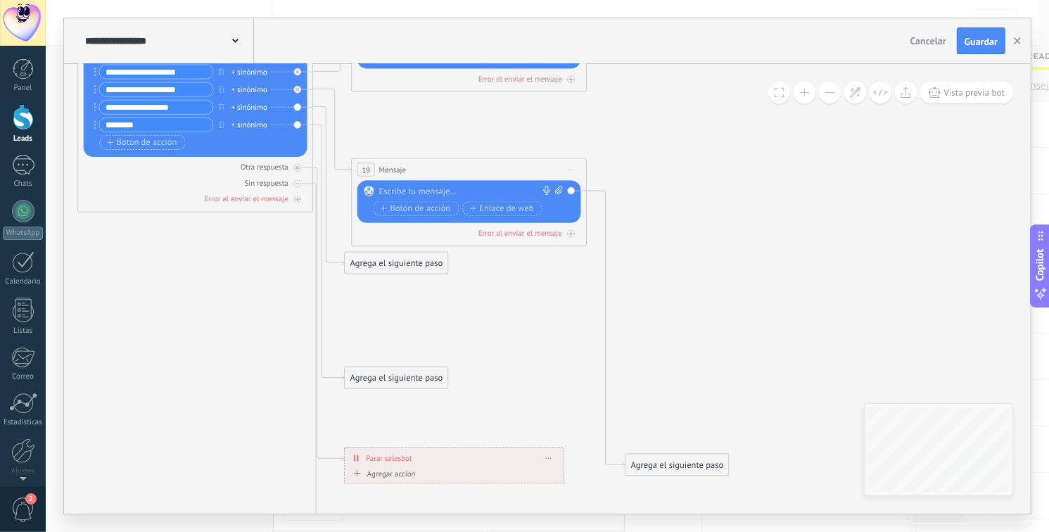
drag, startPoint x: 777, startPoint y: 346, endPoint x: 594, endPoint y: 226, distance: 218.5
click at [765, 245] on icon at bounding box center [333, 286] width 2057 height 2098
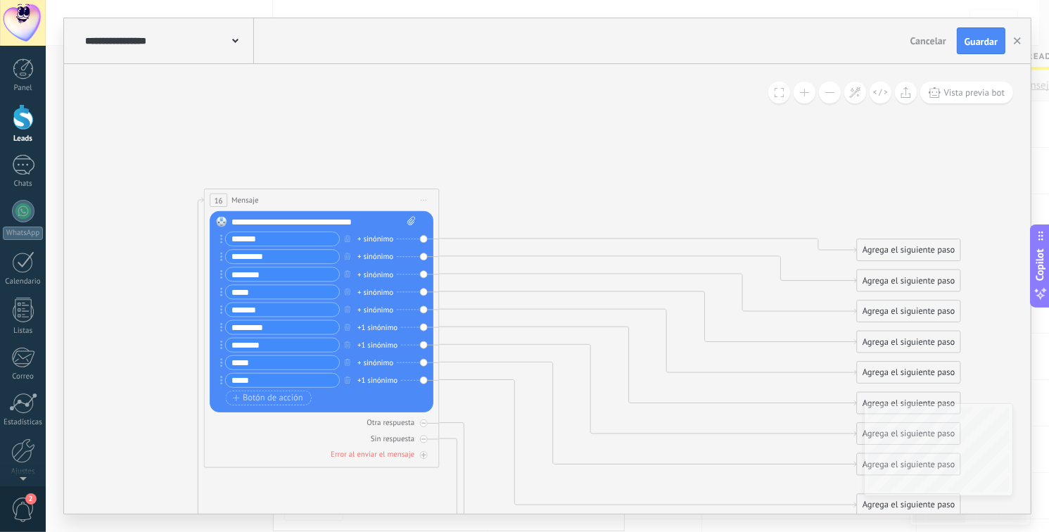
drag, startPoint x: 680, startPoint y: 210, endPoint x: 453, endPoint y: 159, distance: 232.7
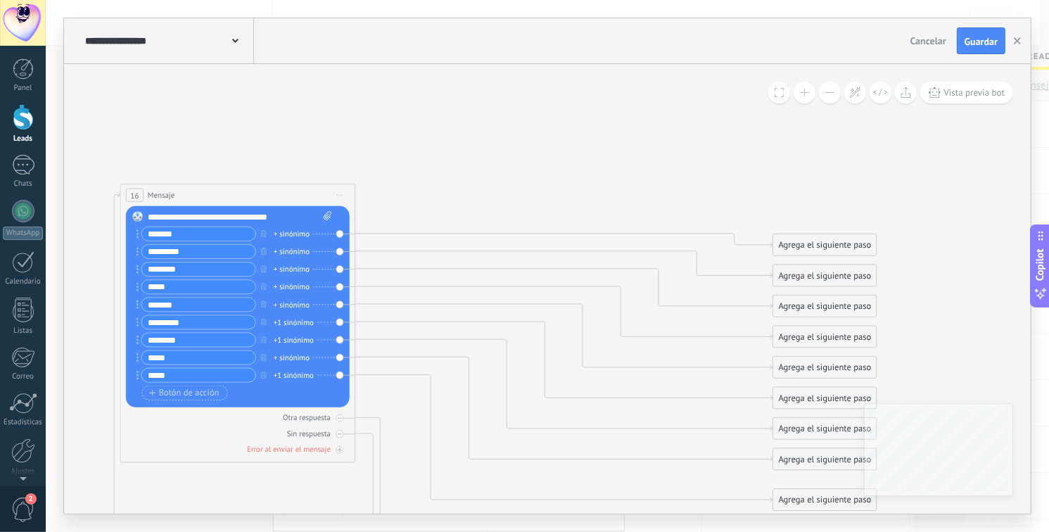
click at [821, 251] on div "Agrega el siguiente paso" at bounding box center [824, 246] width 103 height 20
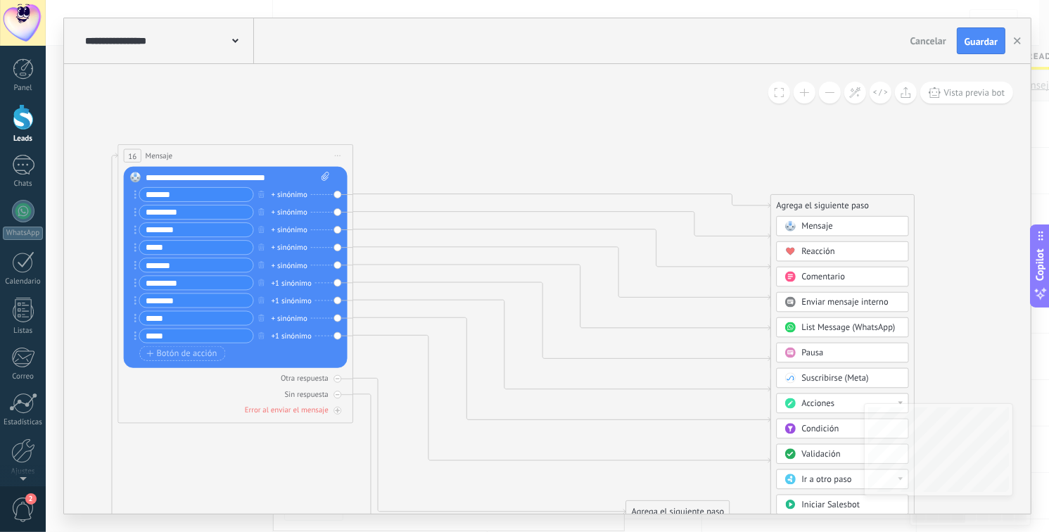
drag, startPoint x: 956, startPoint y: 306, endPoint x: 953, endPoint y: 266, distance: 40.2
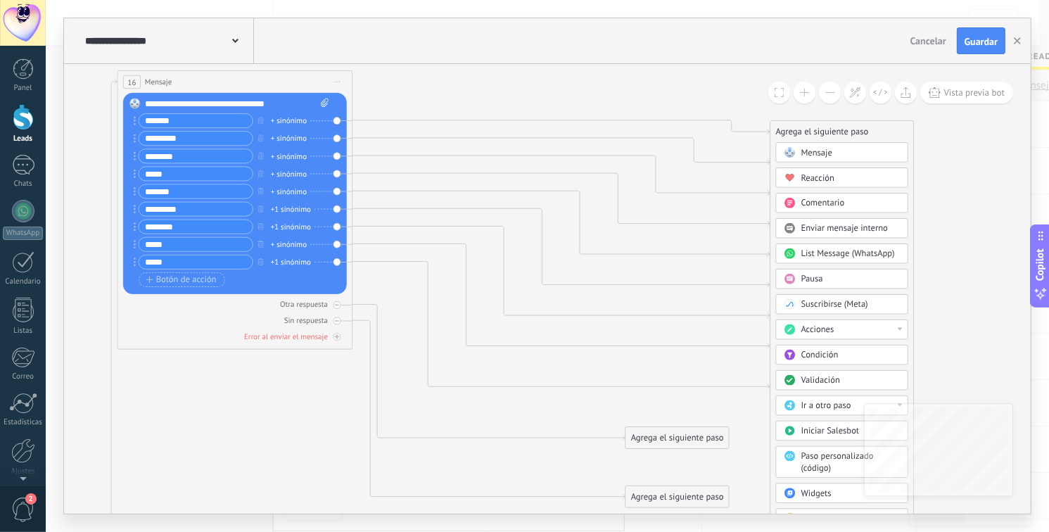
drag, startPoint x: 942, startPoint y: 347, endPoint x: 890, endPoint y: 307, distance: 65.3
click at [885, 330] on div "Acciones" at bounding box center [849, 329] width 99 height 12
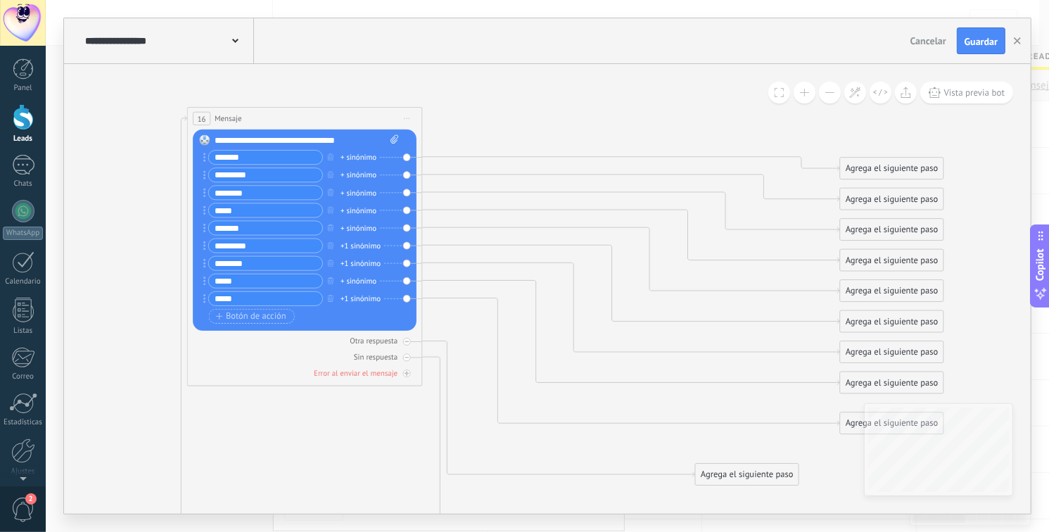
drag, startPoint x: 655, startPoint y: 98, endPoint x: 725, endPoint y: 101, distance: 70.4
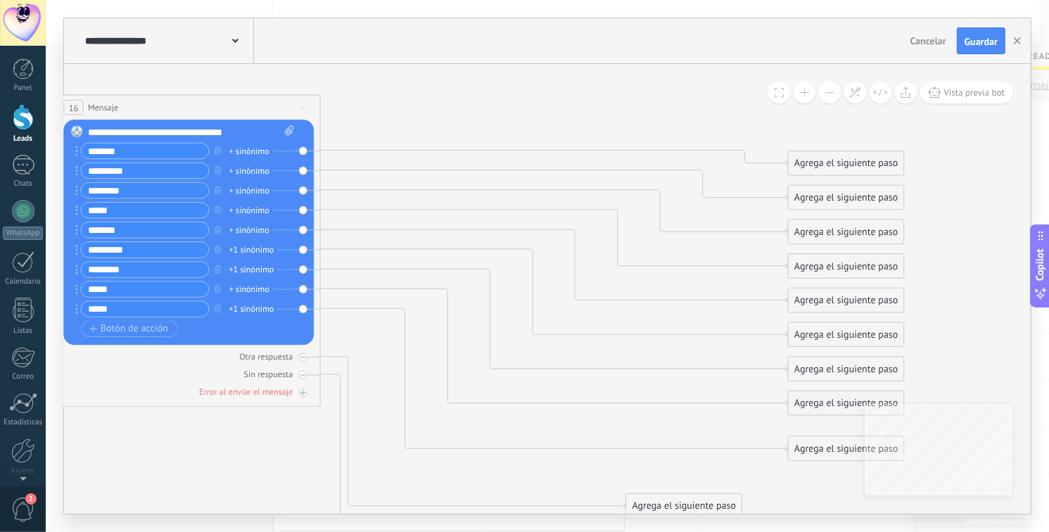
drag, startPoint x: 663, startPoint y: 86, endPoint x: 581, endPoint y: 81, distance: 82.5
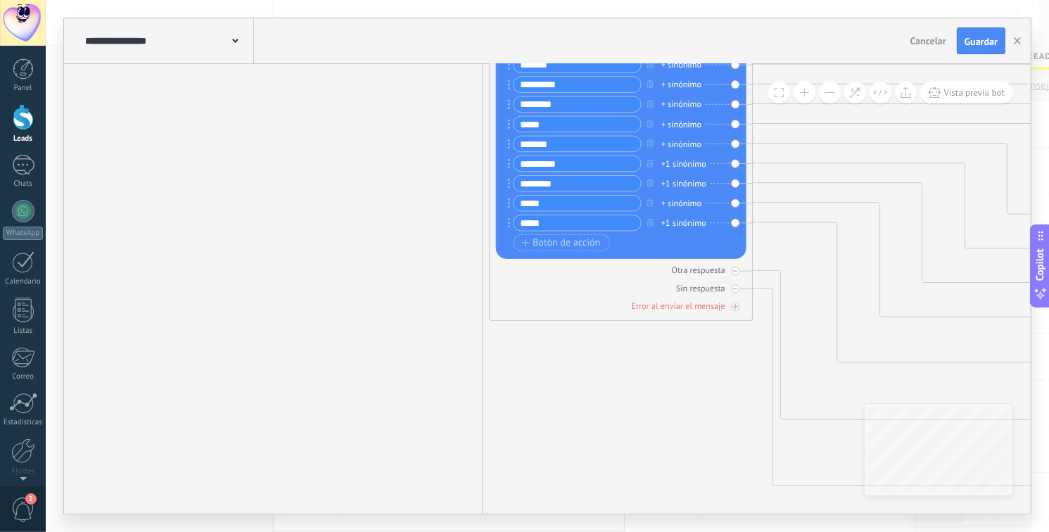
drag, startPoint x: 454, startPoint y: 105, endPoint x: 885, endPoint y: 19, distance: 439.5
click at [885, 19] on div "**********" at bounding box center [547, 265] width 966 height 495
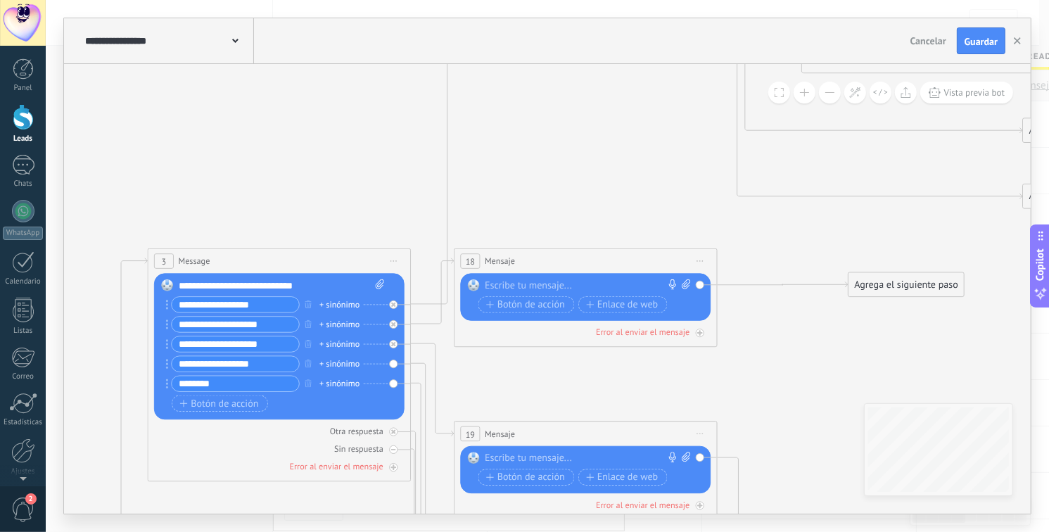
drag, startPoint x: 285, startPoint y: 300, endPoint x: 238, endPoint y: 54, distance: 250.6
click at [238, 54] on div "**********" at bounding box center [547, 265] width 966 height 495
click at [556, 287] on div at bounding box center [582, 285] width 195 height 13
click at [351, 309] on div "+ sinónimo" at bounding box center [339, 304] width 40 height 13
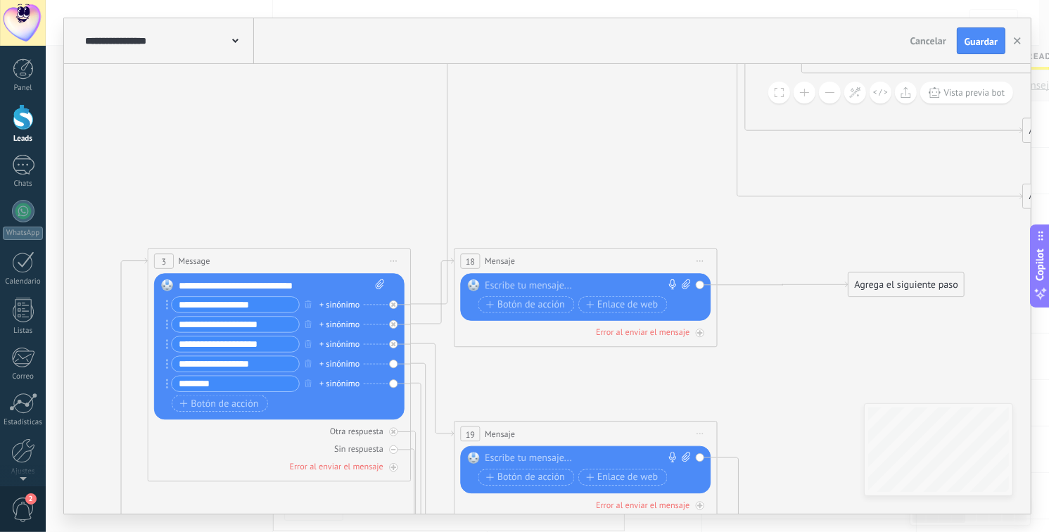
click at [337, 307] on div "+ sinónimo" at bounding box center [339, 304] width 40 height 13
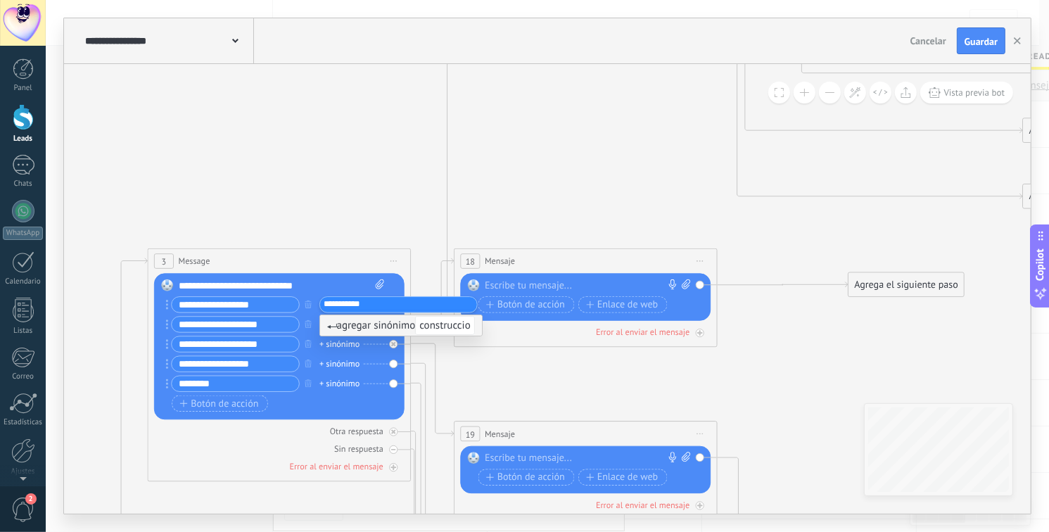
type input "**********"
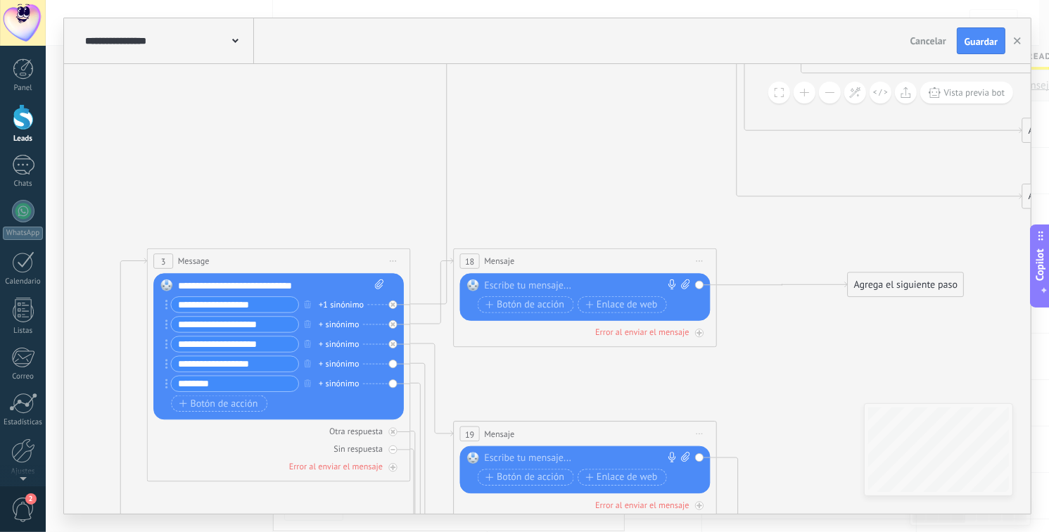
click at [381, 286] on icon at bounding box center [379, 284] width 8 height 10
click input "Subir" at bounding box center [0, 0] width 0 height 0
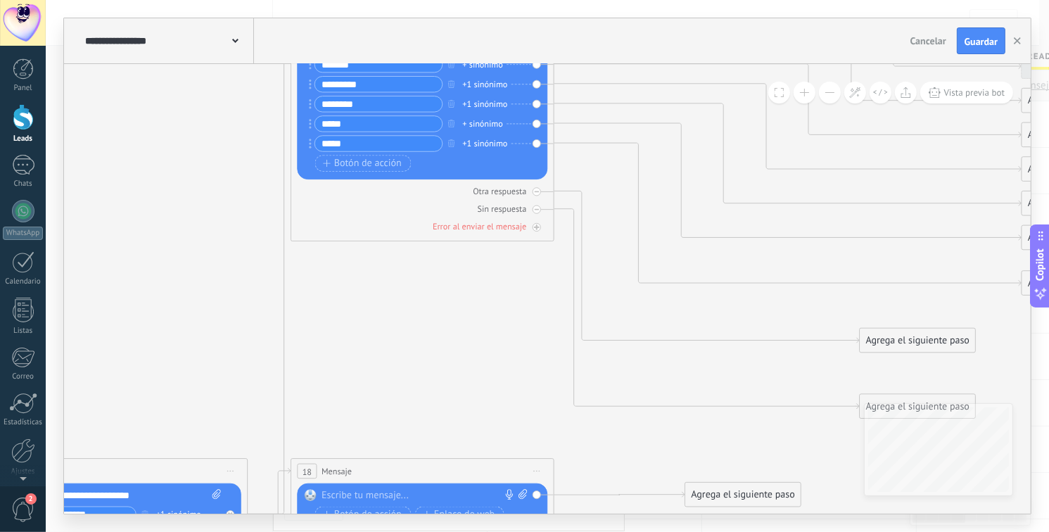
drag, startPoint x: 333, startPoint y: 209, endPoint x: 101, endPoint y: 498, distance: 370.7
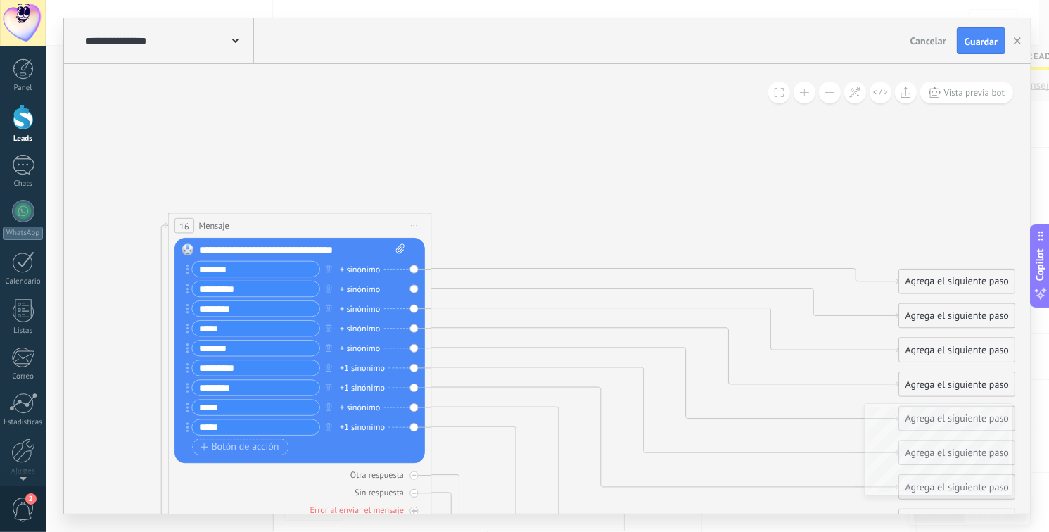
drag, startPoint x: 489, startPoint y: 292, endPoint x: 471, endPoint y: 447, distance: 155.7
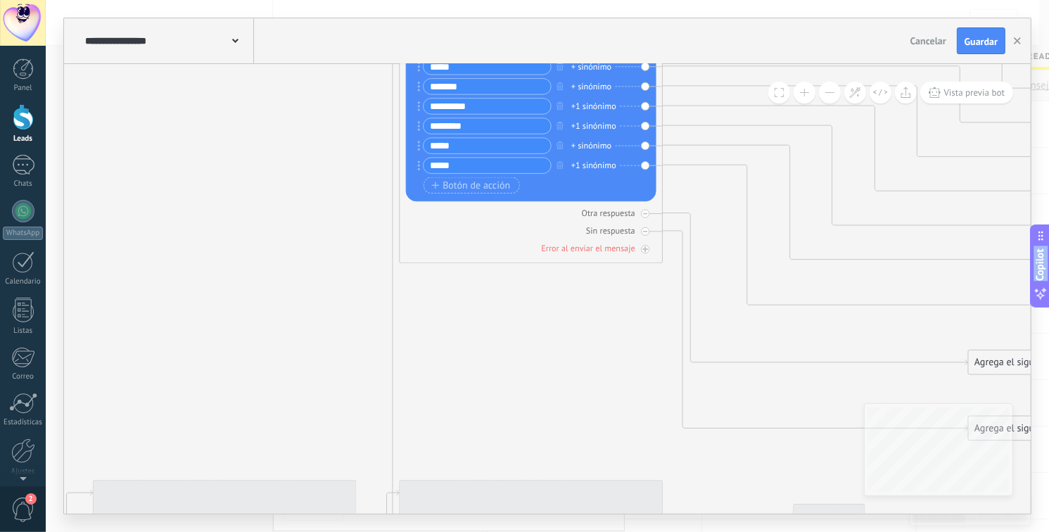
drag, startPoint x: 72, startPoint y: 386, endPoint x: 592, endPoint y: -75, distance: 695.4
click at [592, 0] on html ".abecls-1,.abecls-2{fill-rule:evenodd}.abecls-2{fill:#fff} .abhcls-1{fill:none}…" at bounding box center [524, 266] width 1049 height 532
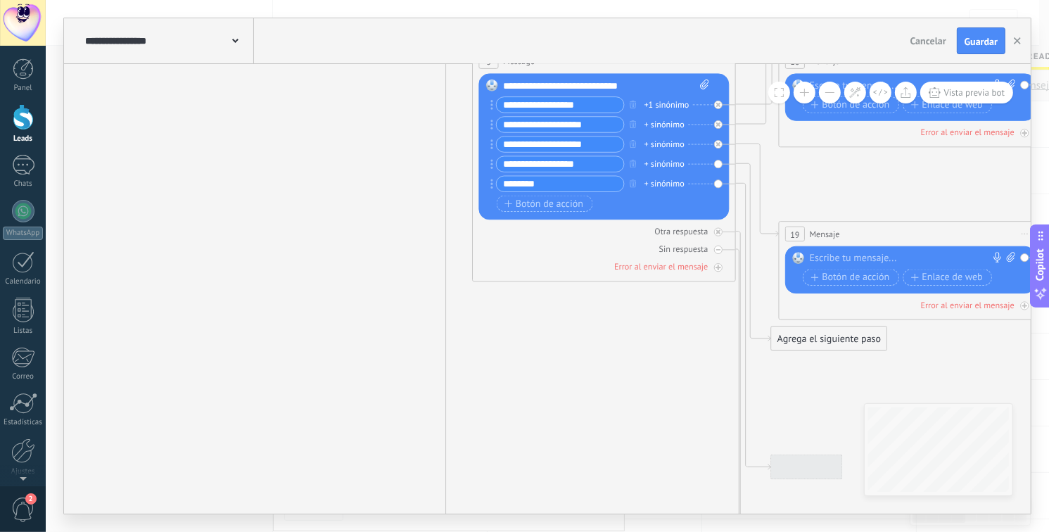
drag, startPoint x: 258, startPoint y: 308, endPoint x: 350, endPoint y: 68, distance: 257.5
click at [351, 68] on icon at bounding box center [759, 366] width 2302 height 2350
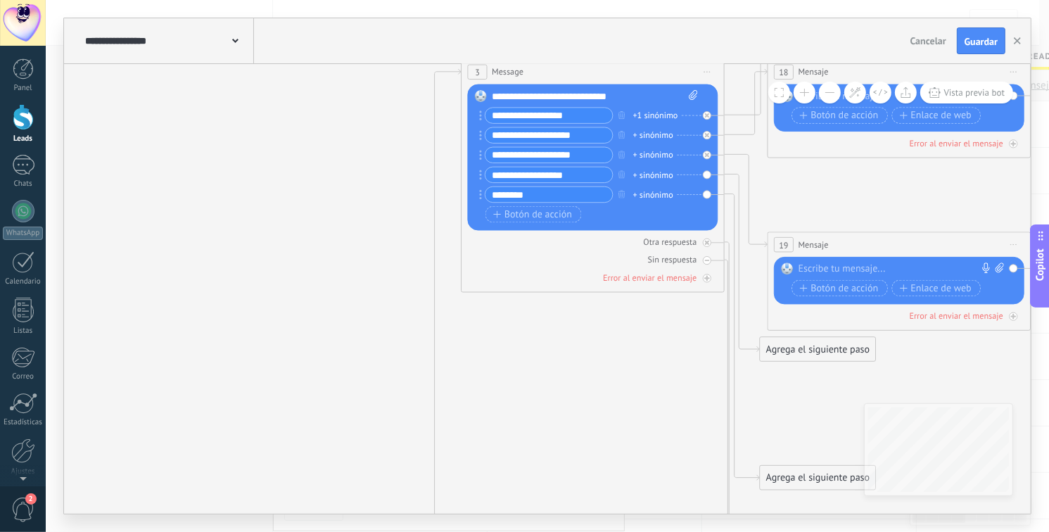
drag, startPoint x: 300, startPoint y: 164, endPoint x: 169, endPoint y: 333, distance: 213.5
click at [52, 409] on div "**********" at bounding box center [547, 266] width 1003 height 532
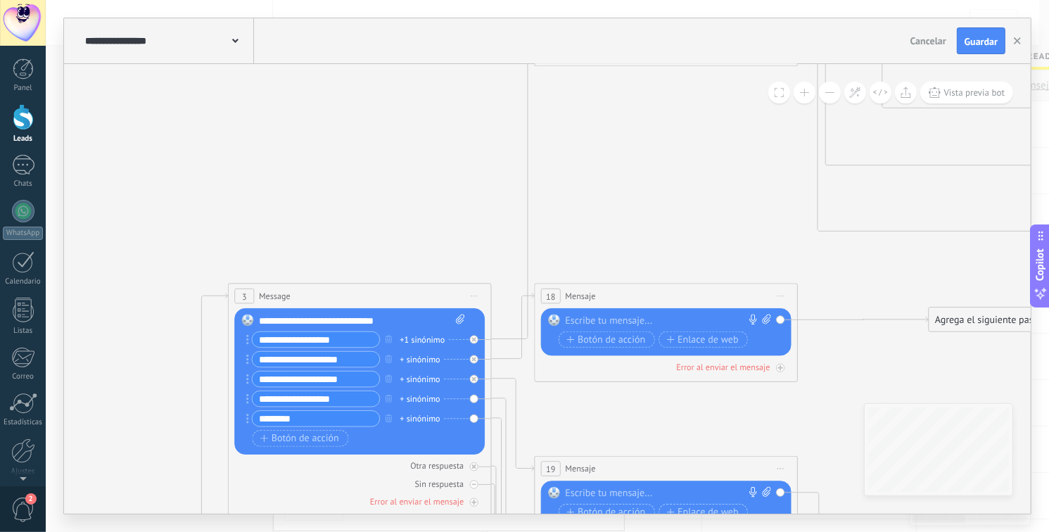
click at [459, 316] on icon at bounding box center [460, 319] width 8 height 10
click input "Subir" at bounding box center [0, 0] width 0 height 0
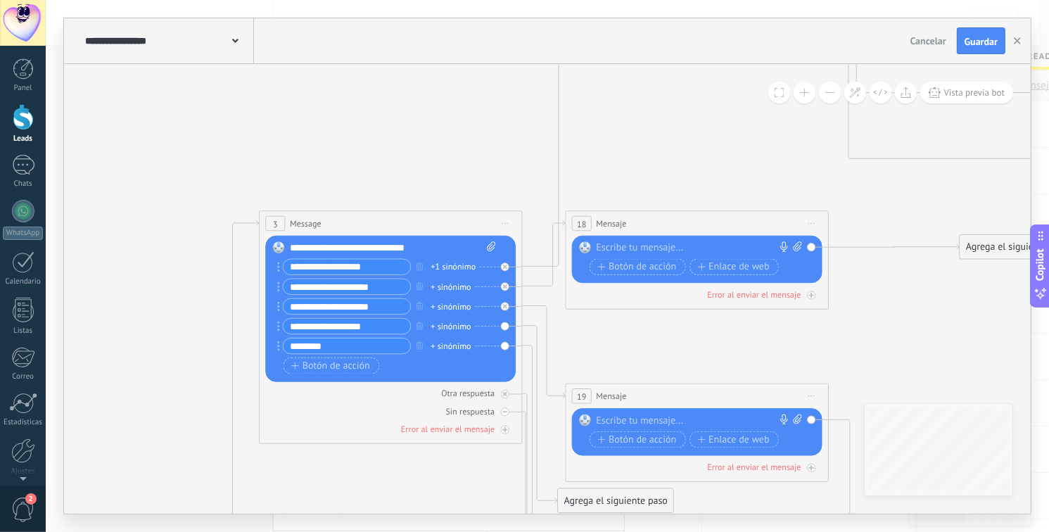
drag, startPoint x: 436, startPoint y: 181, endPoint x: 358, endPoint y: 378, distance: 212.5
click at [463, 115] on icon at bounding box center [545, 527] width 2302 height 2350
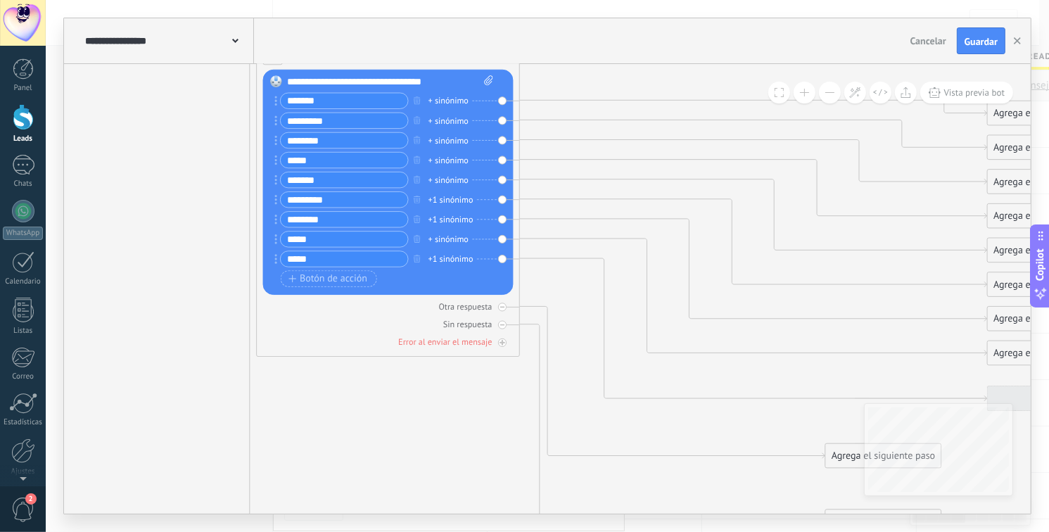
drag, startPoint x: 634, startPoint y: 127, endPoint x: 327, endPoint y: 487, distance: 473.9
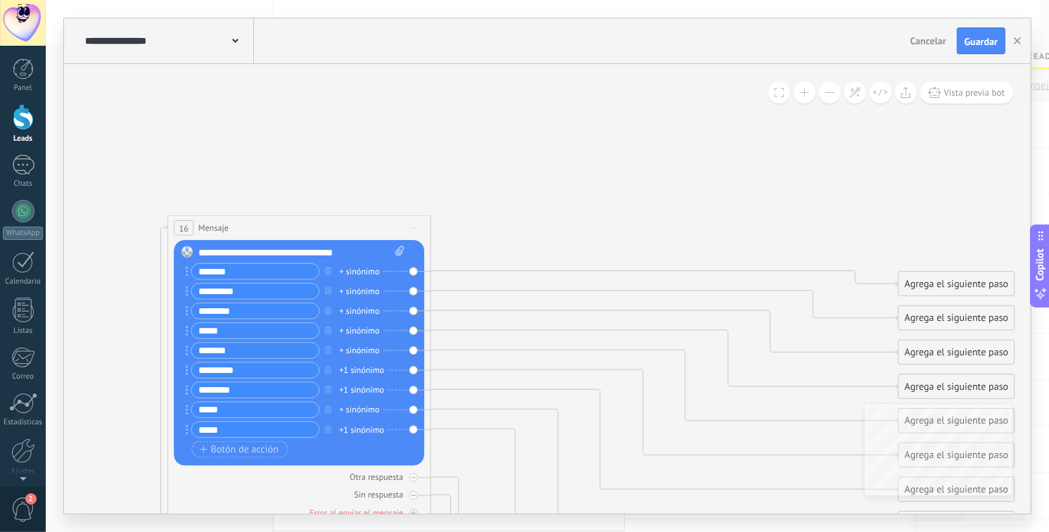
drag, startPoint x: 603, startPoint y: 223, endPoint x: 520, endPoint y: 233, distance: 84.3
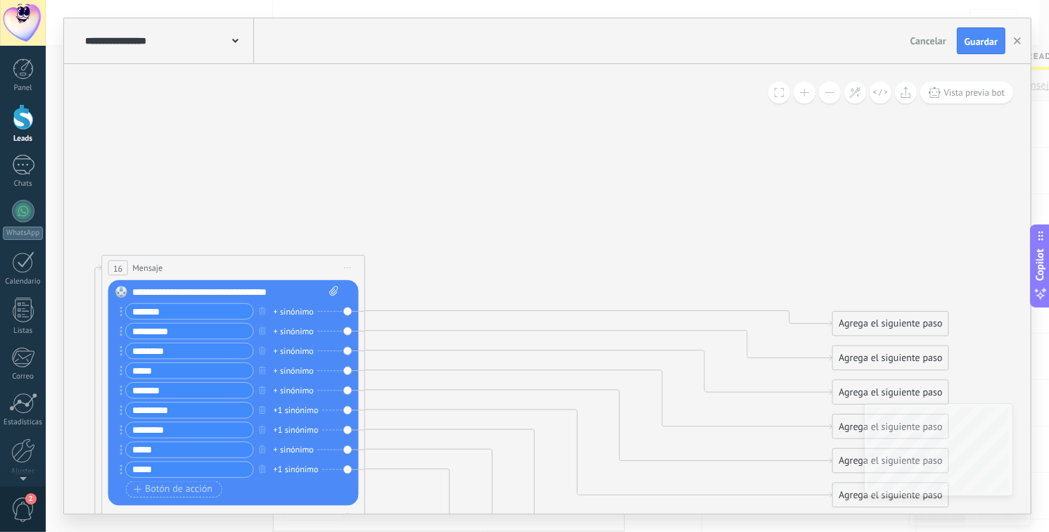
drag, startPoint x: 539, startPoint y: 174, endPoint x: 477, endPoint y: 217, distance: 74.7
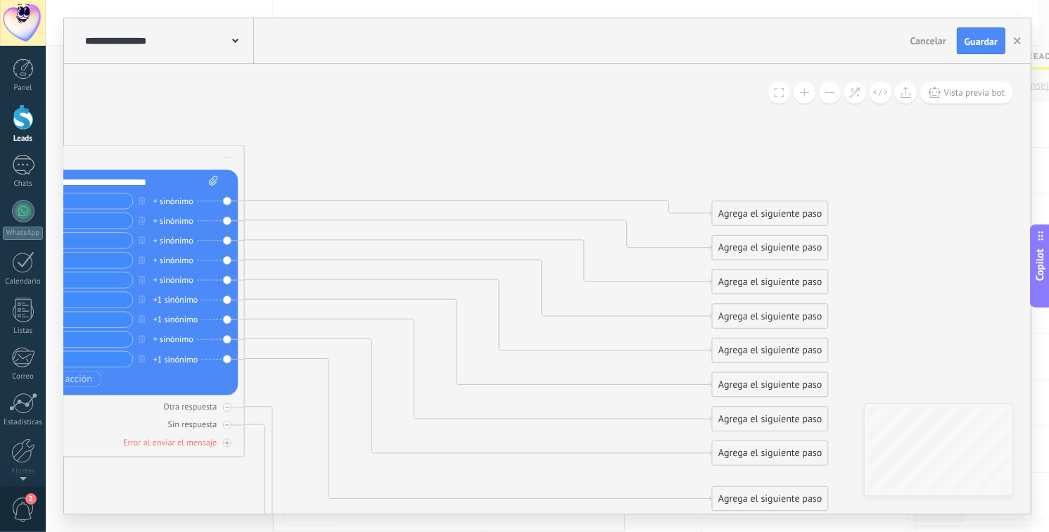
drag, startPoint x: 492, startPoint y: 175, endPoint x: 258, endPoint y: 71, distance: 255.6
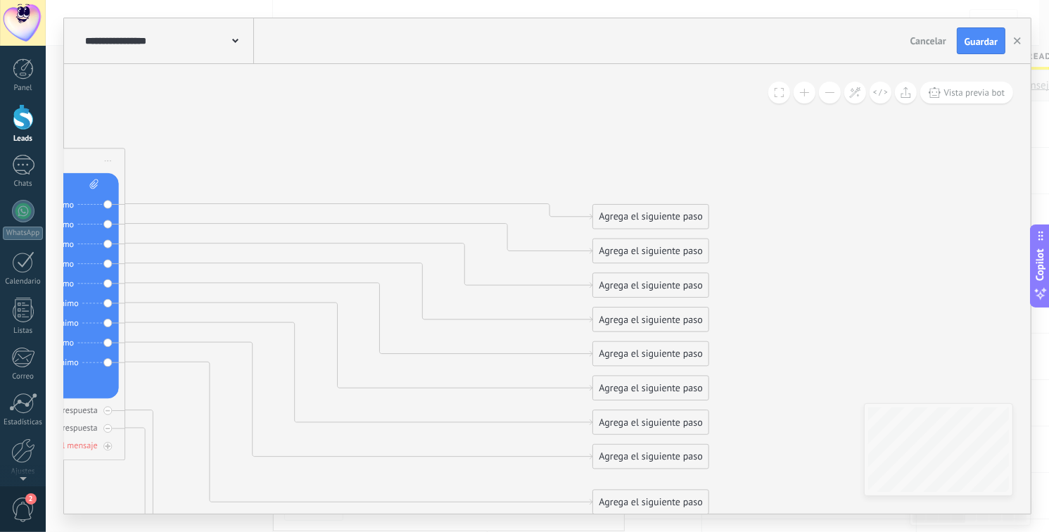
click at [665, 228] on div "Agrega el siguiente paso Mensaje Mensaje Mensaje Reacción Comentario Enviar men…" at bounding box center [650, 216] width 117 height 25
click at [669, 214] on div "Agrega el siguiente paso" at bounding box center [650, 217] width 115 height 22
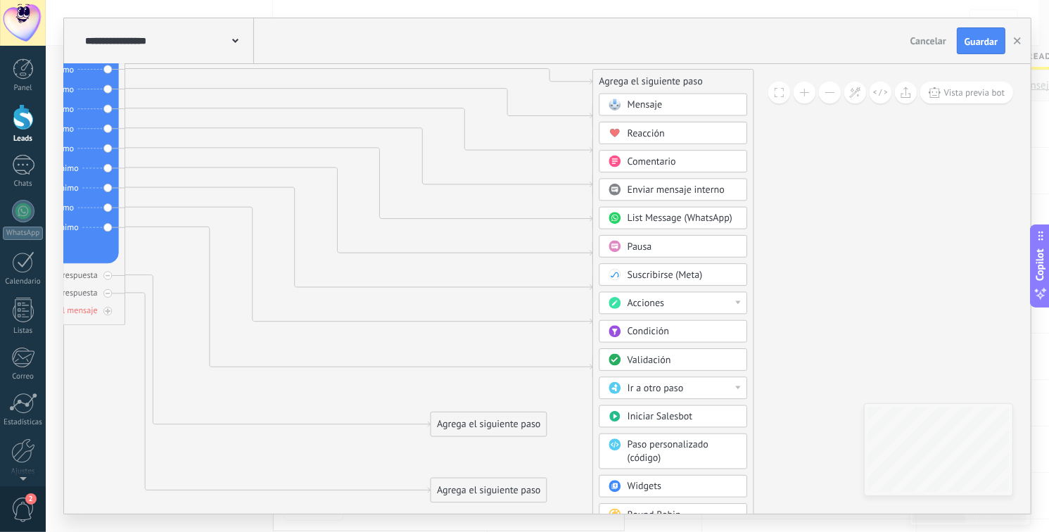
click at [697, 382] on div "Ir a otro paso" at bounding box center [682, 388] width 110 height 13
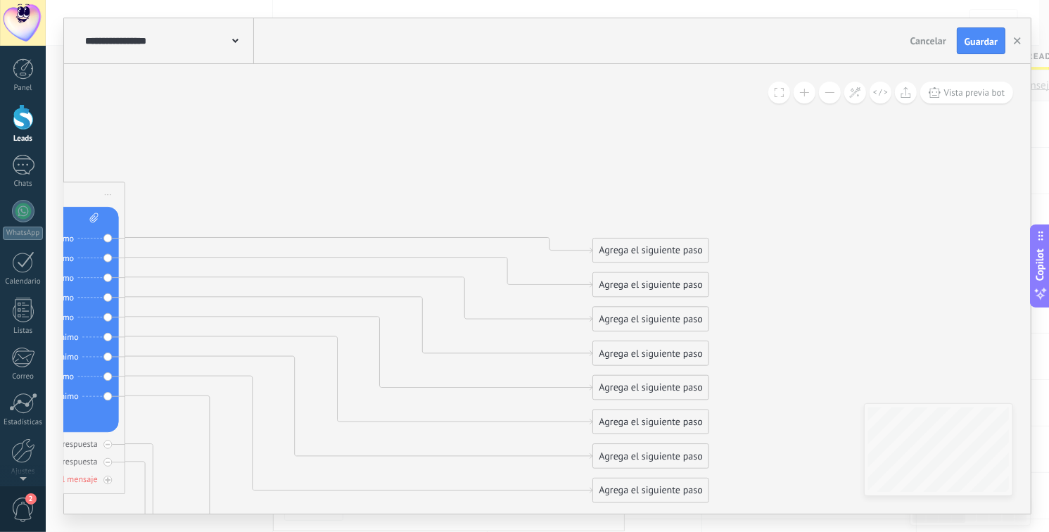
click at [641, 247] on div "Agrega el siguiente paso" at bounding box center [650, 251] width 115 height 22
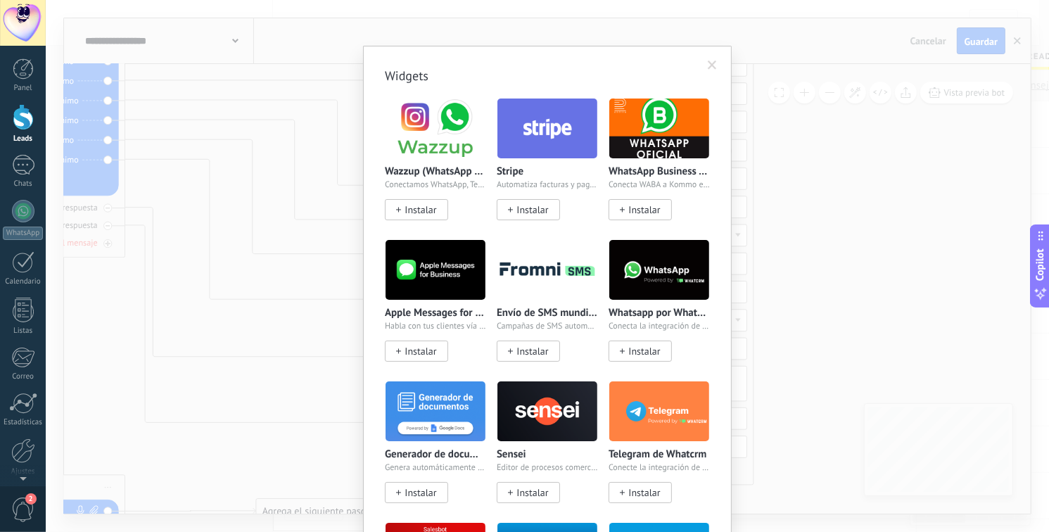
click at [661, 417] on body ".abecls-1,.abecls-2{fill-rule:evenodd}.abecls-2{fill:#fff} .abhcls-1{fill:none}…" at bounding box center [524, 266] width 1049 height 532
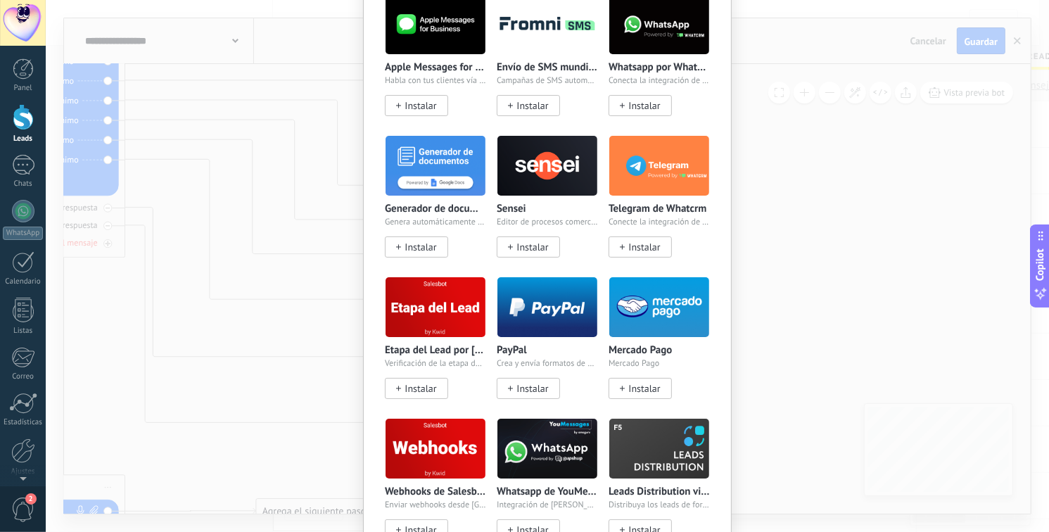
scroll to position [281, 0]
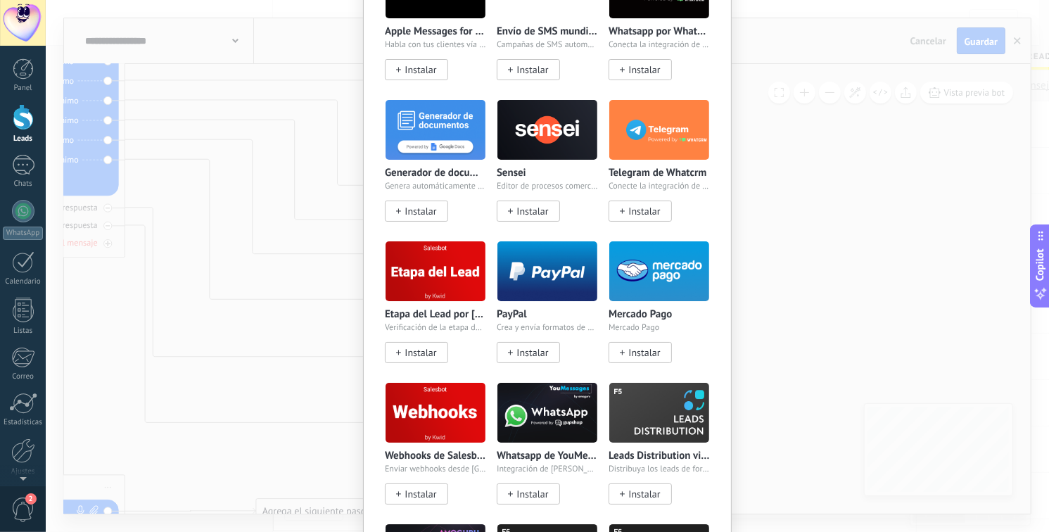
click at [861, 264] on div "Widgets Wazzup (WhatsApp & Instagram) Conectamos WhatsApp, Telegram e Instagram…" at bounding box center [547, 266] width 1003 height 532
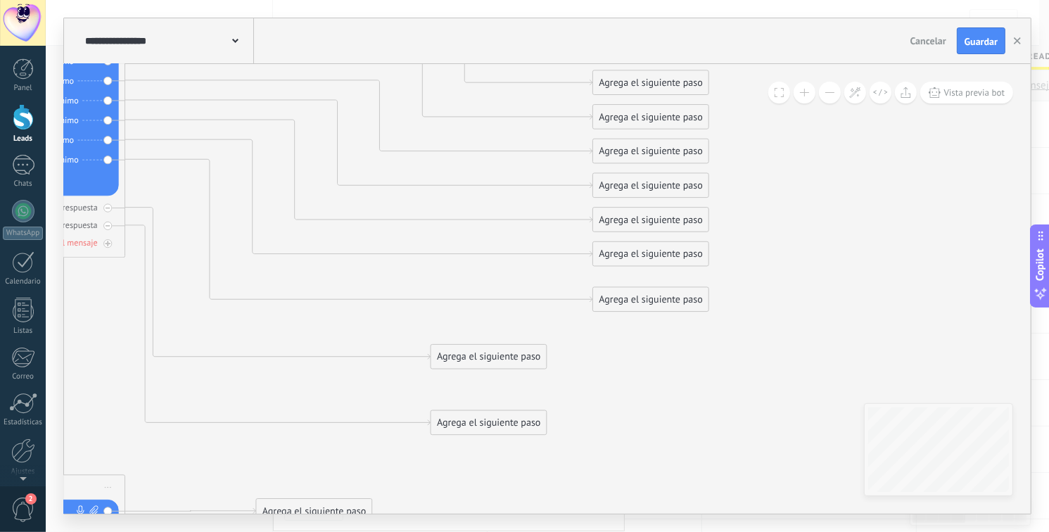
click at [665, 84] on div "Agrega el siguiente paso" at bounding box center [650, 83] width 115 height 22
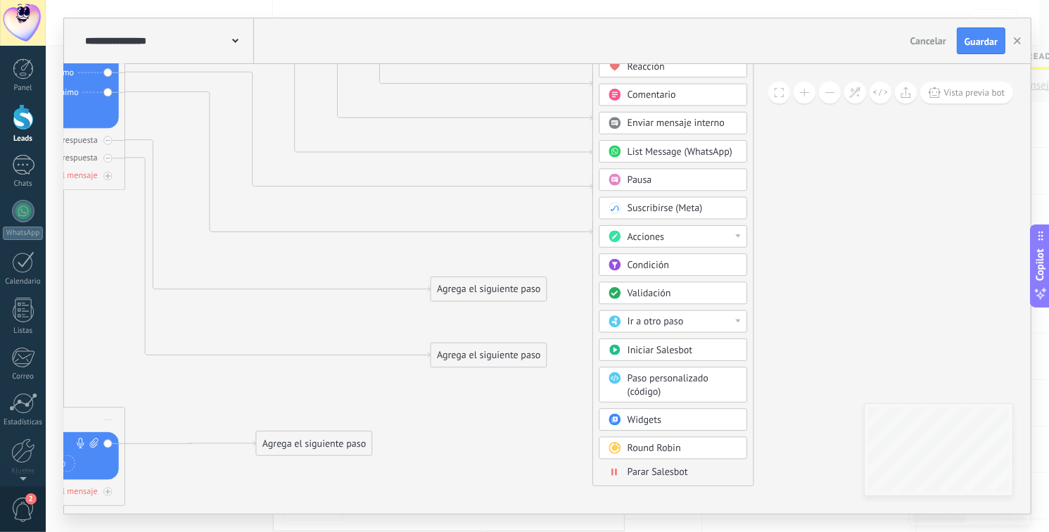
click at [674, 231] on div "Acciones" at bounding box center [682, 236] width 110 height 13
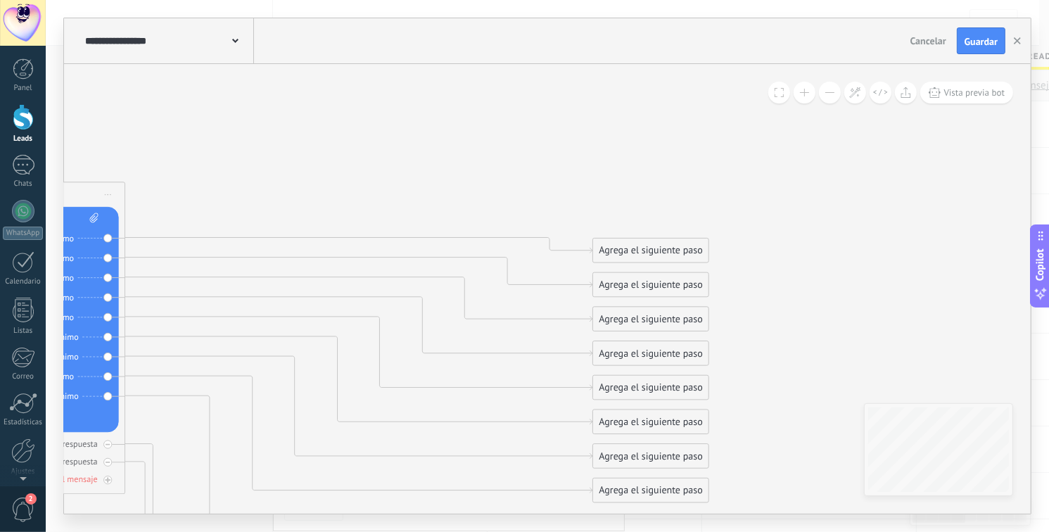
click at [643, 252] on div "Agrega el siguiente paso" at bounding box center [650, 251] width 115 height 22
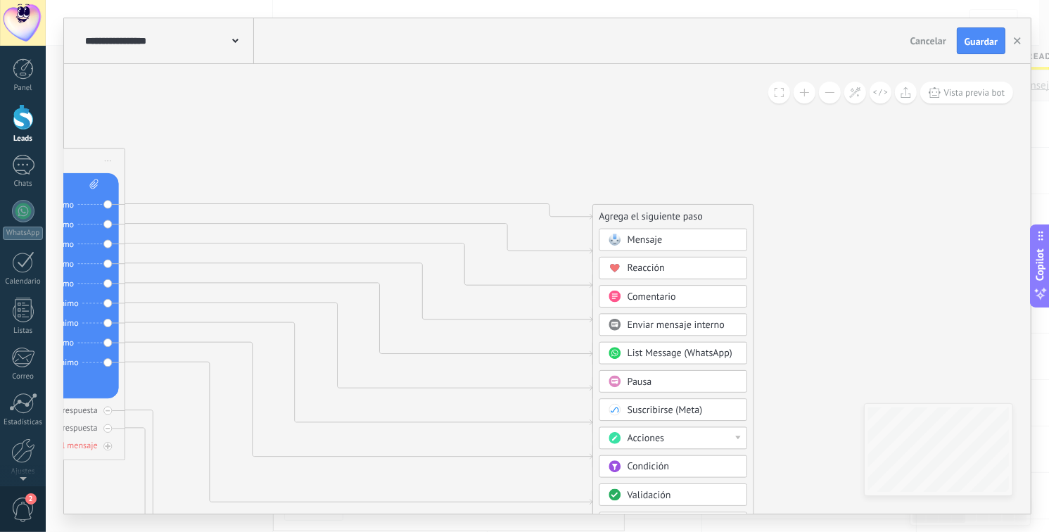
click at [666, 297] on span "Comentario" at bounding box center [651, 296] width 49 height 13
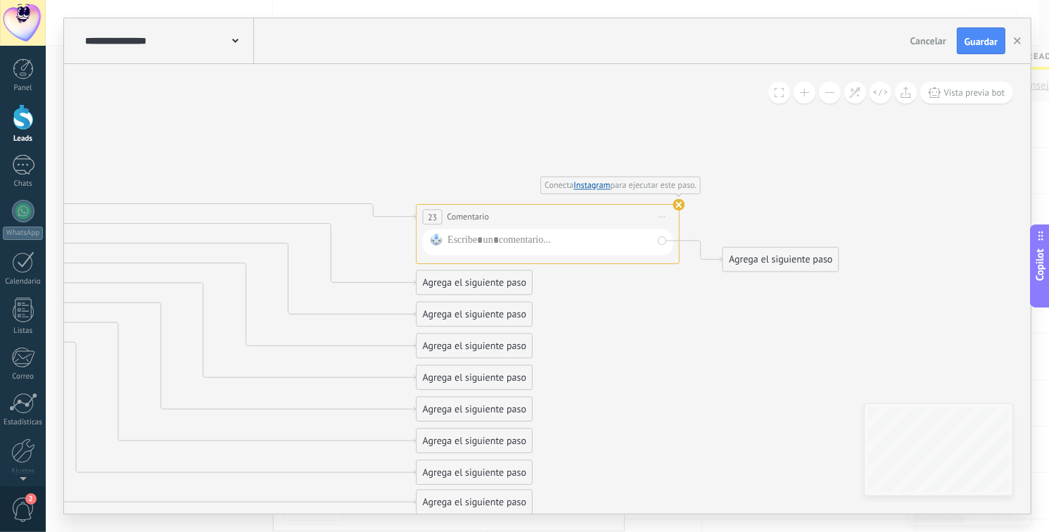
click at [680, 207] on use at bounding box center [679, 205] width 12 height 12
click at [677, 194] on span "Conecta Instagram para ejecutar este paso." at bounding box center [620, 186] width 160 height 18
click at [679, 200] on use at bounding box center [679, 205] width 12 height 12
drag, startPoint x: 456, startPoint y: 215, endPoint x: 772, endPoint y: 299, distance: 327.3
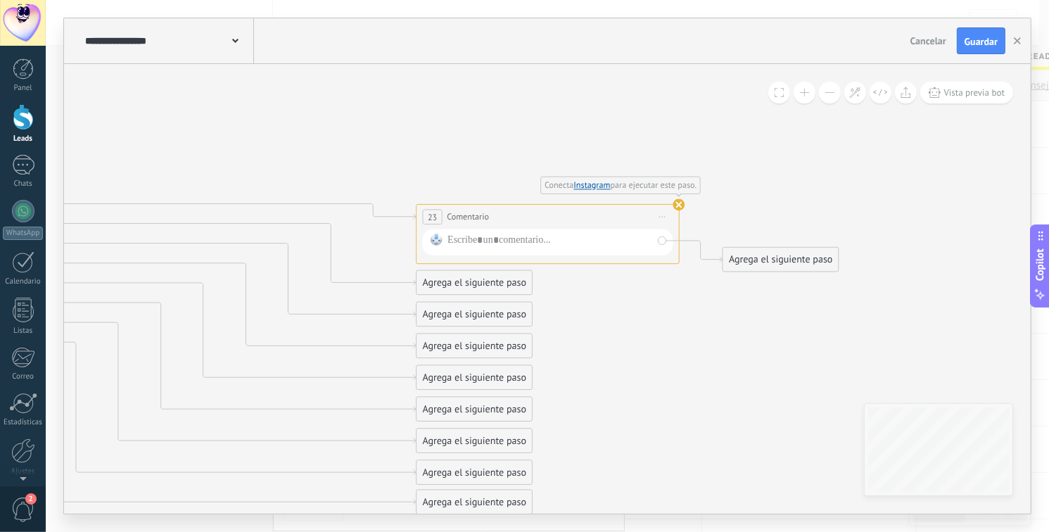
click at [663, 241] on div at bounding box center [548, 244] width 250 height 26
click at [661, 218] on icon at bounding box center [663, 218] width 6 height 1
click at [692, 299] on div "Borrar" at bounding box center [723, 304] width 130 height 23
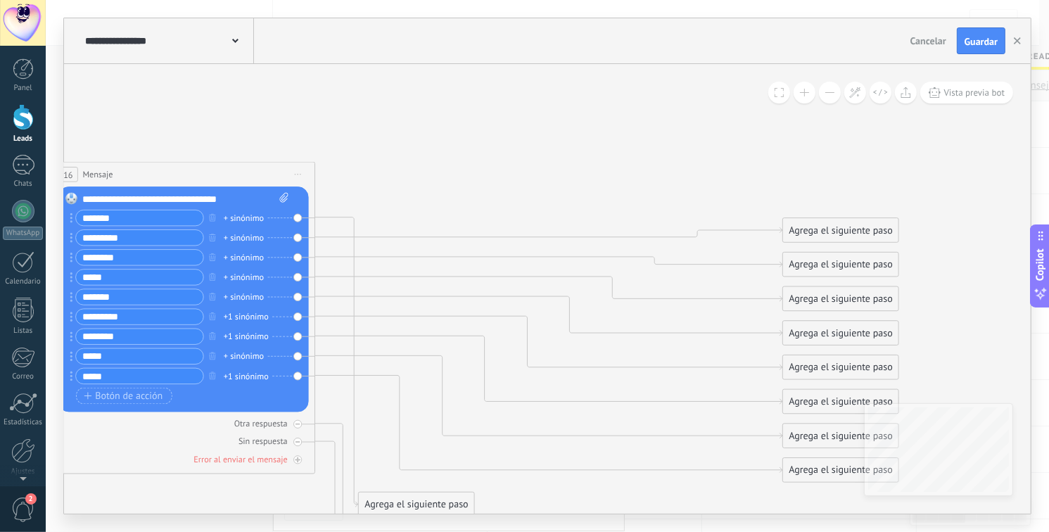
drag, startPoint x: 236, startPoint y: 164, endPoint x: 590, endPoint y: 174, distance: 354.6
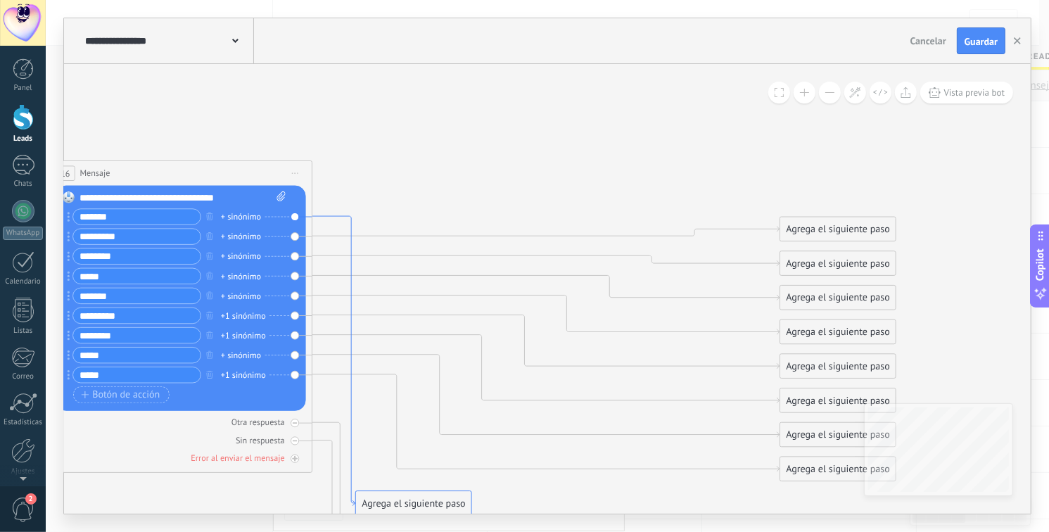
click at [342, 219] on icon at bounding box center [333, 361] width 43 height 290
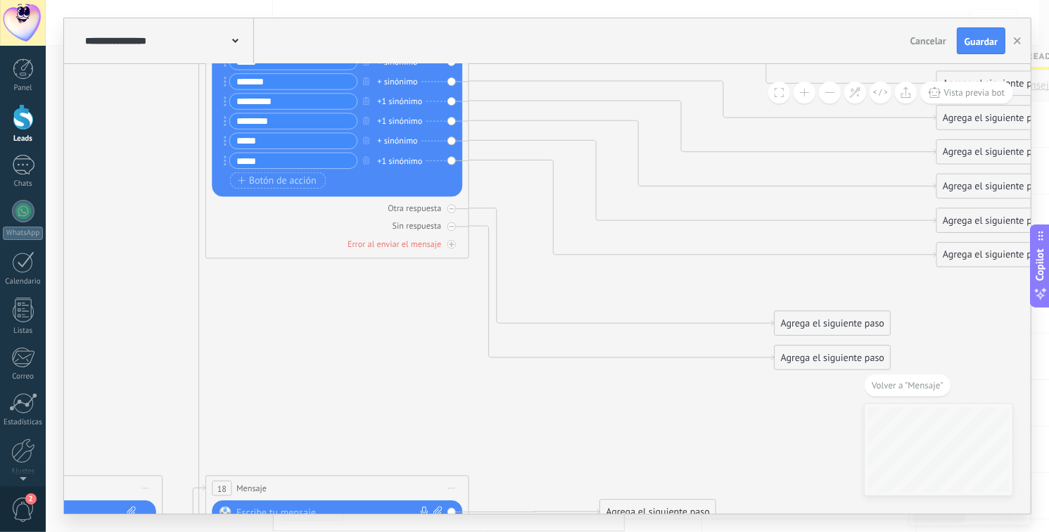
drag, startPoint x: 565, startPoint y: 296, endPoint x: 844, endPoint y: 39, distance: 379.7
click at [844, 39] on div "**********" at bounding box center [547, 265] width 966 height 495
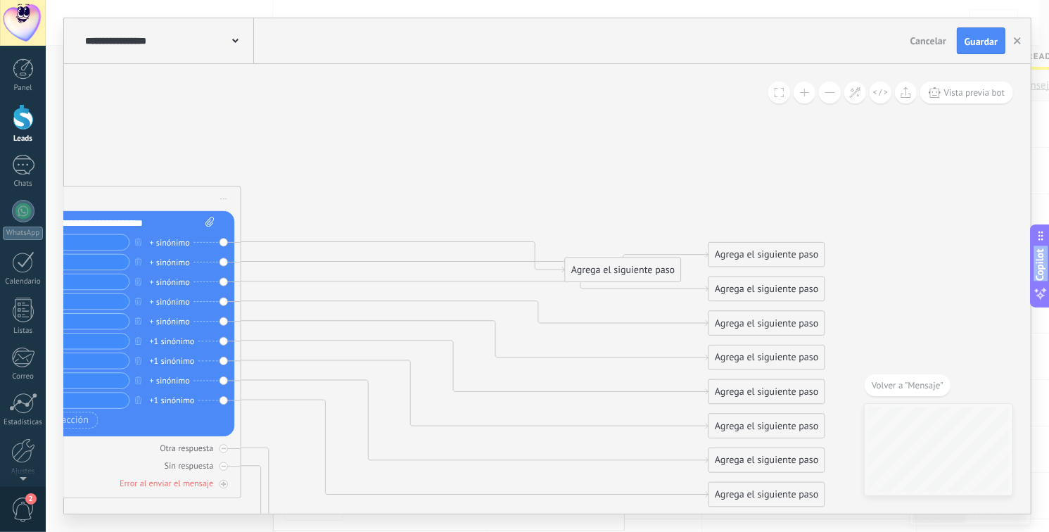
drag, startPoint x: 690, startPoint y: 292, endPoint x: 515, endPoint y: 361, distance: 187.8
click at [452, 514] on div "**********" at bounding box center [547, 266] width 1003 height 532
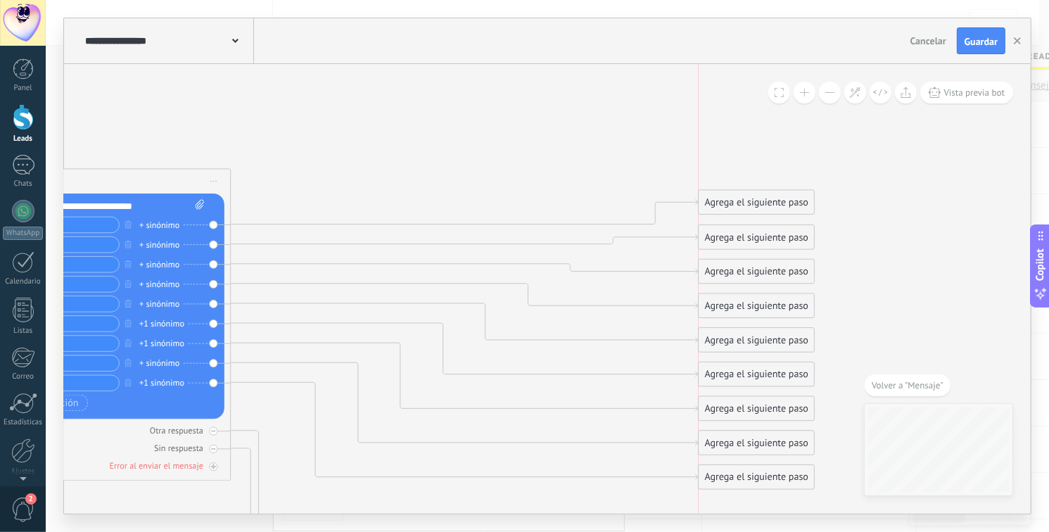
drag, startPoint x: 604, startPoint y: 252, endPoint x: 748, endPoint y: 203, distance: 151.7
click at [748, 203] on div "Agrega el siguiente paso" at bounding box center [755, 202] width 115 height 22
click at [752, 203] on div "Agrega el siguiente paso" at bounding box center [755, 202] width 115 height 22
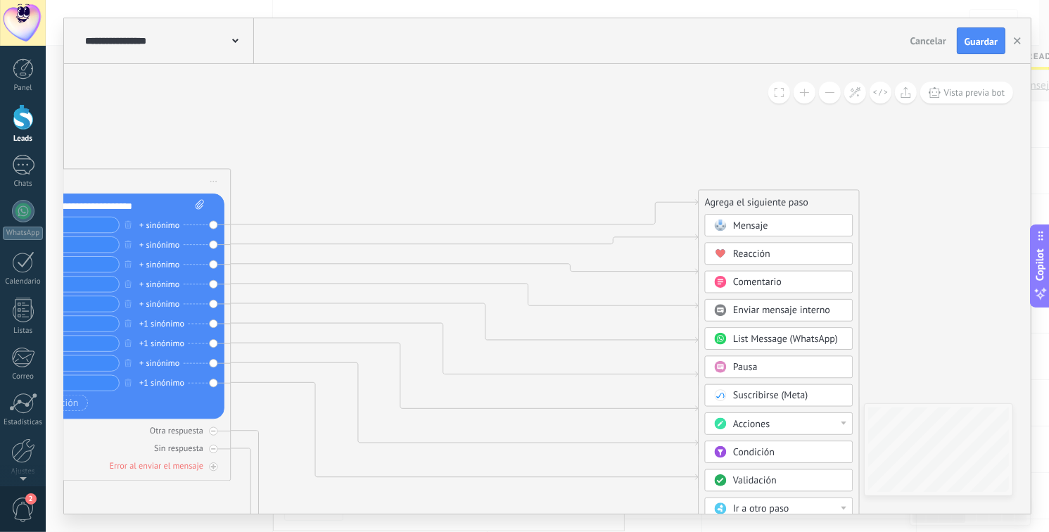
click at [778, 338] on span "List Message (WhatsApp)" at bounding box center [785, 339] width 105 height 13
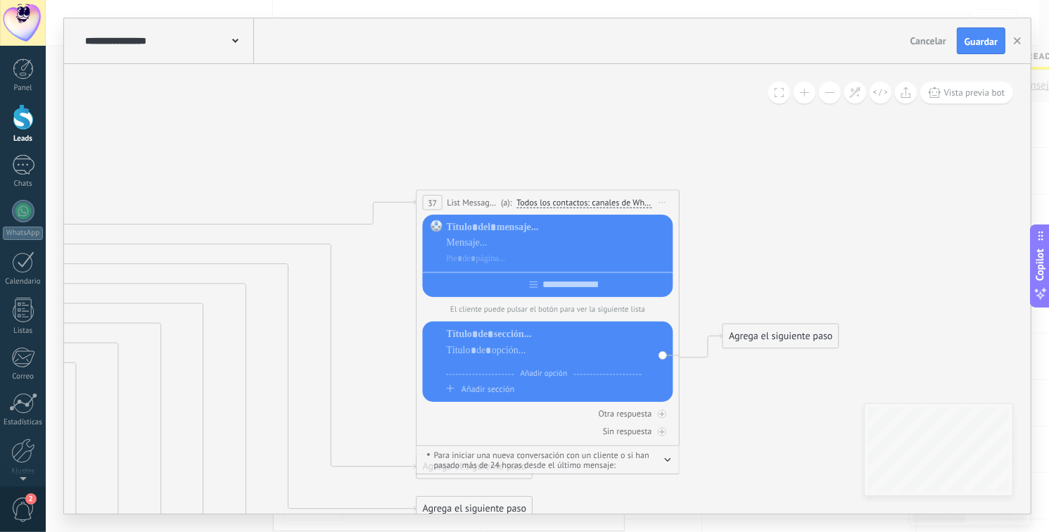
click at [477, 367] on div at bounding box center [543, 362] width 195 height 11
click at [662, 200] on span "Iniciar vista previa aquí Cambiar nombre Duplicar Borrar" at bounding box center [662, 202] width 21 height 19
click at [690, 291] on div "Borrar" at bounding box center [722, 288] width 130 height 23
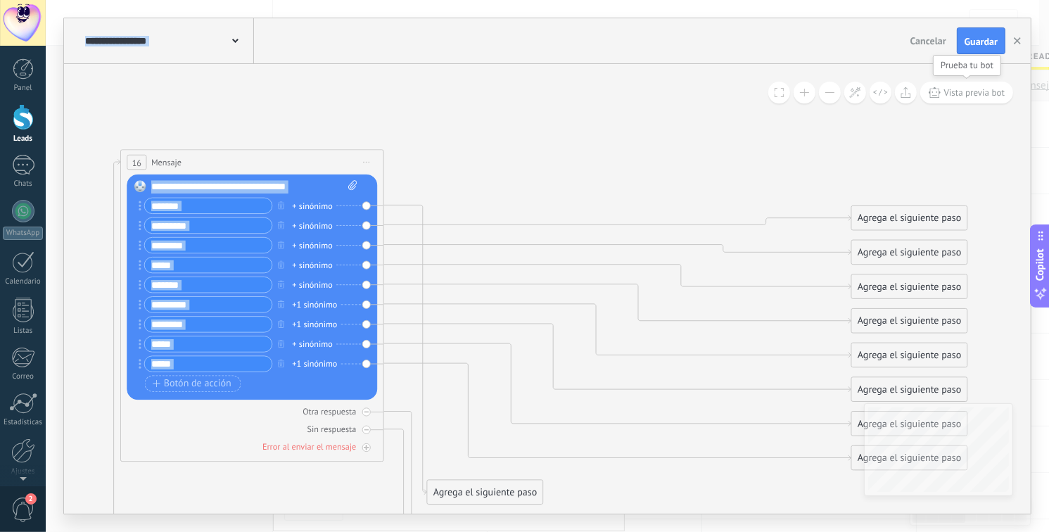
drag, startPoint x: 507, startPoint y: 105, endPoint x: 940, endPoint y: 89, distance: 433.5
click at [944, 86] on div "**********" at bounding box center [547, 288] width 966 height 449
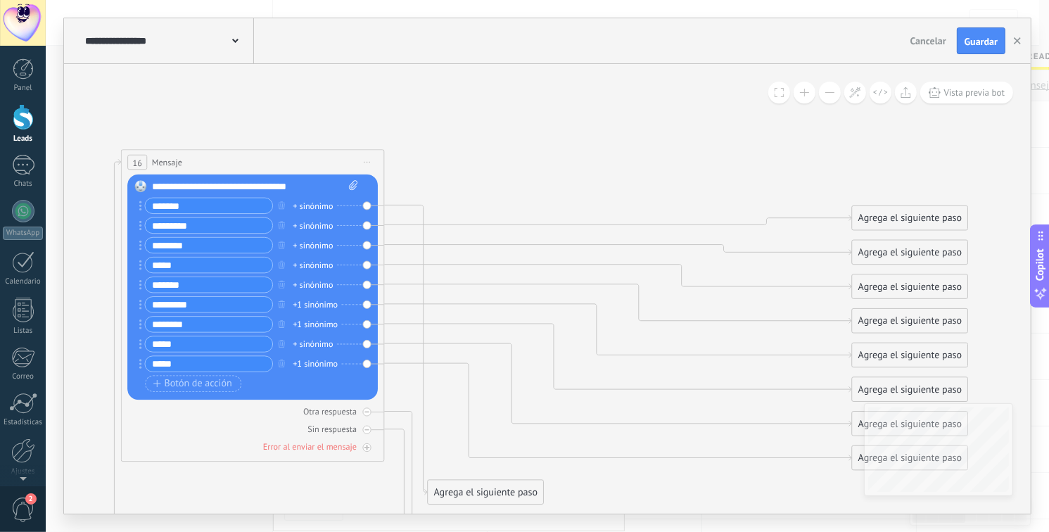
drag, startPoint x: 527, startPoint y: 155, endPoint x: 811, endPoint y: 148, distance: 284.2
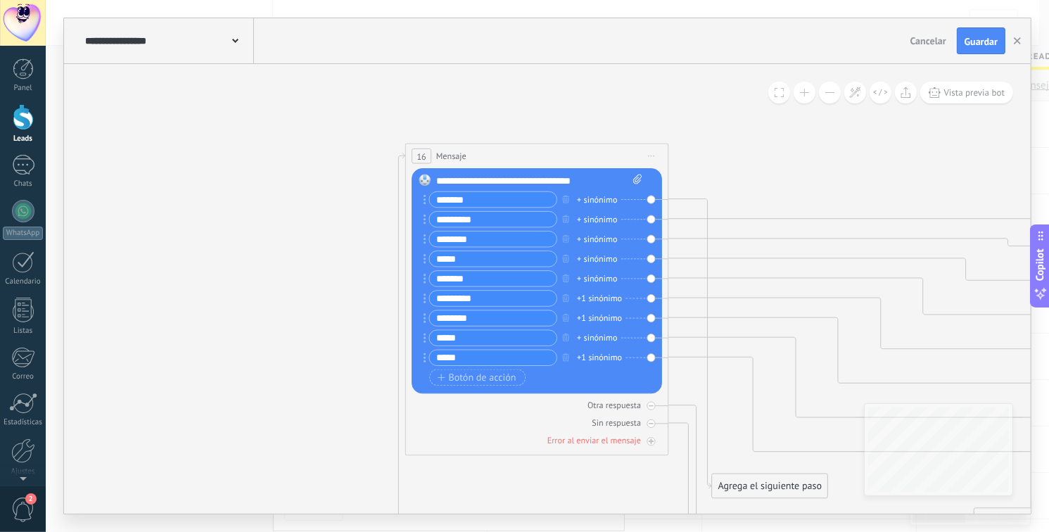
click at [650, 157] on span "Iniciar vista previa aquí Cambiar nombre Duplicar Borrar" at bounding box center [651, 155] width 21 height 19
click at [673, 241] on div "Borrar" at bounding box center [711, 242] width 130 height 23
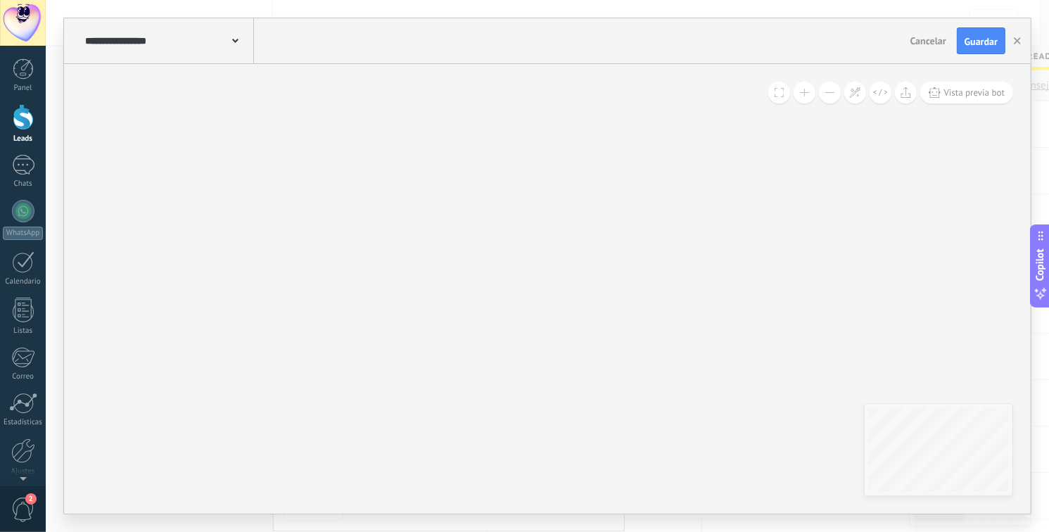
drag, startPoint x: 420, startPoint y: 190, endPoint x: 461, endPoint y: 36, distance: 159.3
click at [461, 36] on div "**********" at bounding box center [547, 265] width 966 height 495
drag, startPoint x: 518, startPoint y: 269, endPoint x: 545, endPoint y: -16, distance: 286.8
click at [545, 0] on html ".abecls-1,.abecls-2{fill-rule:evenodd}.abecls-2{fill:#fff} .abhcls-1{fill:none}…" at bounding box center [524, 266] width 1049 height 532
drag, startPoint x: 345, startPoint y: 290, endPoint x: 469, endPoint y: 124, distance: 207.5
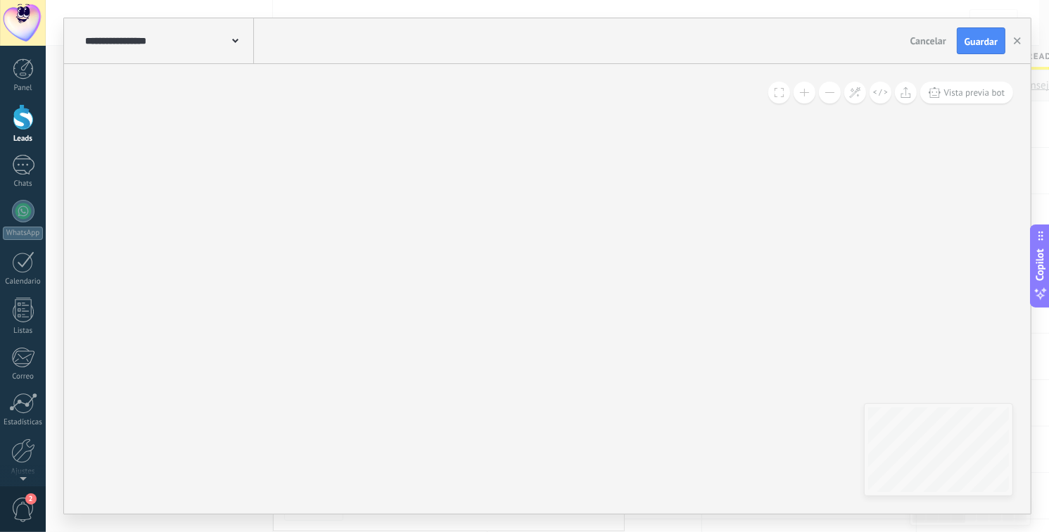
click at [482, 96] on div "**********" at bounding box center [547, 288] width 966 height 449
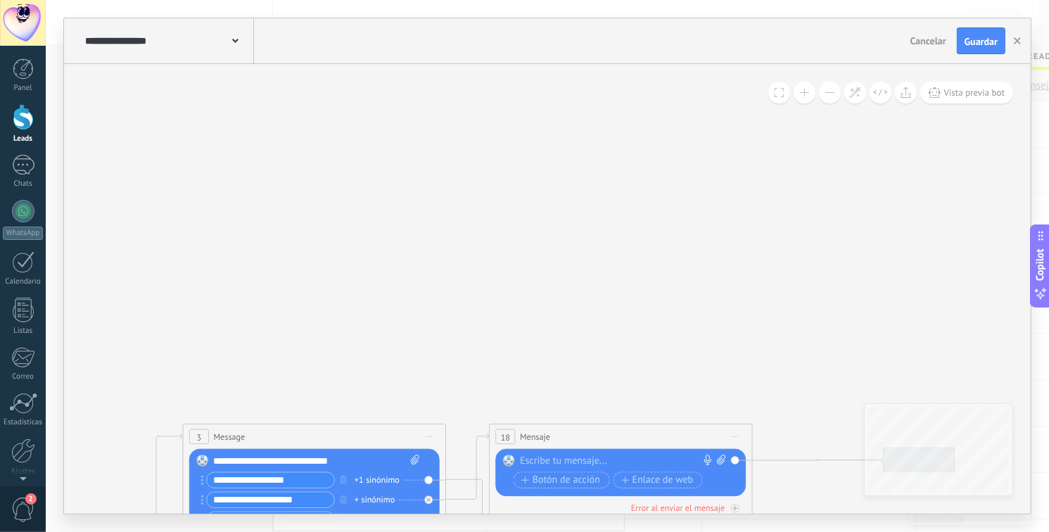
drag, startPoint x: 339, startPoint y: 369, endPoint x: 416, endPoint y: 209, distance: 178.0
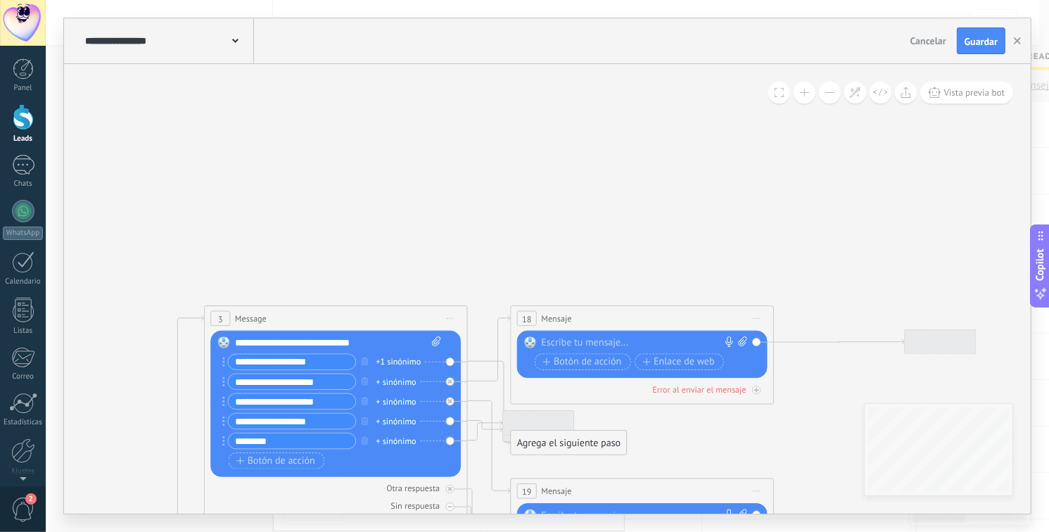
drag, startPoint x: 406, startPoint y: 354, endPoint x: 392, endPoint y: 153, distance: 200.9
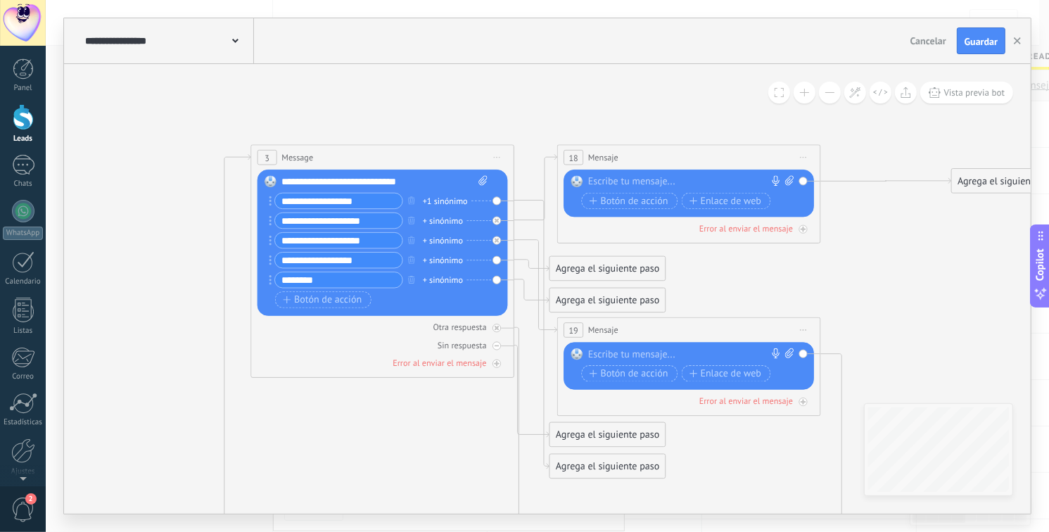
drag, startPoint x: 433, startPoint y: 167, endPoint x: 469, endPoint y: 103, distance: 73.4
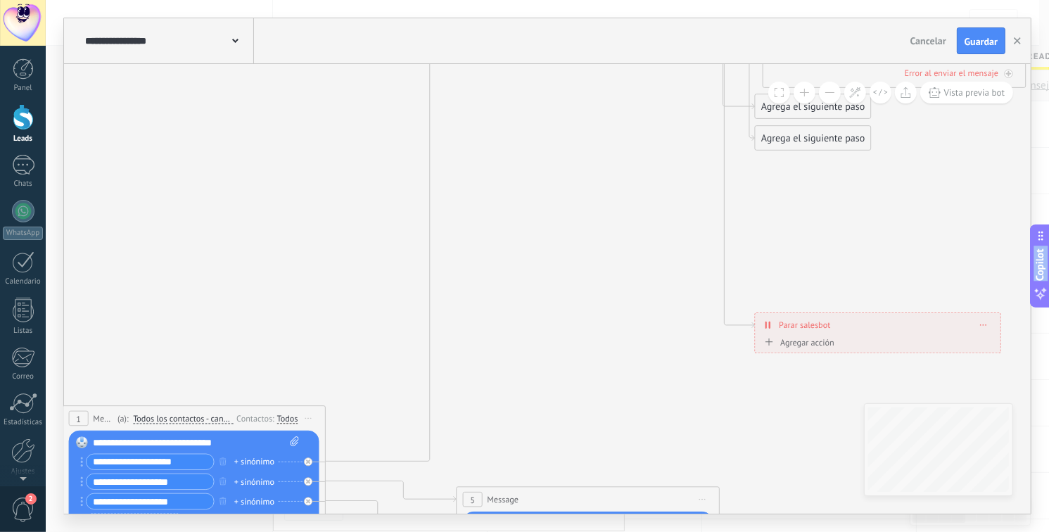
drag, startPoint x: 218, startPoint y: 312, endPoint x: 399, endPoint y: -4, distance: 363.8
click at [399, 0] on html ".abecls-1,.abecls-2{fill-rule:evenodd}.abecls-2{fill:#fff} .abhcls-1{fill:none}…" at bounding box center [524, 266] width 1049 height 532
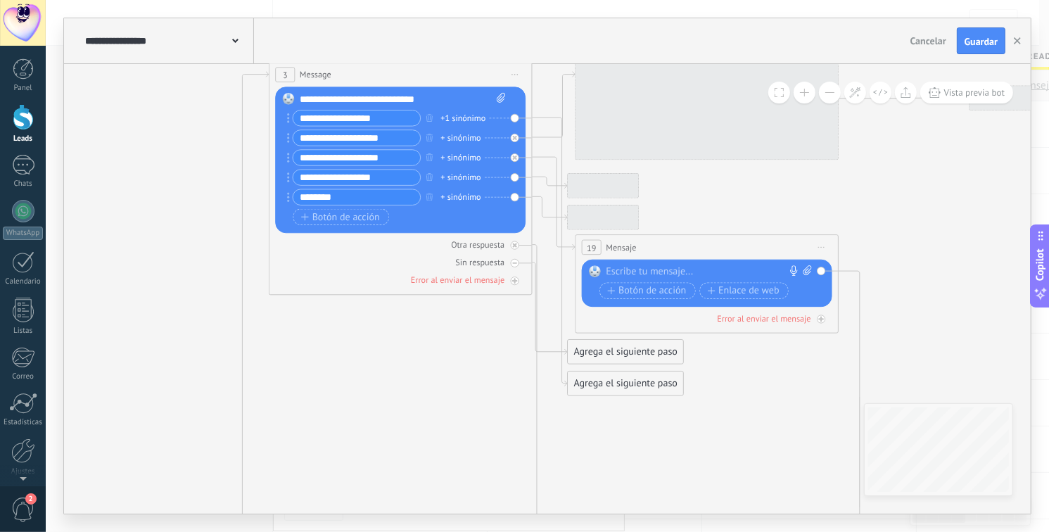
drag, startPoint x: 245, startPoint y: 268, endPoint x: 56, endPoint y: 529, distance: 322.3
click at [56, 529] on div "**********" at bounding box center [547, 266] width 1003 height 532
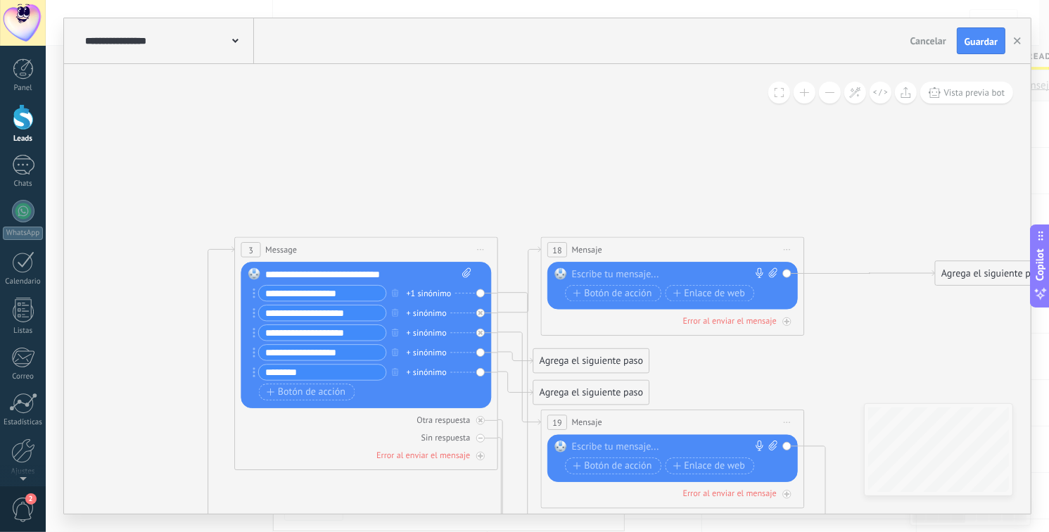
drag, startPoint x: 900, startPoint y: 211, endPoint x: 818, endPoint y: 397, distance: 203.7
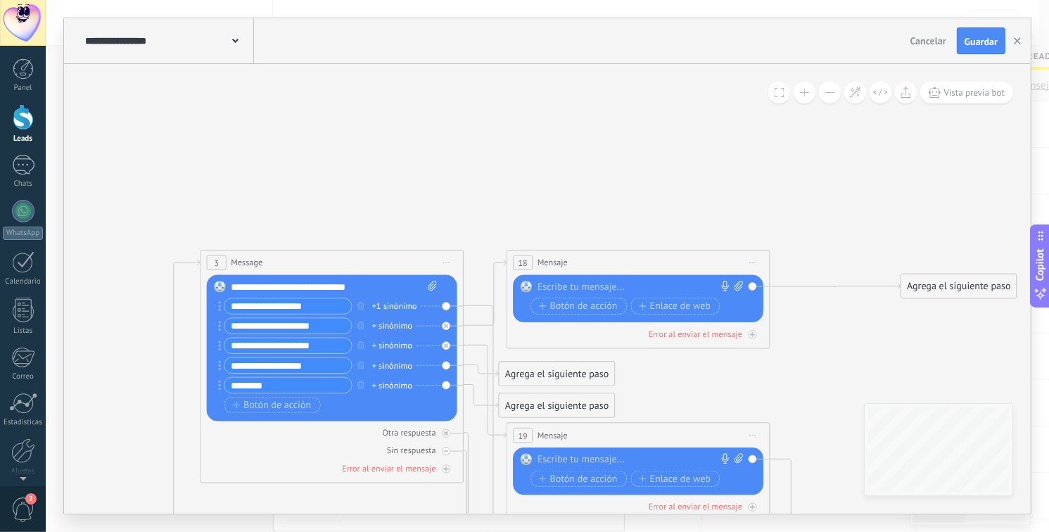
click at [449, 255] on span "Iniciar vista previa aquí Cambiar nombre Duplicar Borrar" at bounding box center [446, 262] width 21 height 19
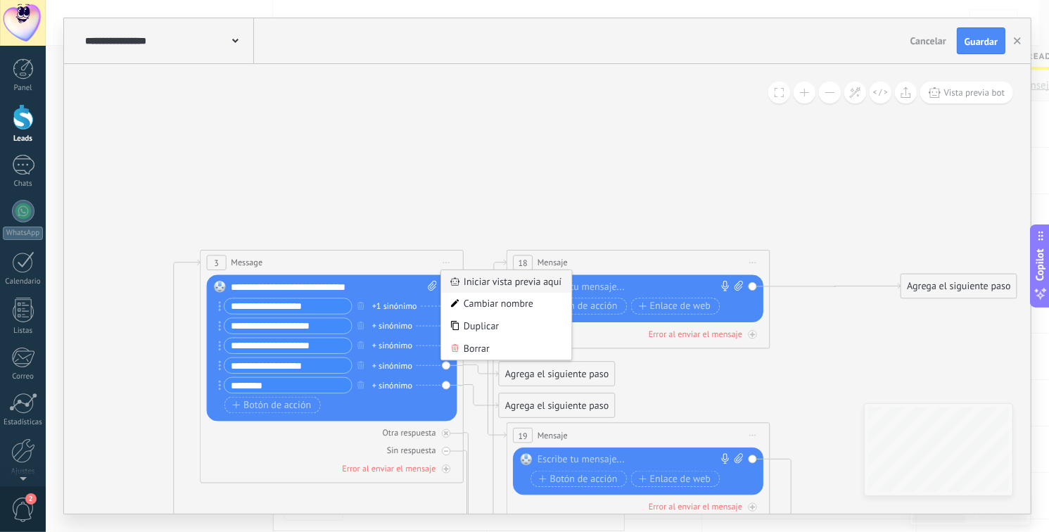
click at [502, 289] on div "Iniciar vista previa aquí" at bounding box center [506, 281] width 130 height 23
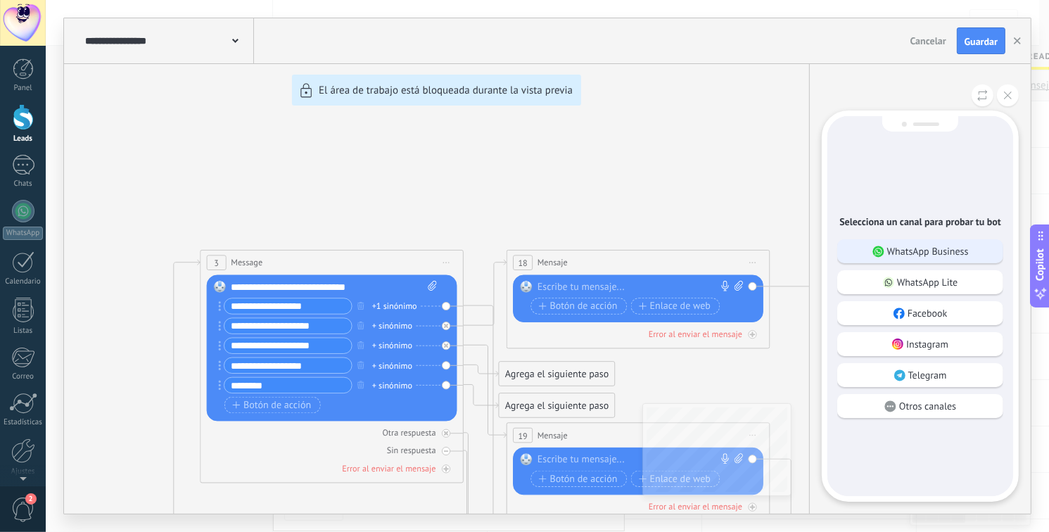
click at [916, 255] on p "WhatsApp Business" at bounding box center [928, 251] width 82 height 13
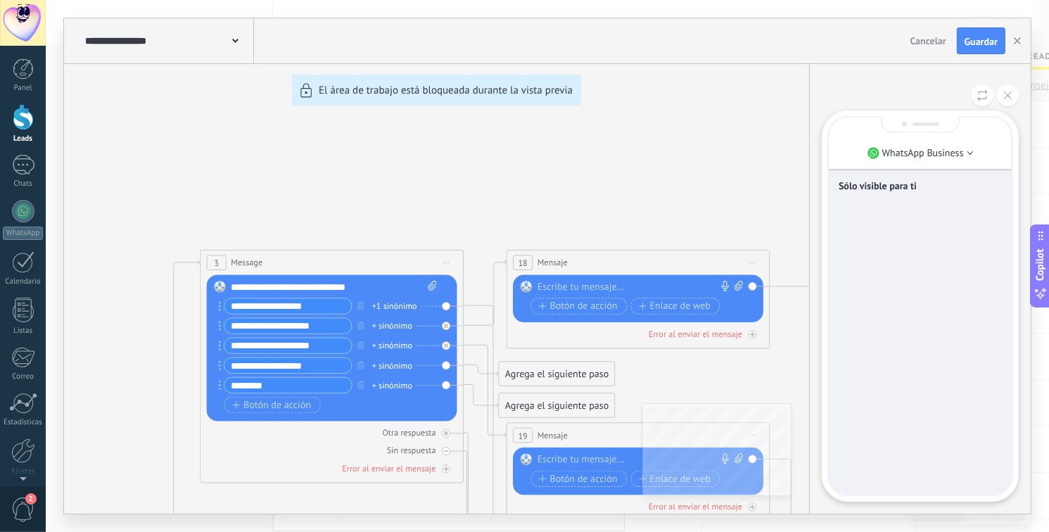
click at [886, 191] on p "Sólo visible para ti" at bounding box center [919, 185] width 163 height 13
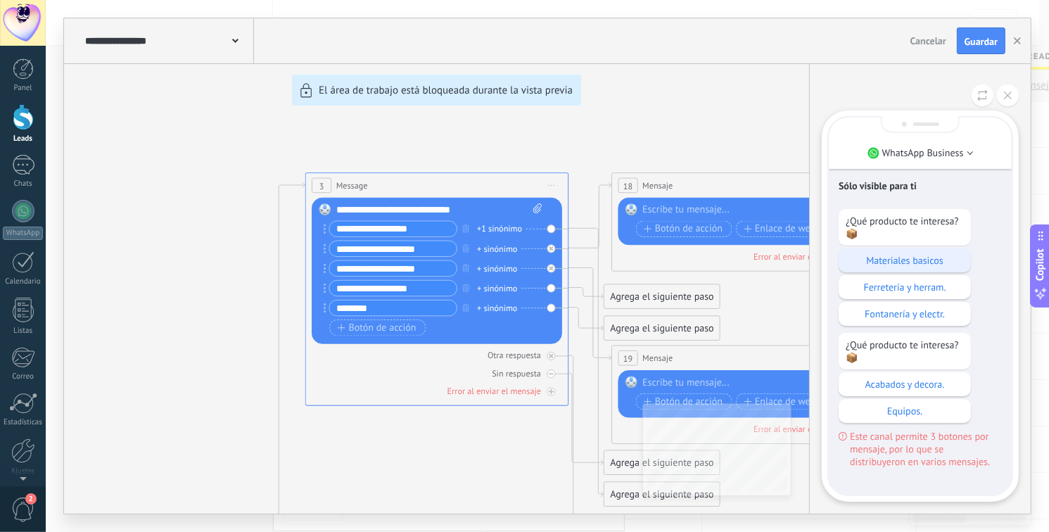
click at [916, 265] on p "Materiales basicos" at bounding box center [904, 260] width 118 height 13
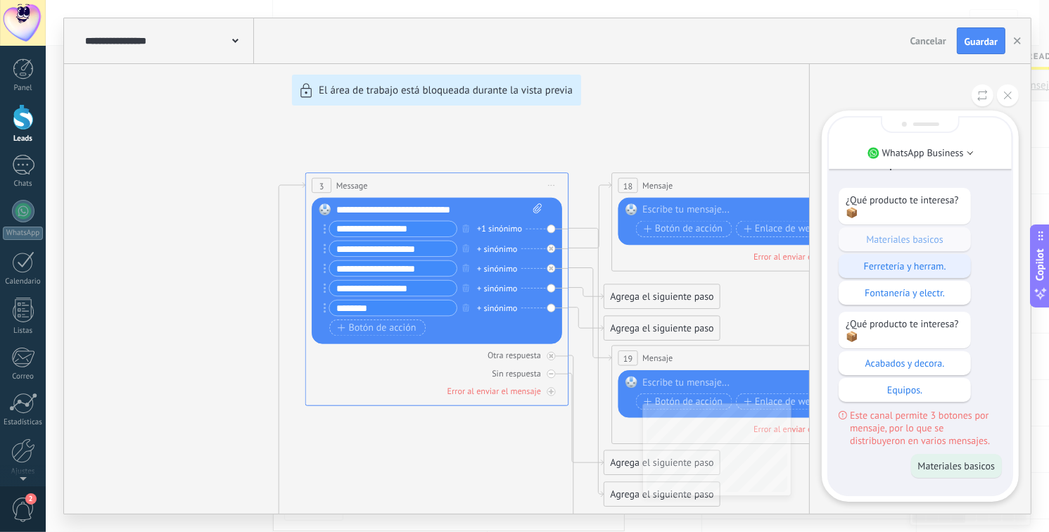
click at [934, 267] on p "Ferretería y herram." at bounding box center [904, 265] width 118 height 13
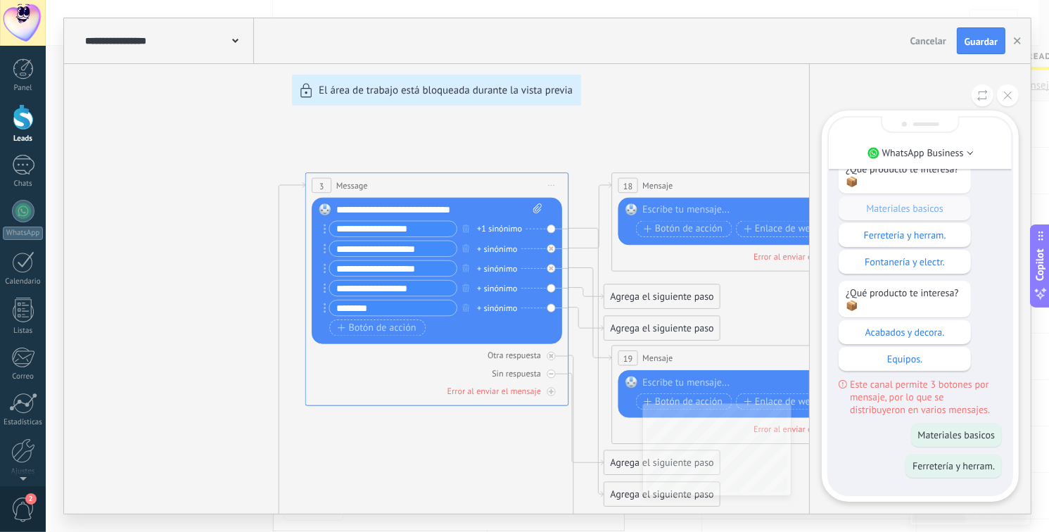
click at [928, 208] on div "¿Qué producto te interesa? 📦 Materiales basicos Ferretería y herram. Fontanería…" at bounding box center [919, 286] width 163 height 259
drag, startPoint x: 716, startPoint y: 146, endPoint x: 584, endPoint y: 243, distance: 163.4
click at [584, 245] on div "**********" at bounding box center [547, 265] width 966 height 495
drag, startPoint x: 714, startPoint y: 127, endPoint x: 580, endPoint y: 160, distance: 138.3
click at [619, 152] on div "**********" at bounding box center [547, 265] width 966 height 495
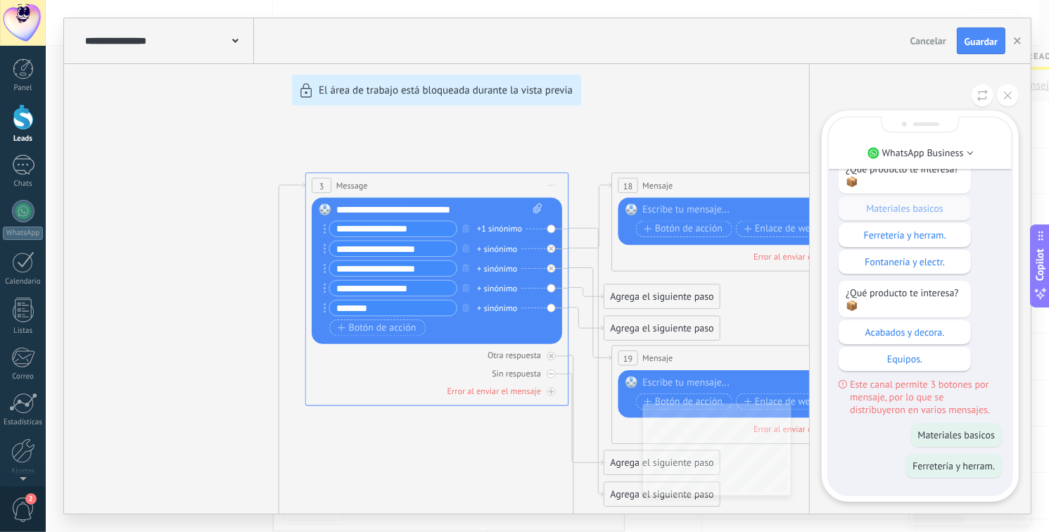
click at [546, 229] on div "**********" at bounding box center [547, 265] width 966 height 495
click at [1001, 94] on button at bounding box center [1007, 95] width 22 height 22
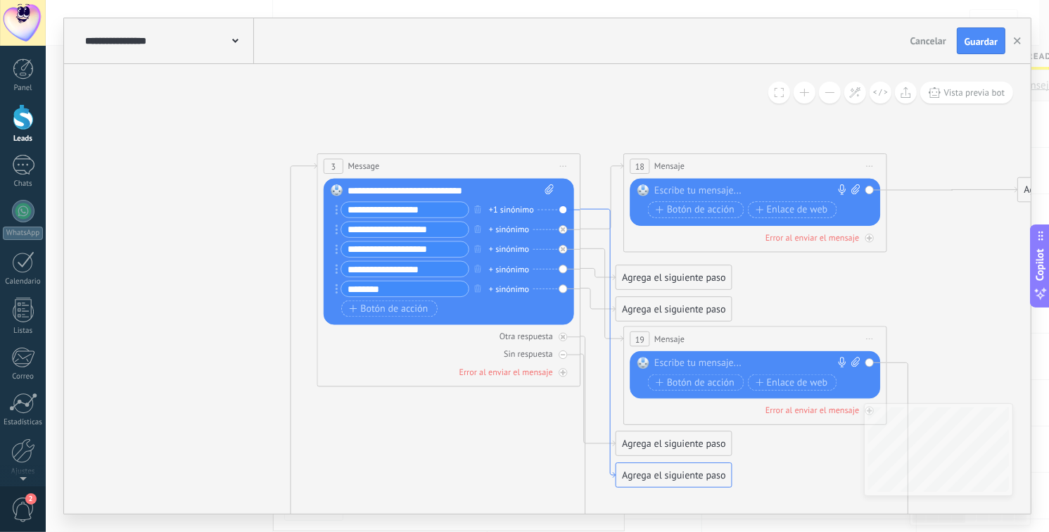
drag, startPoint x: 582, startPoint y: 227, endPoint x: 595, endPoint y: 206, distance: 25.0
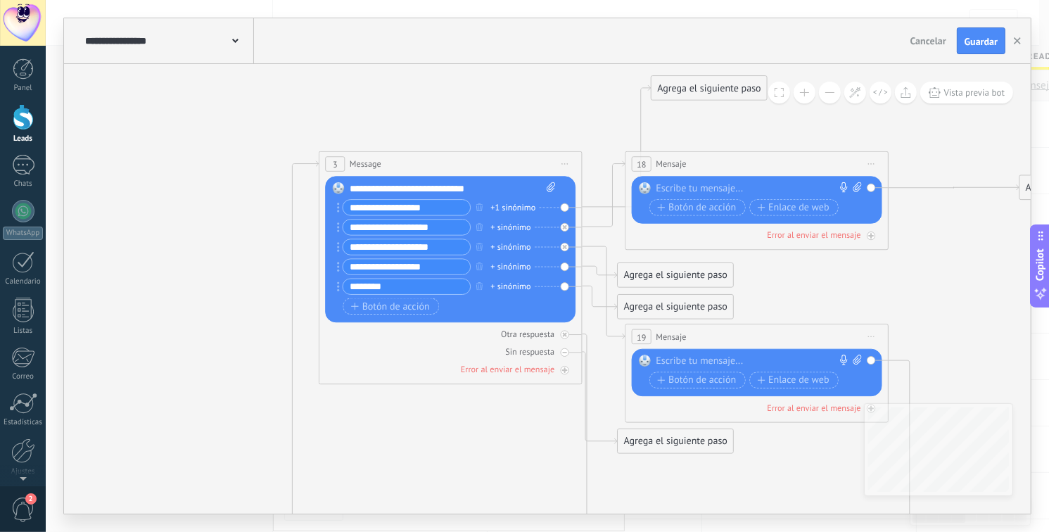
drag, startPoint x: 663, startPoint y: 474, endPoint x: 697, endPoint y: 90, distance: 385.4
click at [697, 90] on div "Agrega el siguiente paso" at bounding box center [708, 88] width 115 height 22
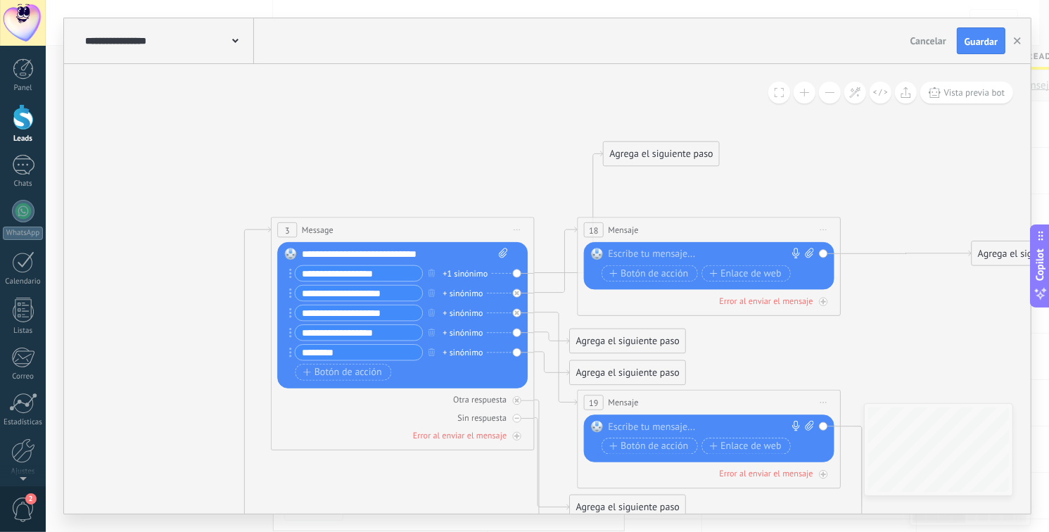
drag, startPoint x: 579, startPoint y: 103, endPoint x: 531, endPoint y: 169, distance: 81.6
drag, startPoint x: 649, startPoint y: 138, endPoint x: 613, endPoint y: 29, distance: 115.0
click at [613, 29] on div "**********" at bounding box center [547, 265] width 966 height 495
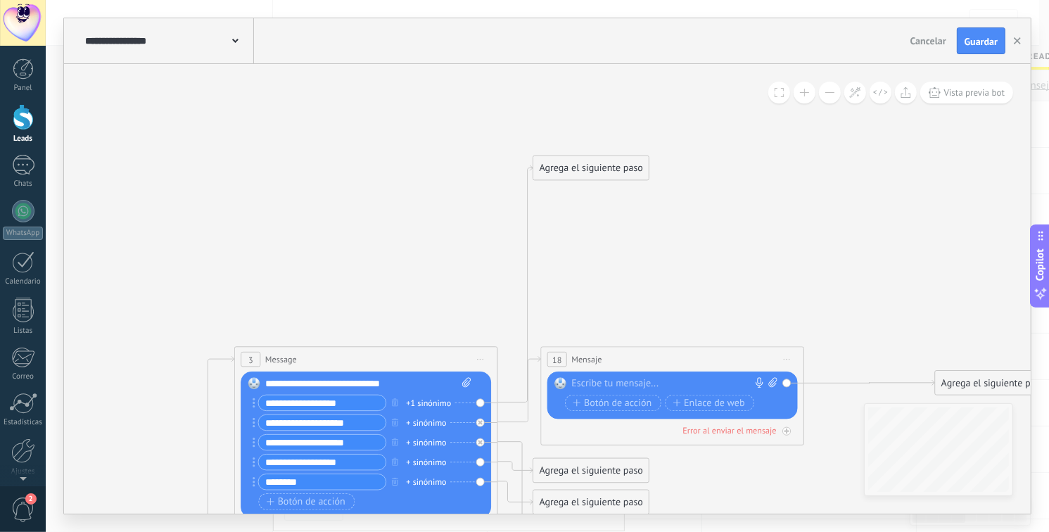
drag, startPoint x: 531, startPoint y: 158, endPoint x: 490, endPoint y: 295, distance: 143.1
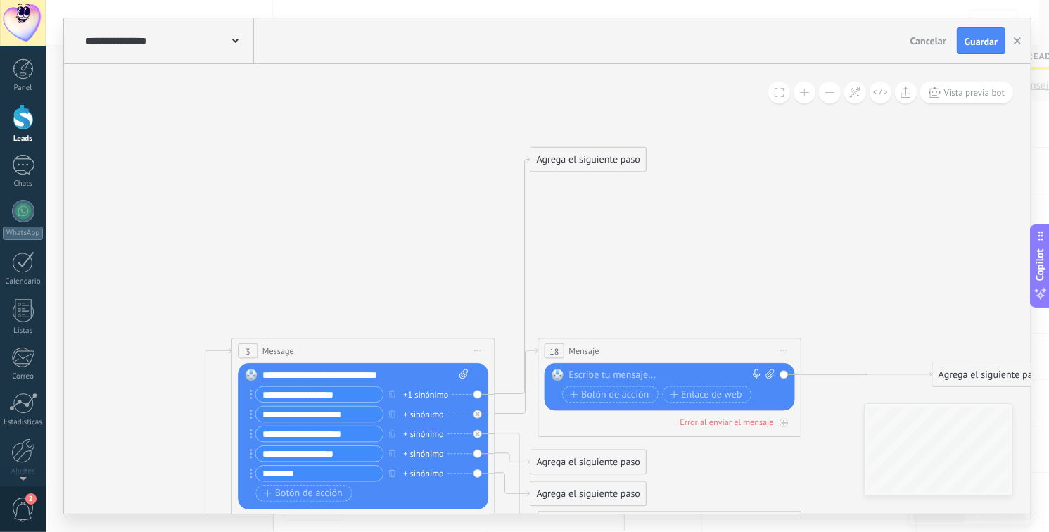
drag, startPoint x: 489, startPoint y: 269, endPoint x: 510, endPoint y: 147, distance: 124.1
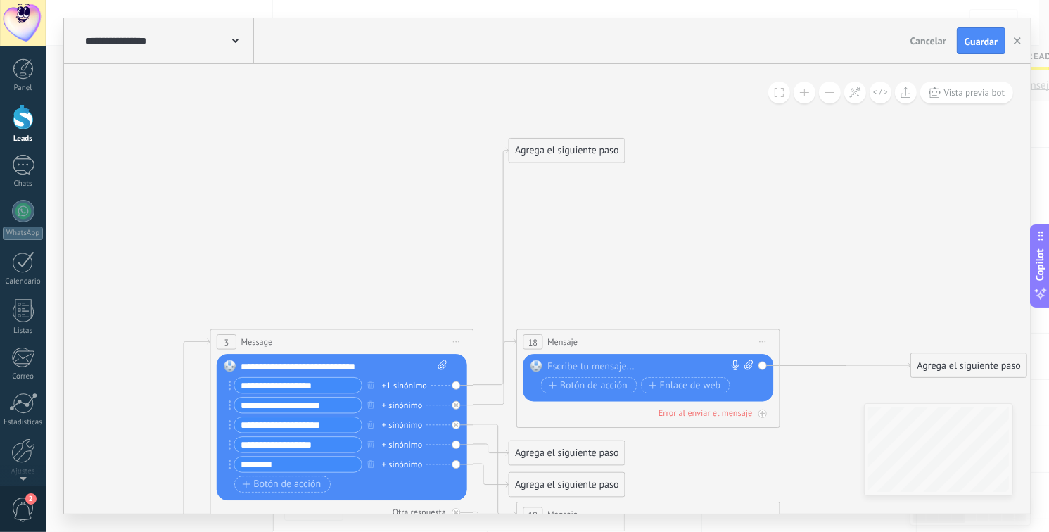
drag, startPoint x: 396, startPoint y: 147, endPoint x: 352, endPoint y: 264, distance: 124.9
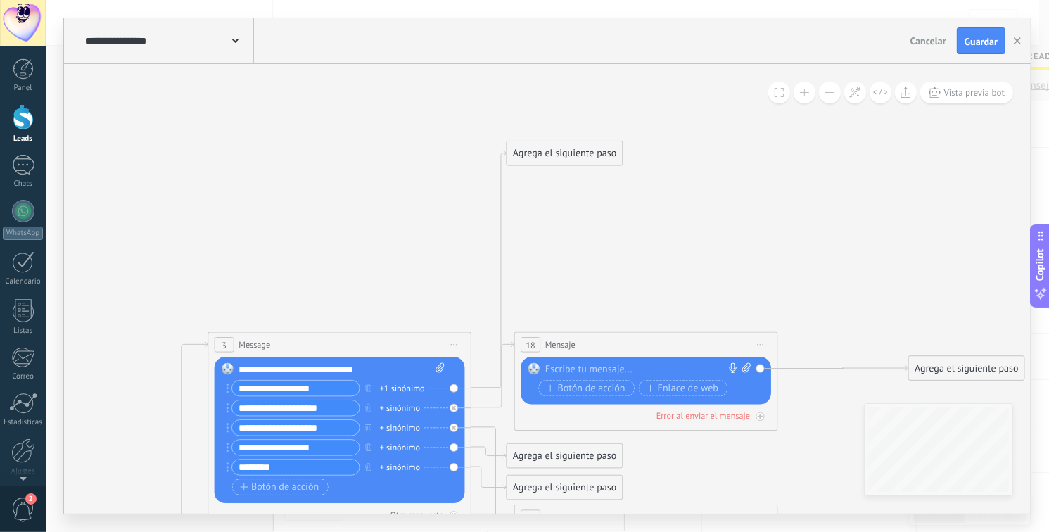
click at [328, 383] on input "**********" at bounding box center [295, 387] width 127 height 15
type input "**********"
drag, startPoint x: 489, startPoint y: 206, endPoint x: 472, endPoint y: 214, distance: 18.9
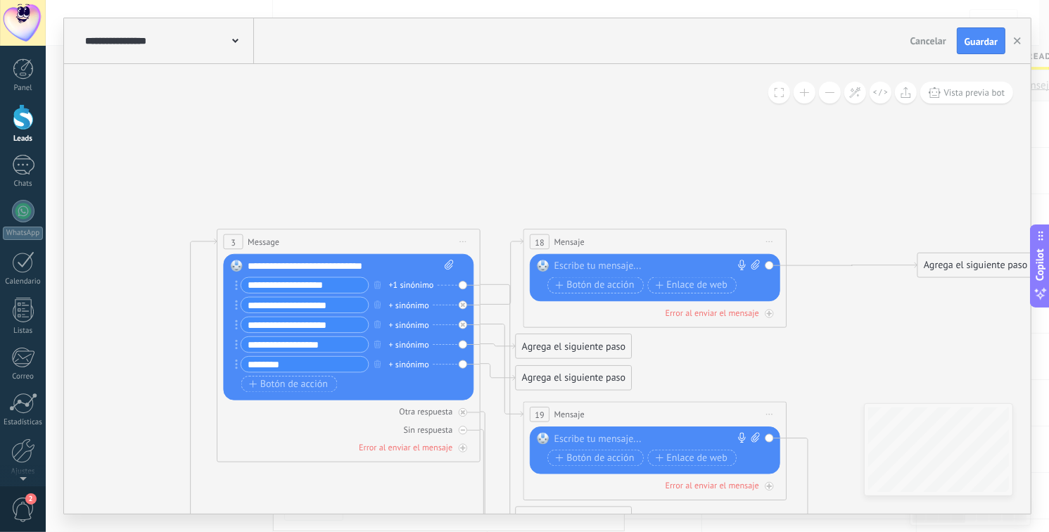
drag, startPoint x: 492, startPoint y: 136, endPoint x: 467, endPoint y: 192, distance: 61.4
click at [492, 63] on div "**********" at bounding box center [547, 265] width 966 height 495
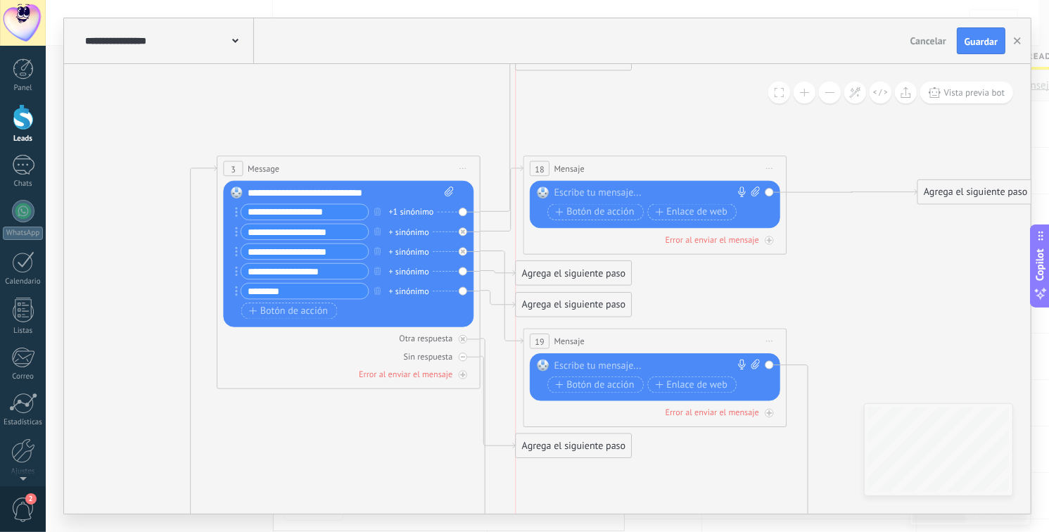
drag, startPoint x: 551, startPoint y: 473, endPoint x: 552, endPoint y: 55, distance: 418.4
click at [552, 55] on div "**********" at bounding box center [547, 265] width 966 height 495
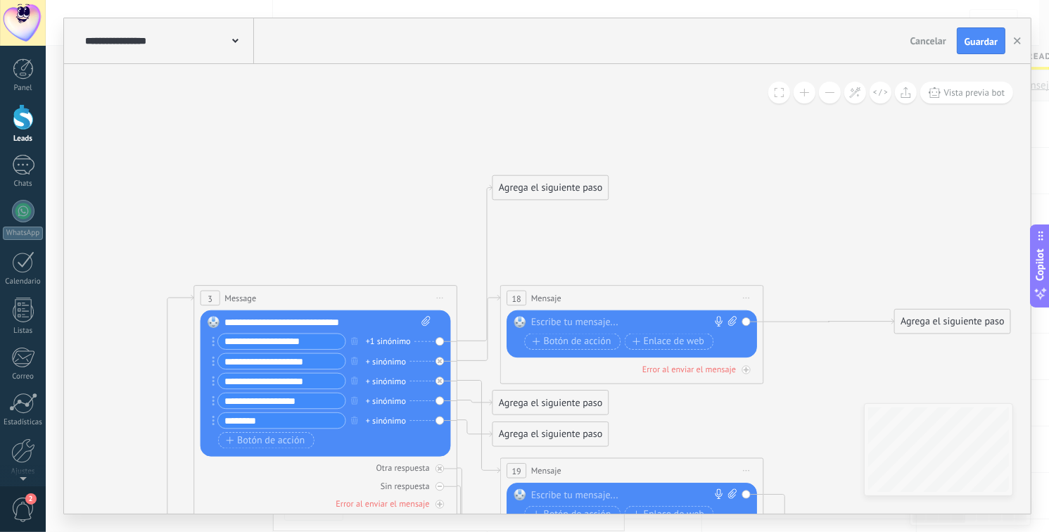
drag, startPoint x: 429, startPoint y: 110, endPoint x: 407, endPoint y: 233, distance: 125.0
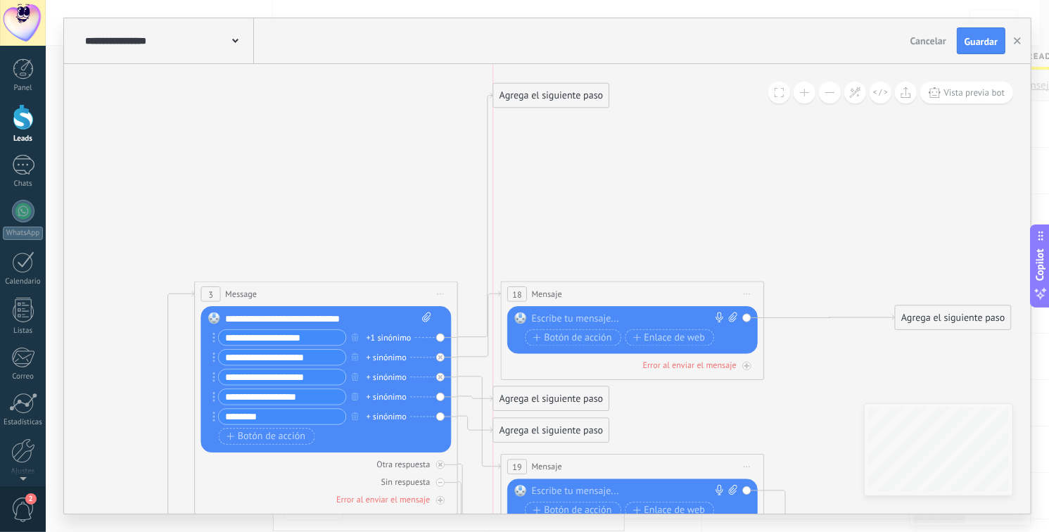
drag, startPoint x: 519, startPoint y: 179, endPoint x: 523, endPoint y: 91, distance: 88.0
click at [523, 91] on div "Agrega el siguiente paso" at bounding box center [550, 96] width 115 height 22
click at [582, 93] on div "Agrega el siguiente paso" at bounding box center [550, 96] width 115 height 22
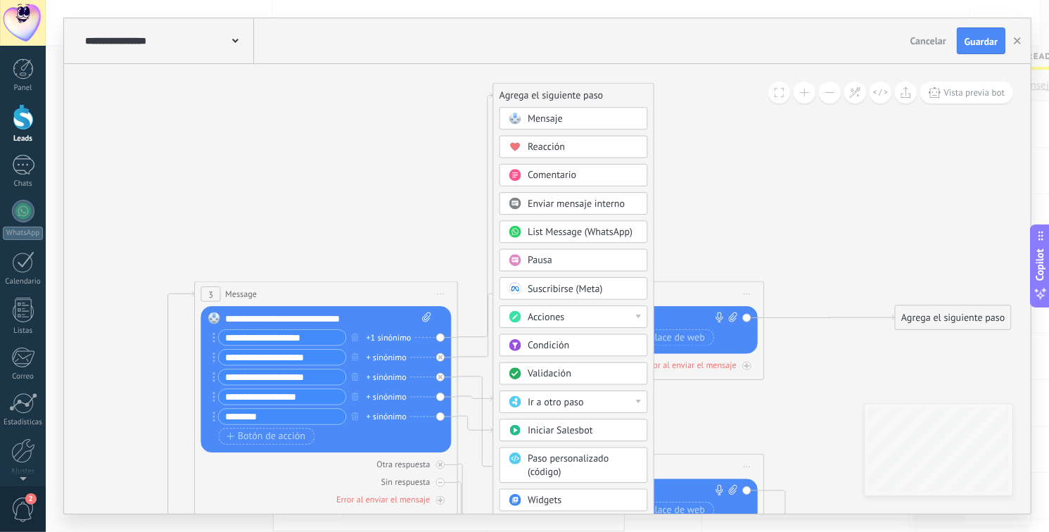
click at [565, 231] on span "List Message (WhatsApp)" at bounding box center [579, 232] width 105 height 13
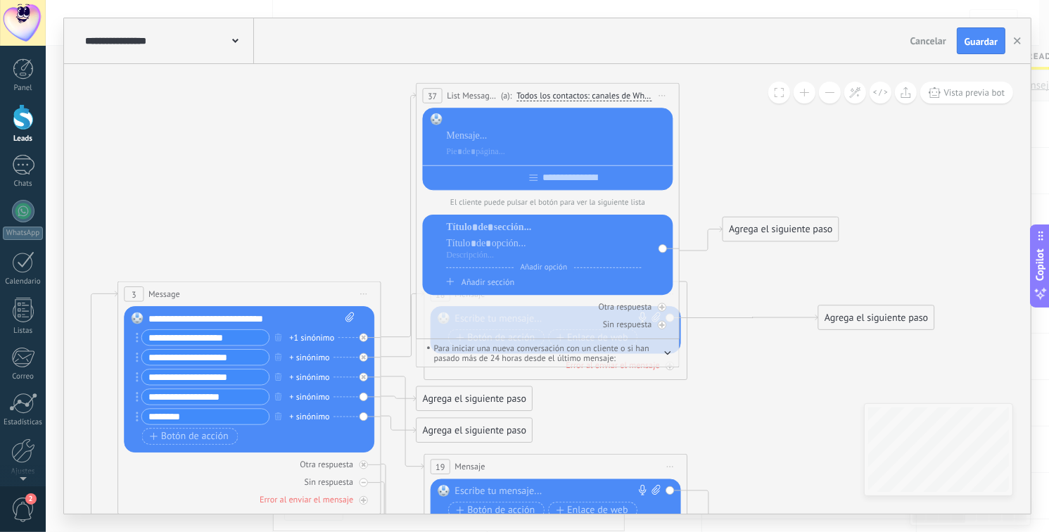
click at [499, 119] on div at bounding box center [557, 120] width 222 height 13
click at [447, 160] on div "********" at bounding box center [557, 150] width 221 height 72
click at [463, 152] on div at bounding box center [557, 152] width 222 height 13
click at [542, 178] on div at bounding box center [548, 175] width 250 height 20
click at [667, 96] on span "Iniciar vista previa aquí Cambiar nombre Duplicar Borrar" at bounding box center [662, 95] width 21 height 19
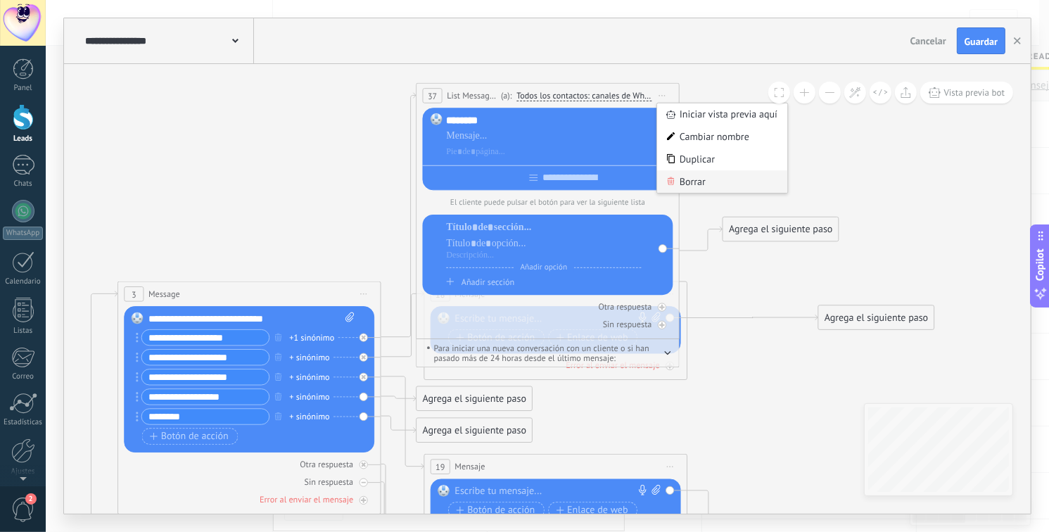
click at [698, 184] on div "Borrar" at bounding box center [722, 181] width 130 height 23
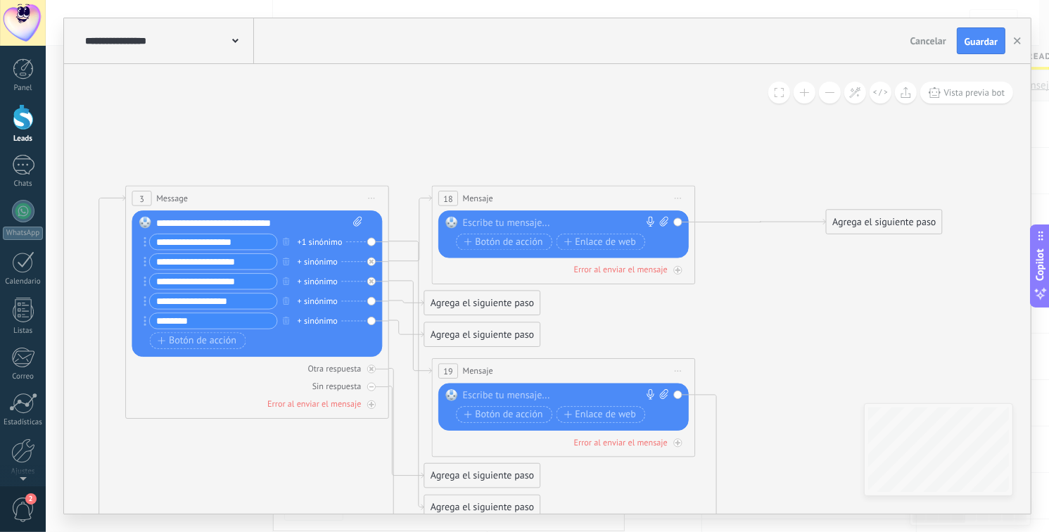
drag, startPoint x: 409, startPoint y: 201, endPoint x: 418, endPoint y: 167, distance: 35.5
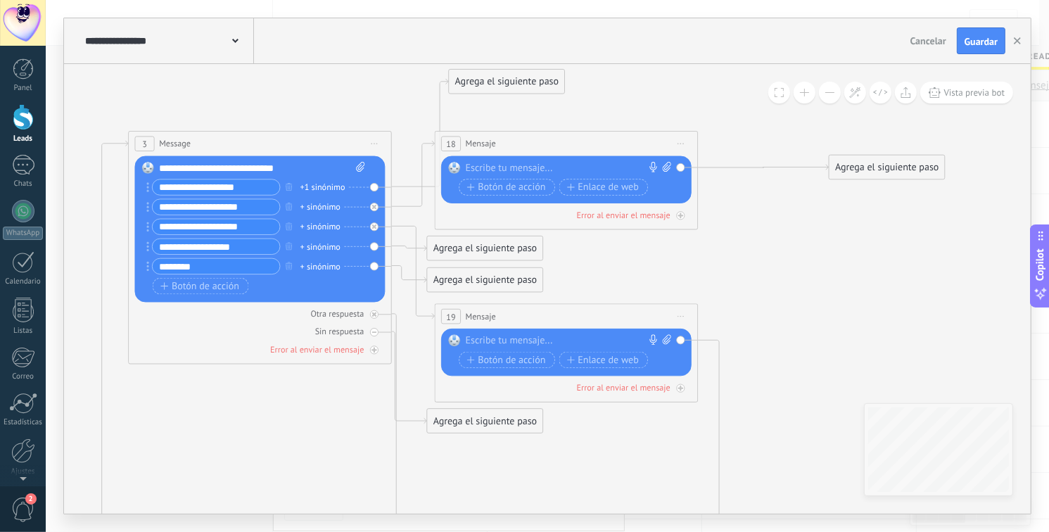
drag, startPoint x: 458, startPoint y: 454, endPoint x: 480, endPoint y: 68, distance: 386.0
click at [480, 71] on div "Agrega el siguiente paso" at bounding box center [506, 82] width 115 height 22
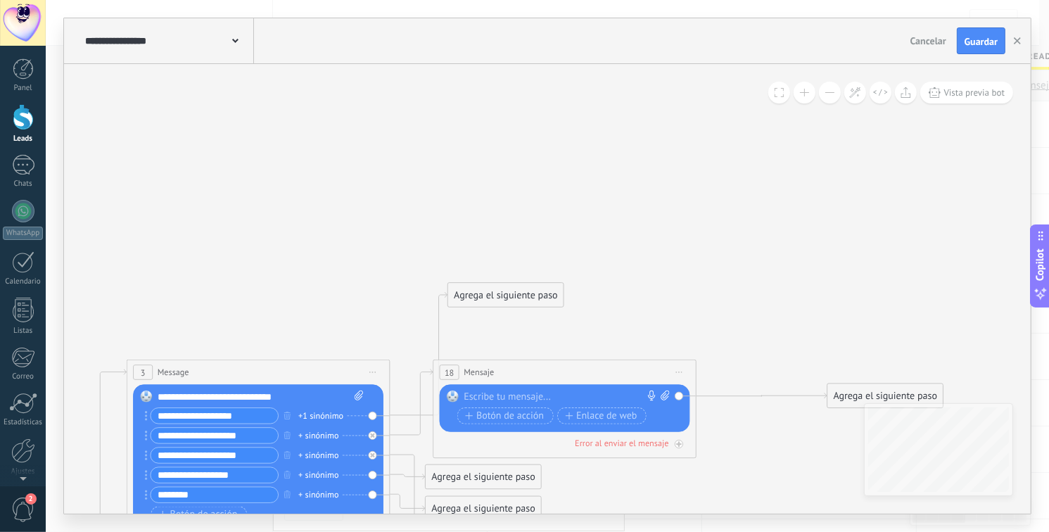
drag, startPoint x: 357, startPoint y: 105, endPoint x: 359, endPoint y: 336, distance: 230.7
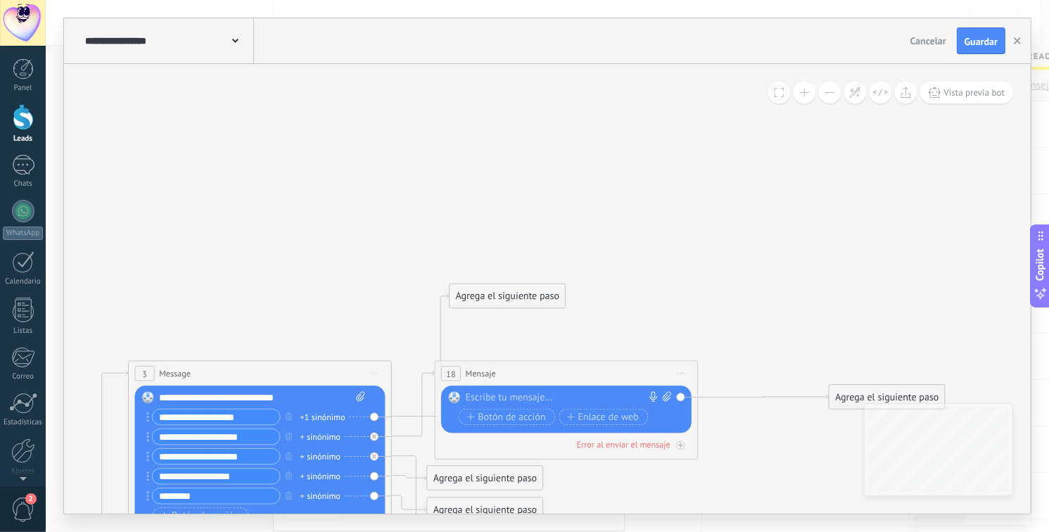
drag, startPoint x: 487, startPoint y: 275, endPoint x: 480, endPoint y: 267, distance: 10.0
drag, startPoint x: 485, startPoint y: 282, endPoint x: 476, endPoint y: 114, distance: 168.3
click at [476, 114] on div "Agrega el siguiente paso" at bounding box center [492, 114] width 115 height 22
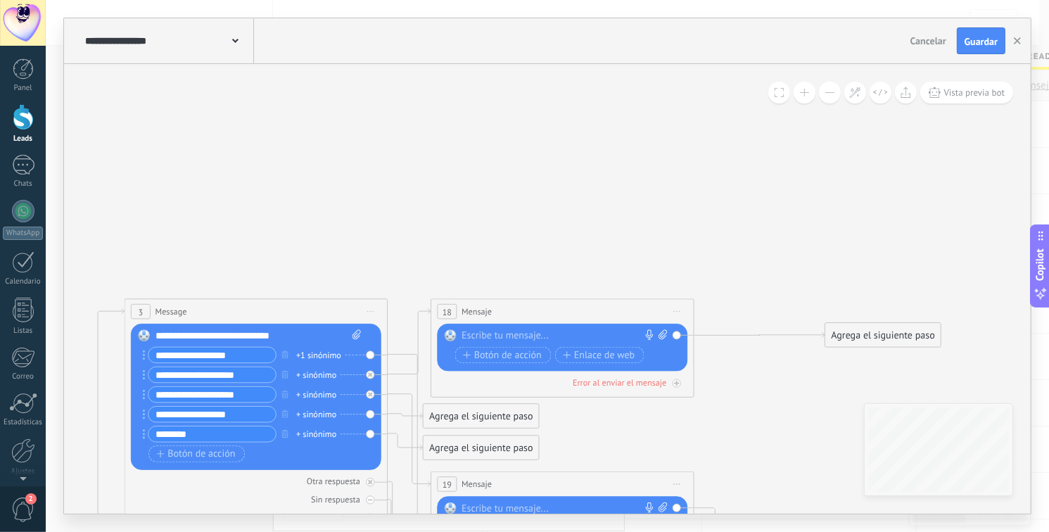
drag, startPoint x: 509, startPoint y: 228, endPoint x: 407, endPoint y: 65, distance: 191.8
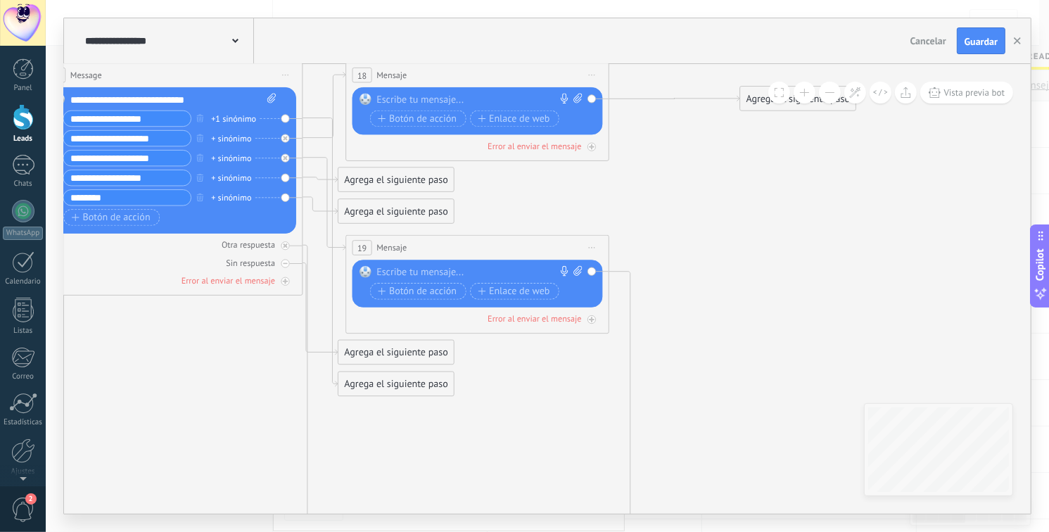
drag, startPoint x: 739, startPoint y: 245, endPoint x: 740, endPoint y: 159, distance: 86.5
click at [741, 159] on icon at bounding box center [200, 514] width 2053 height 2078
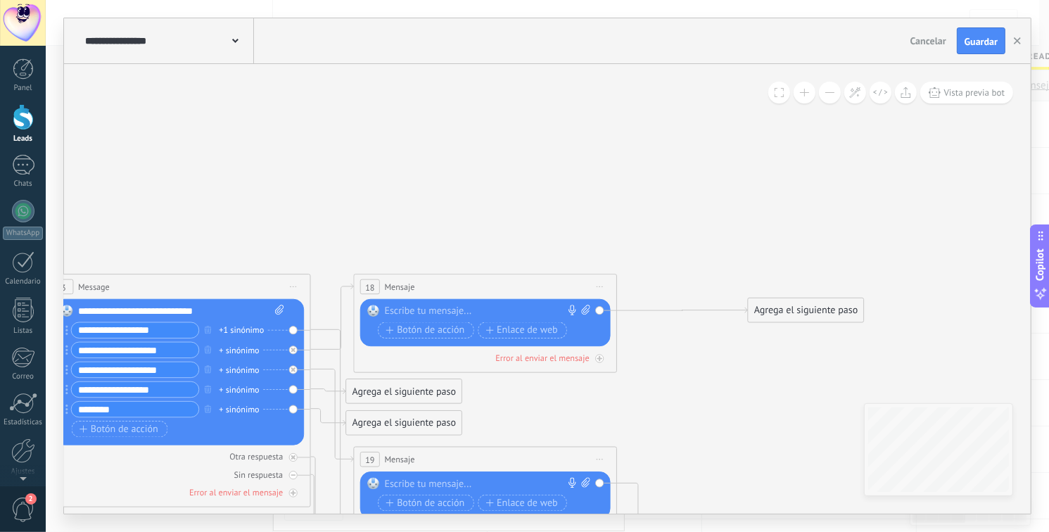
drag, startPoint x: 741, startPoint y: 179, endPoint x: 750, endPoint y: 480, distance: 301.1
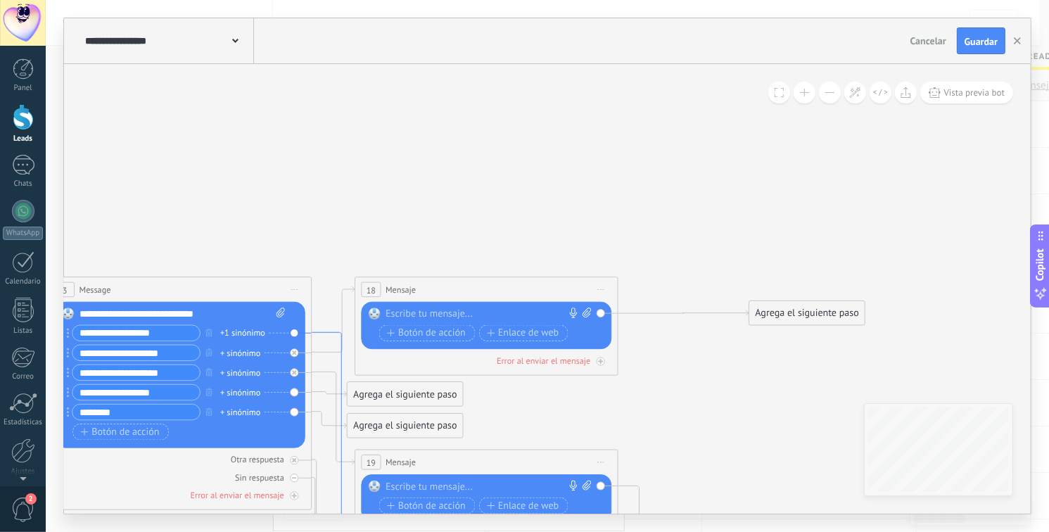
click at [327, 333] on icon at bounding box center [329, 466] width 35 height 269
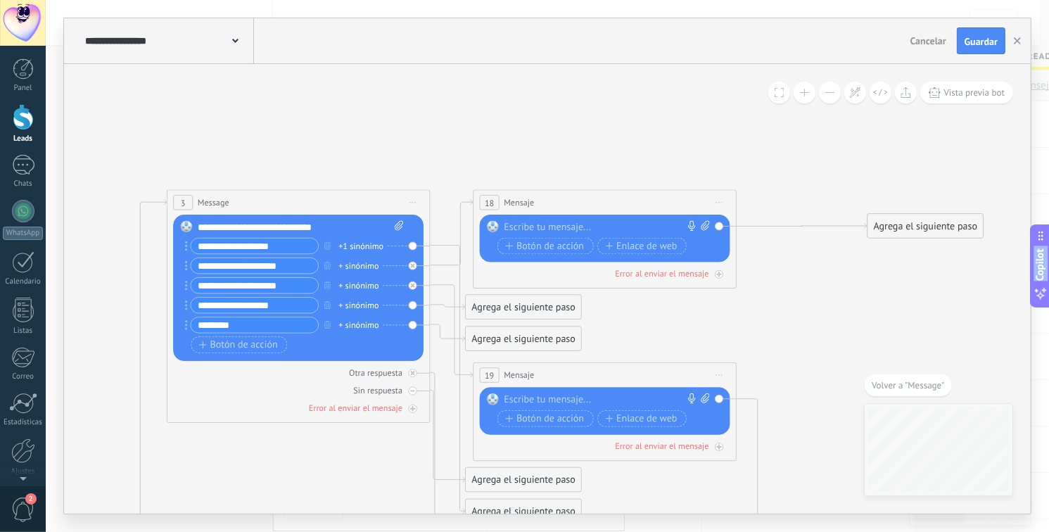
drag, startPoint x: 293, startPoint y: 309, endPoint x: 255, endPoint y: 423, distance: 120.1
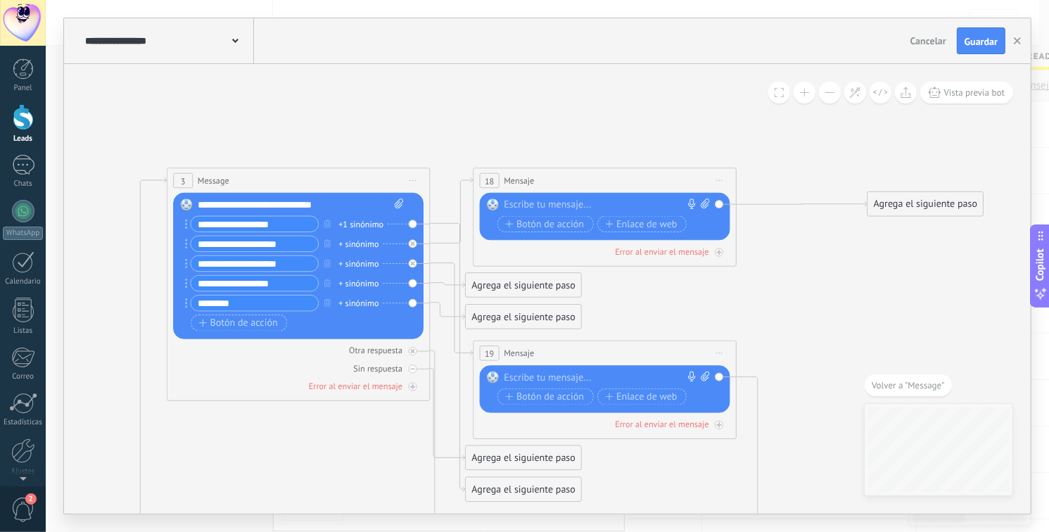
click at [294, 224] on input "**********" at bounding box center [254, 224] width 127 height 15
type input "**********"
drag, startPoint x: 509, startPoint y: 487, endPoint x: 506, endPoint y: 79, distance: 407.9
click at [500, 86] on div "Agrega el siguiente paso" at bounding box center [512, 97] width 115 height 22
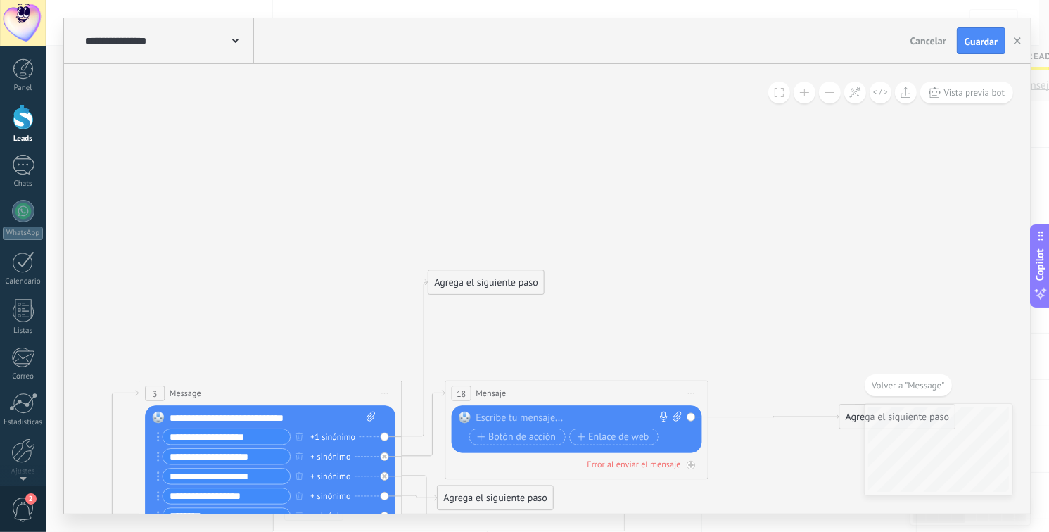
drag, startPoint x: 537, startPoint y: 222, endPoint x: 517, endPoint y: 358, distance: 137.1
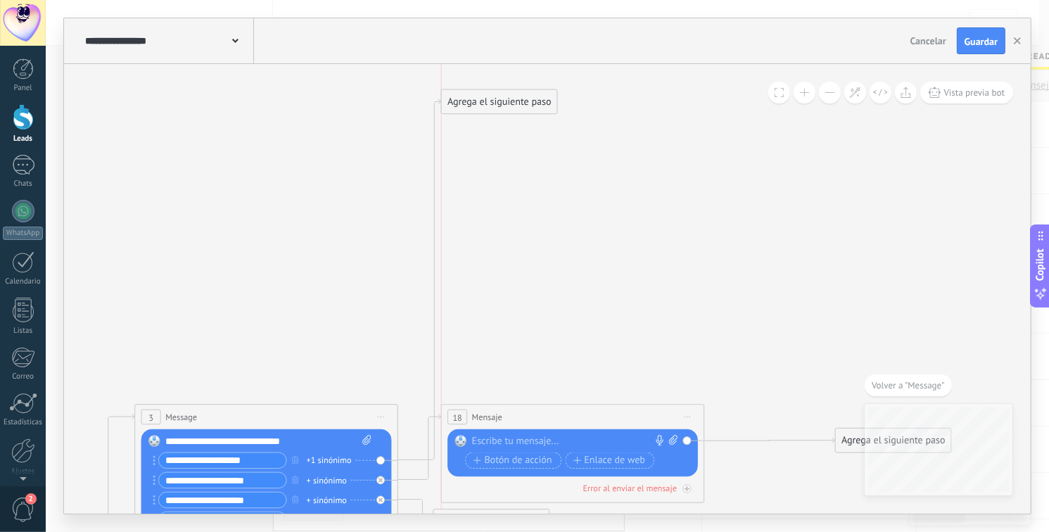
drag, startPoint x: 478, startPoint y: 304, endPoint x: 494, endPoint y: 110, distance: 194.1
click at [494, 110] on div "Agrega el siguiente paso" at bounding box center [499, 102] width 115 height 22
click at [494, 98] on div "Agrega el siguiente paso" at bounding box center [491, 102] width 115 height 22
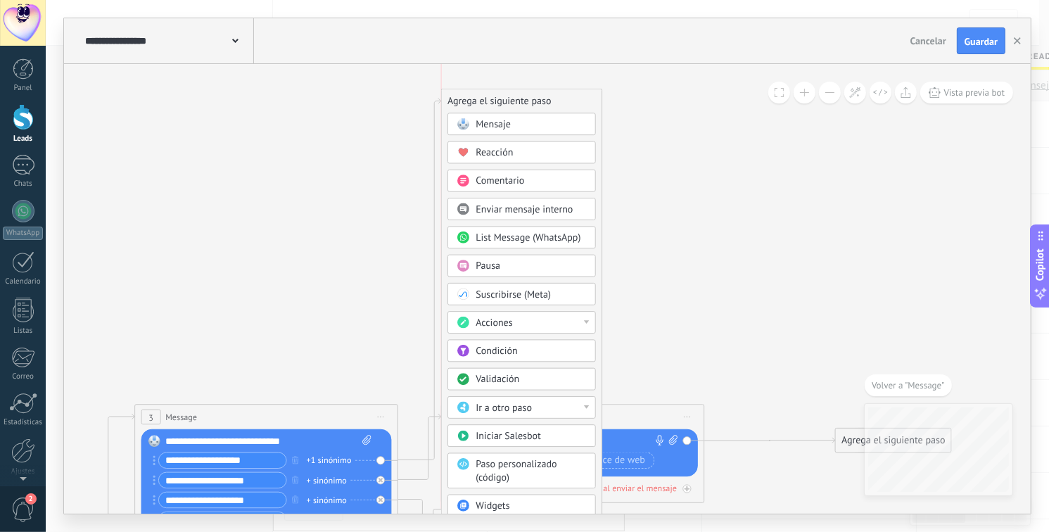
drag, startPoint x: 494, startPoint y: 98, endPoint x: 506, endPoint y: 98, distance: 11.3
click at [506, 98] on div "Agrega el siguiente paso" at bounding box center [522, 101] width 160 height 22
click at [497, 129] on span "Mensaje" at bounding box center [492, 124] width 35 height 13
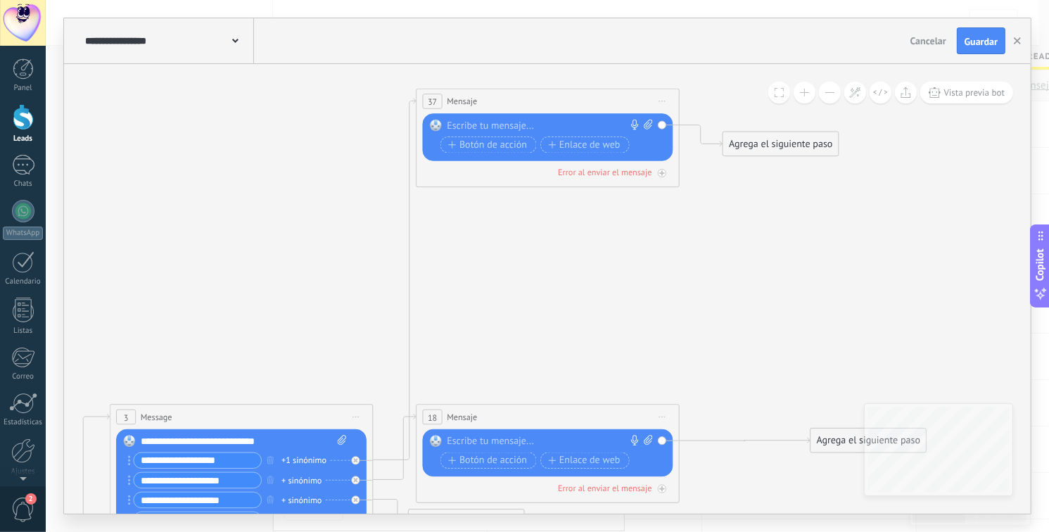
click at [482, 128] on div at bounding box center [544, 126] width 195 height 13
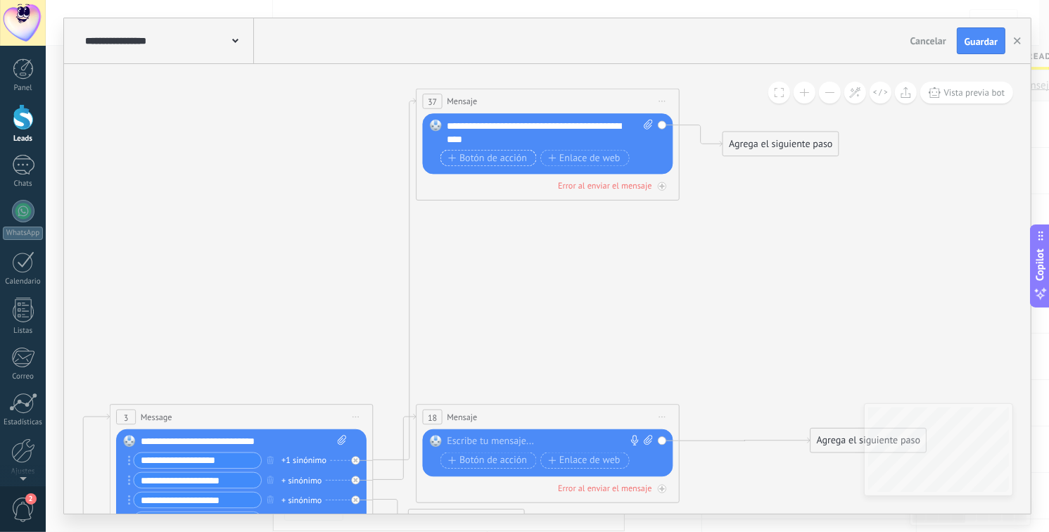
click at [504, 157] on span "Botón de acción" at bounding box center [487, 158] width 79 height 11
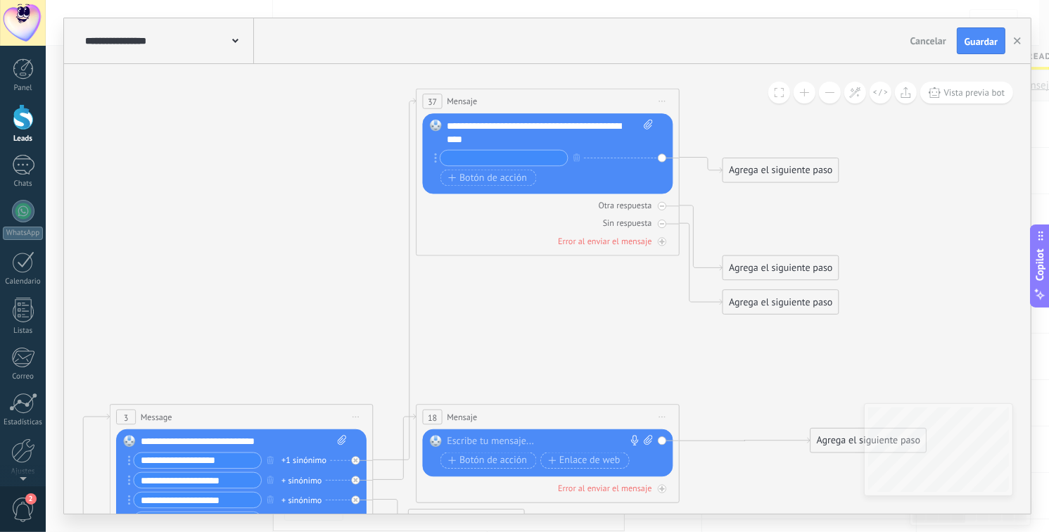
click at [482, 165] on div at bounding box center [504, 158] width 129 height 16
click at [473, 158] on input "text" at bounding box center [503, 157] width 127 height 15
type input "********"
click at [475, 172] on span "Botón de acción" at bounding box center [487, 177] width 79 height 11
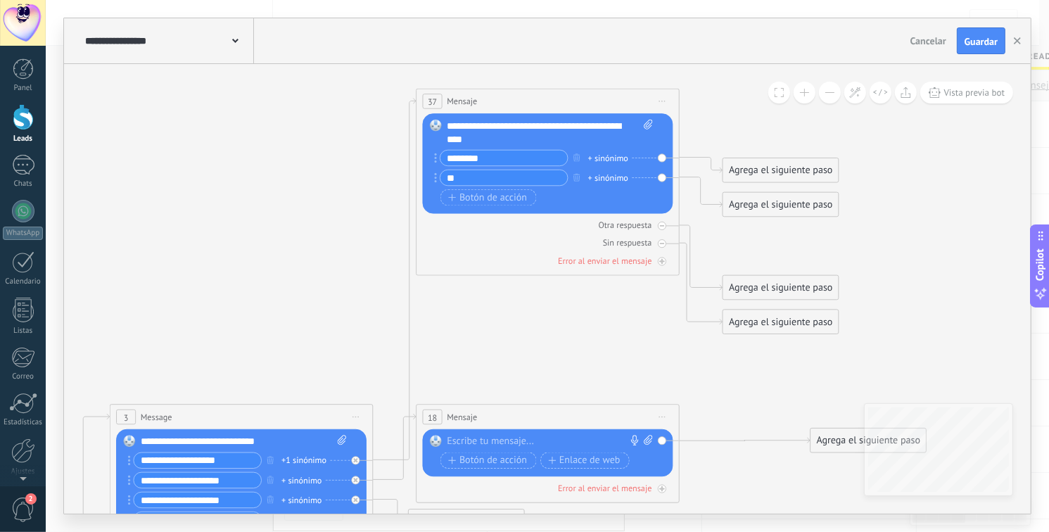
type input "*"
type input "*********"
click at [483, 195] on span "Botón de acción" at bounding box center [487, 197] width 79 height 11
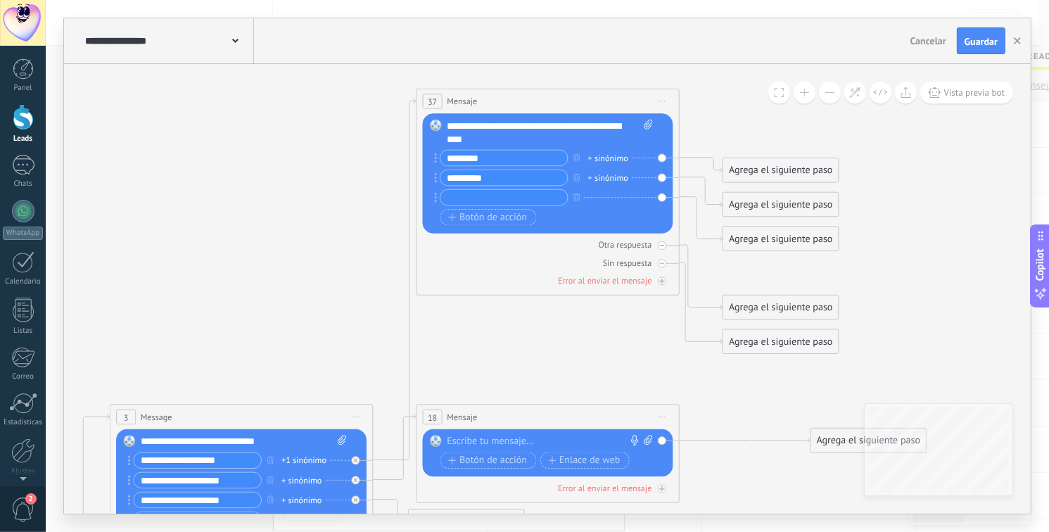
click at [492, 203] on input "text" at bounding box center [503, 197] width 127 height 15
type input "********"
click at [869, 82] on button at bounding box center [880, 93] width 22 height 22
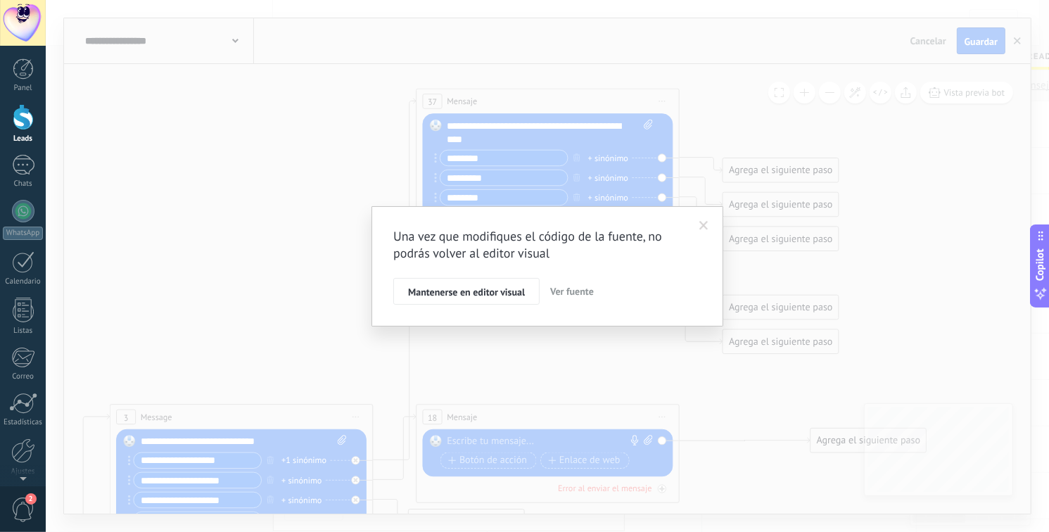
click at [705, 228] on span at bounding box center [703, 226] width 9 height 10
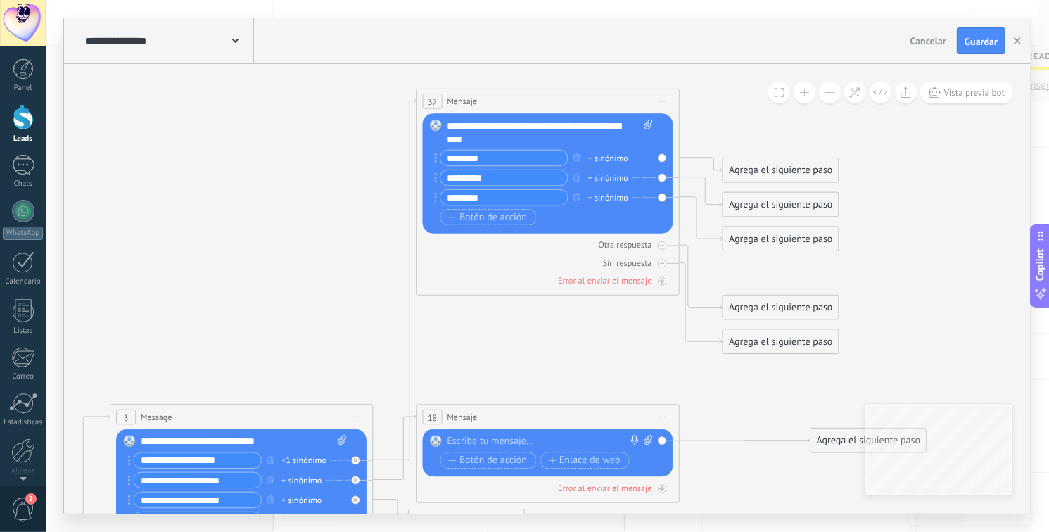
click at [495, 199] on input "********" at bounding box center [503, 197] width 127 height 15
click at [440, 209] on button "Botón de acción" at bounding box center [488, 217] width 96 height 16
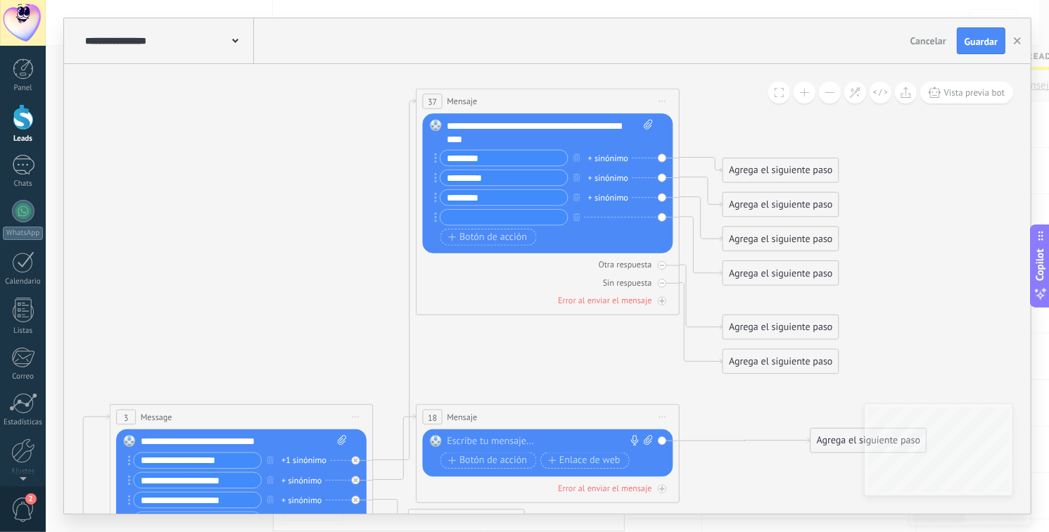
click at [470, 218] on input "text" at bounding box center [503, 217] width 127 height 15
type input "*********"
click at [440, 229] on button "Botón de acción" at bounding box center [488, 237] width 96 height 16
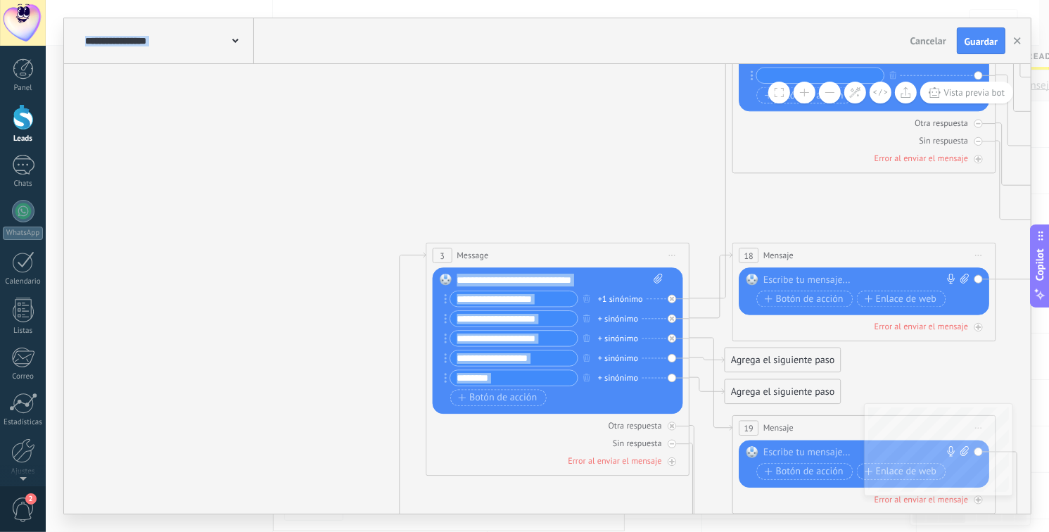
drag, startPoint x: 199, startPoint y: 330, endPoint x: 908, endPoint y: 90, distance: 748.3
click at [909, 89] on div "**********" at bounding box center [547, 288] width 966 height 449
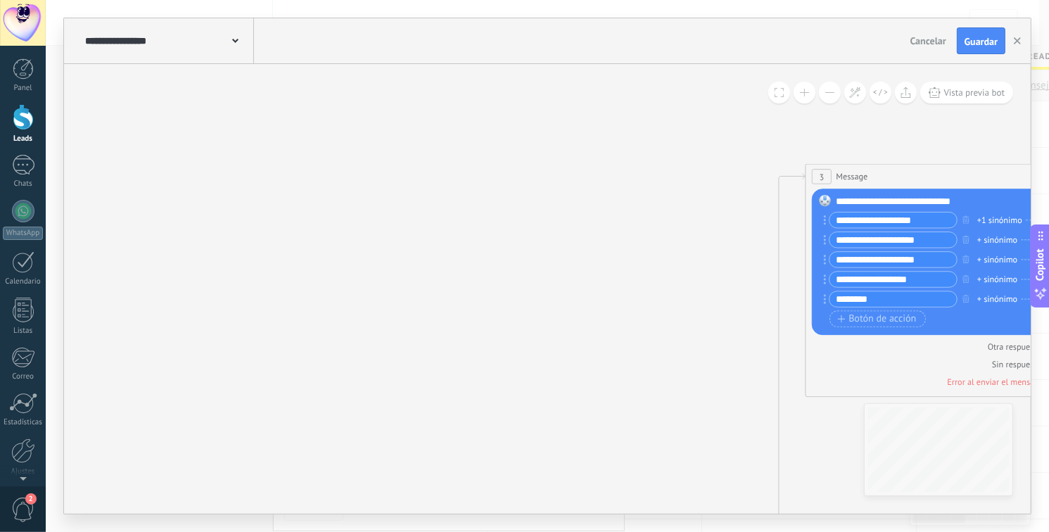
drag, startPoint x: 506, startPoint y: 319, endPoint x: 601, endPoint y: 41, distance: 292.7
click at [601, 42] on div "**********" at bounding box center [547, 265] width 966 height 495
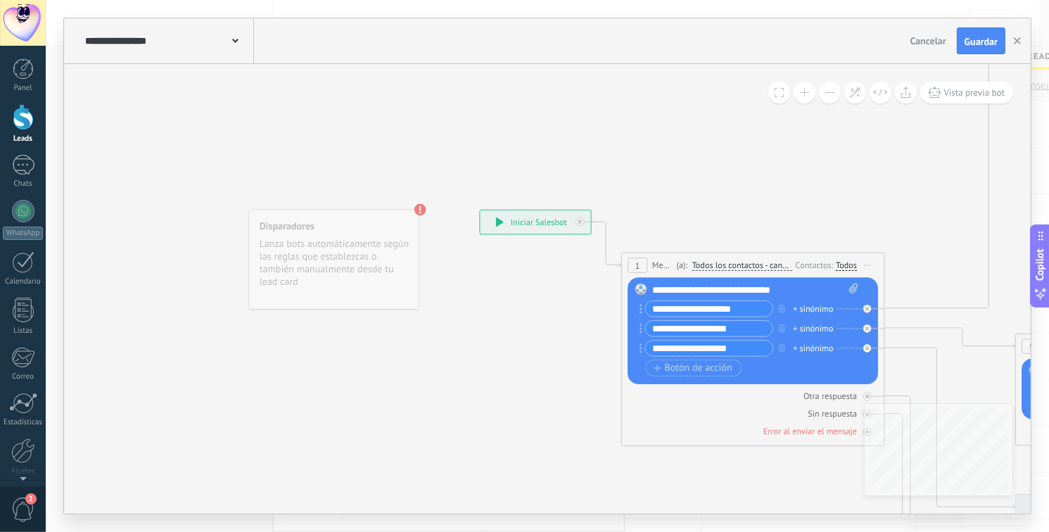
drag, startPoint x: 402, startPoint y: 252, endPoint x: 510, endPoint y: 59, distance: 221.6
click at [515, 36] on div "**********" at bounding box center [547, 265] width 966 height 495
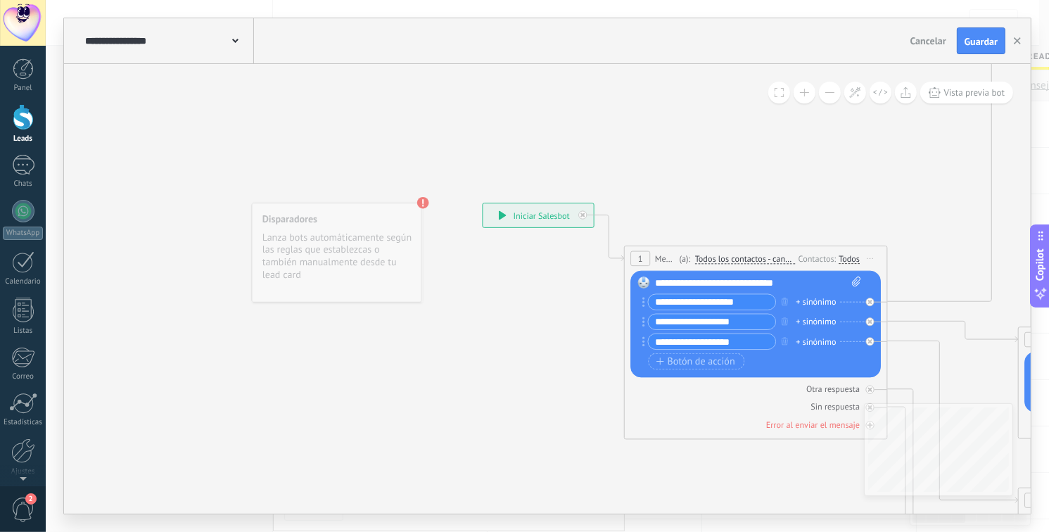
click at [525, 213] on div "**********" at bounding box center [538, 215] width 110 height 24
click at [546, 220] on div "**********" at bounding box center [538, 215] width 110 height 24
click at [868, 261] on span "Iniciar vista previa aquí Cambiar nombre Duplicar Borrar" at bounding box center [869, 258] width 21 height 19
click at [896, 276] on div "Iniciar vista previa aquí" at bounding box center [930, 277] width 130 height 23
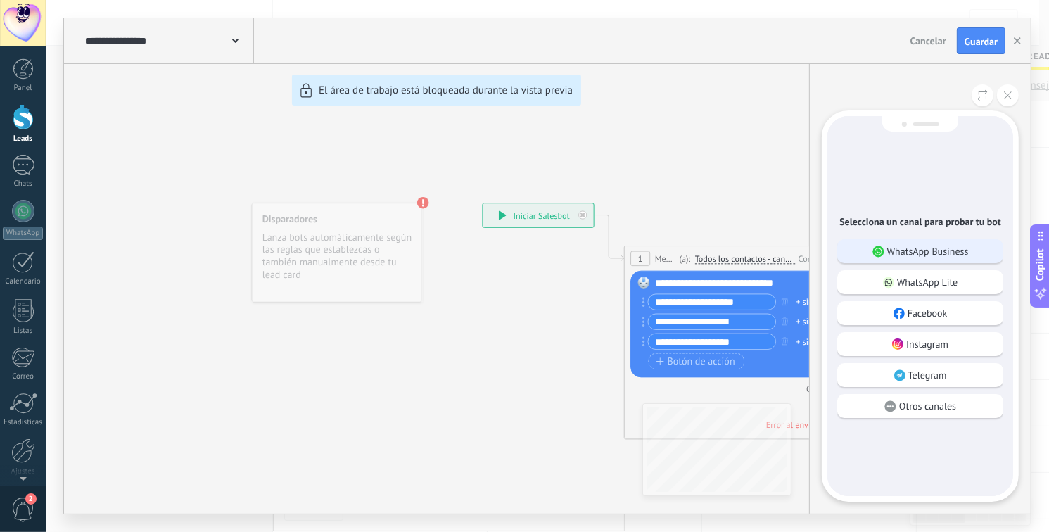
click at [925, 255] on p "WhatsApp Business" at bounding box center [928, 251] width 82 height 13
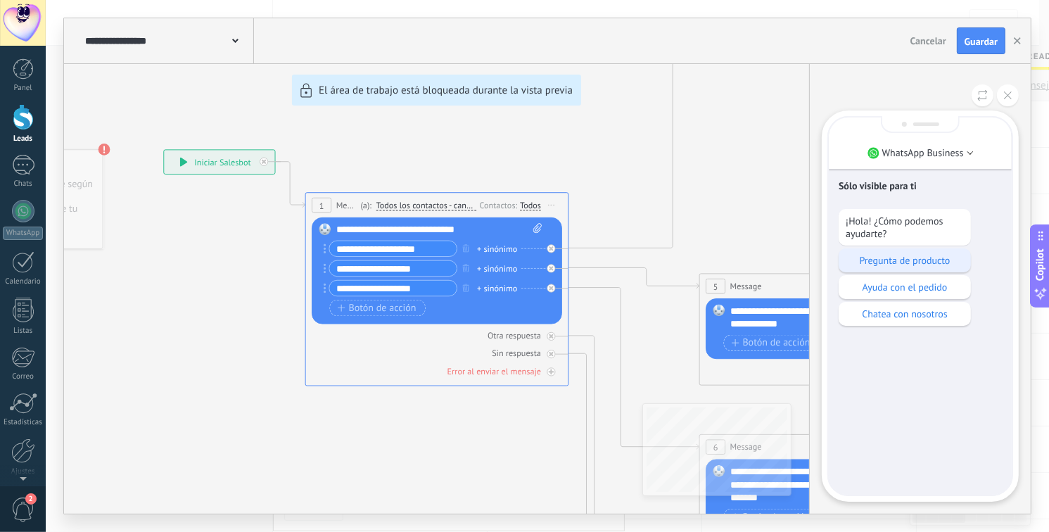
click at [904, 259] on p "Pregunta de producto" at bounding box center [904, 260] width 118 height 13
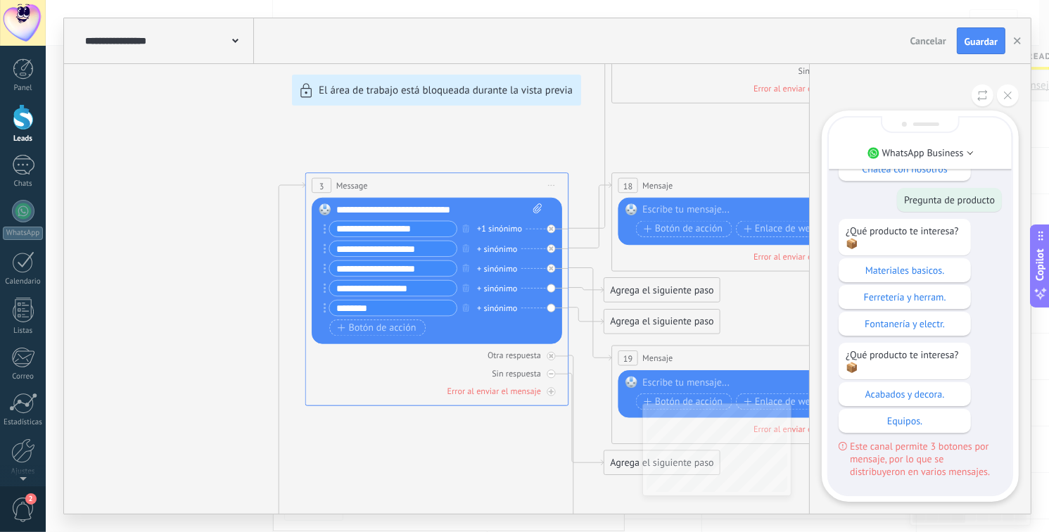
click at [506, 229] on div "**********" at bounding box center [547, 265] width 966 height 495
click at [513, 226] on div "**********" at bounding box center [547, 265] width 966 height 495
drag, startPoint x: 1005, startPoint y: 96, endPoint x: 933, endPoint y: 110, distance: 73.1
click at [1006, 96] on icon at bounding box center [1008, 95] width 8 height 8
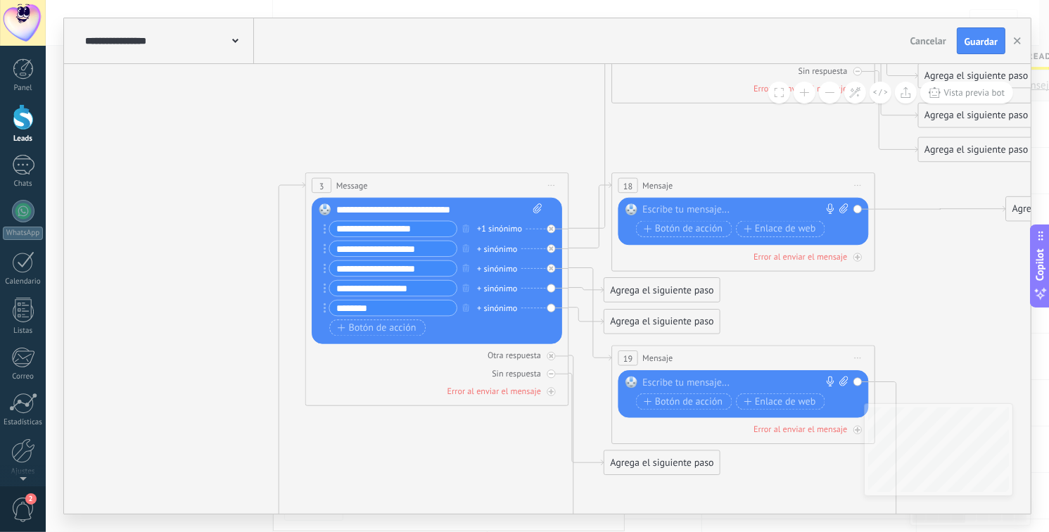
click at [503, 231] on div "+1 sinónimo" at bounding box center [499, 228] width 45 height 13
click at [539, 229] on input "text" at bounding box center [570, 228] width 66 height 8
